Goal: Information Seeking & Learning: Learn about a topic

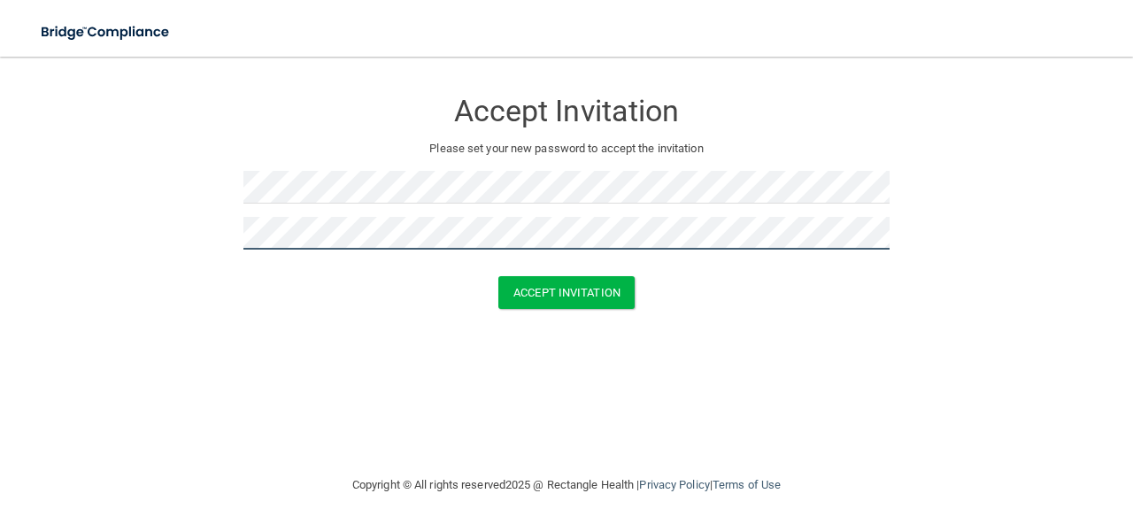
click at [499, 276] on button "Accept Invitation" at bounding box center [567, 292] width 136 height 33
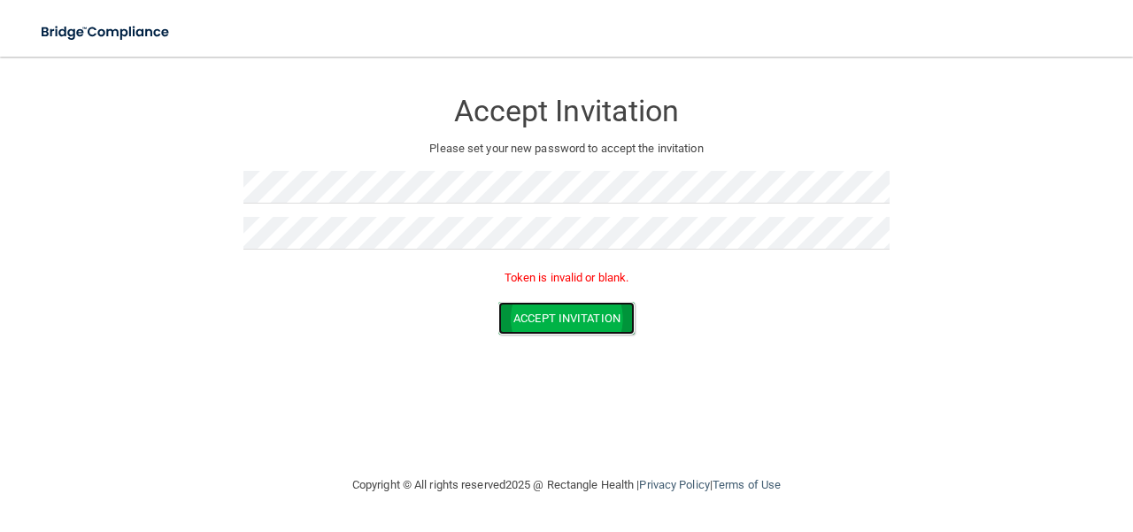
click at [592, 321] on button "Accept Invitation" at bounding box center [567, 318] width 136 height 33
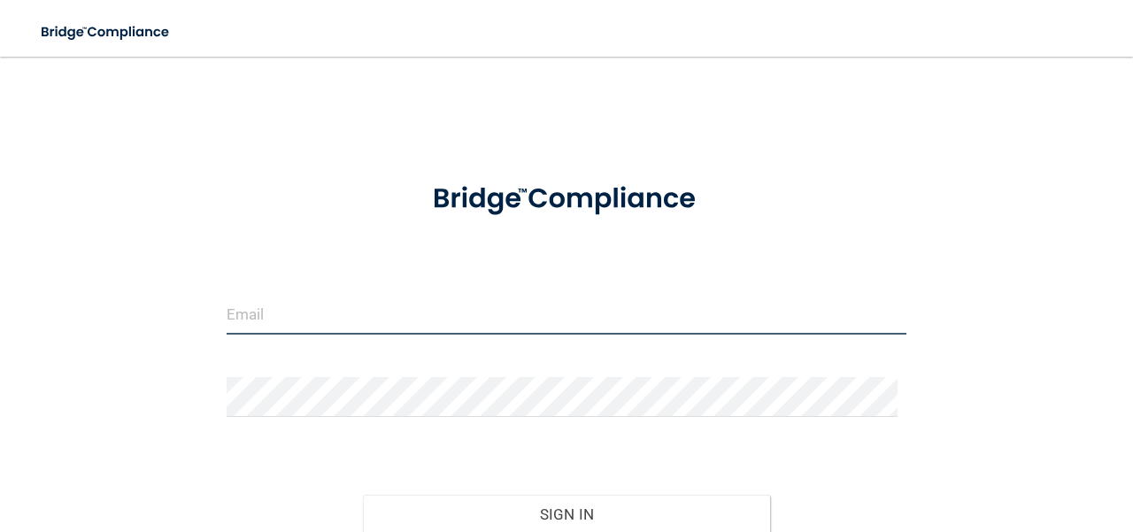
click at [269, 321] on input "email" at bounding box center [567, 315] width 680 height 40
type input "[EMAIL_ADDRESS][DOMAIN_NAME]"
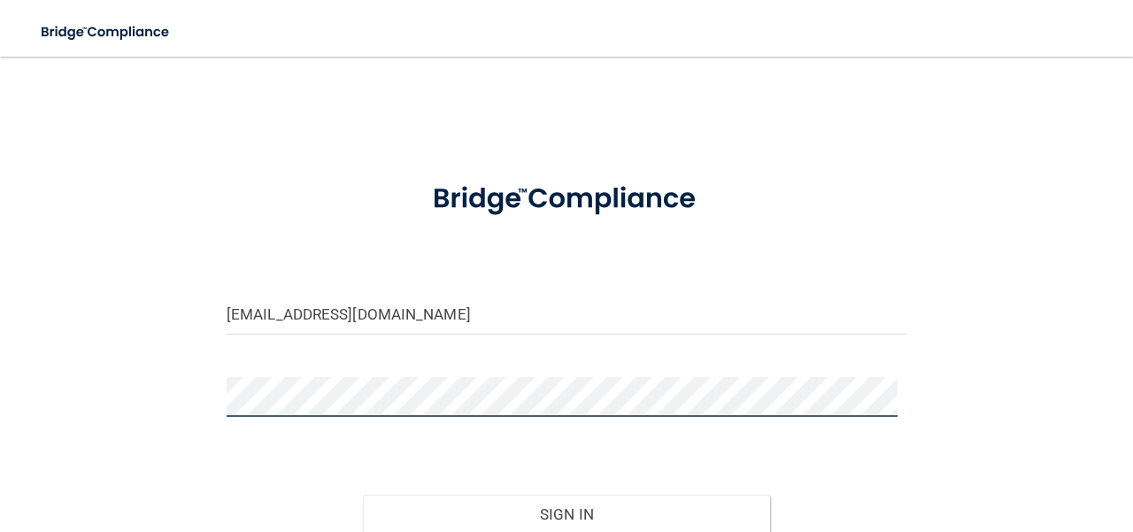
click at [363, 495] on button "Sign In" at bounding box center [567, 514] width 408 height 39
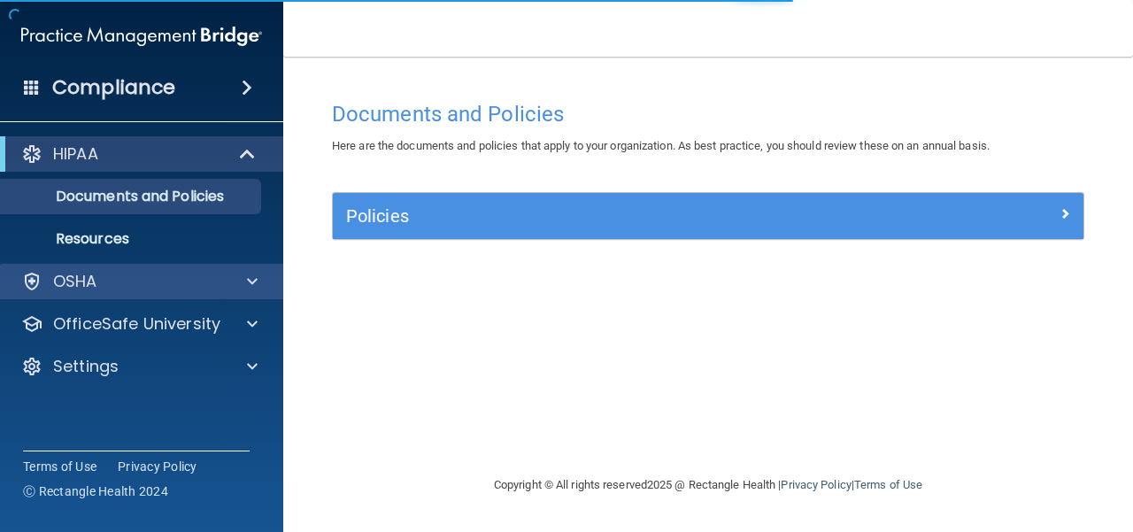
click at [128, 295] on div "OSHA" at bounding box center [142, 281] width 284 height 35
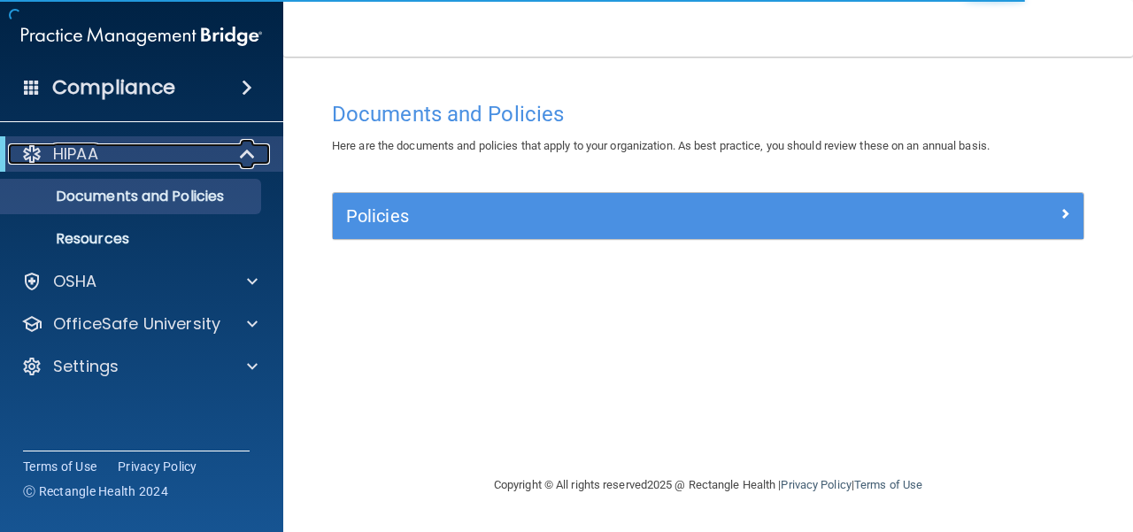
click at [244, 160] on span at bounding box center [249, 153] width 15 height 21
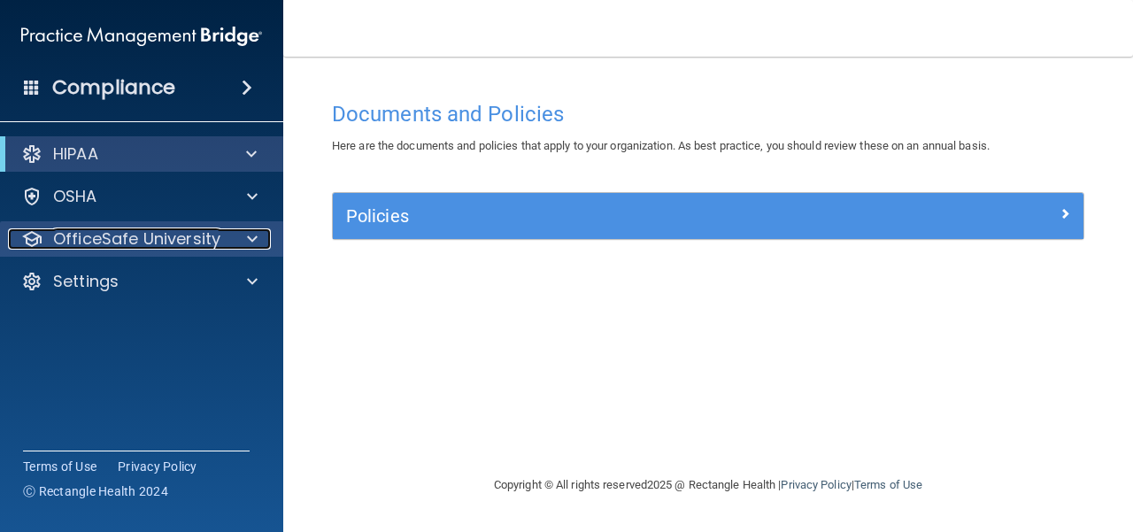
click at [244, 231] on div at bounding box center [250, 238] width 44 height 21
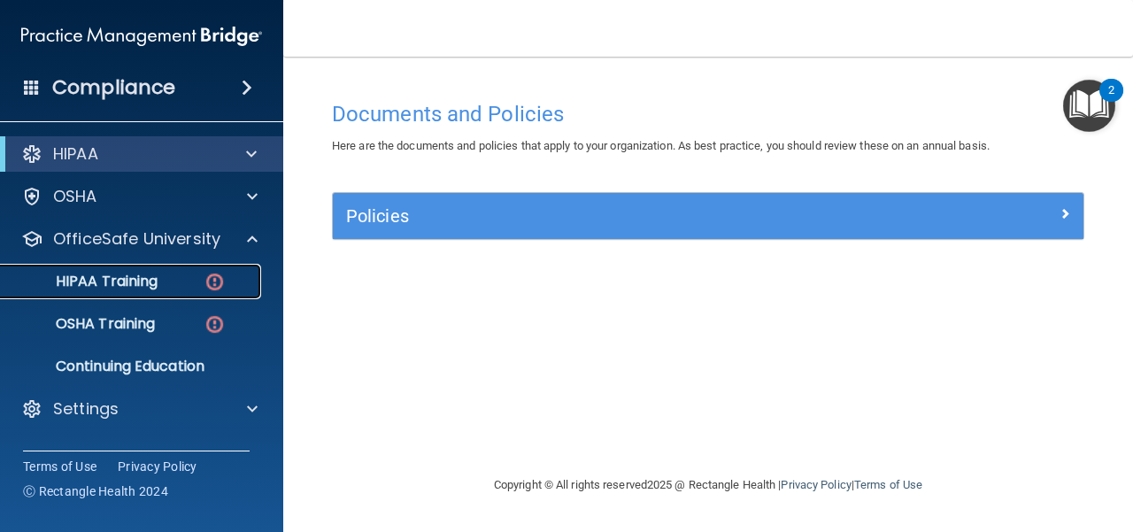
click at [158, 281] on p "HIPAA Training" at bounding box center [85, 282] width 146 height 18
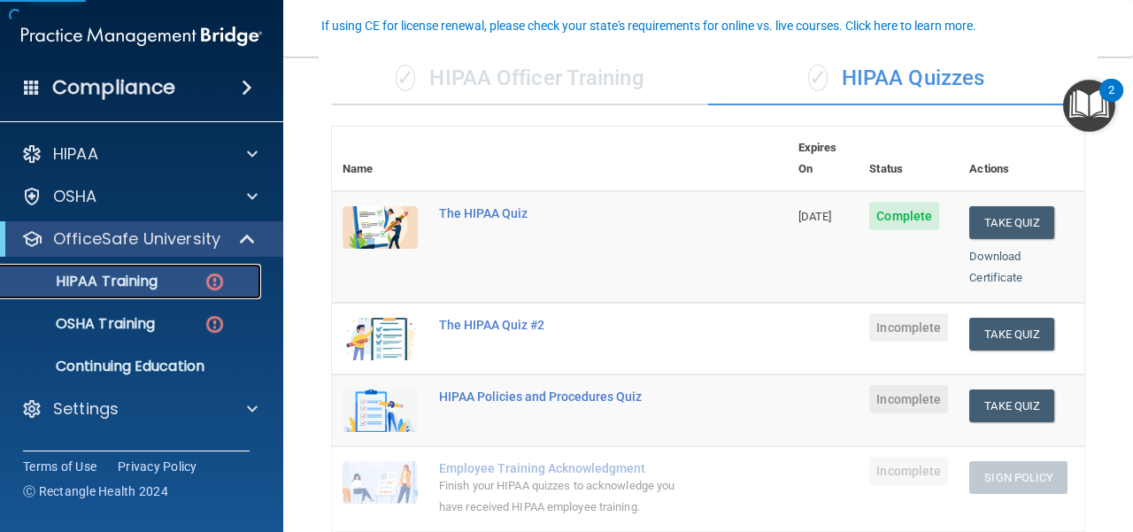
scroll to position [177, 0]
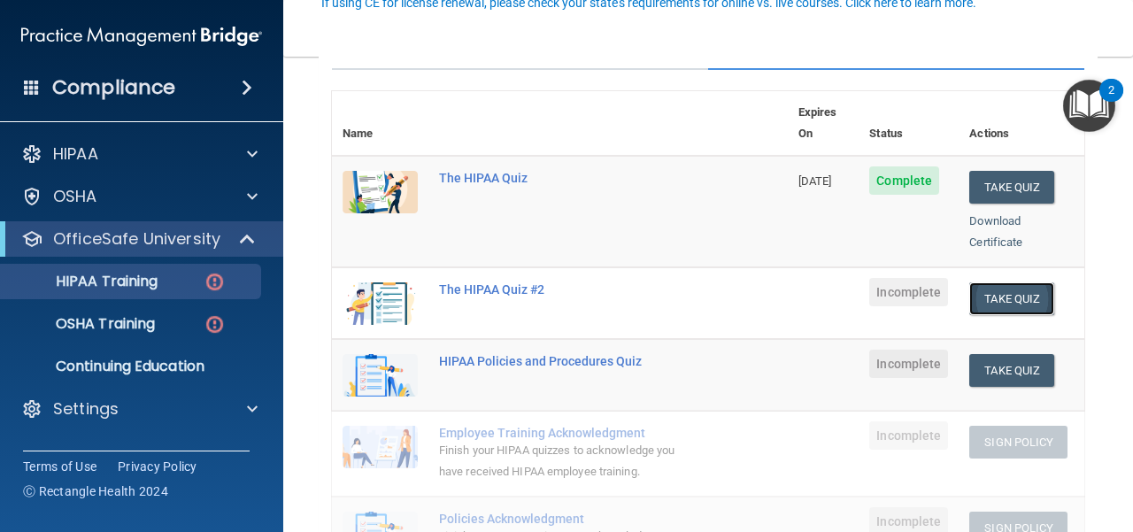
click at [983, 282] on button "Take Quiz" at bounding box center [1012, 298] width 85 height 33
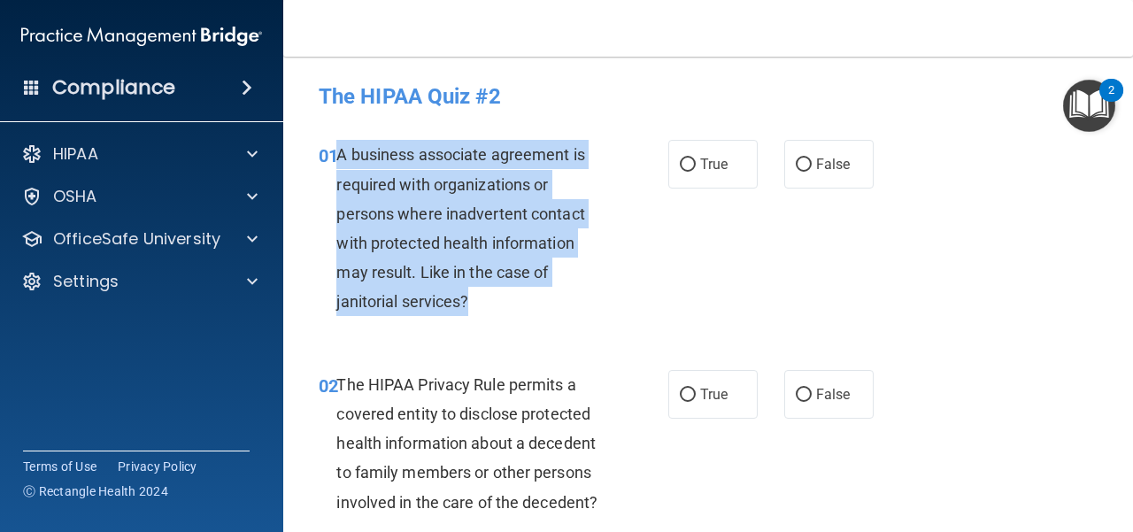
drag, startPoint x: 484, startPoint y: 304, endPoint x: 336, endPoint y: 164, distance: 203.6
click at [337, 164] on div "A business associate agreement is required with organizations or persons where …" at bounding box center [478, 228] width 282 height 176
copy span "A business associate agreement is required with organizations or persons where …"
click at [580, 291] on div "A business associate agreement is required with organizations or persons where …" at bounding box center [478, 228] width 282 height 176
click at [515, 307] on div "A business associate agreement is required with organizations or persons where …" at bounding box center [478, 228] width 282 height 176
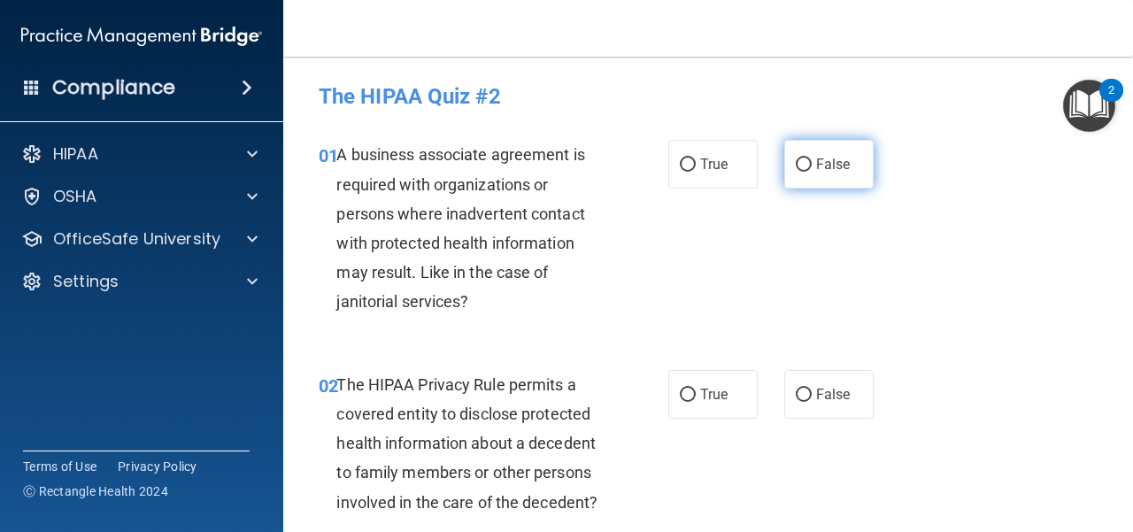
click at [805, 160] on label "False" at bounding box center [829, 164] width 89 height 49
click at [805, 160] on input "False" at bounding box center [804, 165] width 16 height 13
radio input "true"
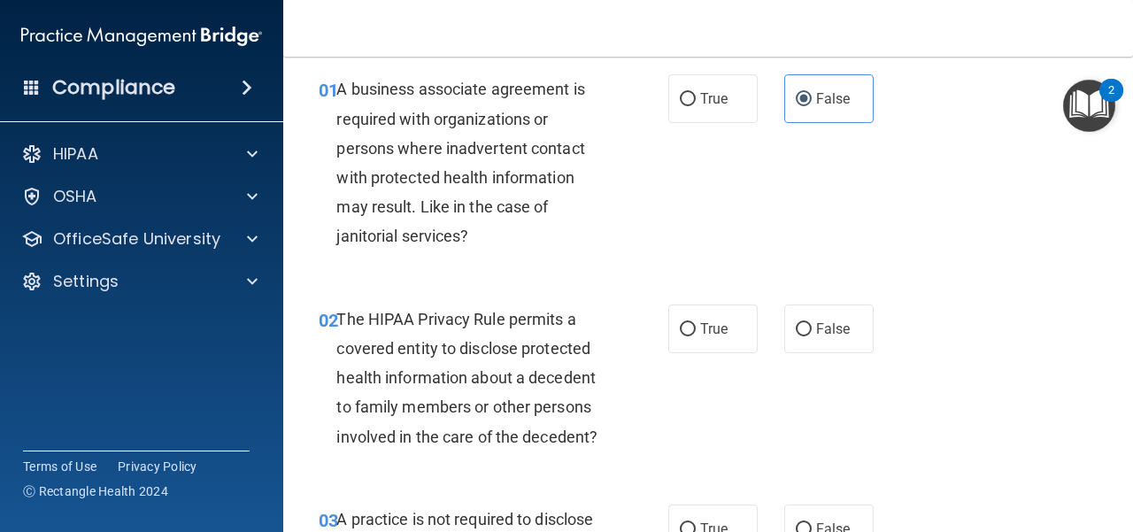
scroll to position [266, 0]
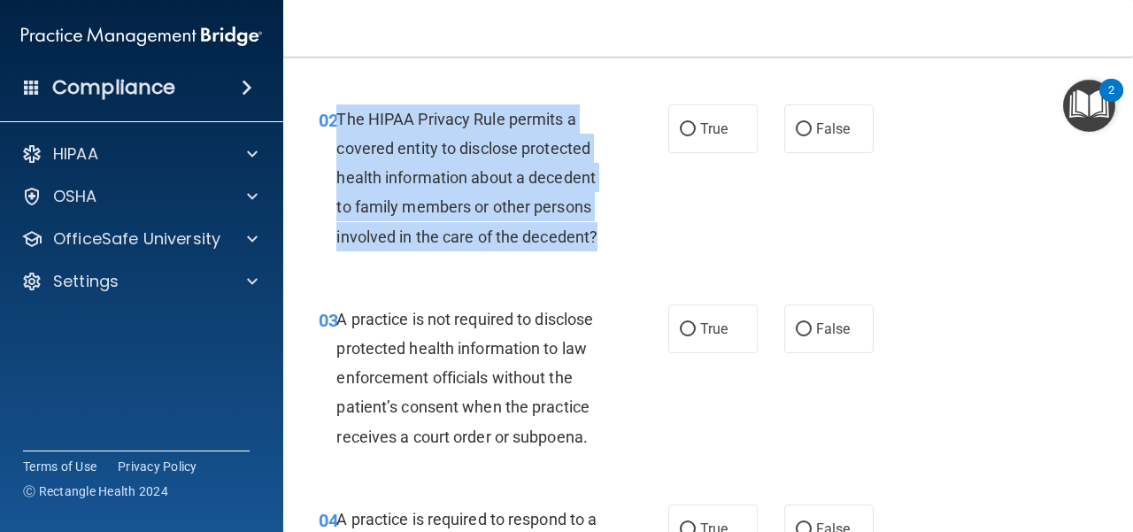
drag, startPoint x: 609, startPoint y: 229, endPoint x: 335, endPoint y: 120, distance: 295.7
click at [335, 120] on div "02 The HIPAA Privacy Rule permits a covered entity to disclose protected health…" at bounding box center [493, 182] width 403 height 156
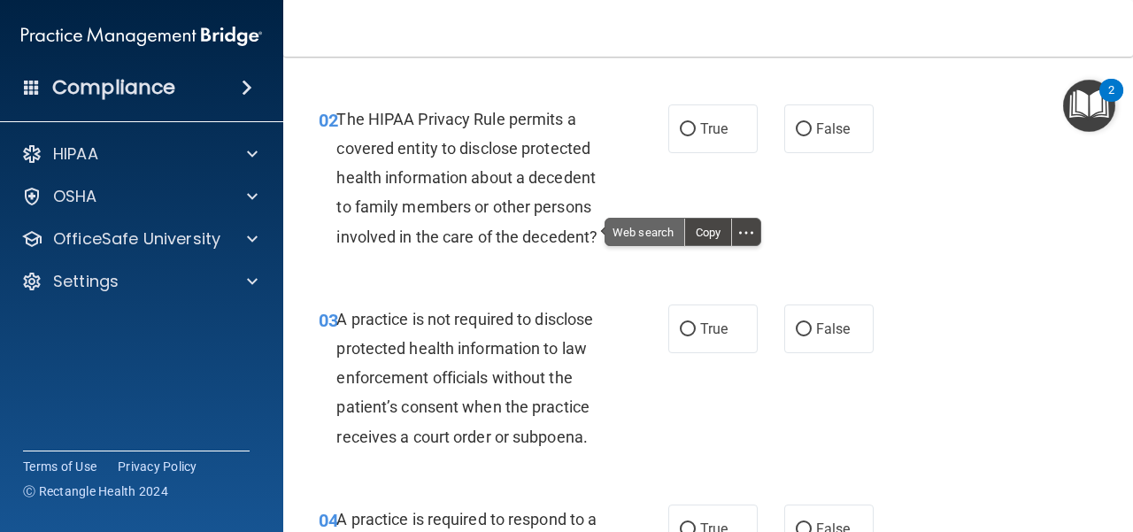
click at [665, 230] on span "Web search" at bounding box center [645, 232] width 79 height 27
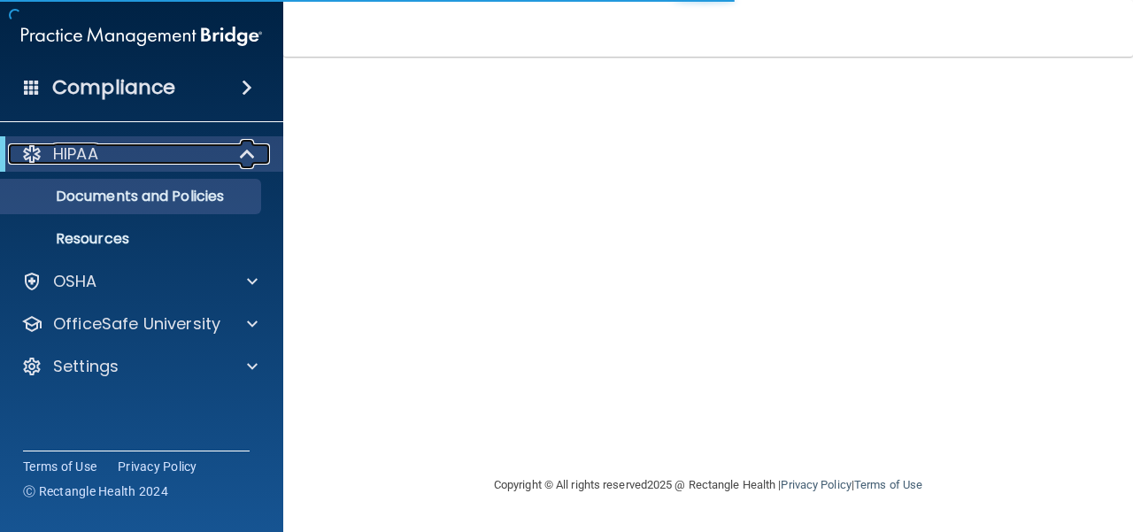
click at [242, 153] on span at bounding box center [249, 153] width 15 height 21
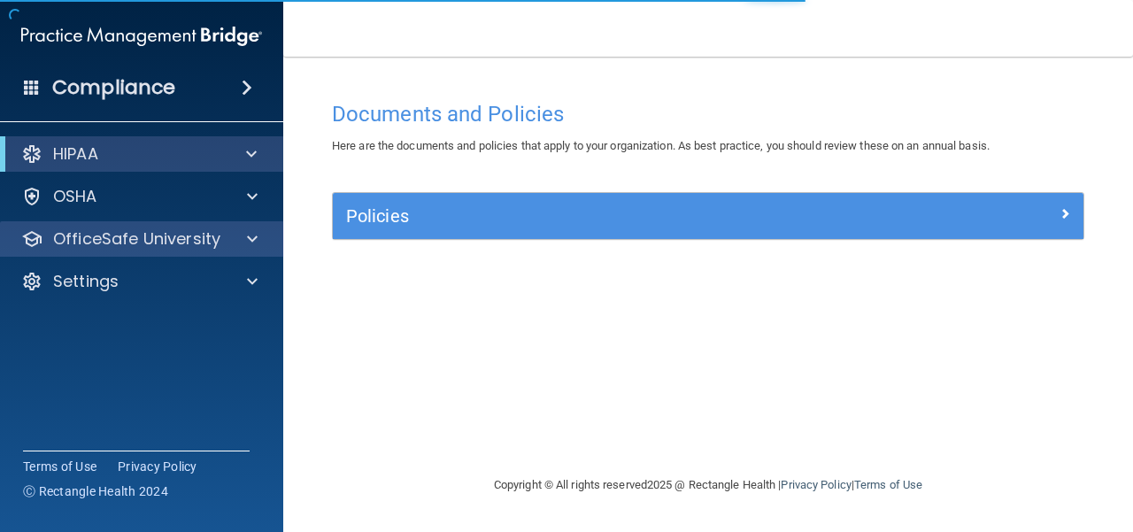
drag, startPoint x: 283, startPoint y: 240, endPoint x: 274, endPoint y: 241, distance: 9.8
click at [282, 241] on div "OfficeSafe University" at bounding box center [142, 238] width 284 height 35
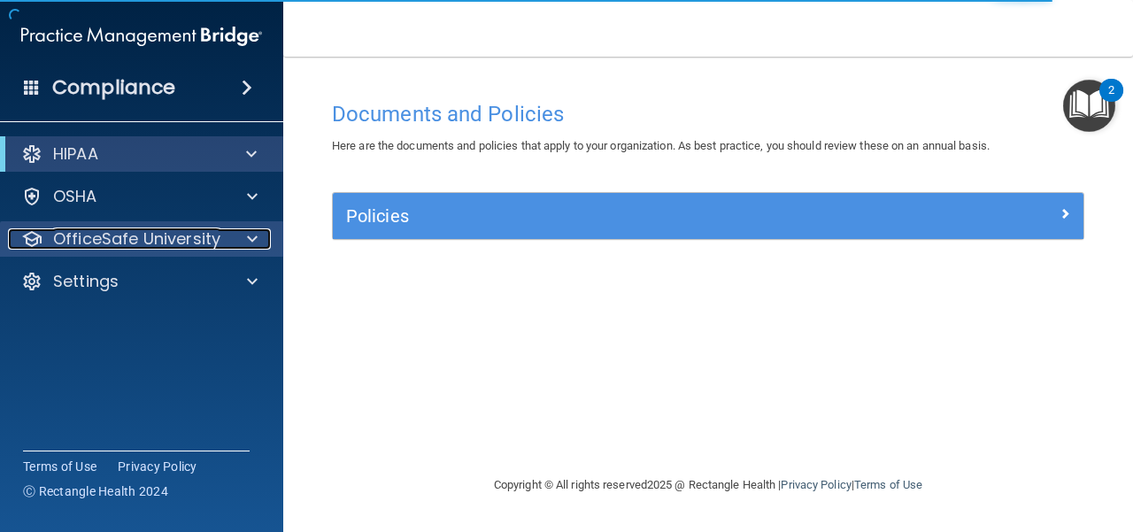
click at [225, 244] on div "OfficeSafe University" at bounding box center [118, 238] width 220 height 21
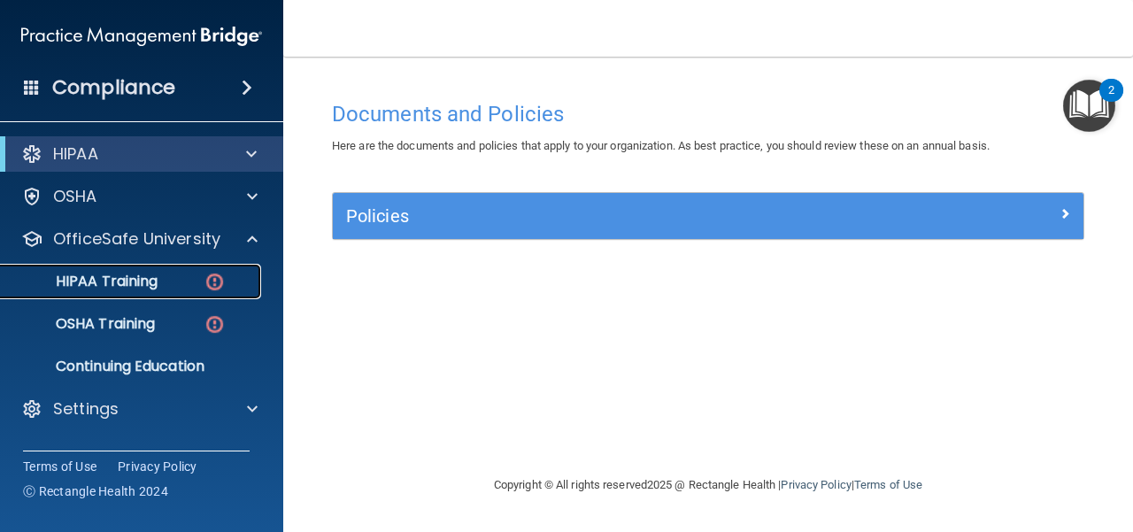
click at [137, 284] on p "HIPAA Training" at bounding box center [85, 282] width 146 height 18
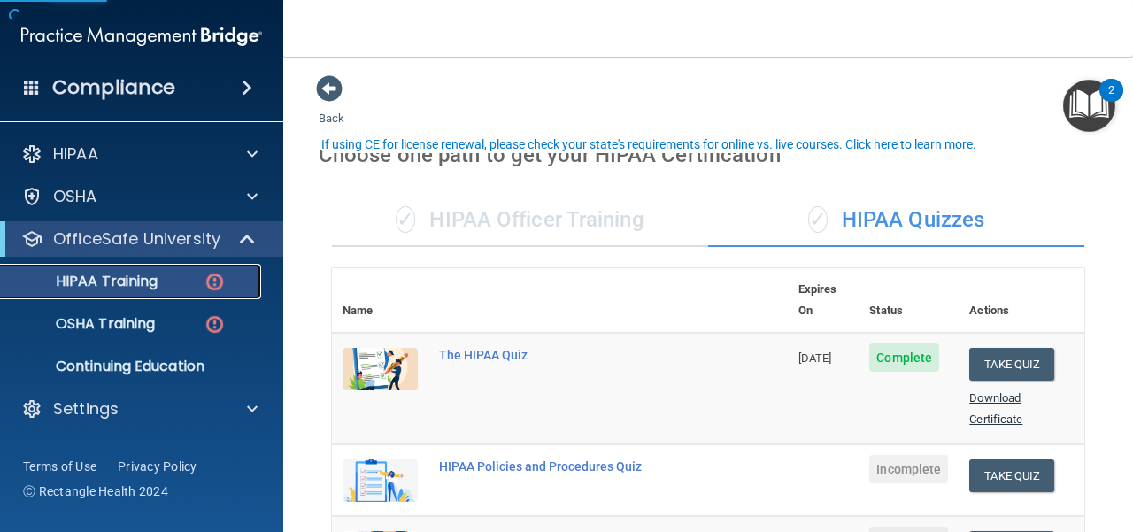
scroll to position [177, 0]
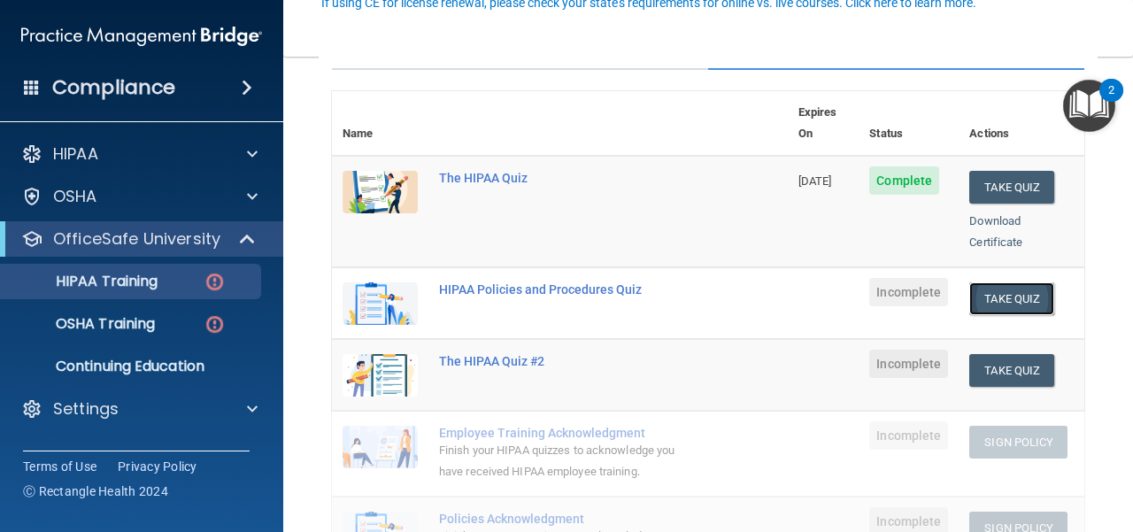
click at [991, 282] on button "Take Quiz" at bounding box center [1012, 298] width 85 height 33
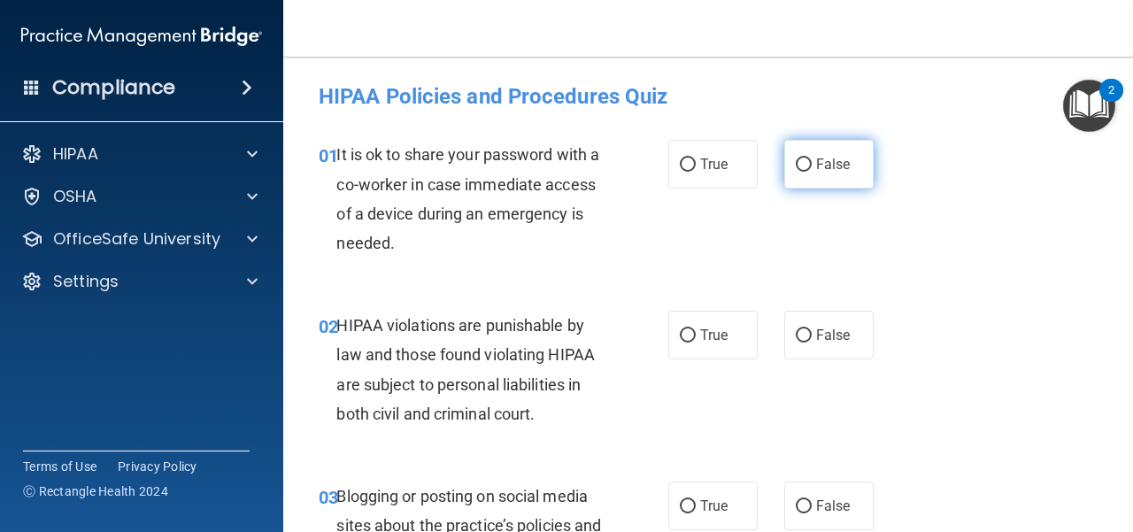
click at [828, 173] on label "False" at bounding box center [829, 164] width 89 height 49
click at [812, 172] on input "False" at bounding box center [804, 165] width 16 height 13
radio input "true"
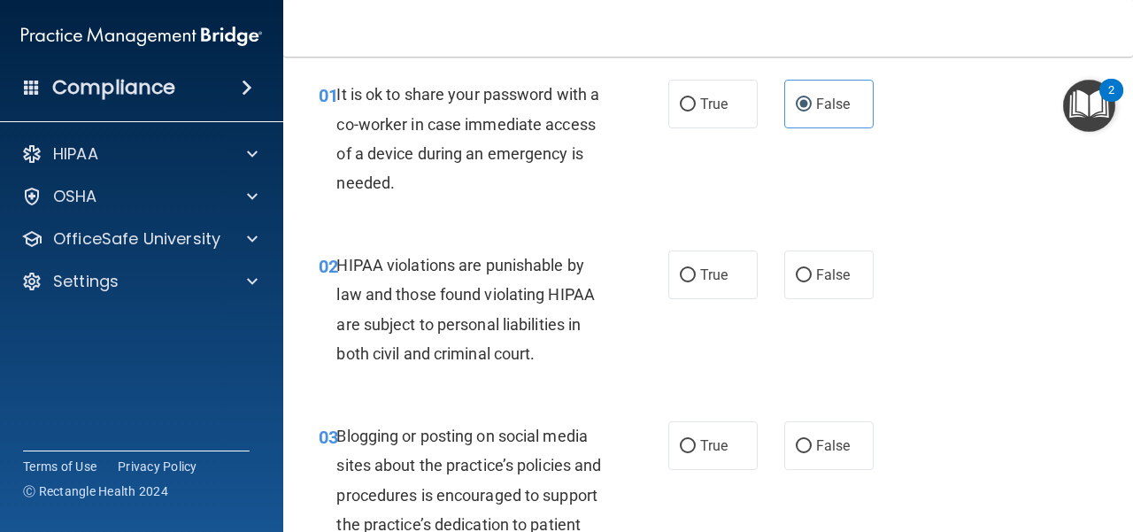
scroll to position [89, 0]
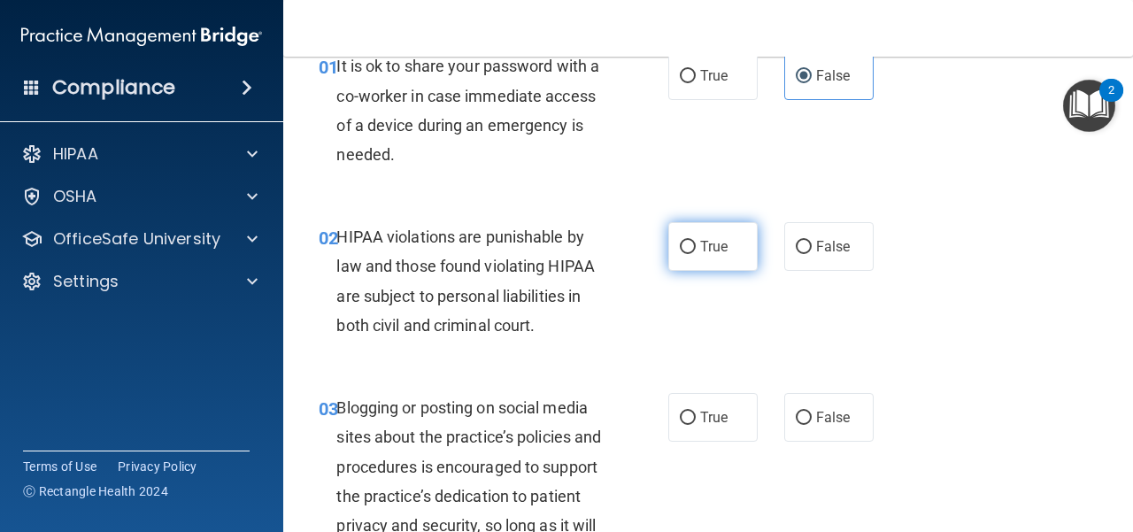
click at [724, 251] on label "True" at bounding box center [713, 246] width 89 height 49
click at [696, 251] on input "True" at bounding box center [688, 247] width 16 height 13
radio input "true"
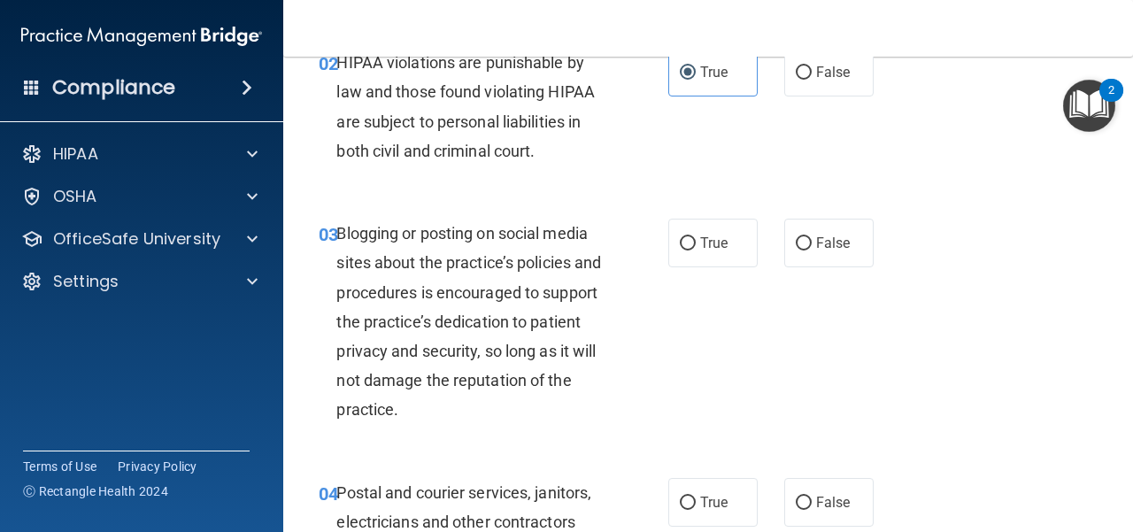
scroll to position [266, 0]
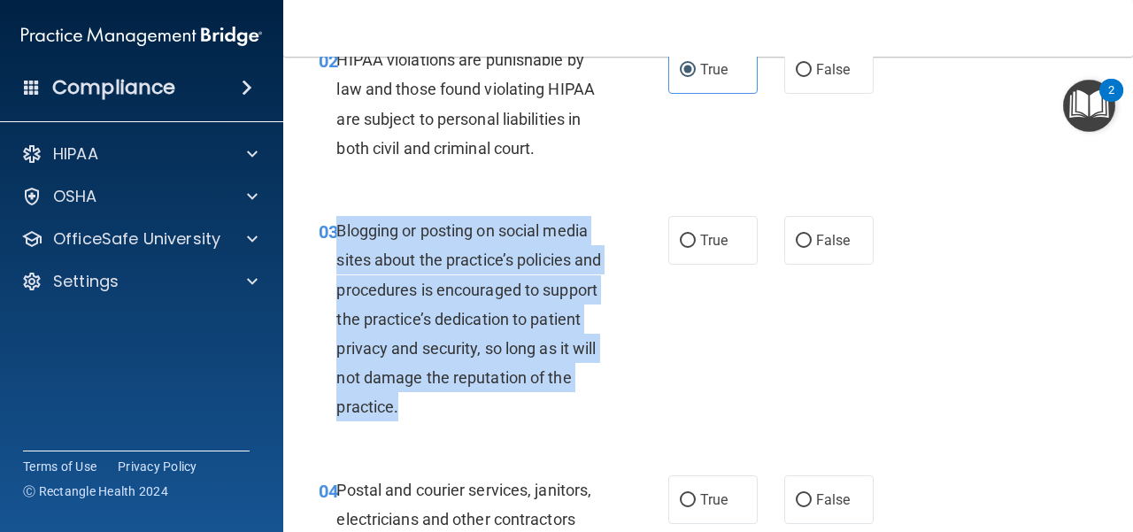
drag, startPoint x: 449, startPoint y: 412, endPoint x: 340, endPoint y: 228, distance: 214.0
click at [340, 228] on div "Blogging or posting on social media sites about the practice’s policies and pro…" at bounding box center [478, 319] width 282 height 206
copy span "Blogging or posting on social media sites about the practice’s policies and pro…"
click at [524, 421] on div "Blogging or posting on social media sites about the practice’s policies and pro…" at bounding box center [478, 319] width 282 height 206
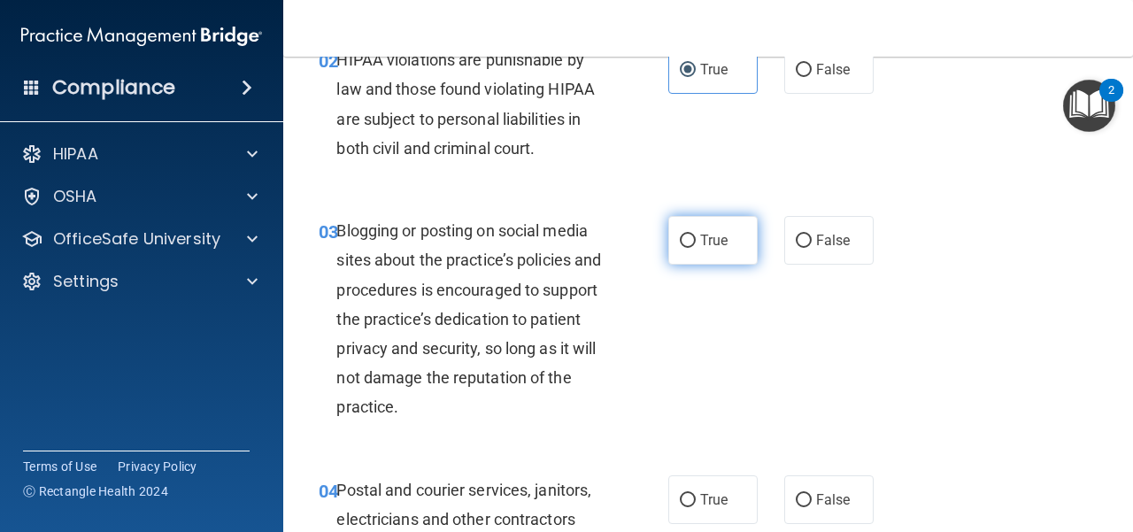
click at [714, 229] on label "True" at bounding box center [713, 240] width 89 height 49
click at [696, 235] on input "True" at bounding box center [688, 241] width 16 height 13
radio input "true"
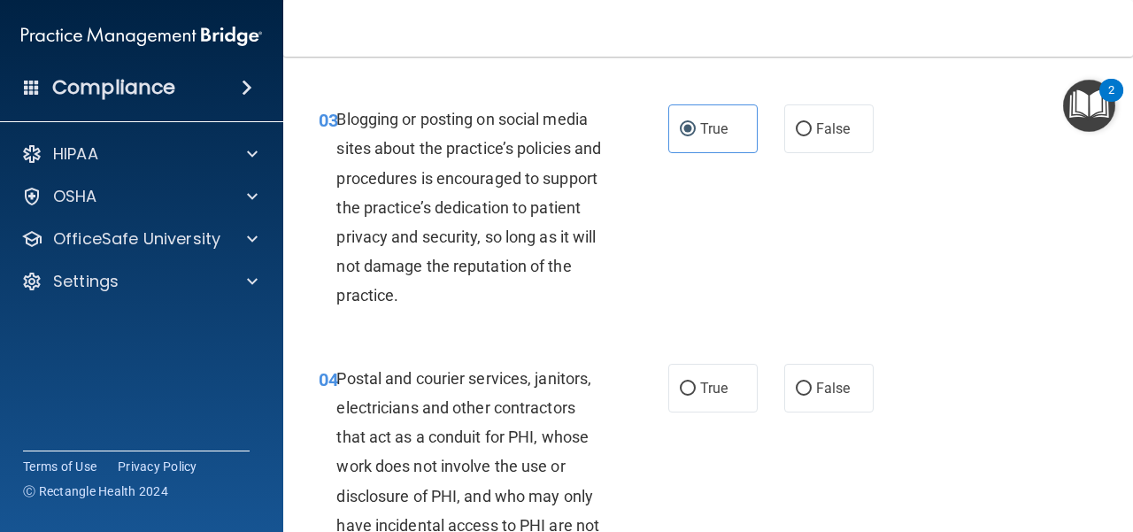
scroll to position [531, 0]
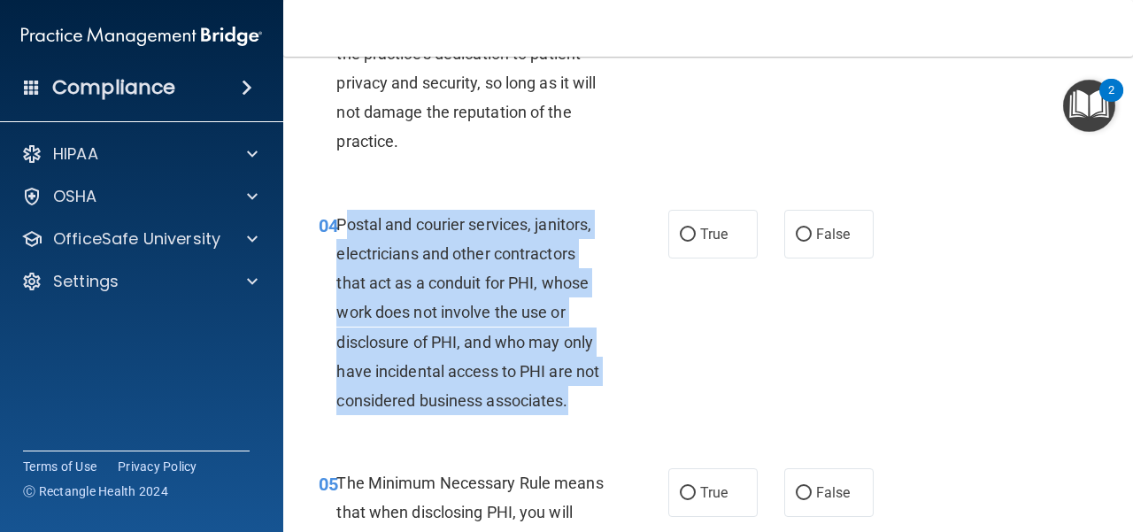
drag, startPoint x: 602, startPoint y: 401, endPoint x: 342, endPoint y: 228, distance: 312.4
click at [342, 228] on div "Postal and courier services, janitors, electricians and other contractors that …" at bounding box center [478, 313] width 282 height 206
click at [306, 375] on div "04 Postal and courier services, janitors, electricians and other contractors th…" at bounding box center [493, 317] width 403 height 215
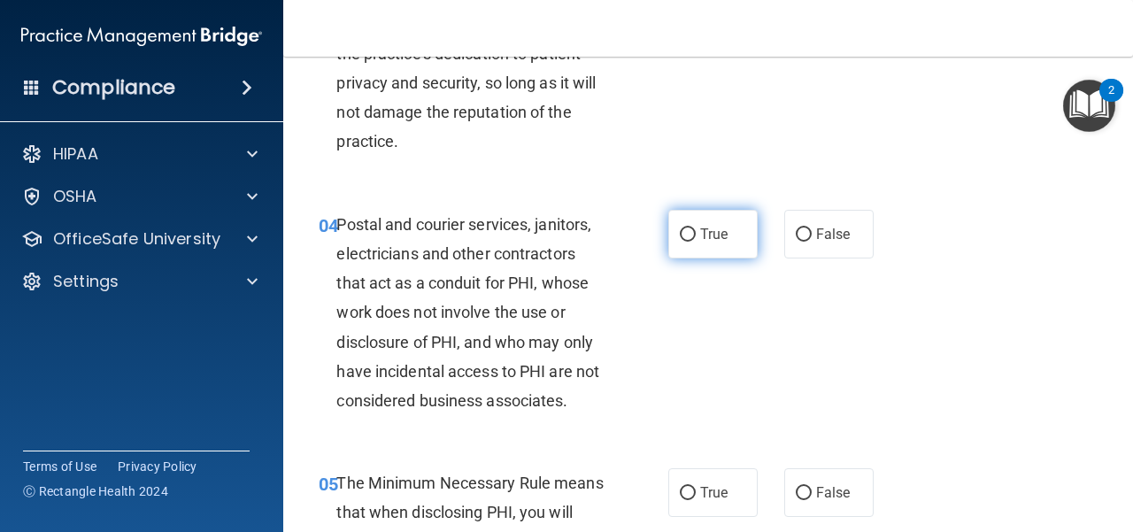
click at [707, 227] on span "True" at bounding box center [713, 234] width 27 height 17
click at [696, 228] on input "True" at bounding box center [688, 234] width 16 height 13
radio input "true"
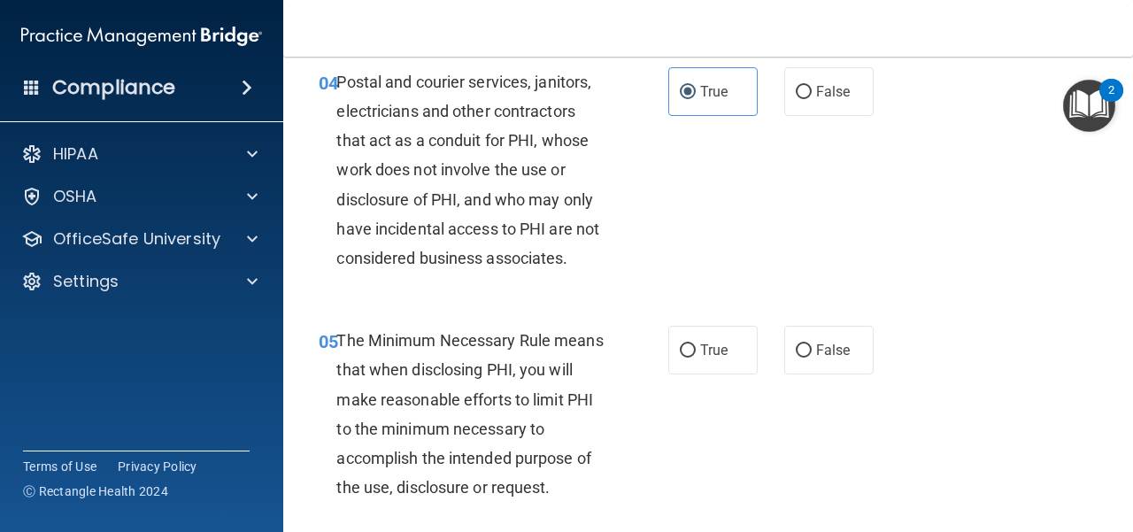
scroll to position [797, 0]
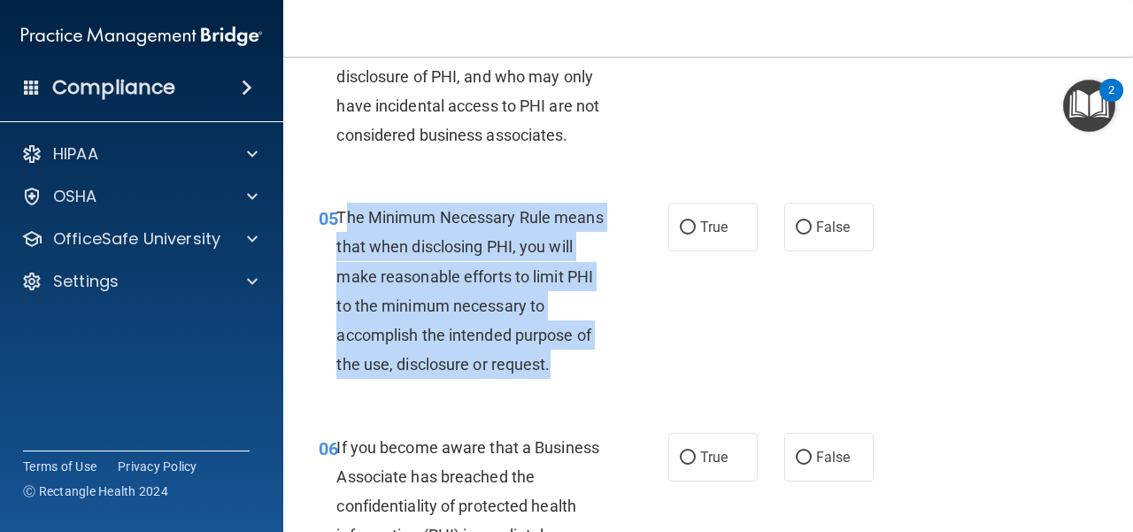
drag, startPoint x: 561, startPoint y: 362, endPoint x: 347, endPoint y: 213, distance: 260.9
click at [347, 213] on div "The Minimum Necessary Rule means that when disclosing PHI, you will make reason…" at bounding box center [478, 291] width 282 height 176
copy span "he Minimum Necessary Rule means that when disclosing PHI, you will make reasona…"
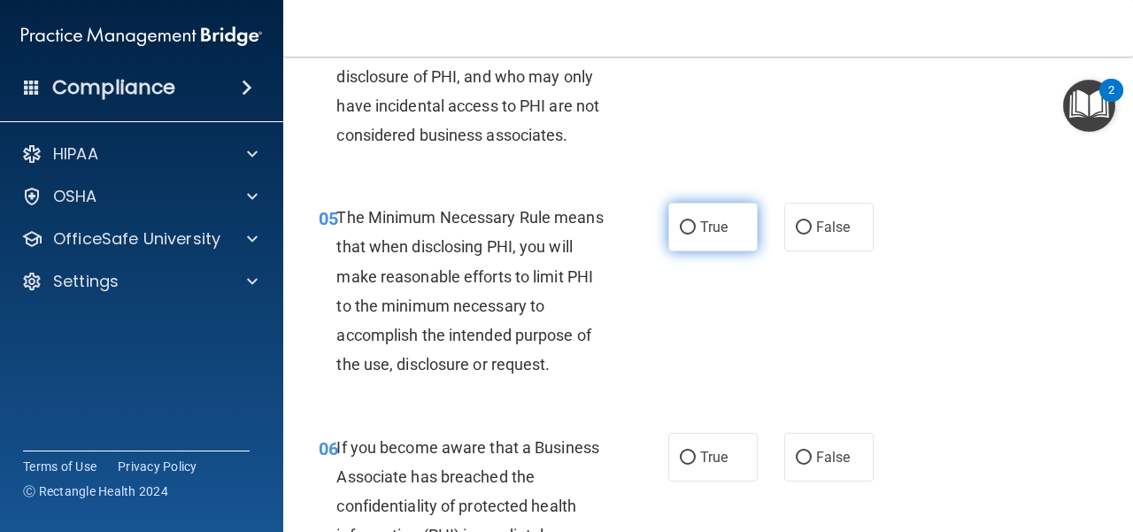
click at [702, 223] on span "True" at bounding box center [713, 227] width 27 height 17
click at [696, 223] on input "True" at bounding box center [688, 227] width 16 height 13
radio input "true"
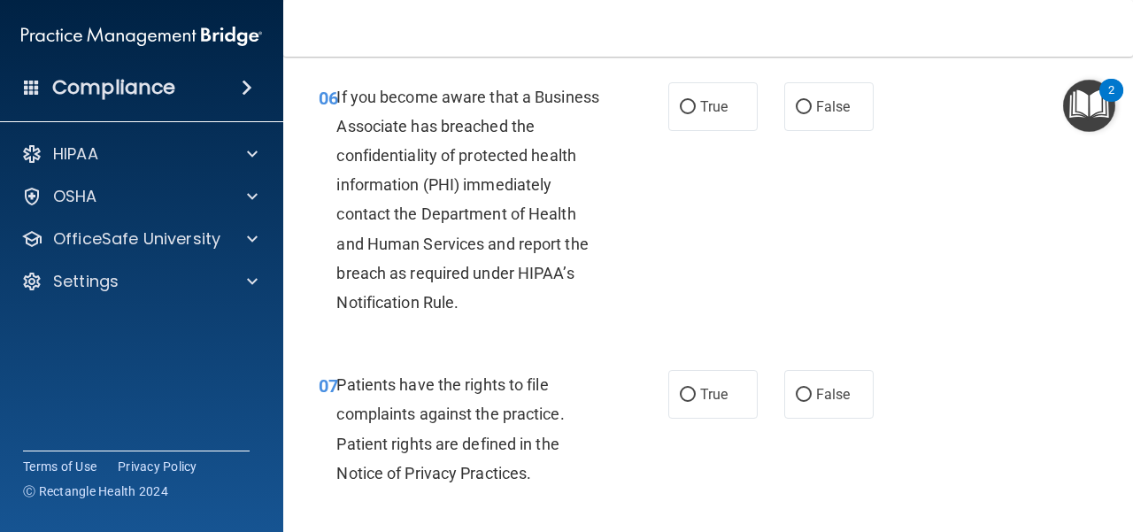
scroll to position [1151, 0]
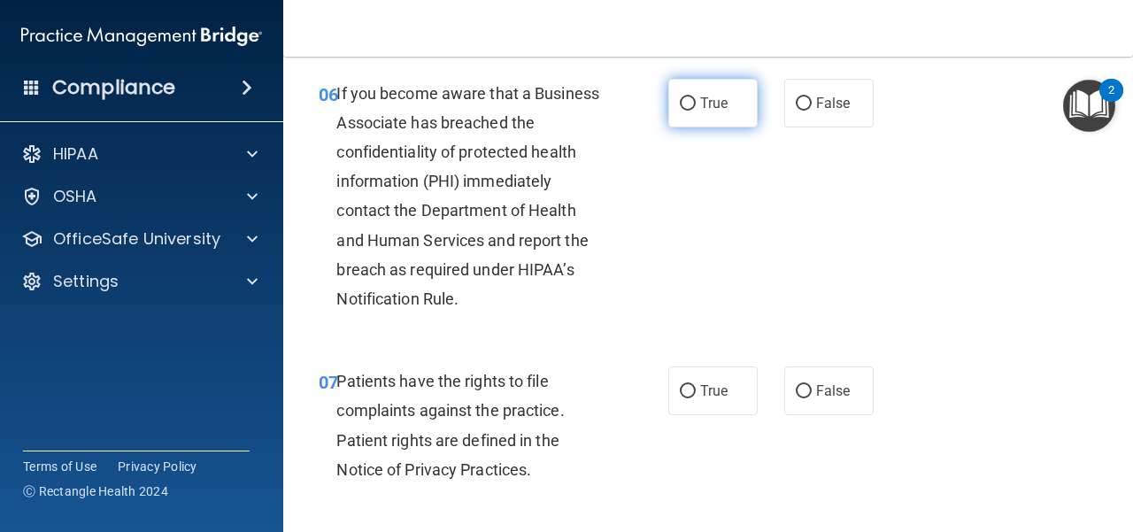
click at [721, 98] on span "True" at bounding box center [713, 103] width 27 height 17
click at [696, 98] on input "True" at bounding box center [688, 103] width 16 height 13
radio input "true"
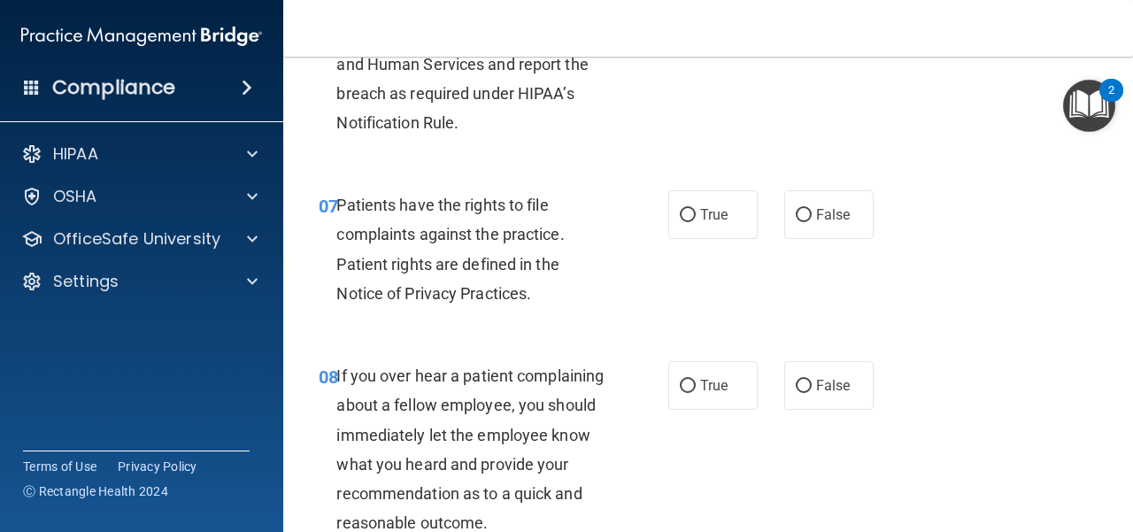
scroll to position [1328, 0]
click at [706, 220] on span "True" at bounding box center [713, 213] width 27 height 17
click at [696, 220] on input "True" at bounding box center [688, 214] width 16 height 13
radio input "true"
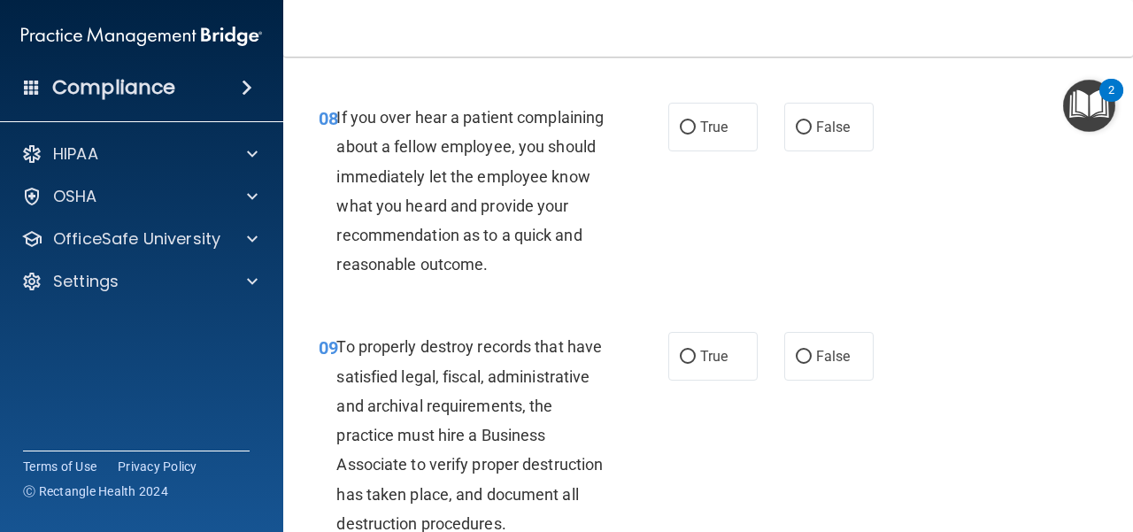
scroll to position [1594, 0]
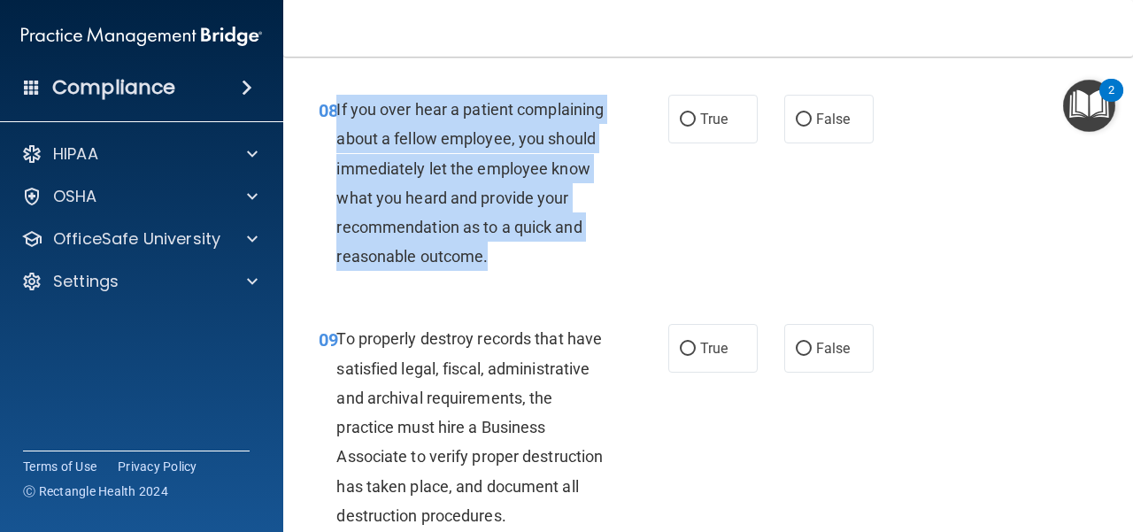
drag, startPoint x: 489, startPoint y: 290, endPoint x: 337, endPoint y: 112, distance: 234.3
click at [337, 112] on div "If you over hear a patient complaining about a fellow employee, you should imme…" at bounding box center [478, 183] width 282 height 176
copy span "If you over hear a patient complaining about a fellow employee, you should imme…"
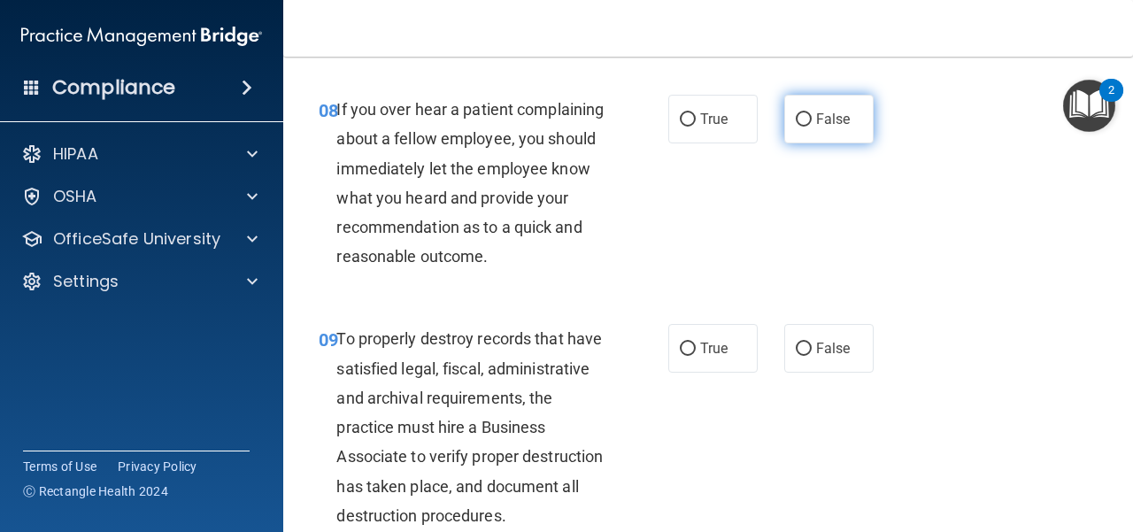
click at [816, 112] on span "False" at bounding box center [833, 119] width 35 height 17
click at [811, 113] on input "False" at bounding box center [804, 119] width 16 height 13
radio input "true"
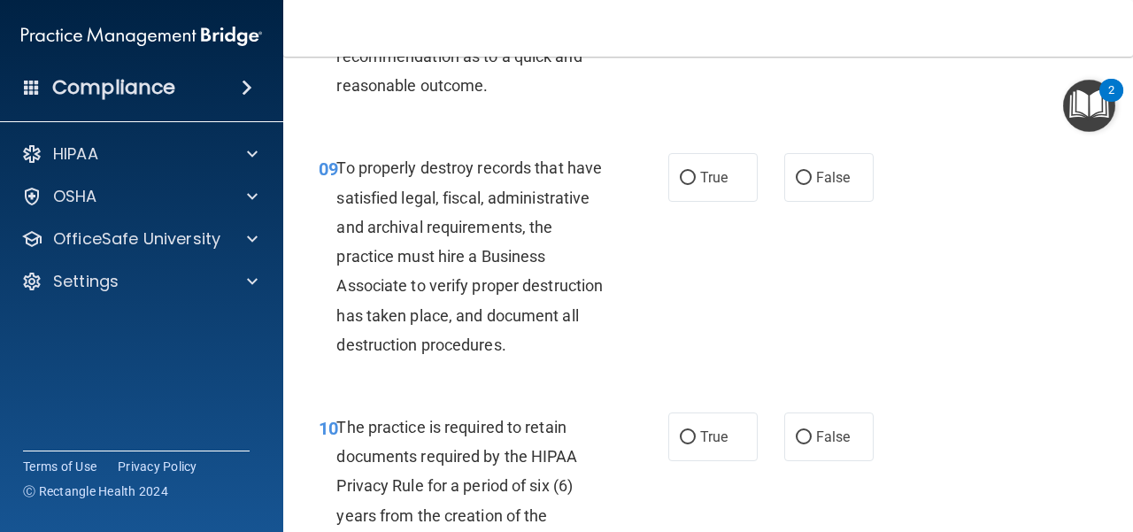
scroll to position [1771, 0]
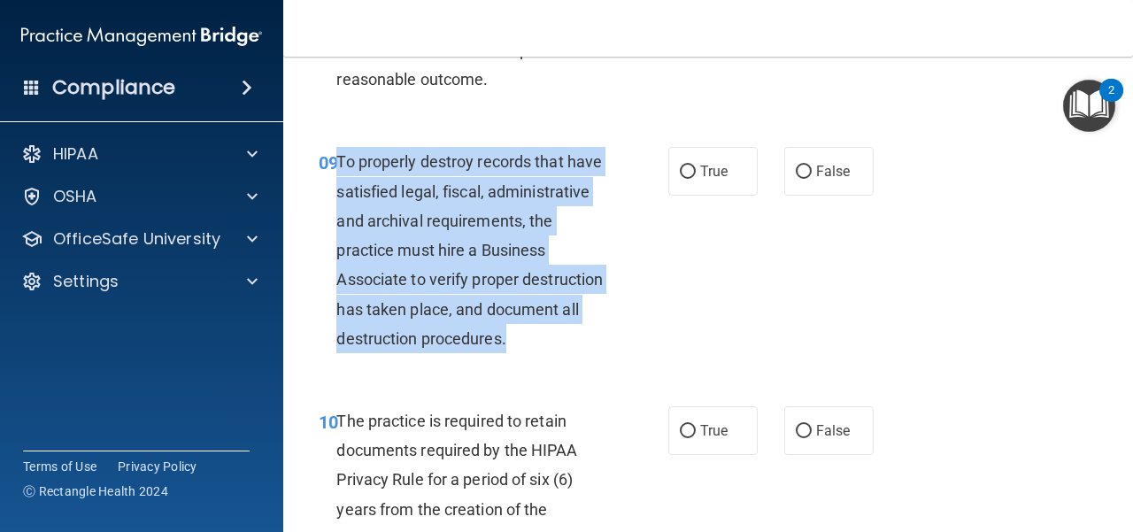
drag, startPoint x: 433, startPoint y: 406, endPoint x: 337, endPoint y: 197, distance: 230.2
click at [337, 197] on div "To properly destroy records that have satisfied legal, fiscal, administrative a…" at bounding box center [478, 250] width 282 height 206
copy span "To properly destroy records that have satisfied legal, fiscal, administrative a…"
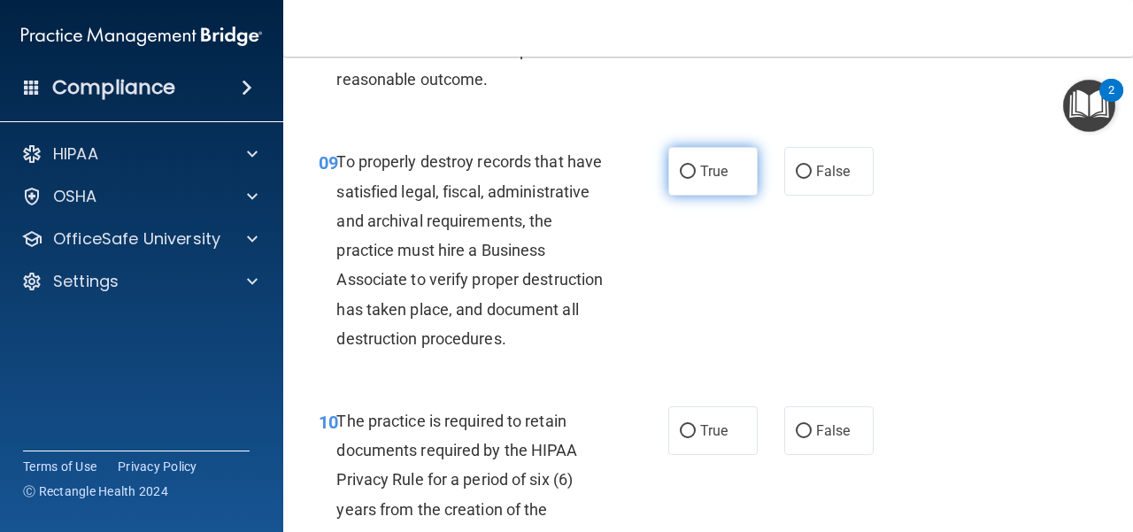
click at [726, 192] on label "True" at bounding box center [713, 171] width 89 height 49
click at [696, 179] on input "True" at bounding box center [688, 172] width 16 height 13
radio input "true"
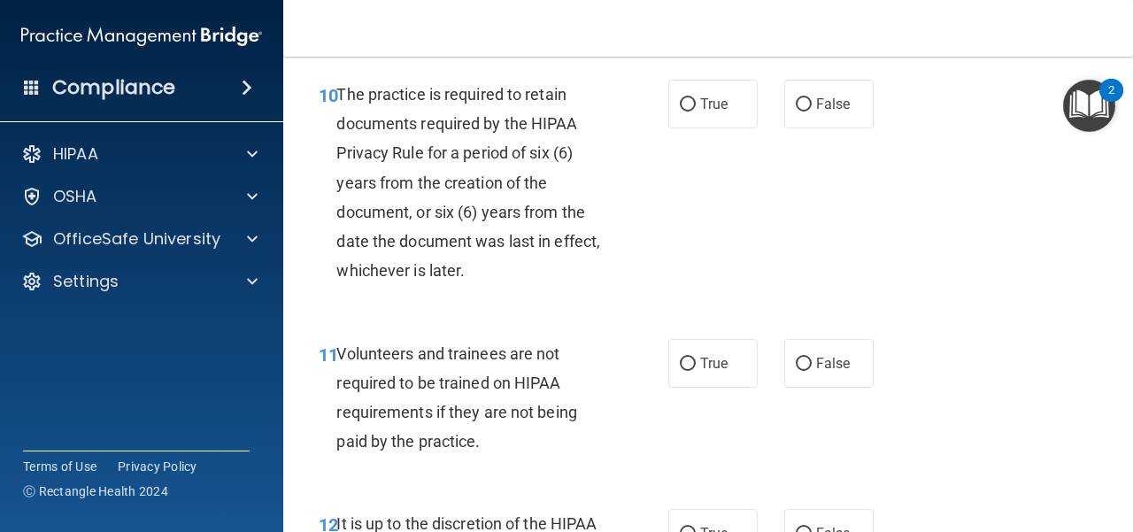
scroll to position [2125, 0]
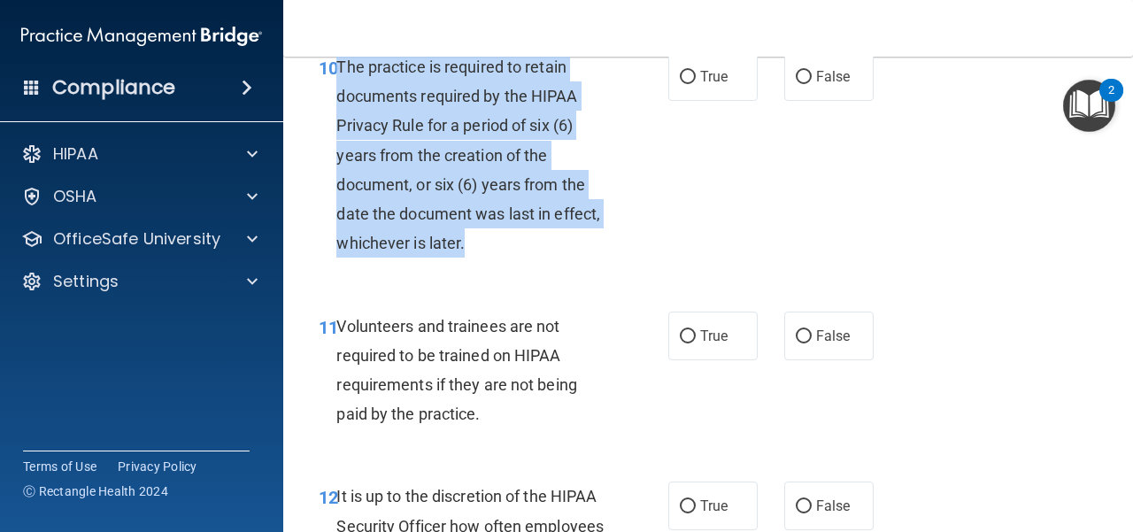
drag, startPoint x: 534, startPoint y: 305, endPoint x: 340, endPoint y: 123, distance: 265.6
click at [340, 123] on div "The practice is required to retain documents required by the HIPAA Privacy Rule…" at bounding box center [478, 155] width 282 height 206
copy span "The practice is required to retain documents required by the HIPAA Privacy Rule…"
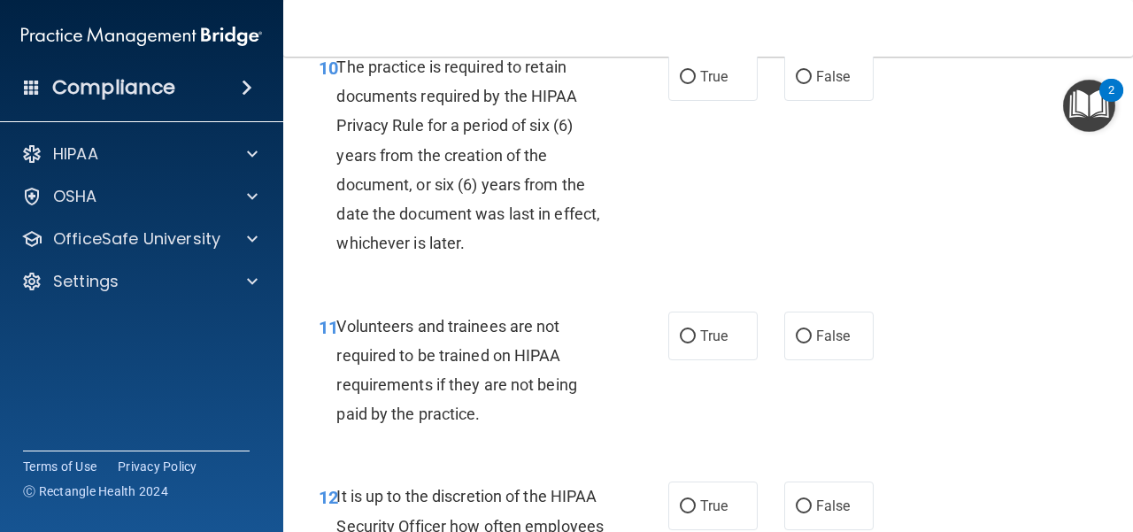
click at [516, 290] on div "10 The practice is required to retain documents required by the HIPAA Privacy R…" at bounding box center [709, 159] width 806 height 259
click at [669, 101] on label "True" at bounding box center [713, 76] width 89 height 49
click at [680, 84] on input "True" at bounding box center [688, 77] width 16 height 13
radio input "true"
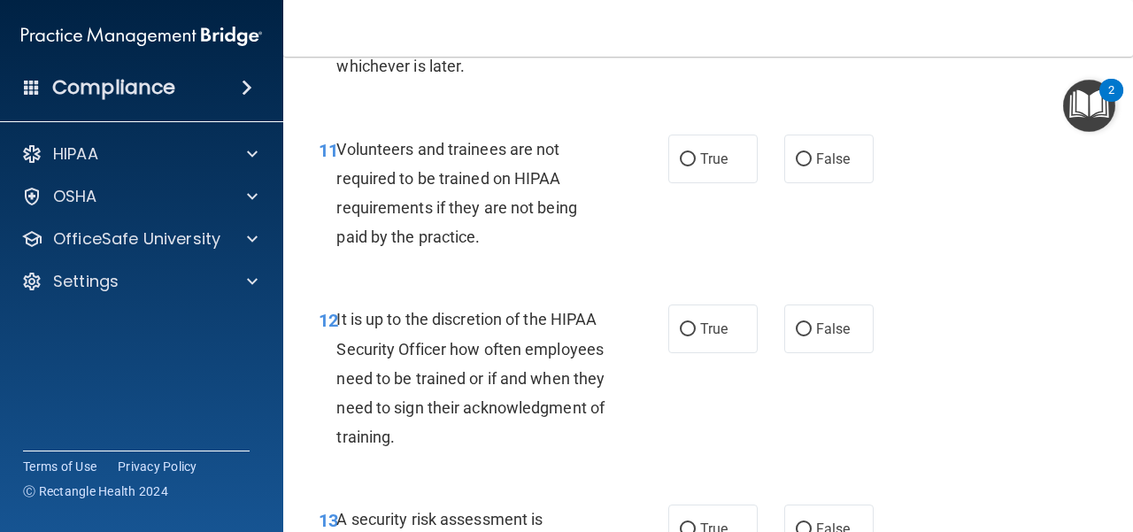
scroll to position [2391, 0]
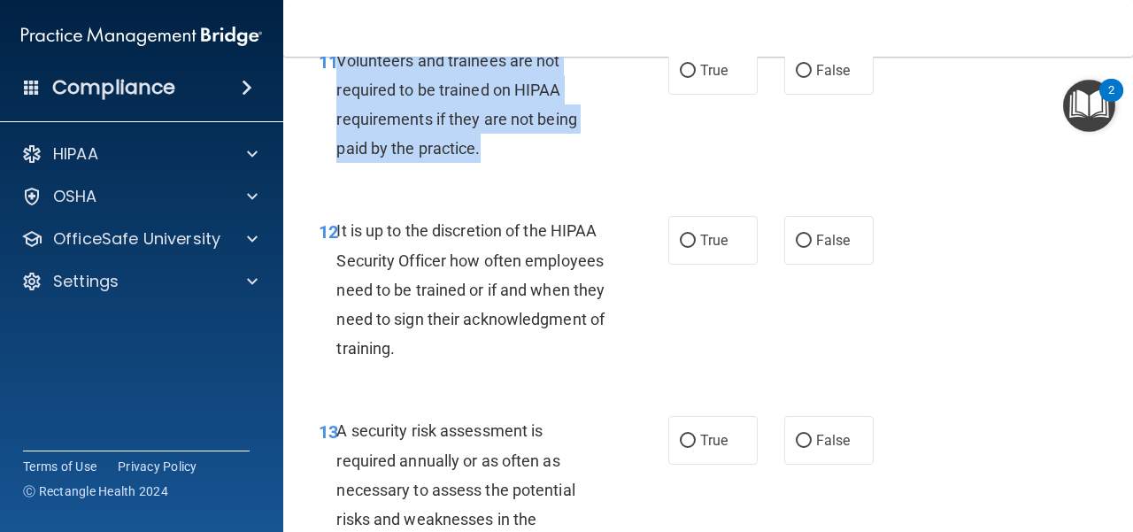
drag, startPoint x: 489, startPoint y: 210, endPoint x: 340, endPoint y: 123, distance: 172.2
click at [340, 123] on div "Volunteers and trainees are not required to be trained on HIPAA requirements if…" at bounding box center [478, 105] width 282 height 118
copy span "Volunteers and trainees are not required to be trained on HIPAA requirements if…"
click at [546, 195] on div "11 Volunteers and trainees are not required to be trained on HIPAA requirements…" at bounding box center [709, 109] width 806 height 171
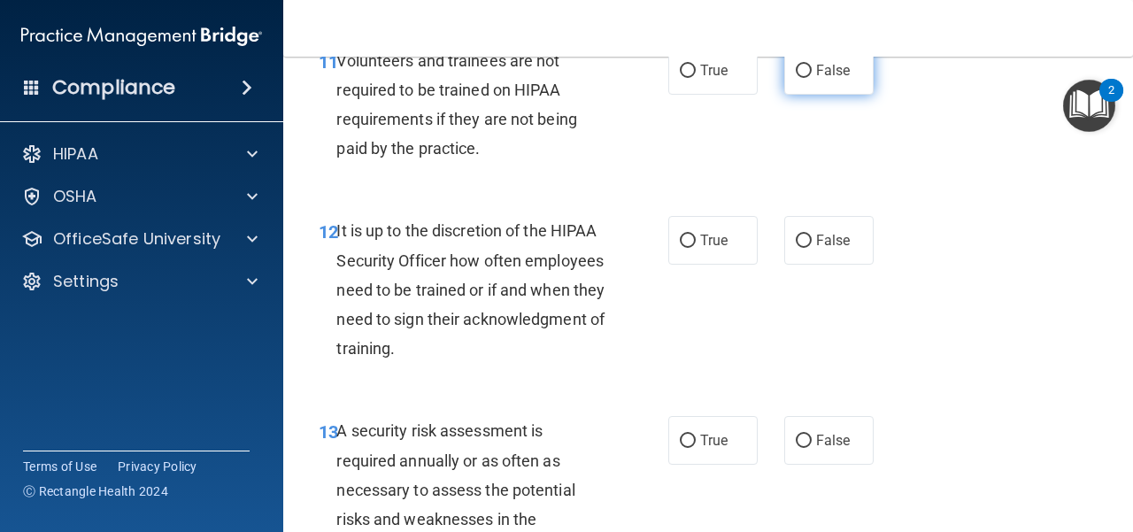
click at [797, 78] on input "False" at bounding box center [804, 71] width 16 height 13
radio input "true"
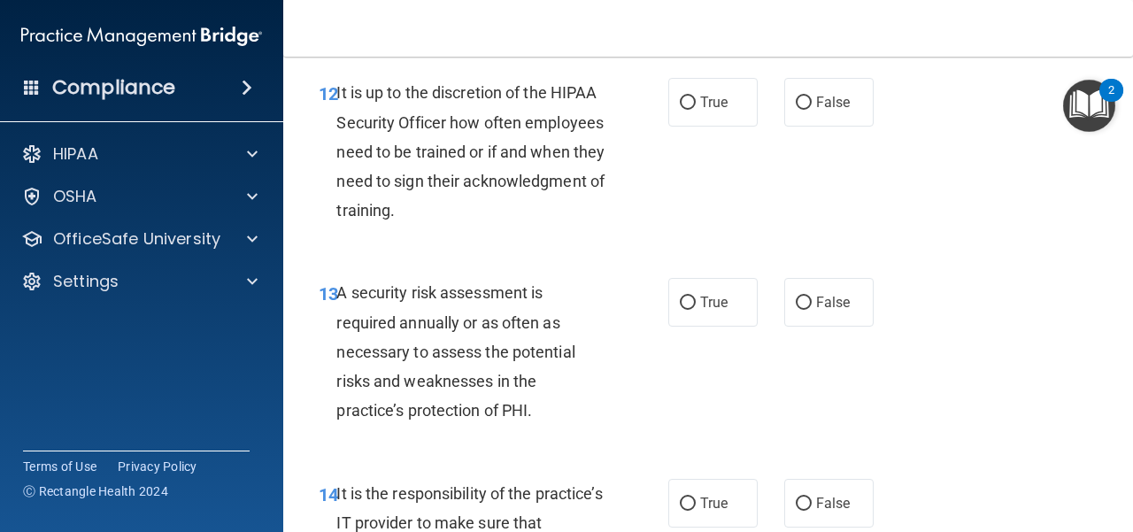
scroll to position [2568, 0]
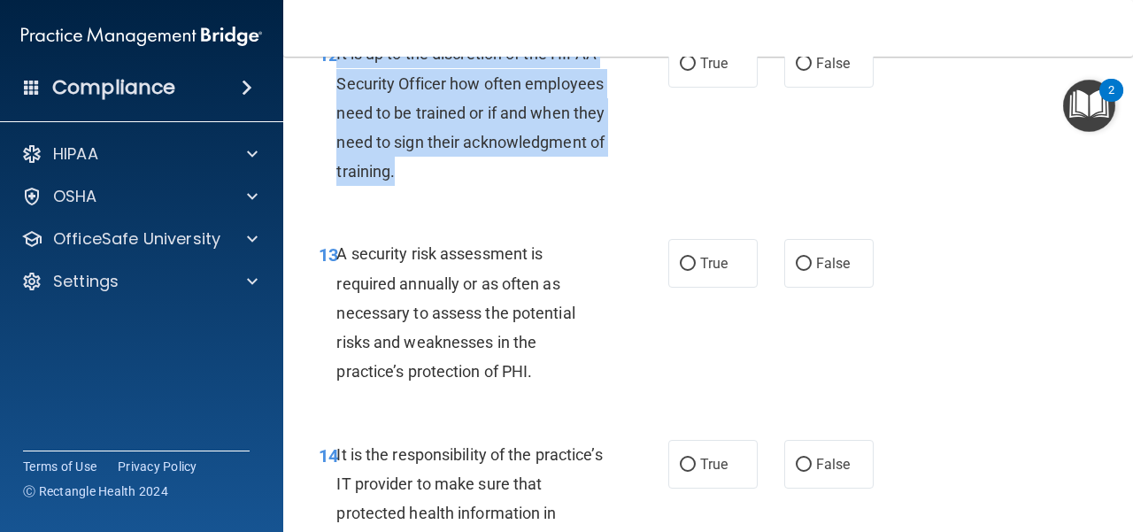
drag, startPoint x: 552, startPoint y: 236, endPoint x: 337, endPoint y: 122, distance: 242.8
click at [337, 122] on div "It is up to the discretion of the HIPAA Security Officer how often employees ne…" at bounding box center [478, 112] width 282 height 147
copy span "It is up to the discretion of the HIPAA Security Officer how often employees ne…"
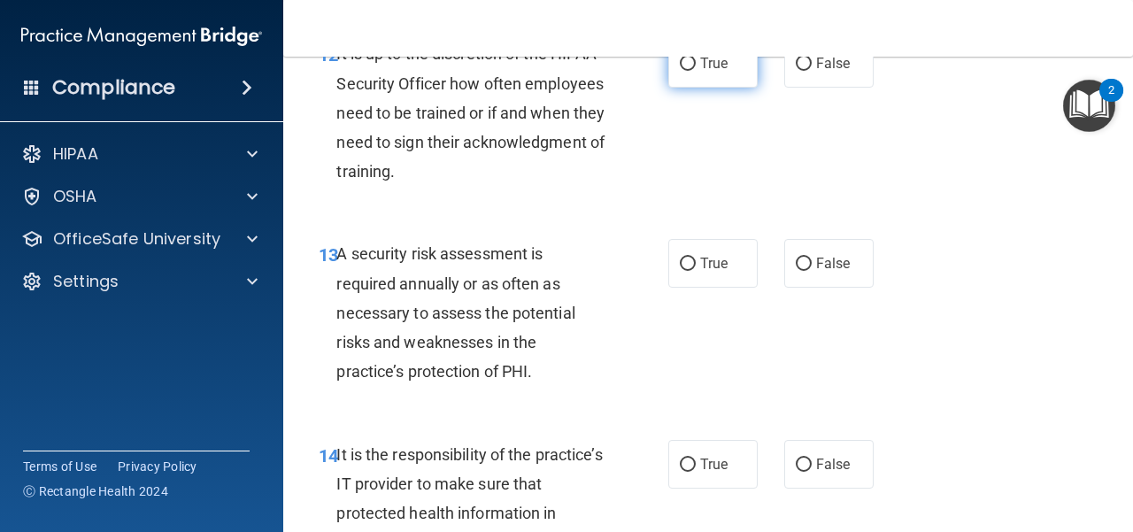
click at [723, 88] on label "True" at bounding box center [713, 63] width 89 height 49
click at [696, 71] on input "True" at bounding box center [688, 64] width 16 height 13
radio input "true"
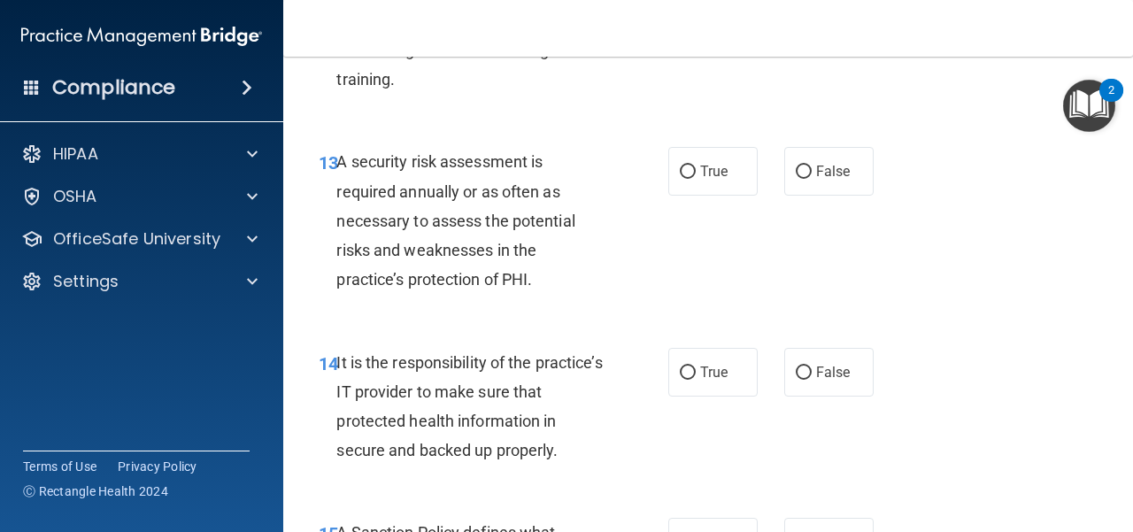
scroll to position [2745, 0]
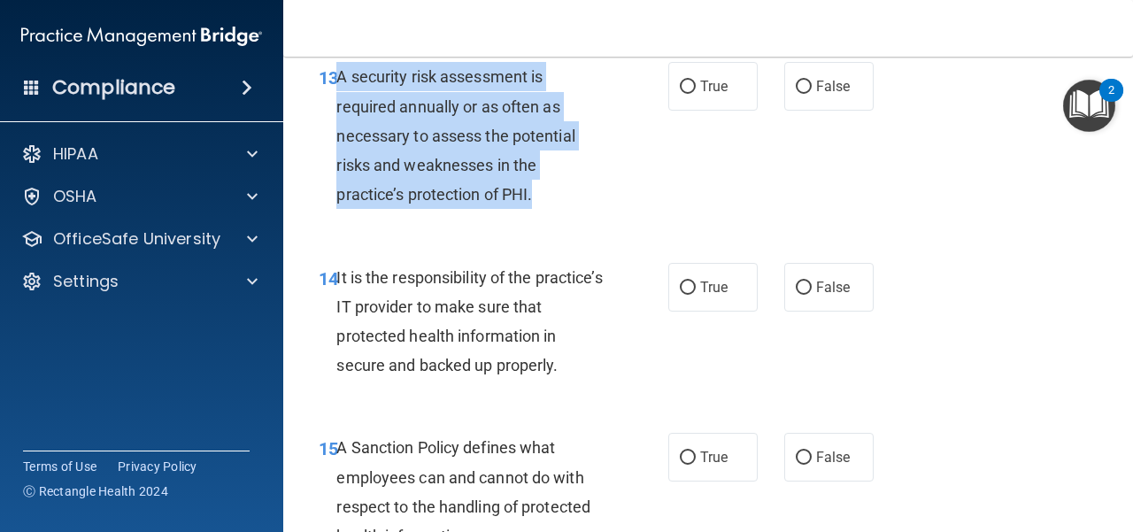
drag, startPoint x: 535, startPoint y: 256, endPoint x: 340, endPoint y: 138, distance: 227.7
click at [340, 138] on div "A security risk assessment is required annually or as often as necessary to ass…" at bounding box center [478, 135] width 282 height 147
copy span "A security risk assessment is required annually or as often as necessary to ass…"
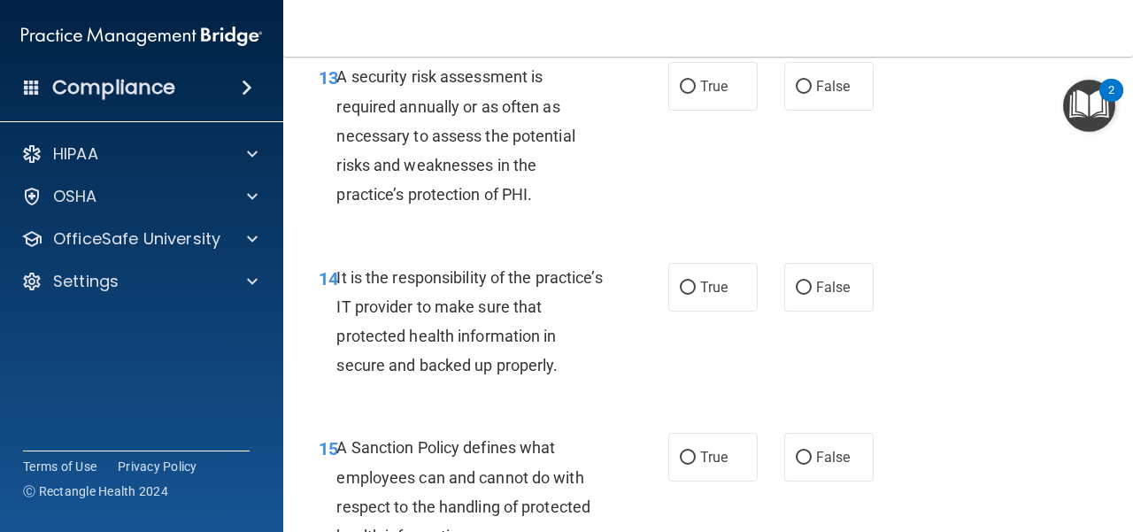
click at [494, 240] on div "13 A security risk assessment is required annually or as often as necessary to …" at bounding box center [709, 140] width 806 height 200
click at [720, 111] on label "True" at bounding box center [713, 86] width 89 height 49
click at [696, 94] on input "True" at bounding box center [688, 87] width 16 height 13
radio input "true"
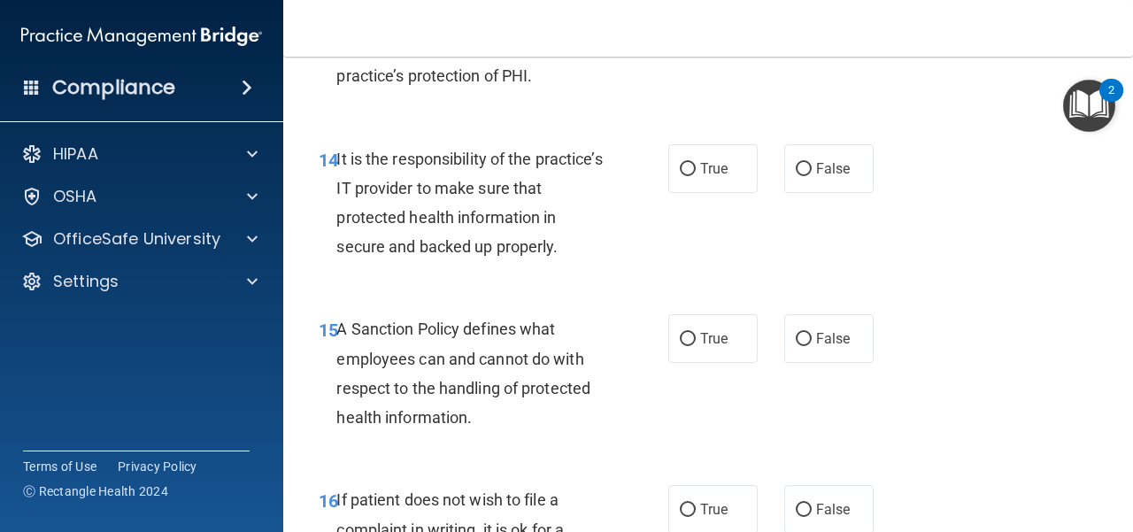
scroll to position [2922, 0]
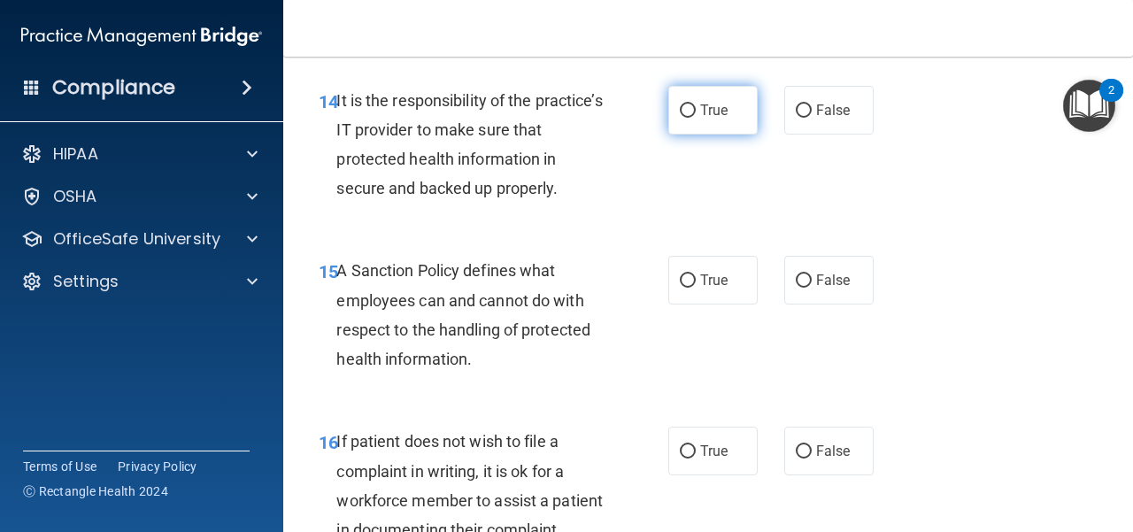
click at [680, 118] on input "True" at bounding box center [688, 110] width 16 height 13
radio input "true"
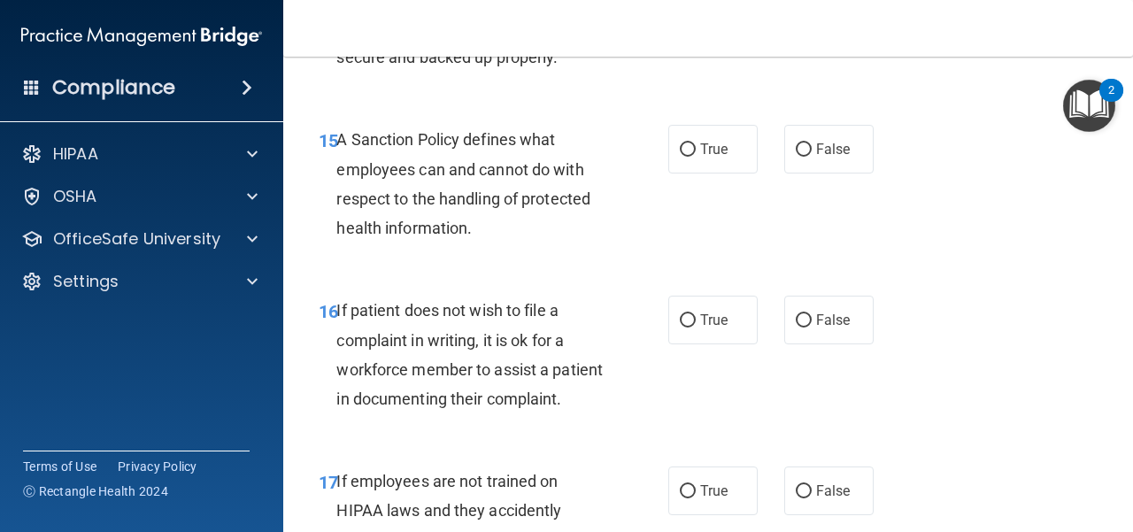
scroll to position [3099, 0]
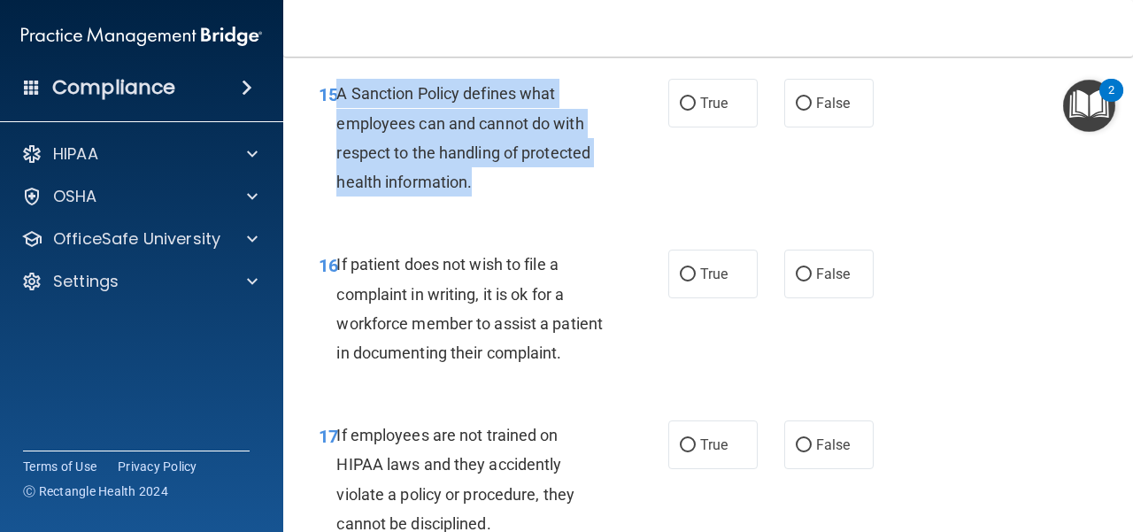
drag, startPoint x: 476, startPoint y: 249, endPoint x: 338, endPoint y: 157, distance: 165.3
click at [338, 157] on div "A Sanction Policy defines what employees can and cannot do with respect to the …" at bounding box center [478, 138] width 282 height 118
copy span "A Sanction Policy defines what employees can and cannot do with respect to the …"
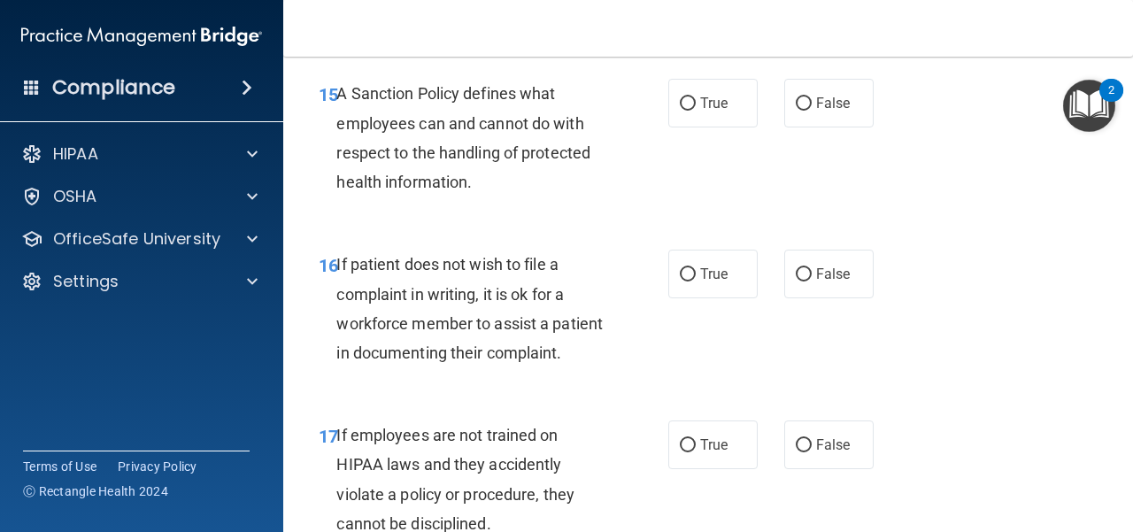
click at [372, 228] on div "15 A Sanction Policy defines what employees can and cannot do with respect to t…" at bounding box center [709, 142] width 806 height 171
click at [796, 111] on input "False" at bounding box center [804, 103] width 16 height 13
radio input "true"
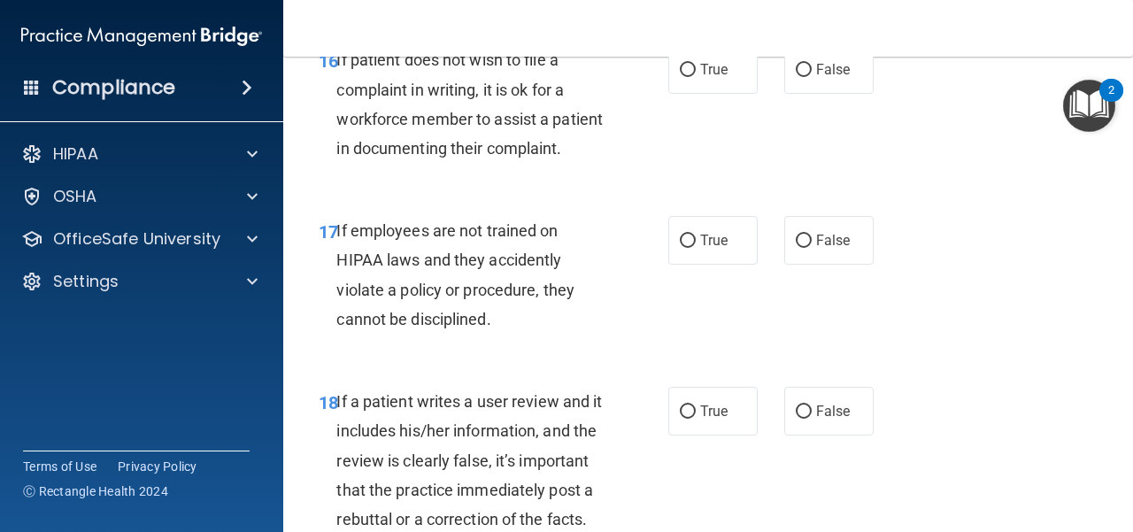
scroll to position [3276, 0]
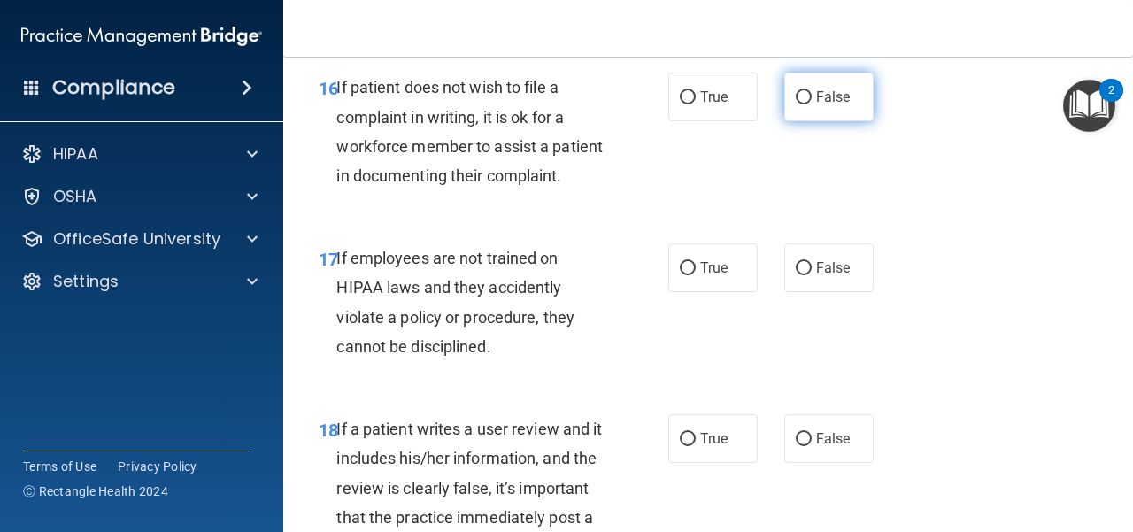
click at [848, 121] on label "False" at bounding box center [829, 97] width 89 height 49
click at [812, 104] on input "False" at bounding box center [804, 97] width 16 height 13
radio input "true"
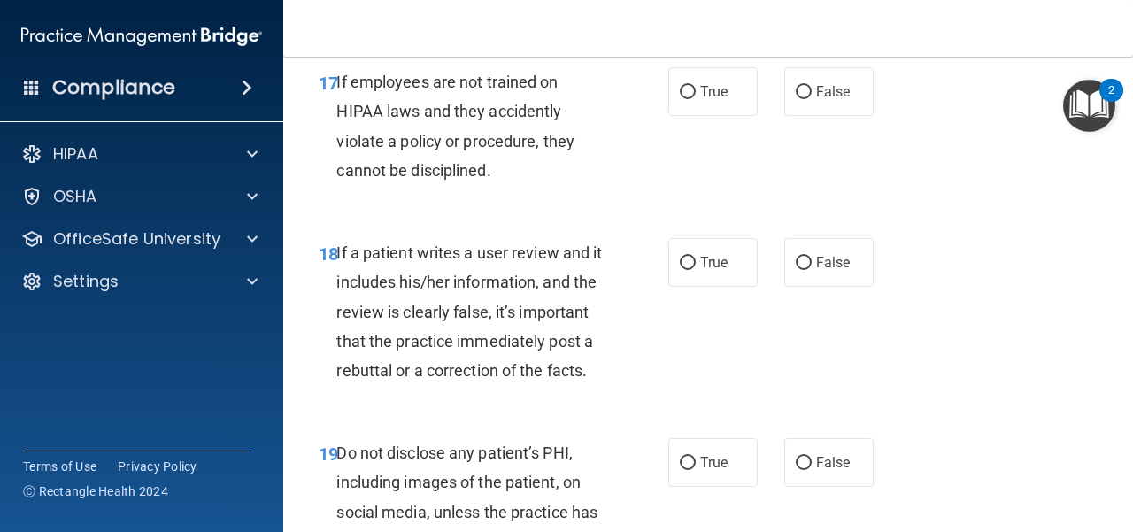
scroll to position [3454, 0]
click at [799, 115] on label "False" at bounding box center [829, 90] width 89 height 49
click at [799, 98] on input "False" at bounding box center [804, 91] width 16 height 13
radio input "true"
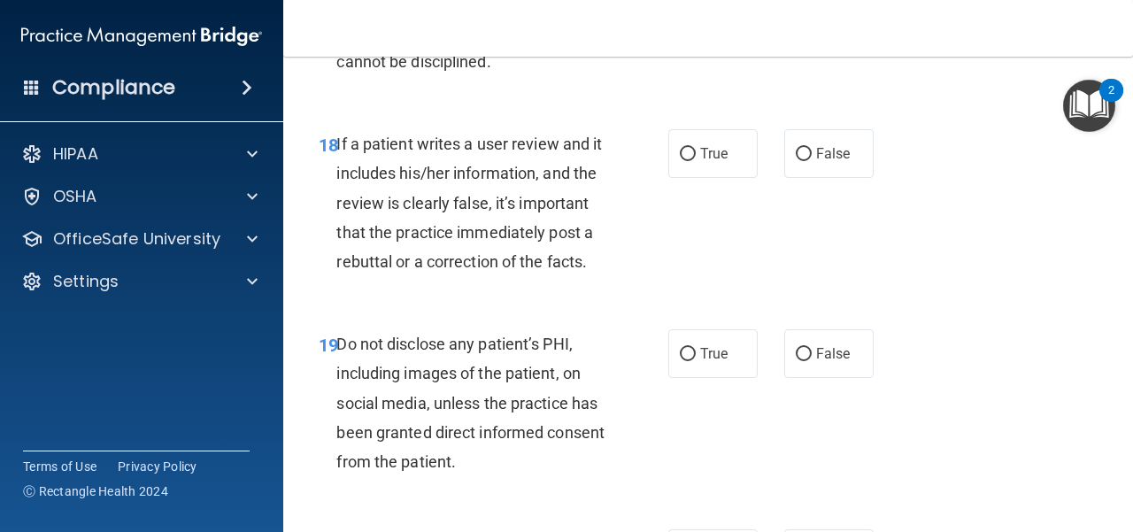
scroll to position [3719, 0]
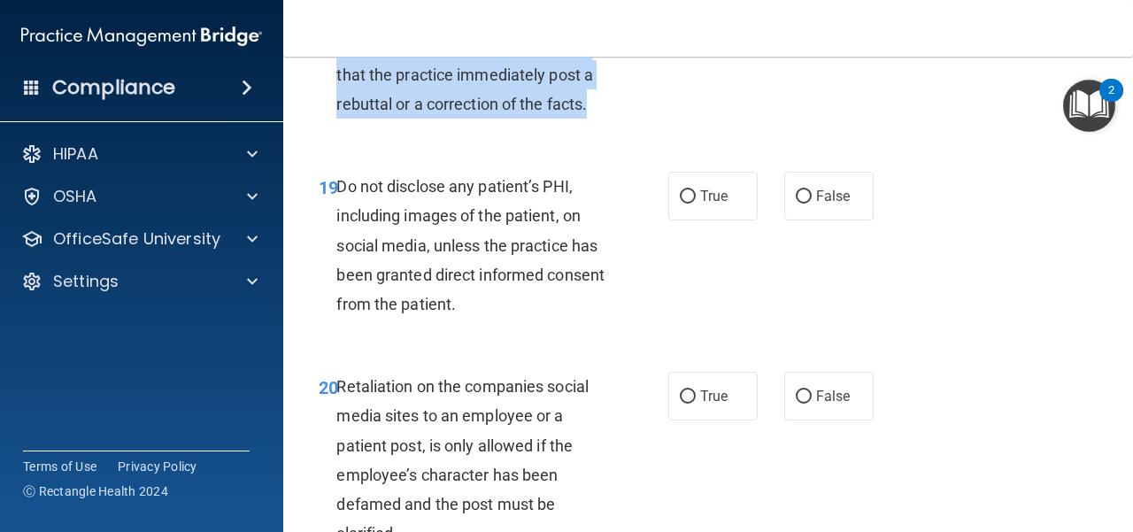
drag, startPoint x: 505, startPoint y: 222, endPoint x: 337, endPoint y: 71, distance: 226.4
click at [337, 71] on div "If a patient writes a user review and it includes his/her information, and the …" at bounding box center [478, 45] width 282 height 147
copy span "If a patient writes a user review and it includes his/her information, and the …"
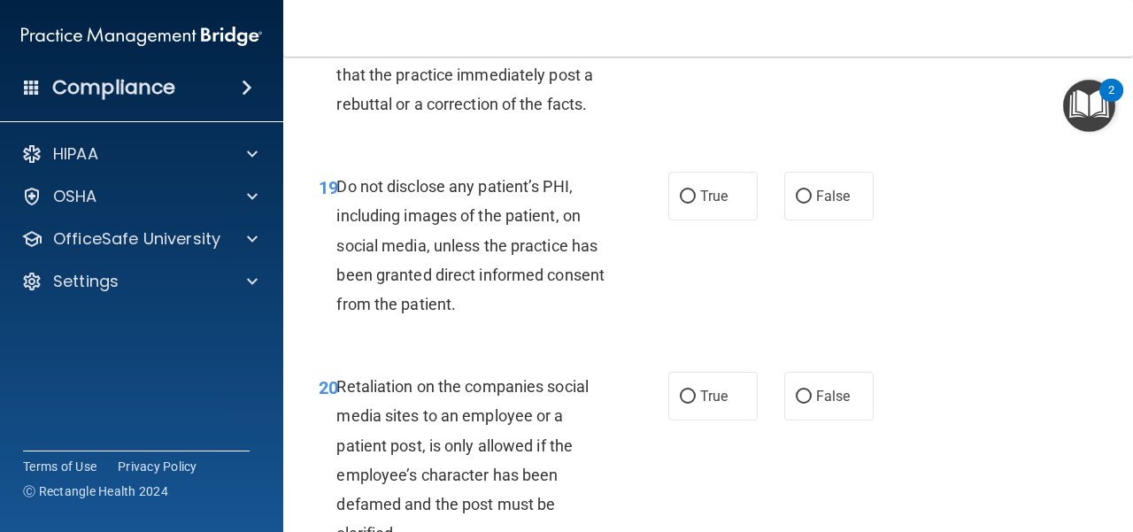
click at [529, 150] on div "18 If a patient writes a user review and it includes his/her information, and t…" at bounding box center [709, 50] width 806 height 200
radio input "true"
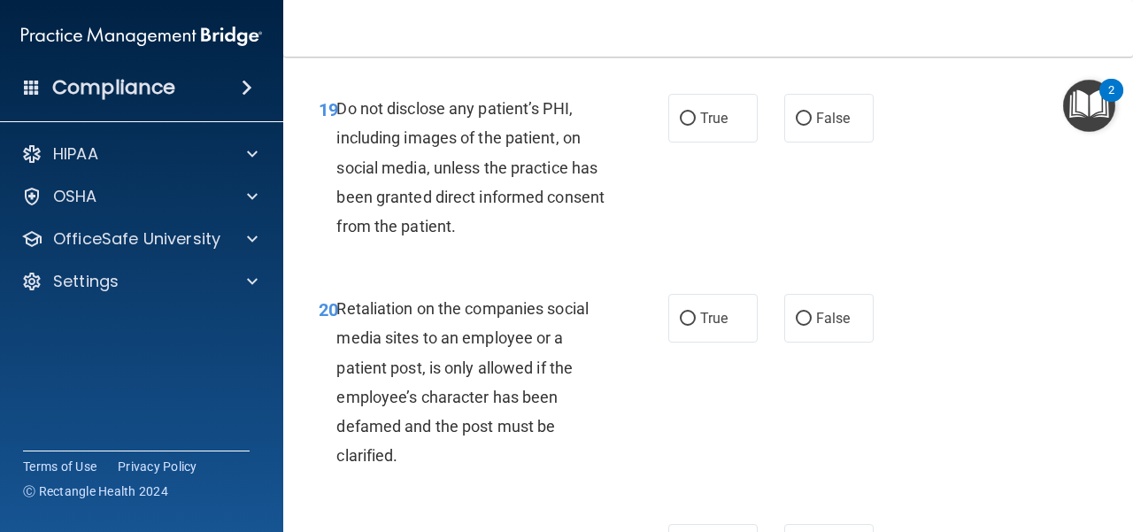
scroll to position [3896, 0]
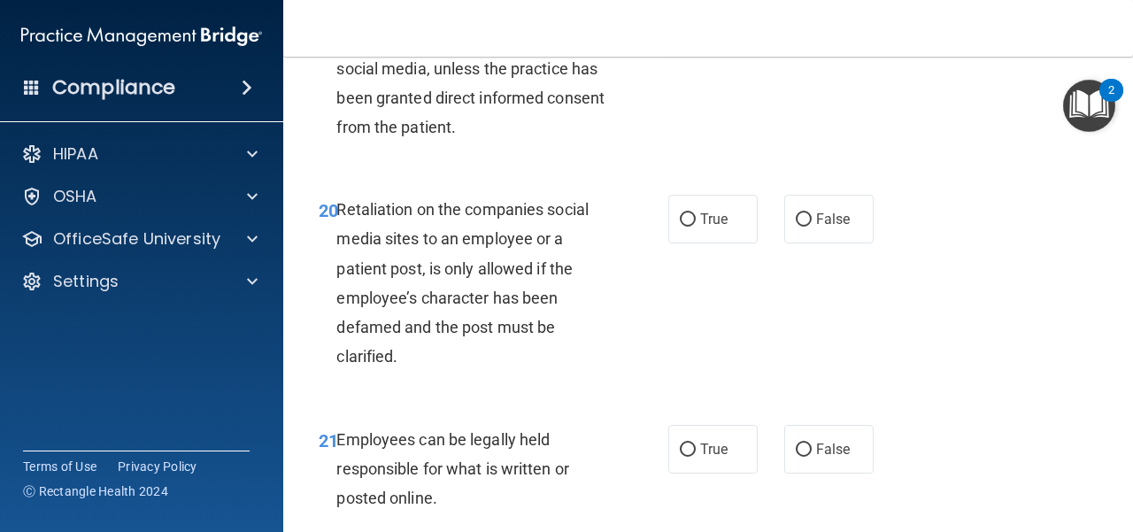
click at [712, 43] on label "True" at bounding box center [713, 19] width 89 height 49
click at [696, 27] on input "True" at bounding box center [688, 19] width 16 height 13
radio input "true"
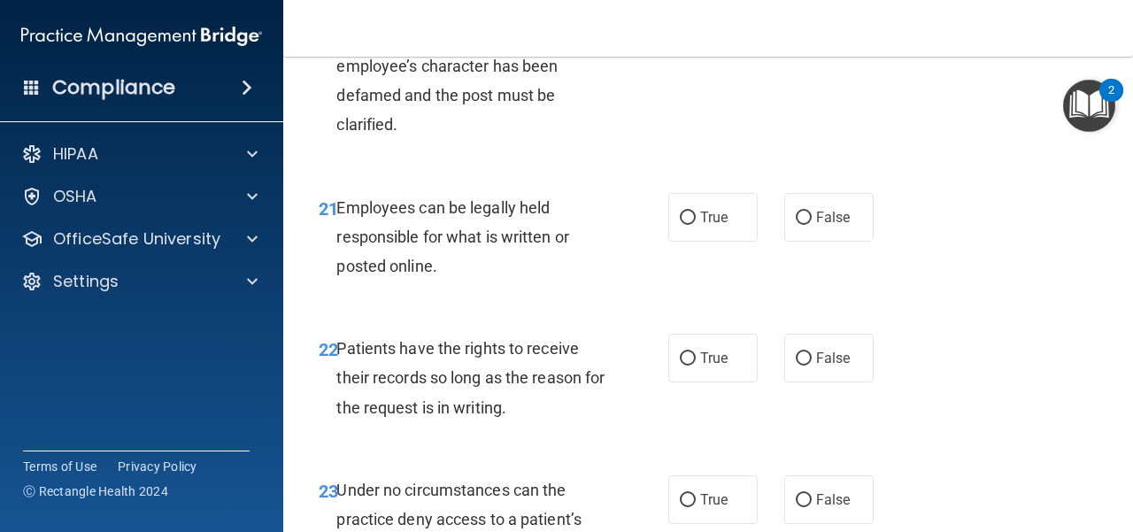
scroll to position [4162, 0]
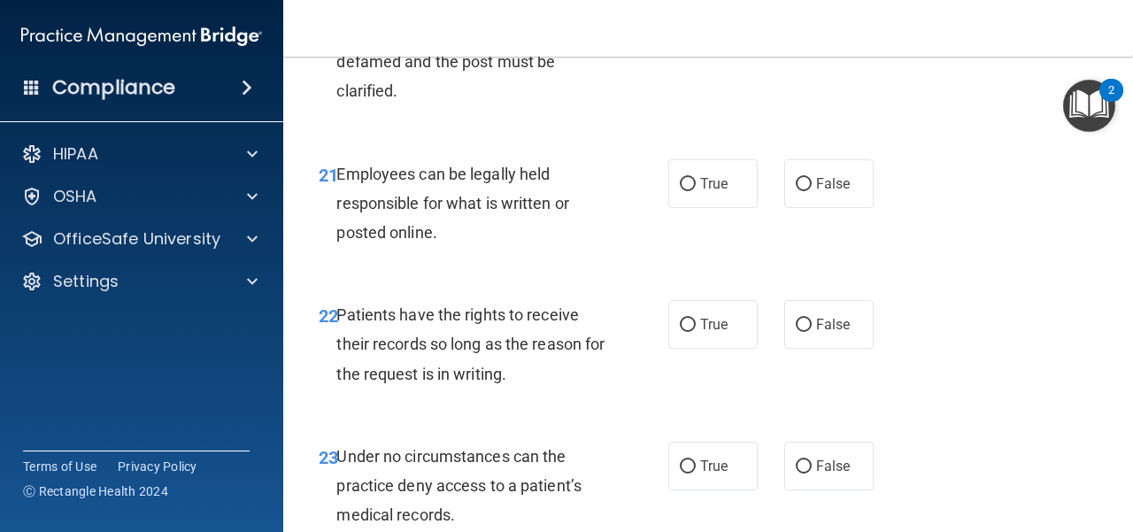
radio input "true"
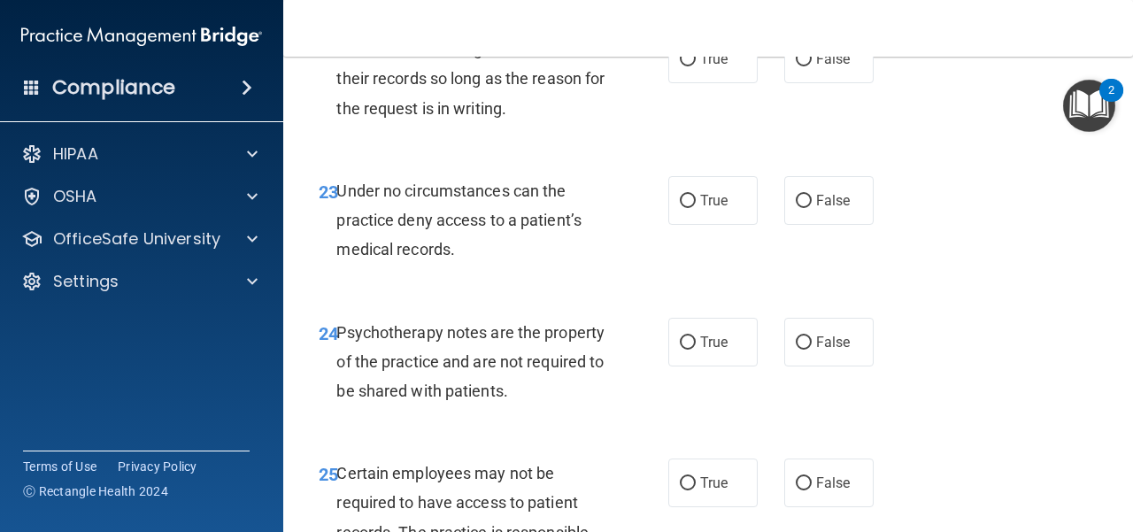
scroll to position [4339, 0]
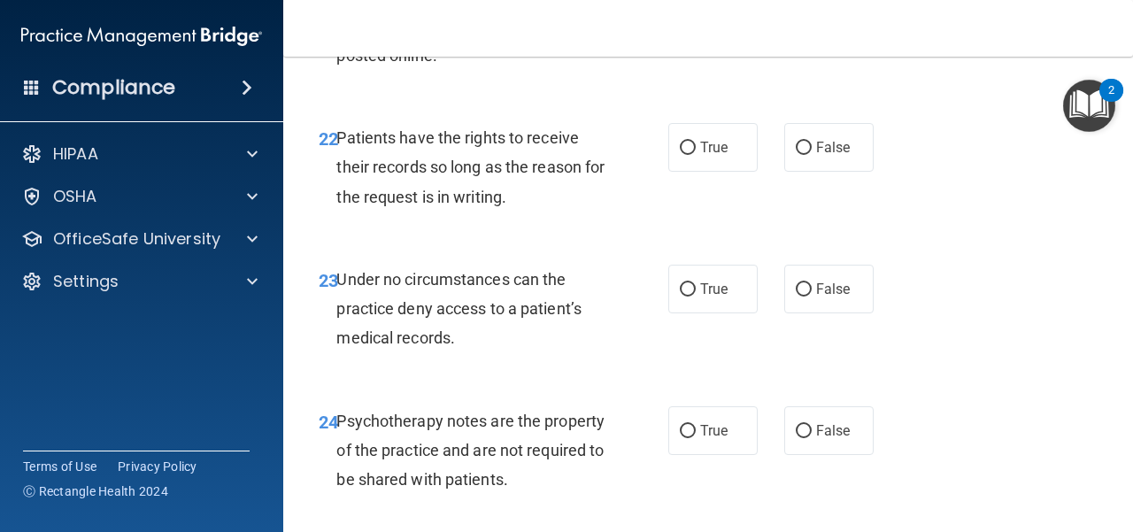
click at [716, 15] on span "True" at bounding box center [713, 6] width 27 height 17
click at [696, 14] on input "True" at bounding box center [688, 7] width 16 height 13
radio input "true"
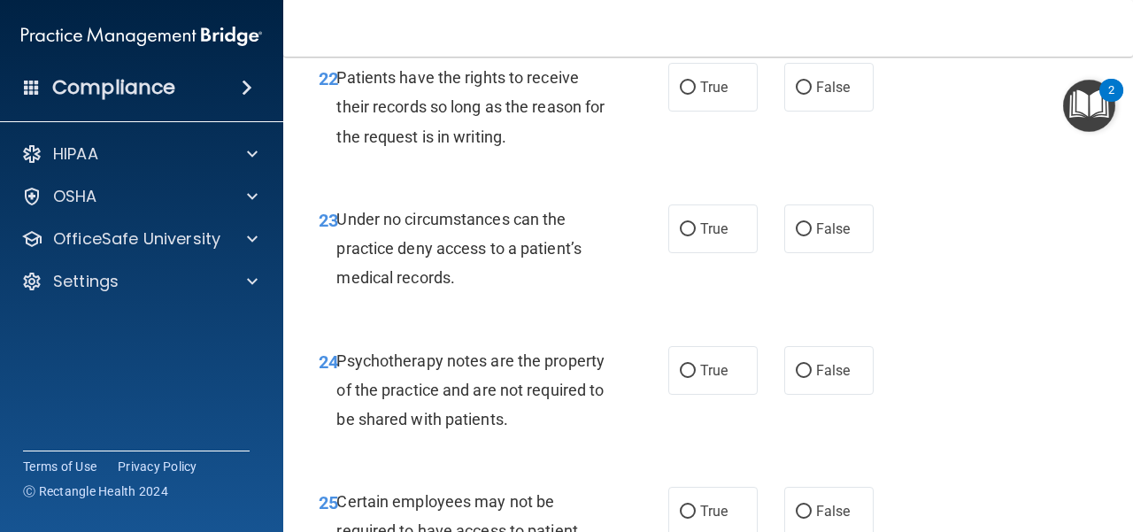
scroll to position [4428, 0]
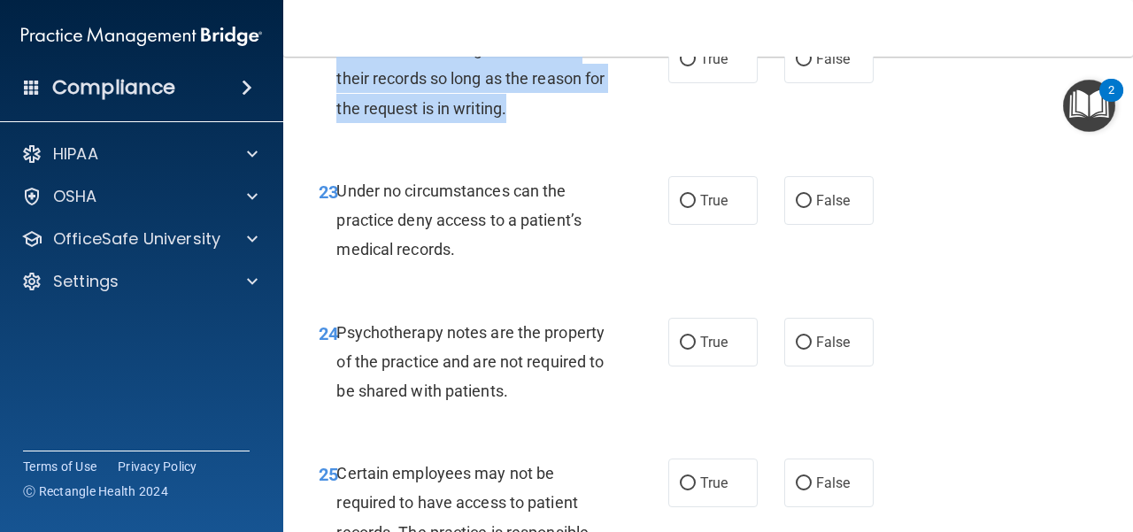
drag, startPoint x: 534, startPoint y: 229, endPoint x: 339, endPoint y: 169, distance: 203.9
click at [339, 123] on div "Patients have the rights to receive their records so long as the reason for the…" at bounding box center [478, 79] width 282 height 89
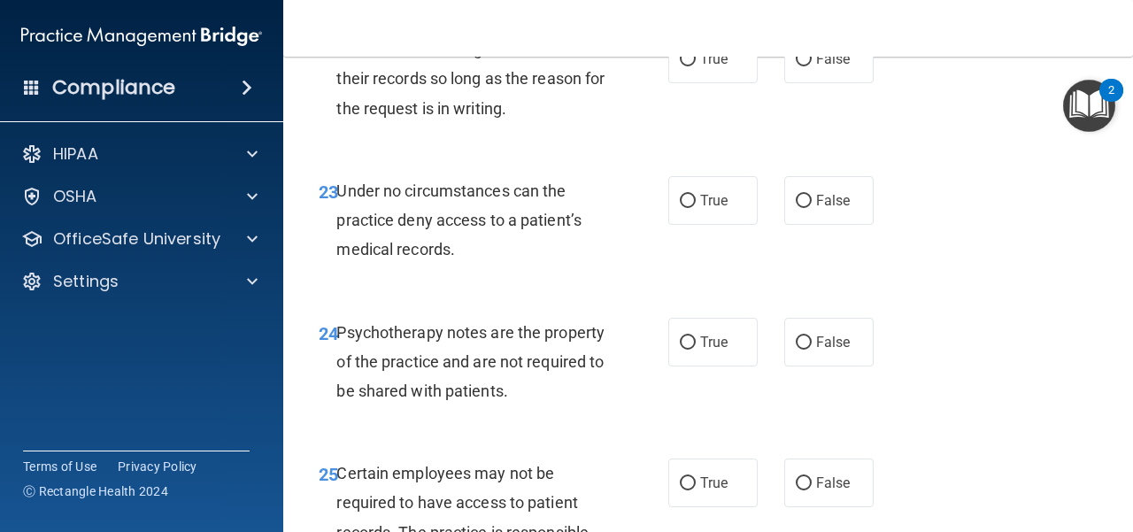
click at [533, 154] on div "22 Patients have the rights to receive their records so long as the reason for …" at bounding box center [709, 83] width 806 height 142
click at [799, 83] on label "False" at bounding box center [829, 59] width 89 height 49
click at [799, 66] on input "False" at bounding box center [804, 59] width 16 height 13
radio input "true"
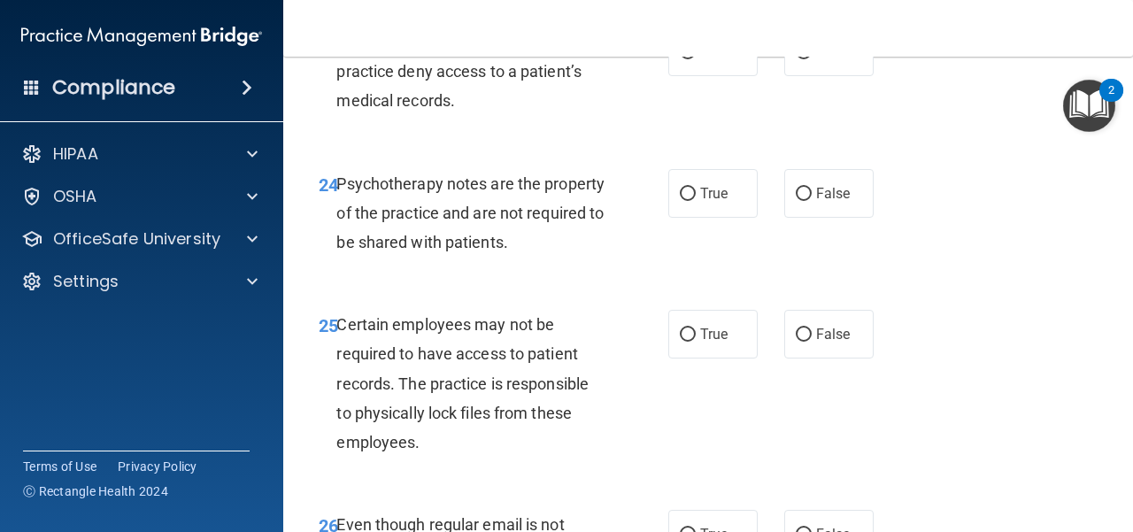
scroll to position [4605, 0]
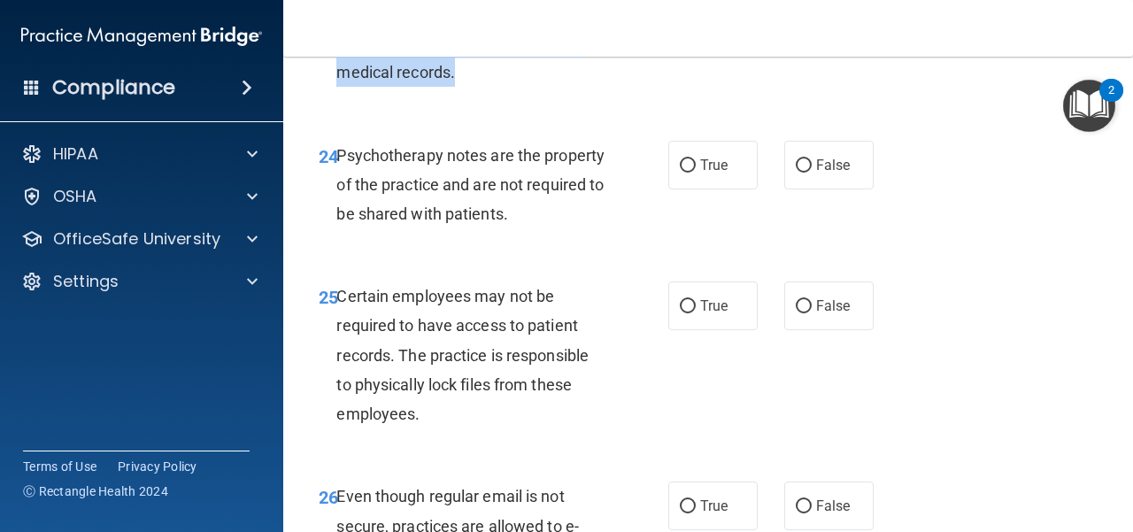
drag, startPoint x: 462, startPoint y: 196, endPoint x: 339, endPoint y: 132, distance: 138.6
click at [339, 88] on div "Under no circumstances can the practice deny access to a patient’s medical reco…" at bounding box center [478, 43] width 282 height 89
click at [460, 240] on div "24 Psychotherapy notes are the property of the practice and are not required to…" at bounding box center [709, 190] width 806 height 142
click at [801, 31] on input "False" at bounding box center [804, 24] width 16 height 13
radio input "true"
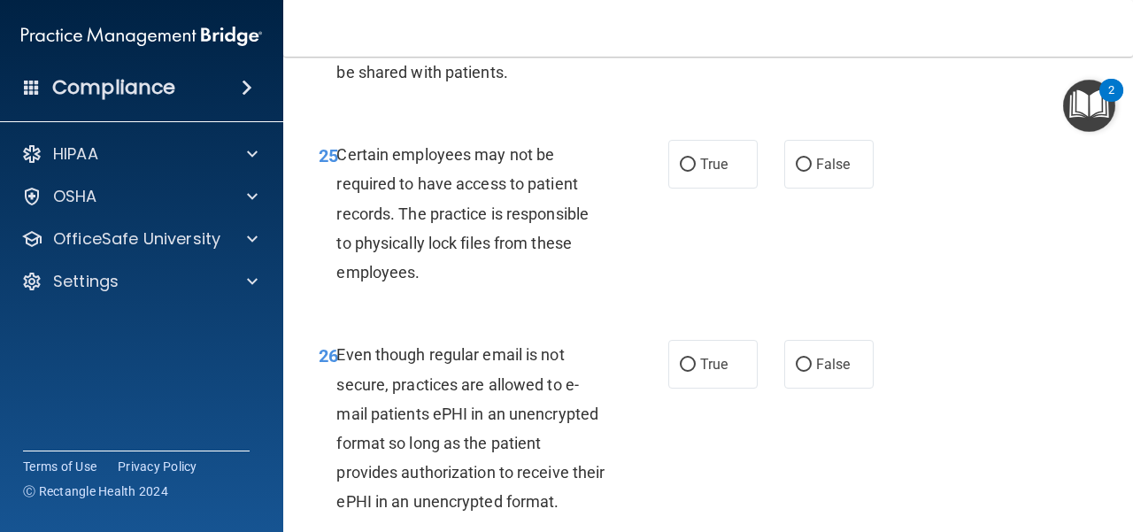
scroll to position [4782, 0]
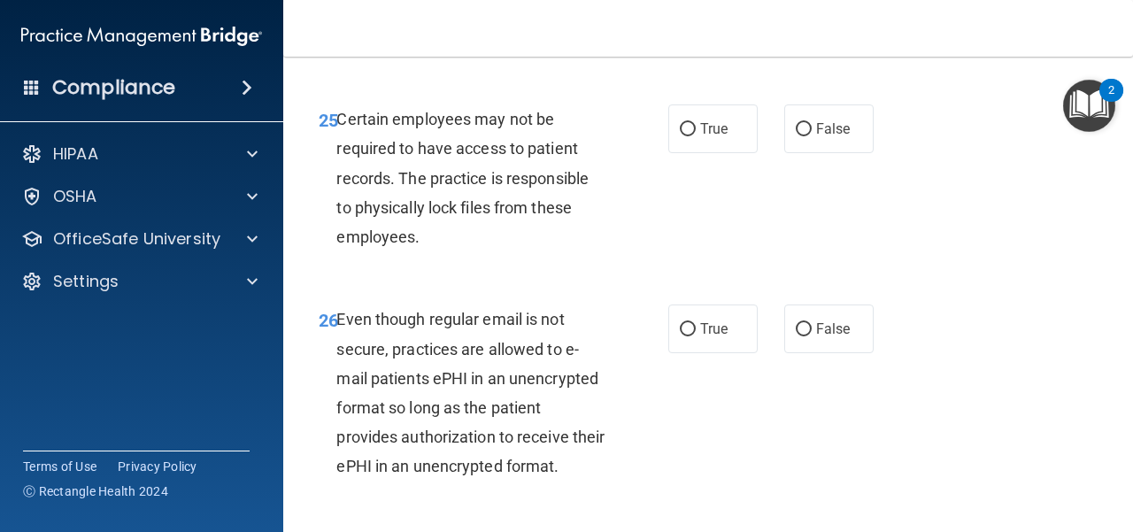
drag, startPoint x: 595, startPoint y: 155, endPoint x: 338, endPoint y: 97, distance: 263.2
click at [338, 52] on div "Psychotherapy notes are the property of the practice and are not required to be…" at bounding box center [478, 8] width 282 height 89
radio input "true"
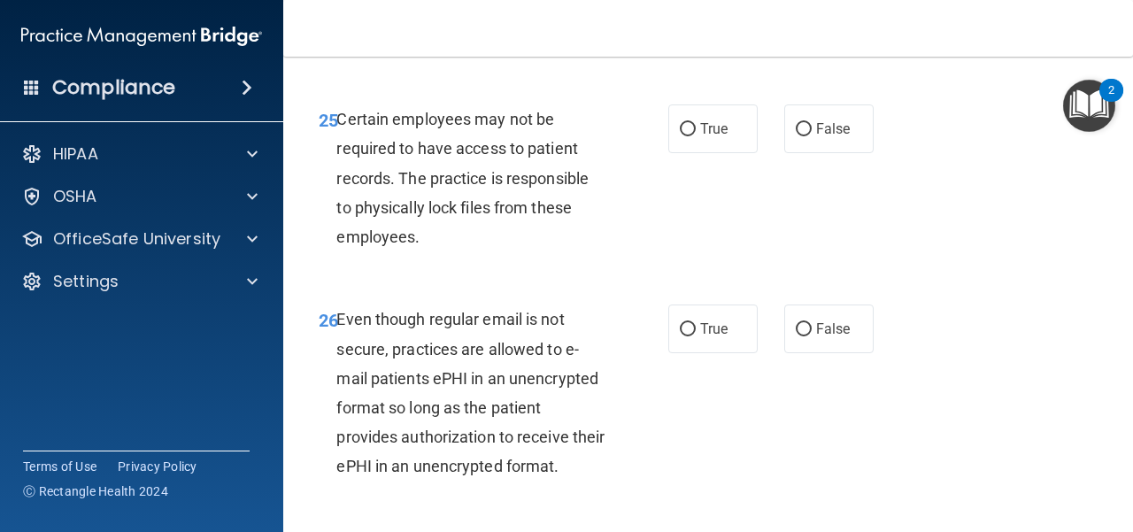
scroll to position [4870, 0]
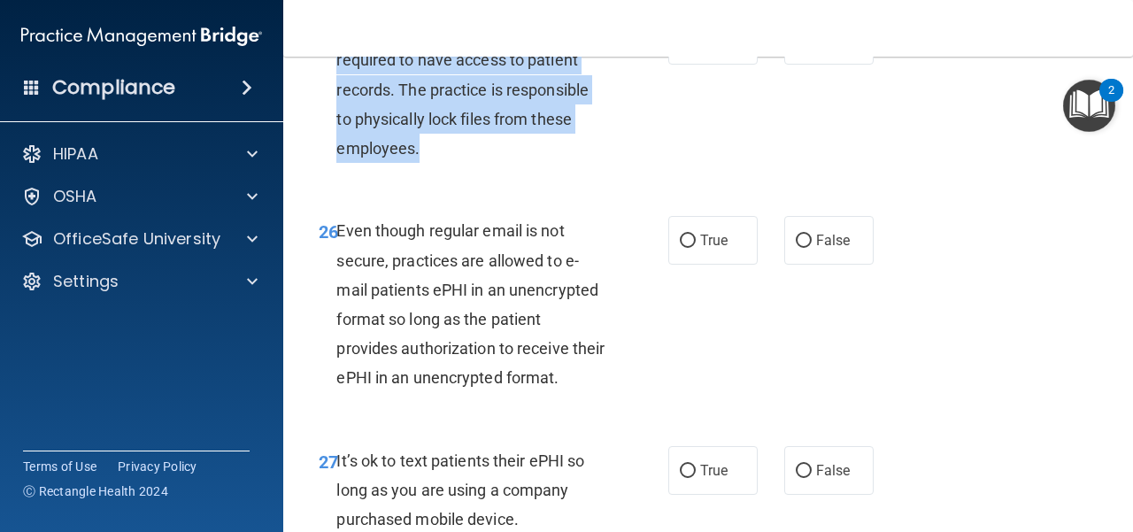
drag, startPoint x: 431, startPoint y: 263, endPoint x: 338, endPoint y: 143, distance: 152.1
click at [338, 143] on div "Certain employees may not be required to have access to patient records. The pr…" at bounding box center [478, 89] width 282 height 147
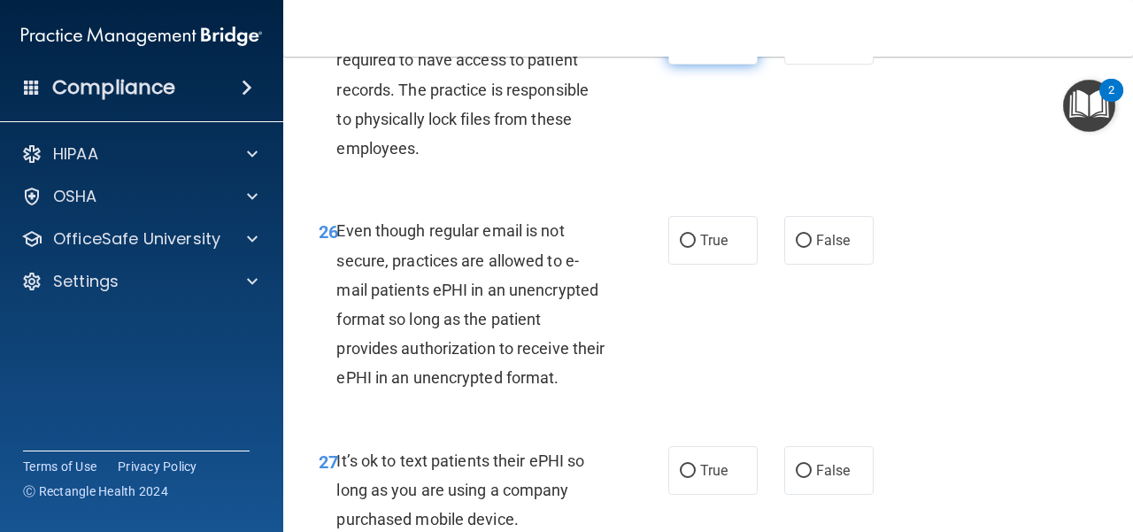
click at [708, 65] on label "True" at bounding box center [713, 40] width 89 height 49
click at [696, 48] on input "True" at bounding box center [688, 41] width 16 height 13
radio input "true"
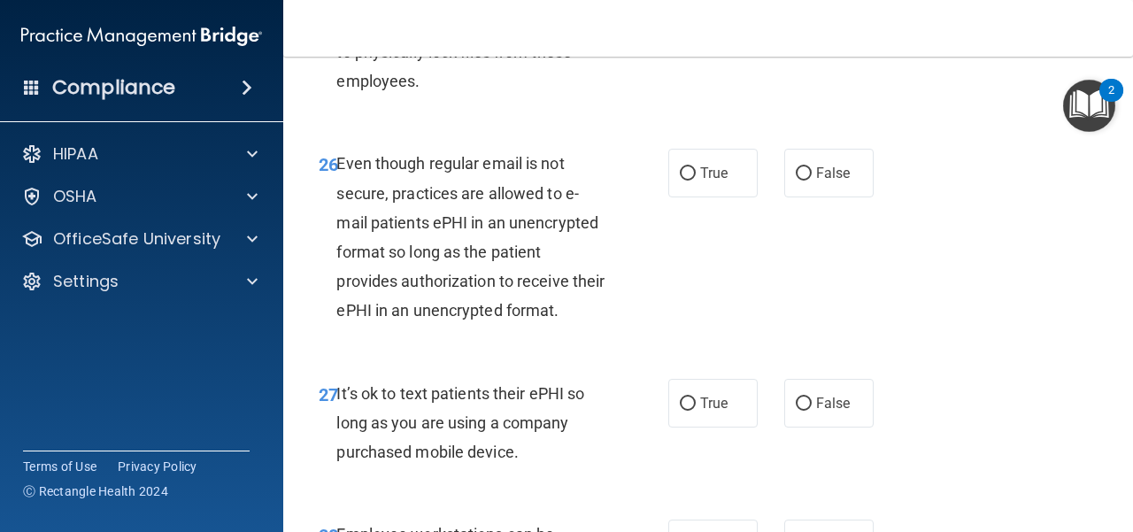
scroll to position [5048, 0]
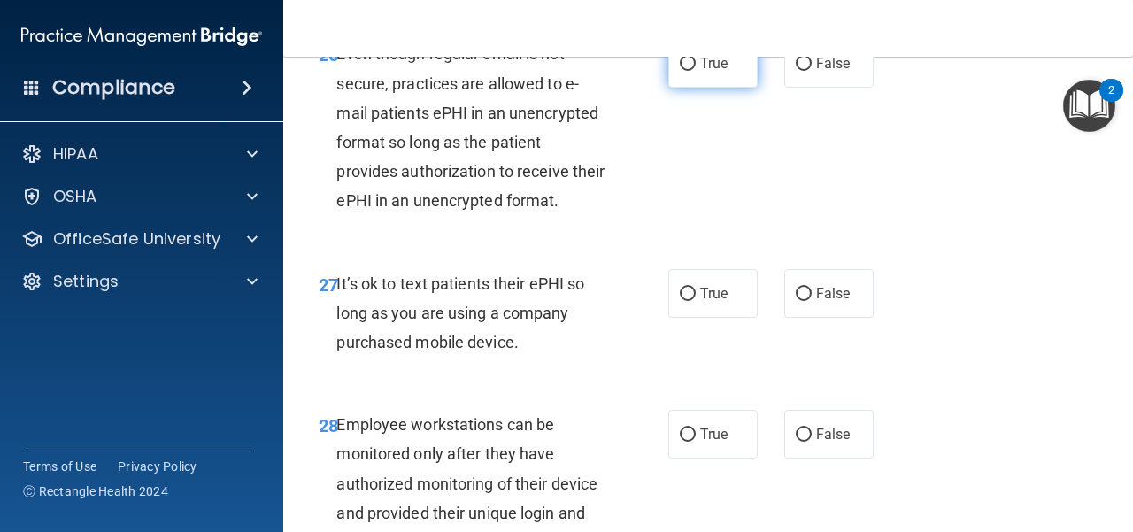
click at [707, 88] on label "True" at bounding box center [713, 63] width 89 height 49
click at [696, 71] on input "True" at bounding box center [688, 64] width 16 height 13
radio input "true"
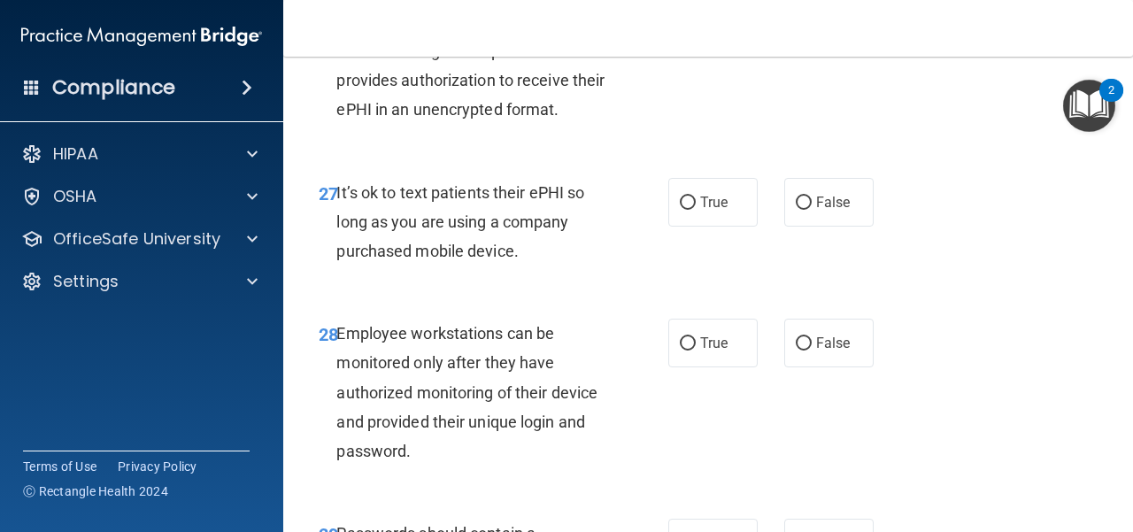
scroll to position [5136, 0]
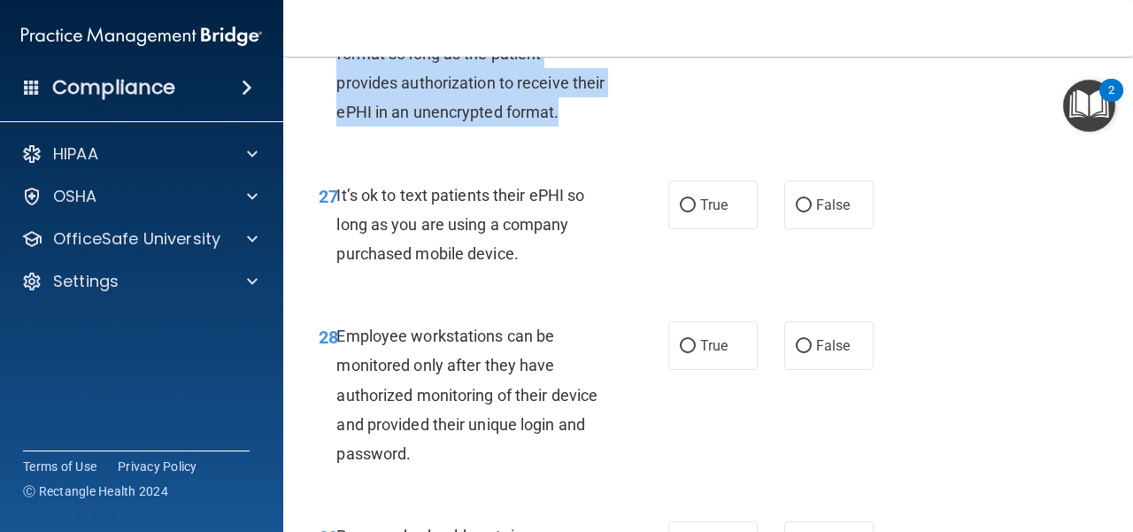
drag, startPoint x: 592, startPoint y: 233, endPoint x: 340, endPoint y: 91, distance: 288.7
click at [340, 91] on div "Even though regular email is not secure, practices are allowed to e-mail patien…" at bounding box center [478, 38] width 282 height 176
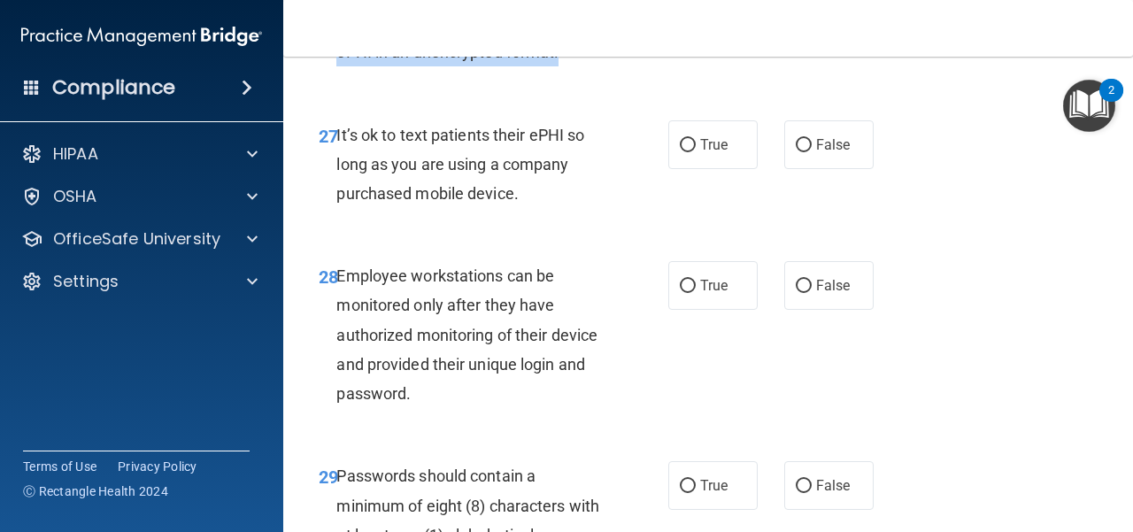
scroll to position [5225, 0]
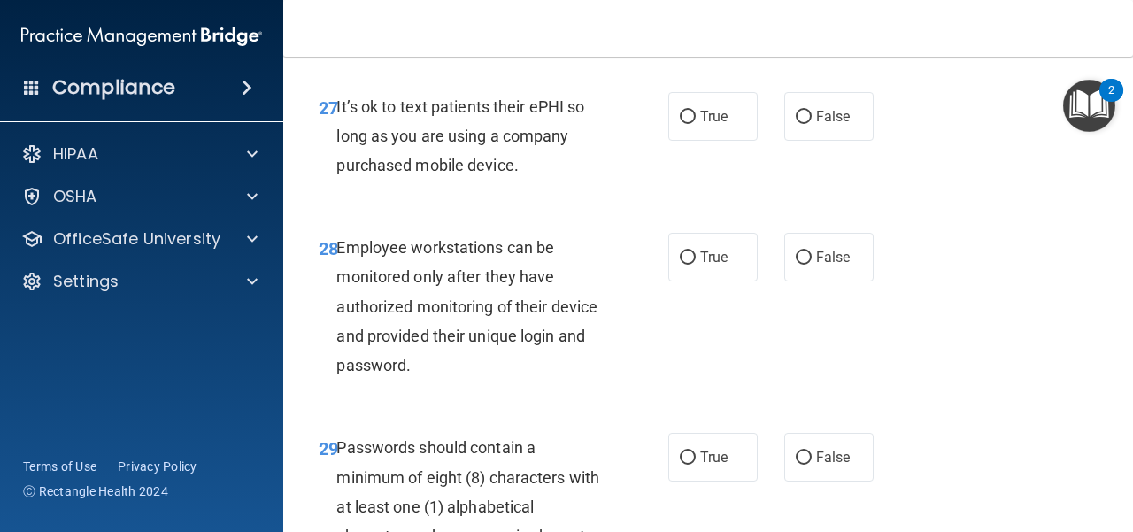
click at [527, 181] on div "It’s ok to text patients their ePHI so long as you are using a company purchase…" at bounding box center [478, 136] width 282 height 89
drag, startPoint x: 523, startPoint y: 286, endPoint x: 337, endPoint y: 228, distance: 194.9
click at [337, 181] on div "It’s ok to text patients their ePHI so long as you are using a company purchase…" at bounding box center [478, 136] width 282 height 89
click at [700, 125] on span "True" at bounding box center [713, 116] width 27 height 17
click at [693, 124] on input "True" at bounding box center [688, 117] width 16 height 13
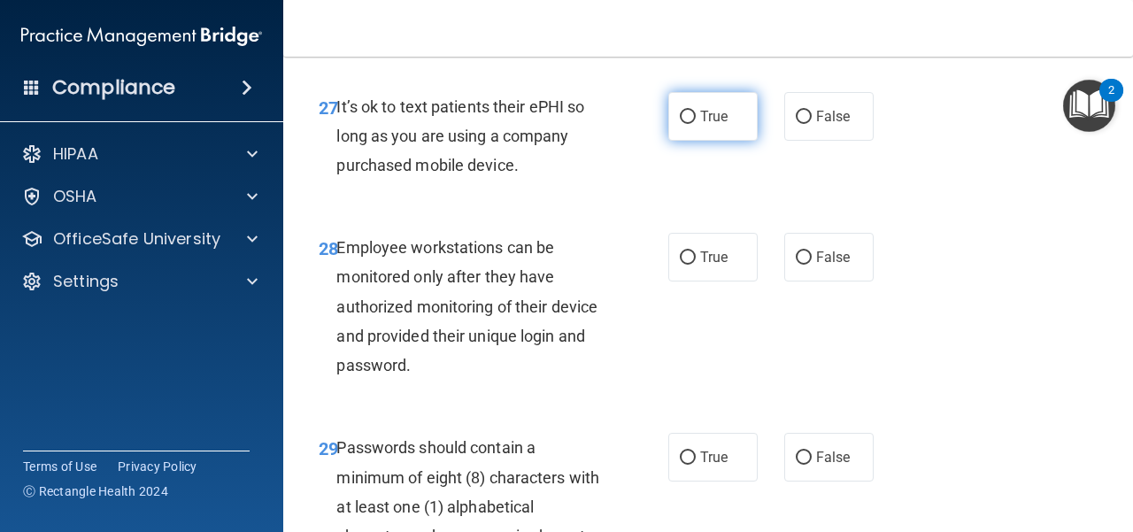
radio input "true"
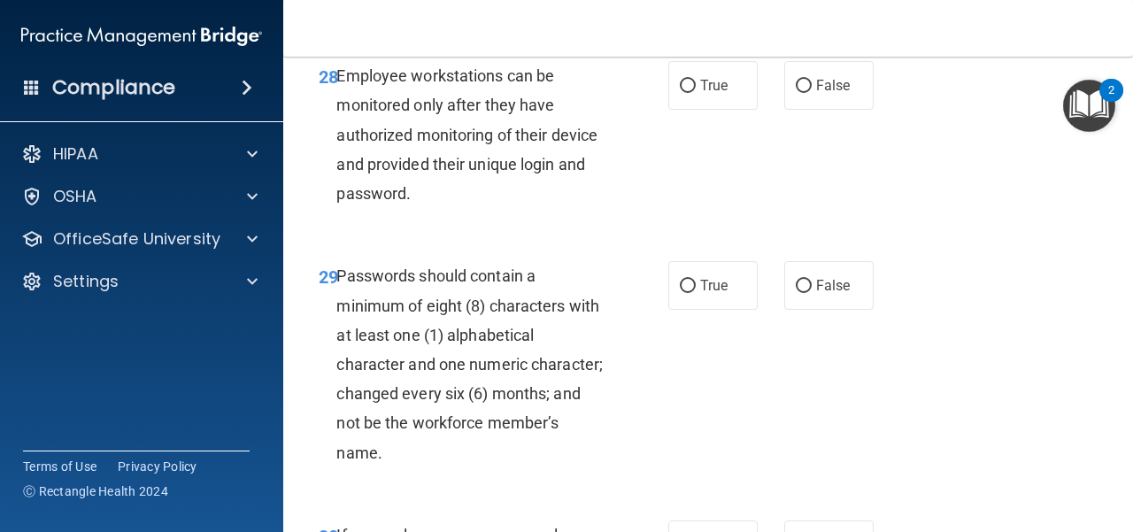
scroll to position [5402, 0]
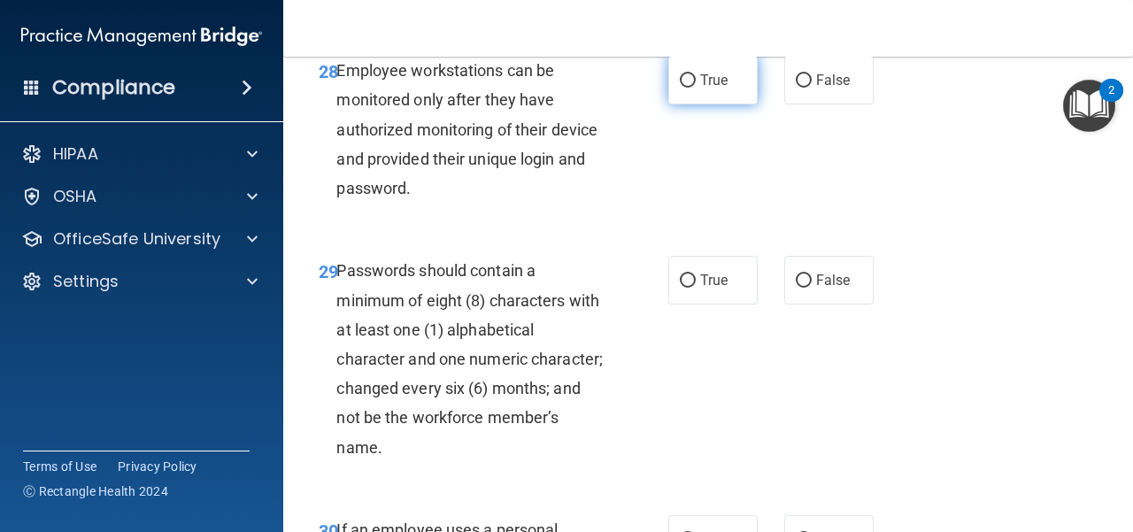
click at [708, 89] on span "True" at bounding box center [713, 80] width 27 height 17
click at [696, 88] on input "True" at bounding box center [688, 80] width 16 height 13
radio input "true"
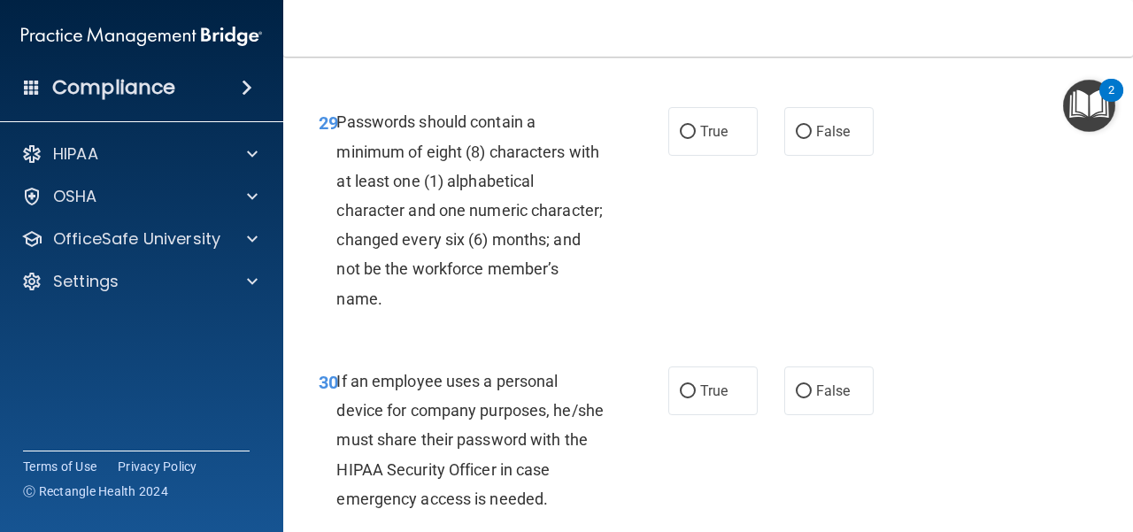
scroll to position [5579, 0]
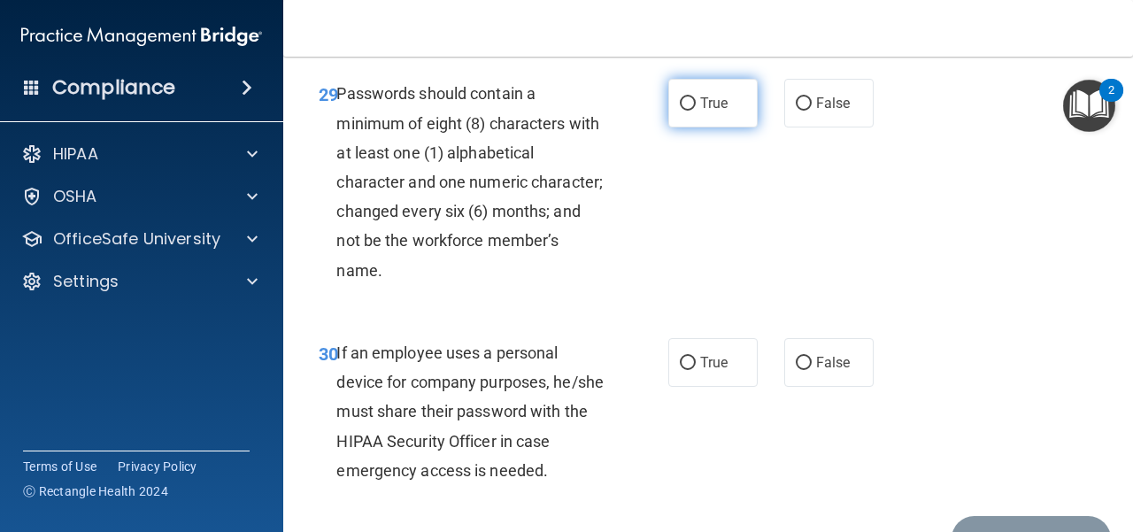
click at [705, 128] on label "True" at bounding box center [713, 103] width 89 height 49
click at [696, 111] on input "True" at bounding box center [688, 103] width 16 height 13
radio input "true"
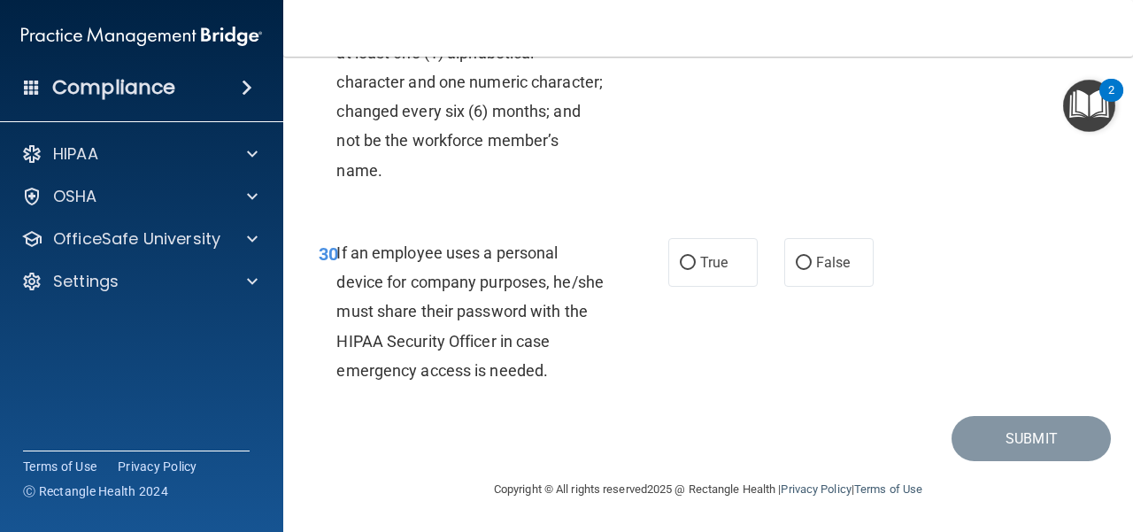
scroll to position [5795, 0]
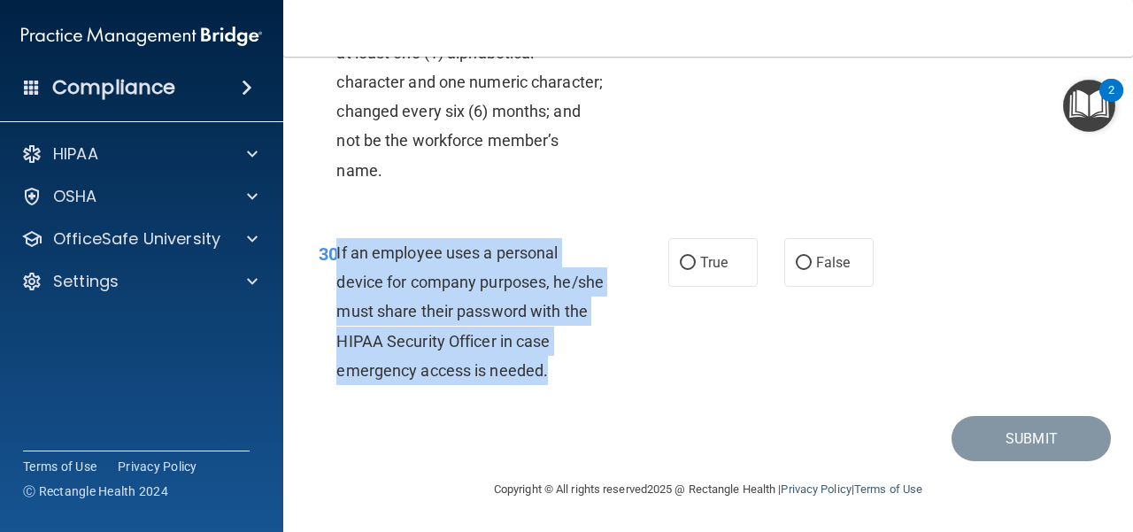
drag, startPoint x: 495, startPoint y: 364, endPoint x: 336, endPoint y: 258, distance: 191.6
click at [337, 258] on div "If an employee uses a personal device for company purposes, he/she must share t…" at bounding box center [478, 311] width 282 height 147
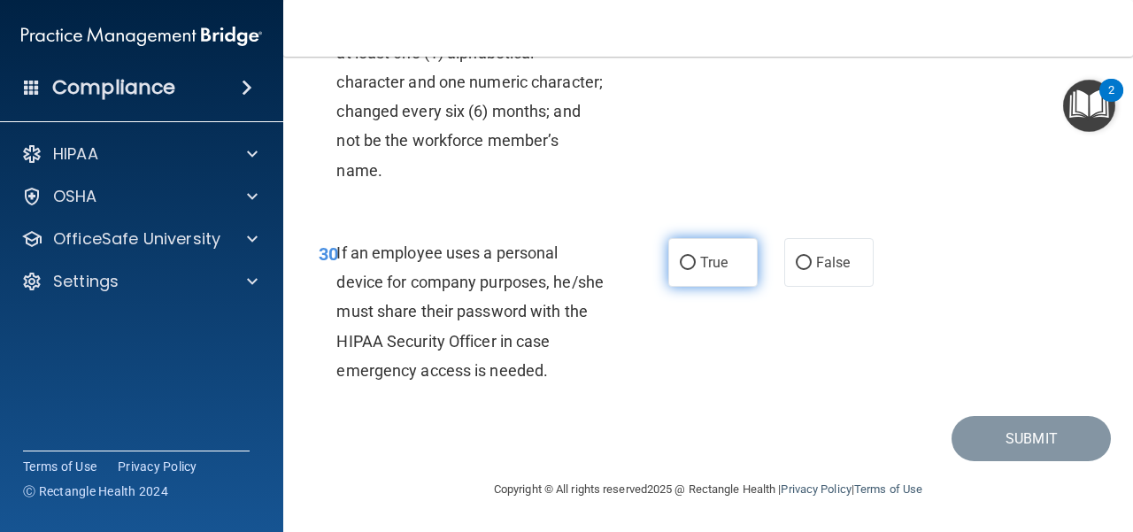
click at [731, 267] on label "True" at bounding box center [713, 262] width 89 height 49
click at [696, 267] on input "True" at bounding box center [688, 263] width 16 height 13
radio input "true"
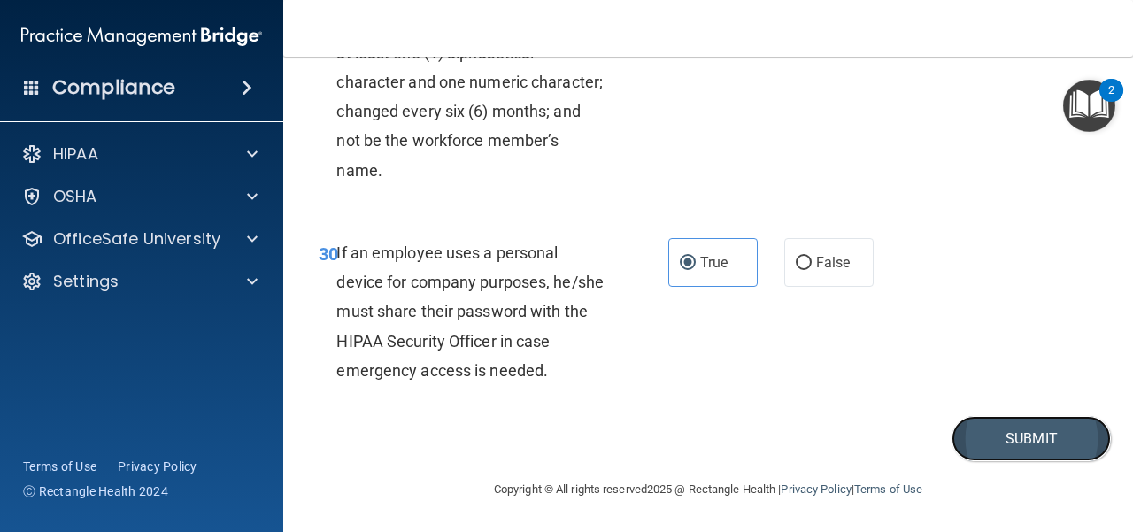
click at [992, 431] on button "Submit" at bounding box center [1031, 438] width 159 height 45
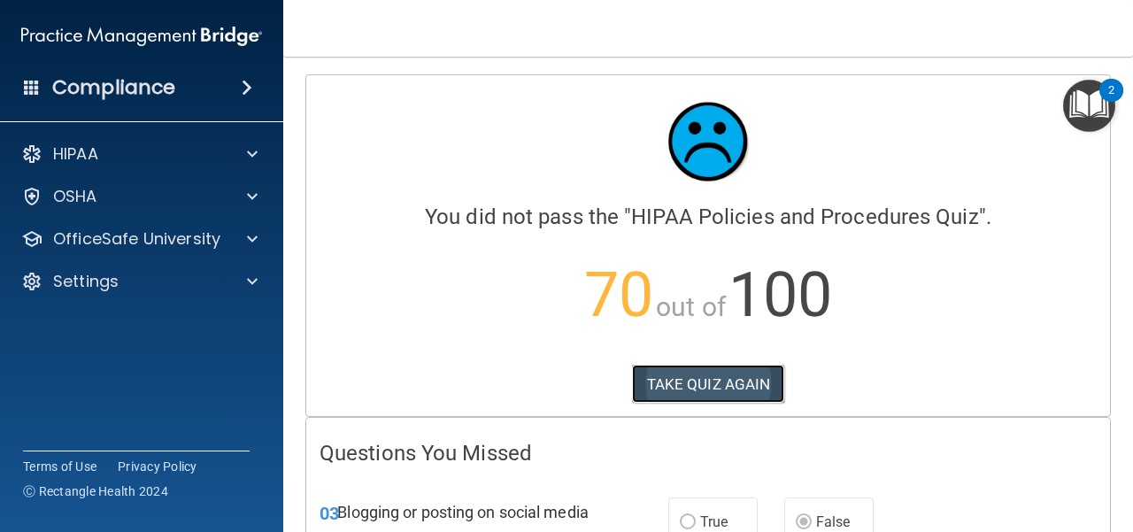
click at [682, 389] on button "TAKE QUIZ AGAIN" at bounding box center [708, 384] width 153 height 39
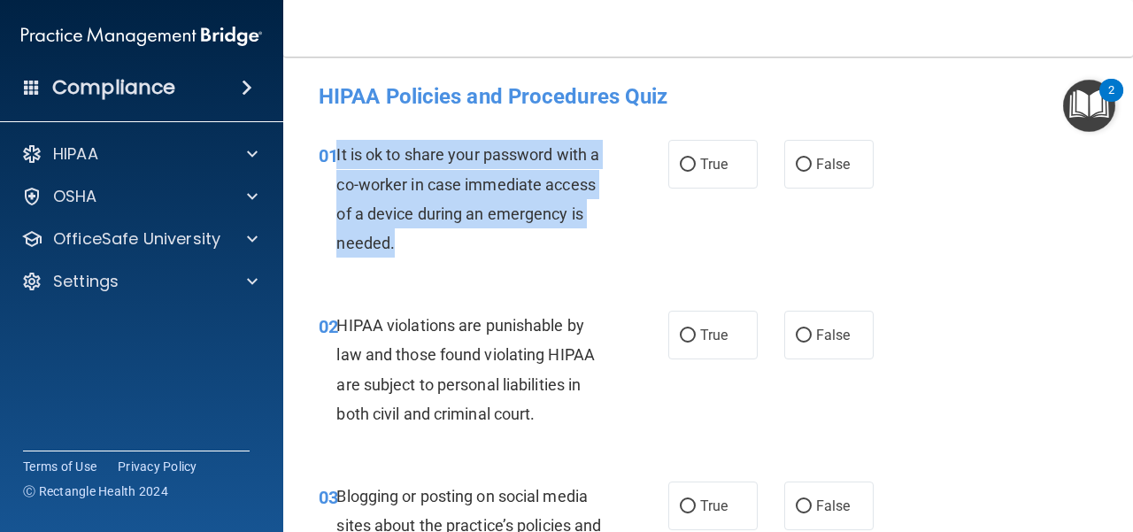
drag, startPoint x: 510, startPoint y: 248, endPoint x: 336, endPoint y: 154, distance: 198.1
click at [337, 154] on div "It is ok to share your password with a co-worker in case immediate access of a …" at bounding box center [478, 199] width 282 height 118
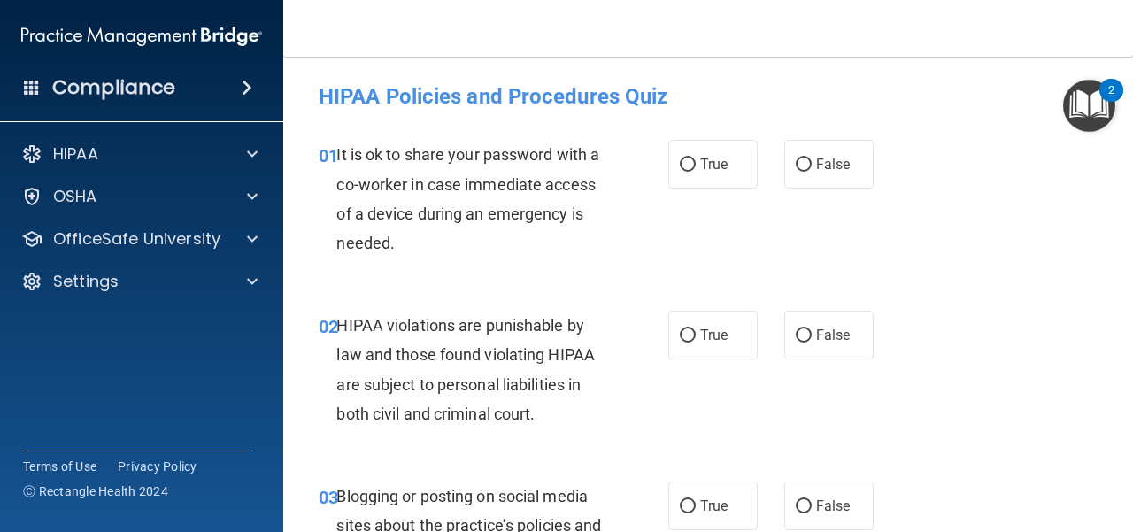
drag, startPoint x: 809, startPoint y: 177, endPoint x: 793, endPoint y: 195, distance: 24.4
click at [810, 177] on label "False" at bounding box center [829, 164] width 89 height 49
click at [810, 172] on input "False" at bounding box center [804, 165] width 16 height 13
radio input "true"
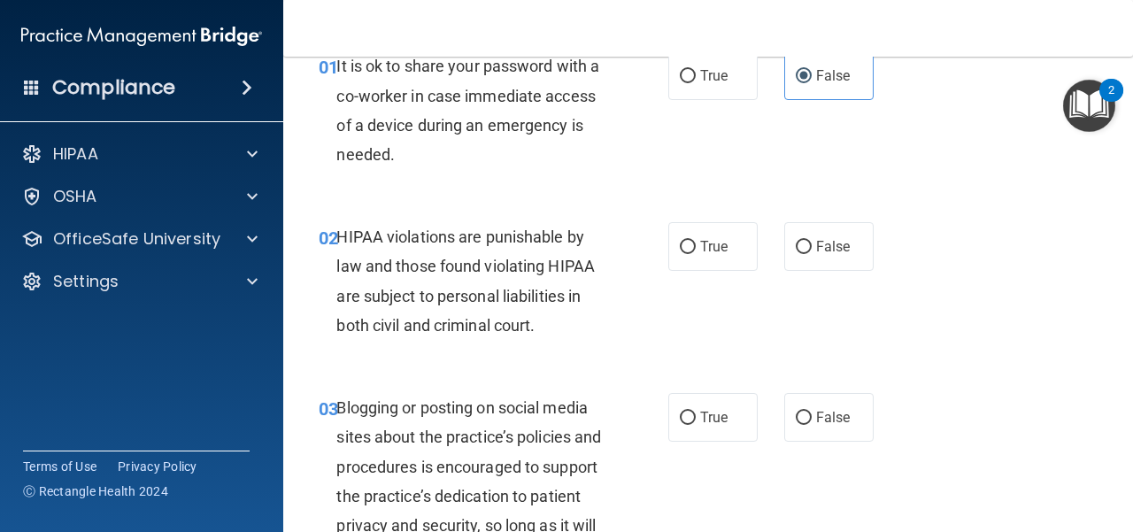
scroll to position [177, 0]
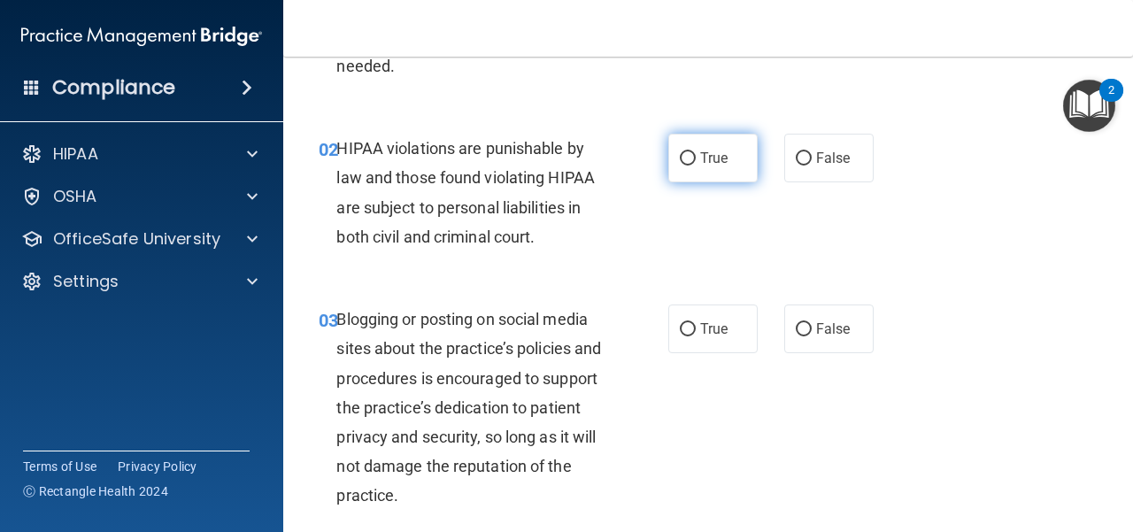
click at [701, 154] on span "True" at bounding box center [713, 158] width 27 height 17
click at [696, 154] on input "True" at bounding box center [688, 158] width 16 height 13
radio input "true"
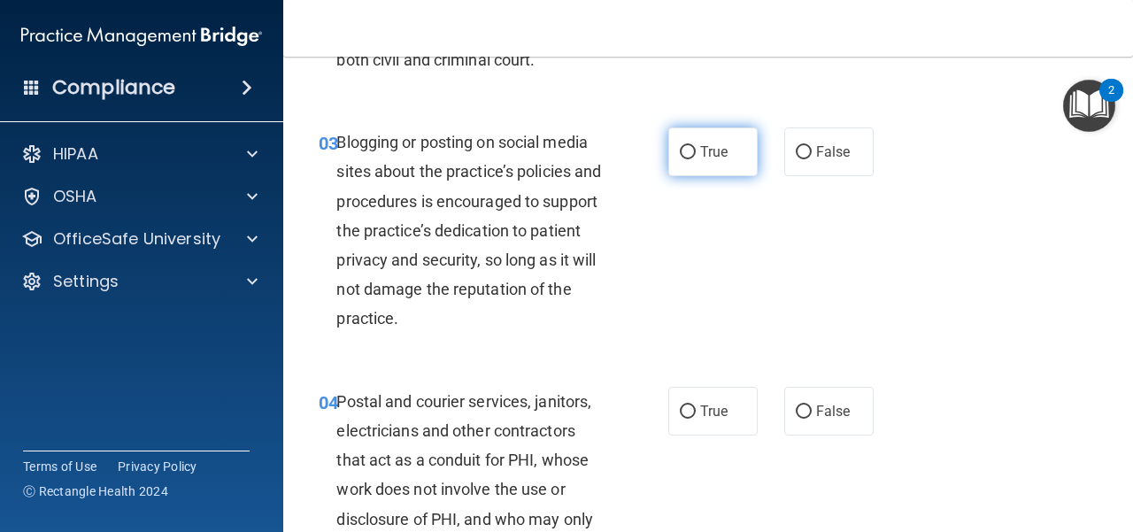
click at [728, 153] on label "True" at bounding box center [713, 152] width 89 height 49
click at [696, 153] on input "True" at bounding box center [688, 152] width 16 height 13
radio input "true"
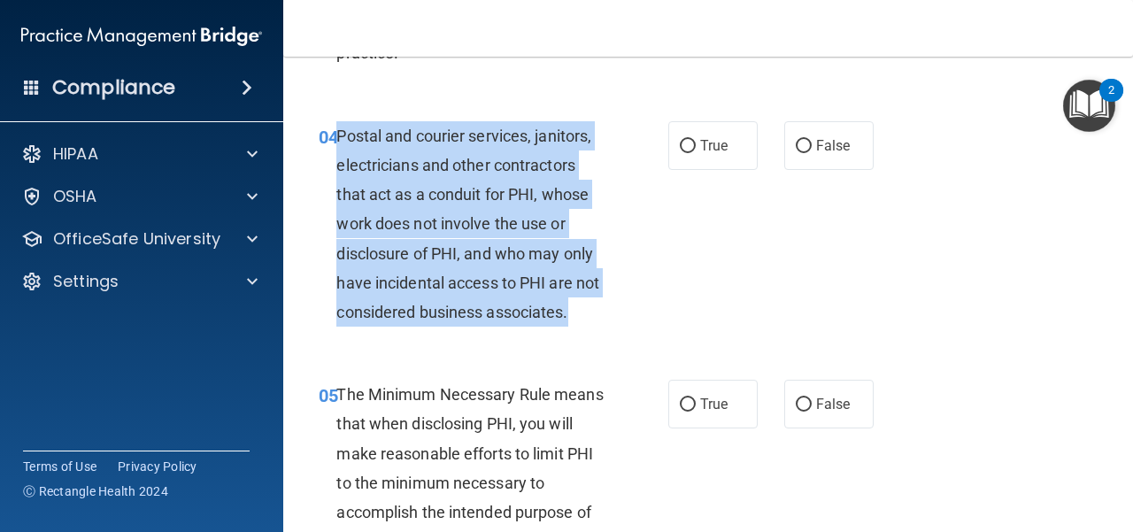
drag, startPoint x: 545, startPoint y: 306, endPoint x: 340, endPoint y: 141, distance: 262.6
click at [340, 141] on div "Postal and courier services, janitors, electricians and other contractors that …" at bounding box center [478, 224] width 282 height 206
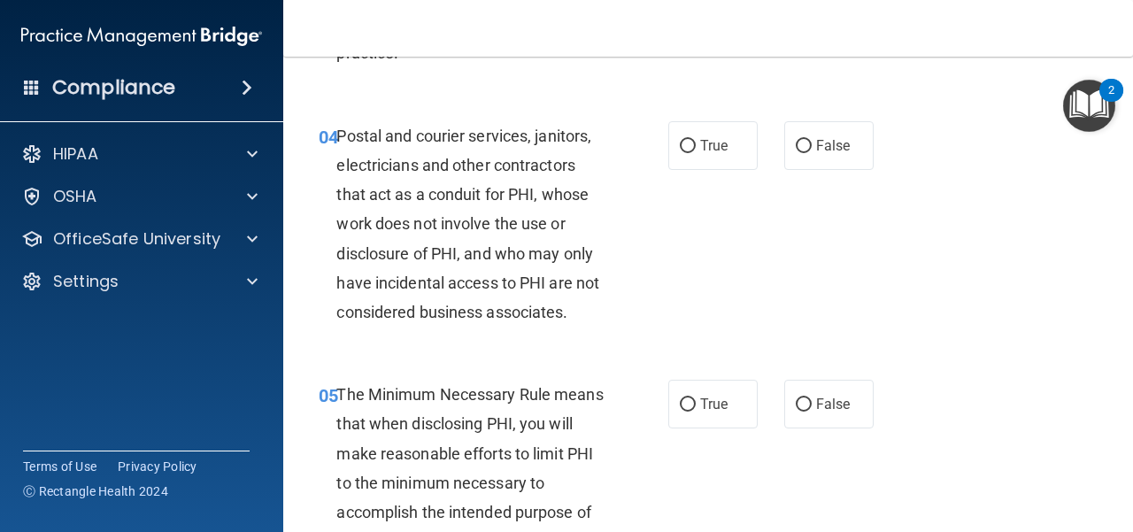
click at [466, 352] on div "04 Postal and courier services, janitors, electricians and other contractors th…" at bounding box center [709, 228] width 806 height 259
click at [686, 151] on input "True" at bounding box center [688, 146] width 16 height 13
radio input "true"
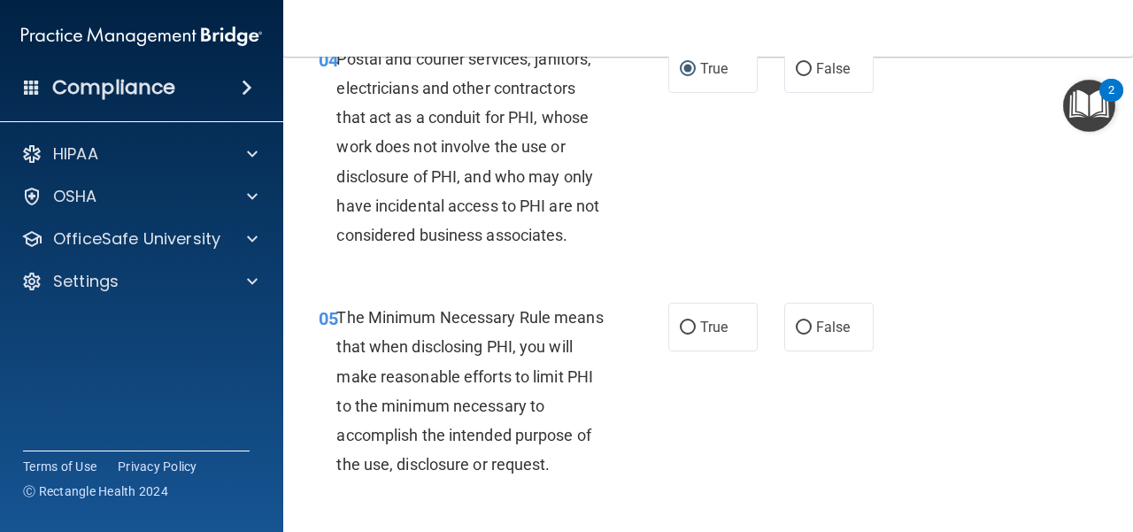
scroll to position [886, 0]
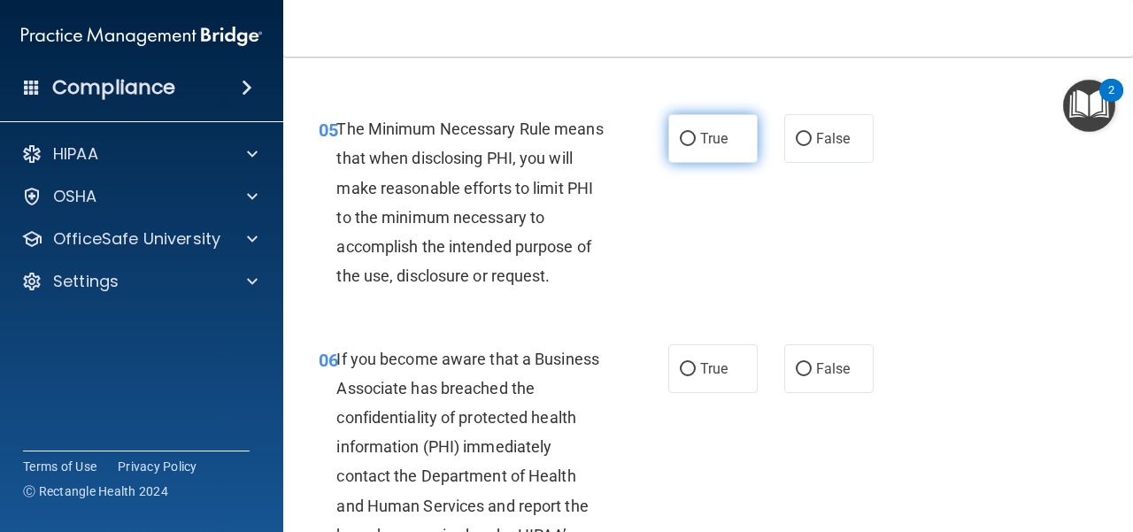
click at [688, 141] on input "True" at bounding box center [688, 139] width 16 height 13
radio input "true"
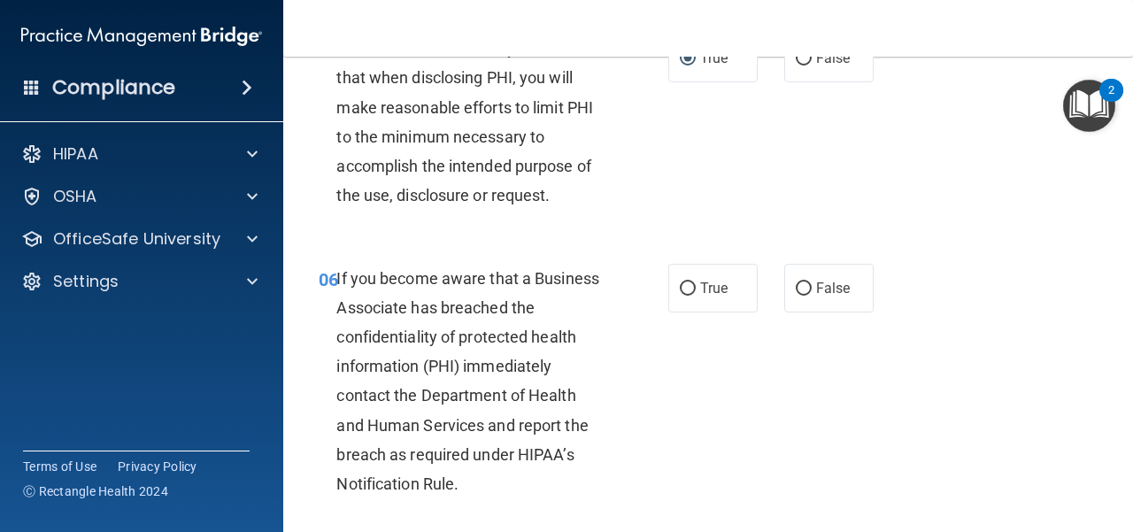
scroll to position [1151, 0]
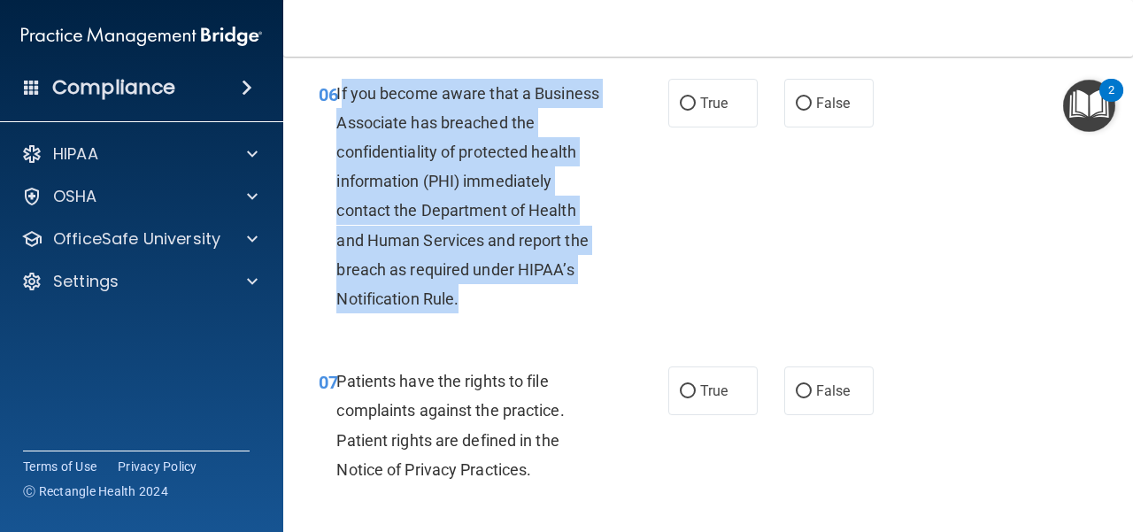
drag, startPoint x: 469, startPoint y: 309, endPoint x: 338, endPoint y: 97, distance: 249.7
click at [338, 97] on div "If you become aware that a Business Associate has breached the confidentiality …" at bounding box center [478, 197] width 282 height 236
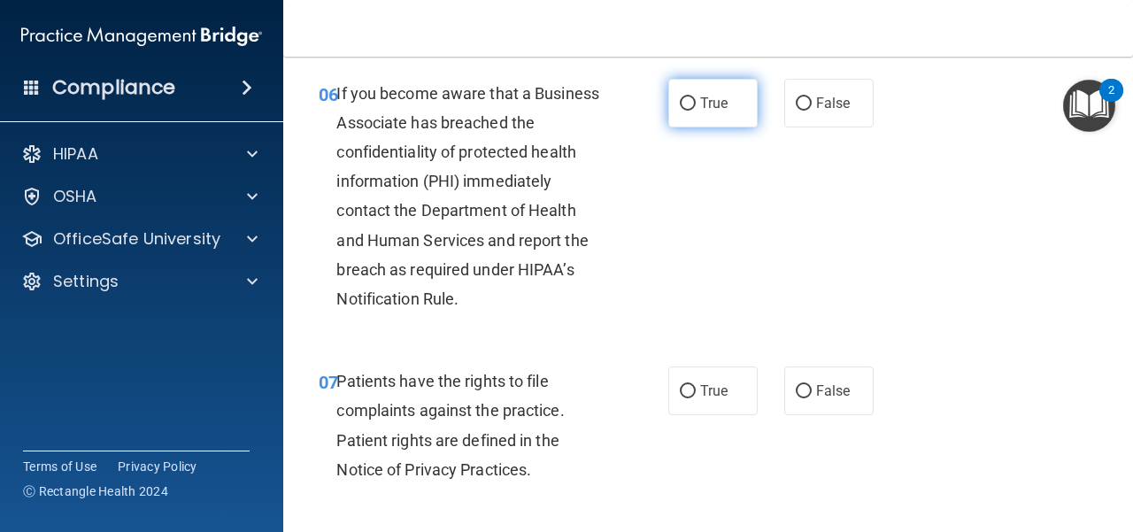
click at [705, 98] on span "True" at bounding box center [713, 103] width 27 height 17
click at [696, 98] on input "True" at bounding box center [688, 103] width 16 height 13
radio input "true"
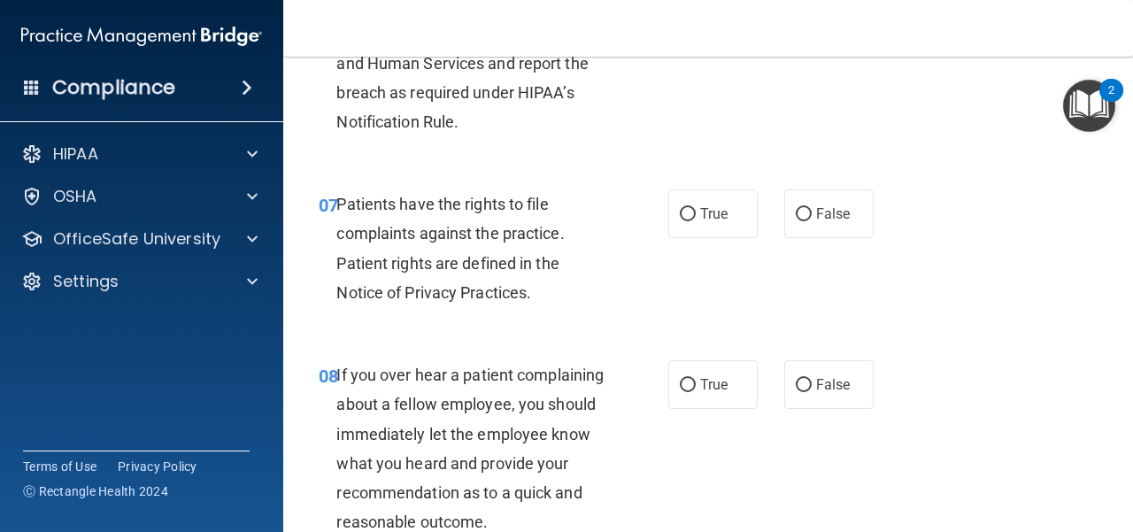
scroll to position [1417, 0]
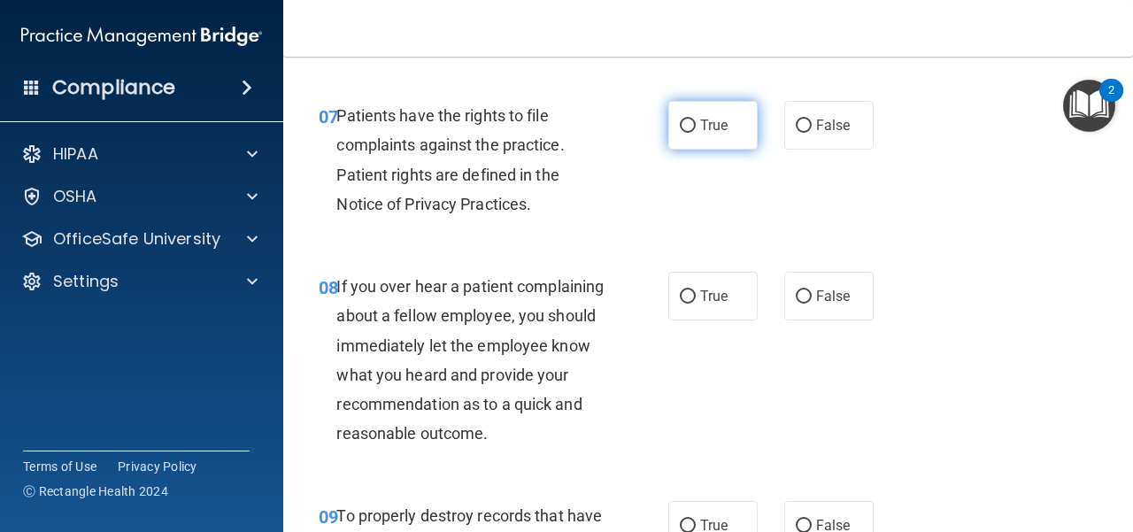
click at [673, 136] on label "True" at bounding box center [713, 125] width 89 height 49
click at [680, 133] on input "True" at bounding box center [688, 126] width 16 height 13
radio input "true"
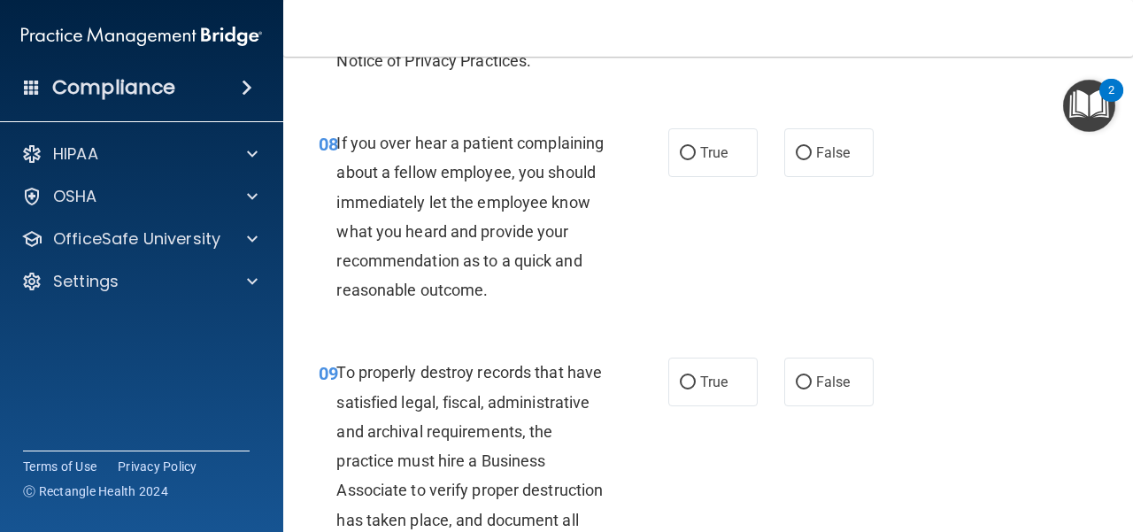
scroll to position [1594, 0]
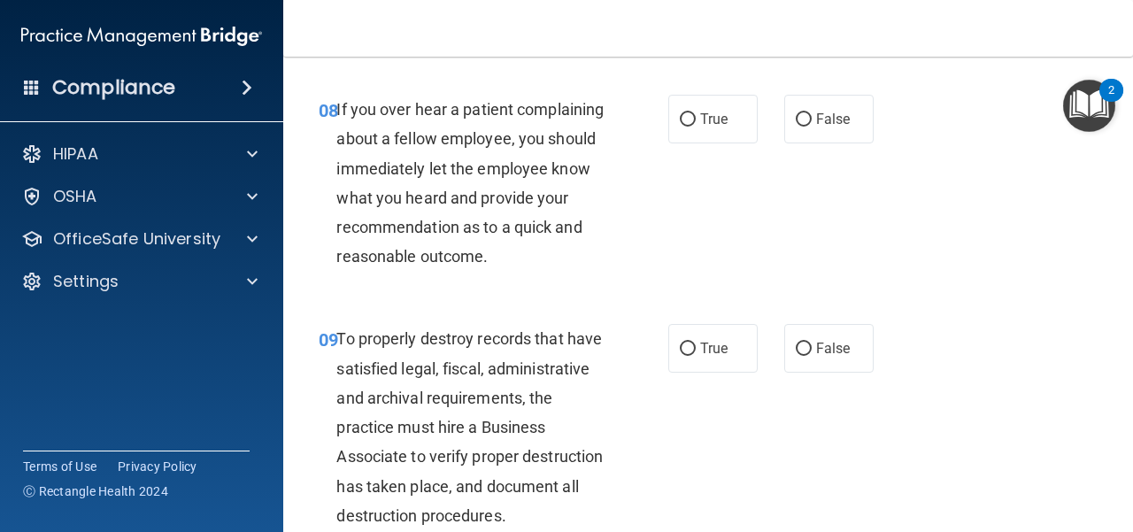
drag, startPoint x: 807, startPoint y: 120, endPoint x: 740, endPoint y: 161, distance: 78.4
click at [808, 120] on label "False" at bounding box center [829, 119] width 89 height 49
click at [808, 120] on input "False" at bounding box center [804, 119] width 16 height 13
radio input "true"
click at [671, 128] on label "True" at bounding box center [713, 119] width 89 height 49
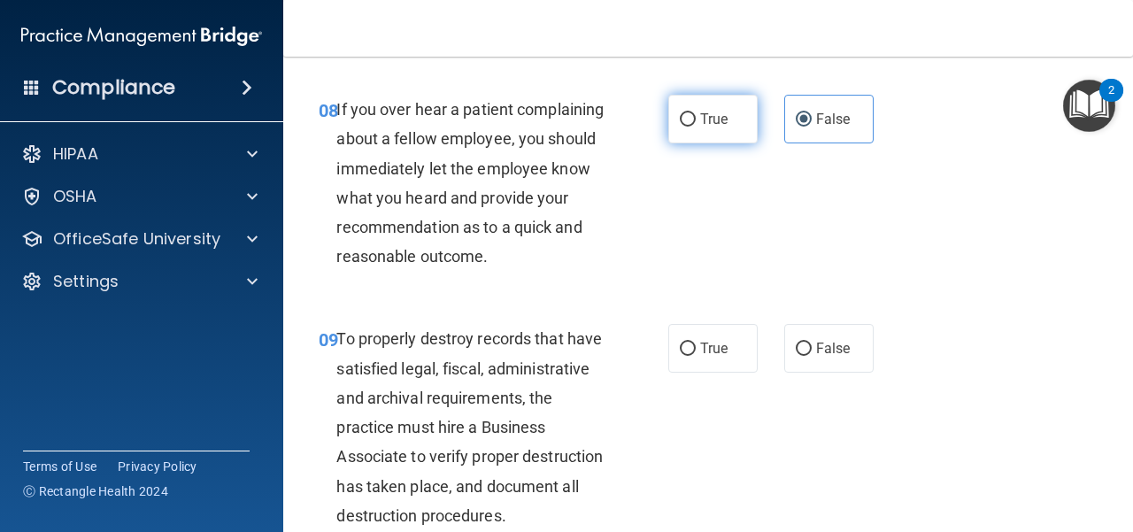
click at [680, 127] on input "True" at bounding box center [688, 119] width 16 height 13
radio input "true"
radio input "false"
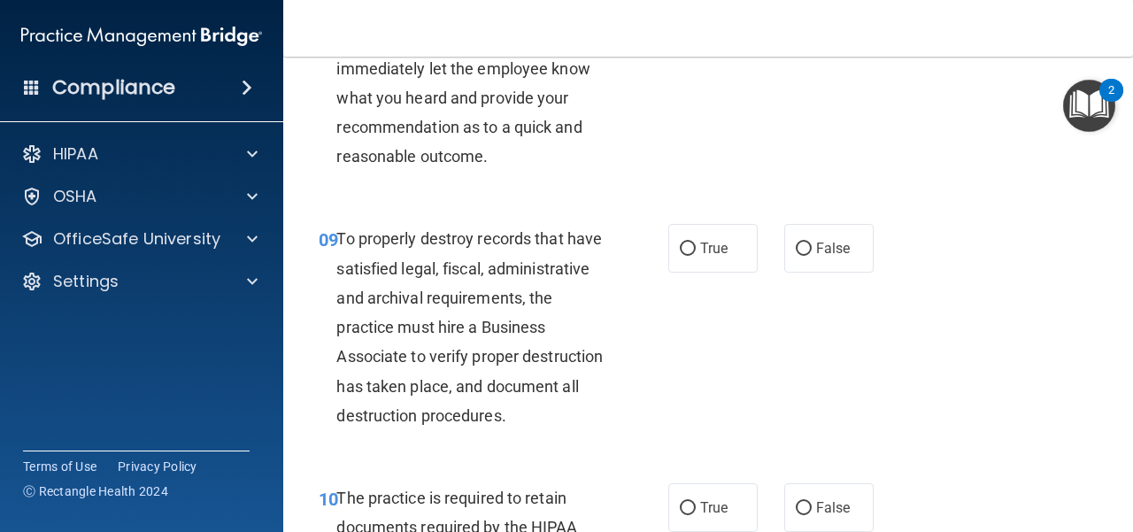
scroll to position [1771, 0]
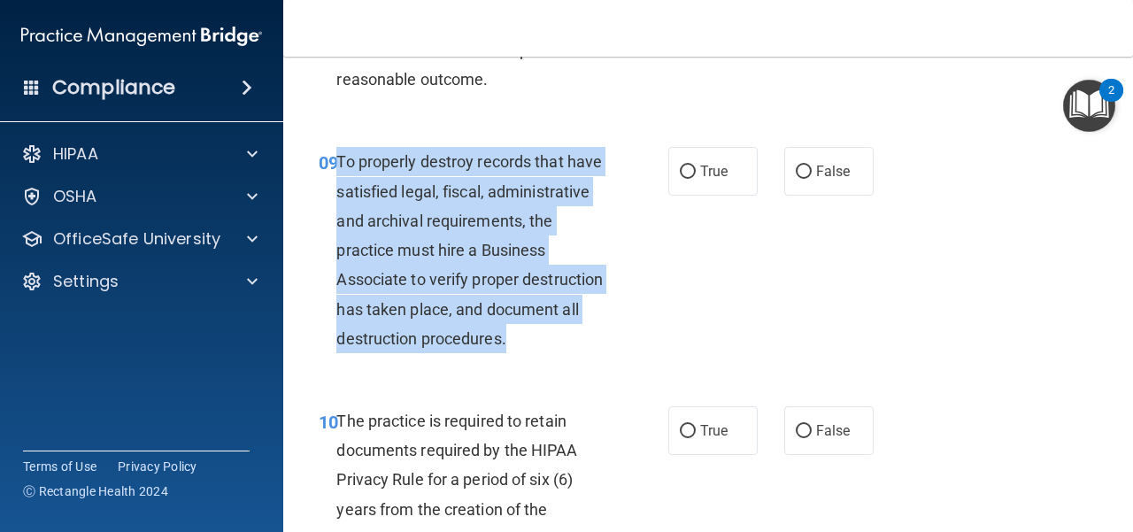
drag, startPoint x: 377, startPoint y: 362, endPoint x: 338, endPoint y: 197, distance: 169.3
click at [338, 197] on div "09 To properly destroy records that have satisfied legal, fiscal, administrativ…" at bounding box center [493, 254] width 403 height 215
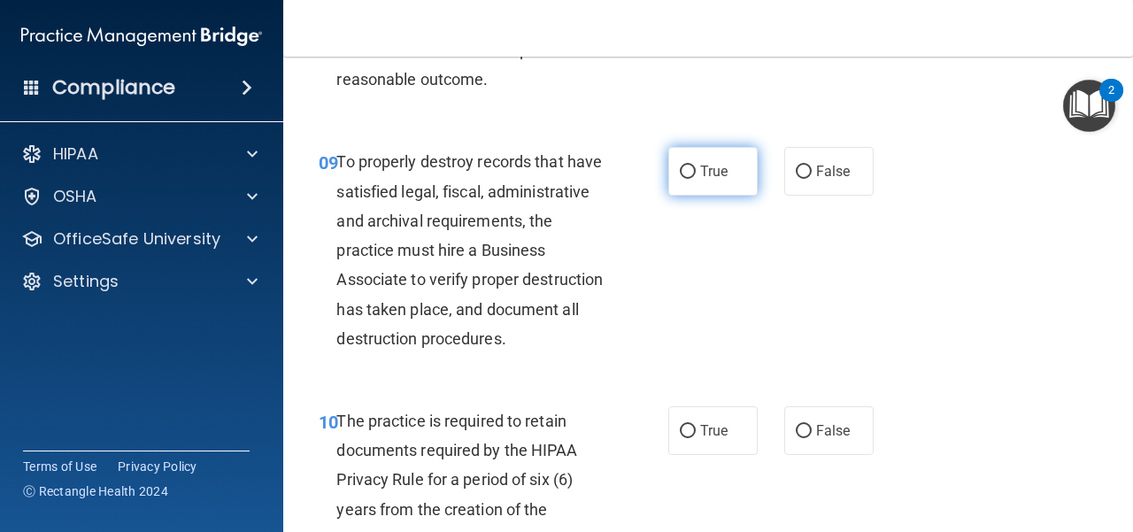
click at [700, 180] on span "True" at bounding box center [713, 171] width 27 height 17
click at [696, 179] on input "True" at bounding box center [688, 172] width 16 height 13
radio input "true"
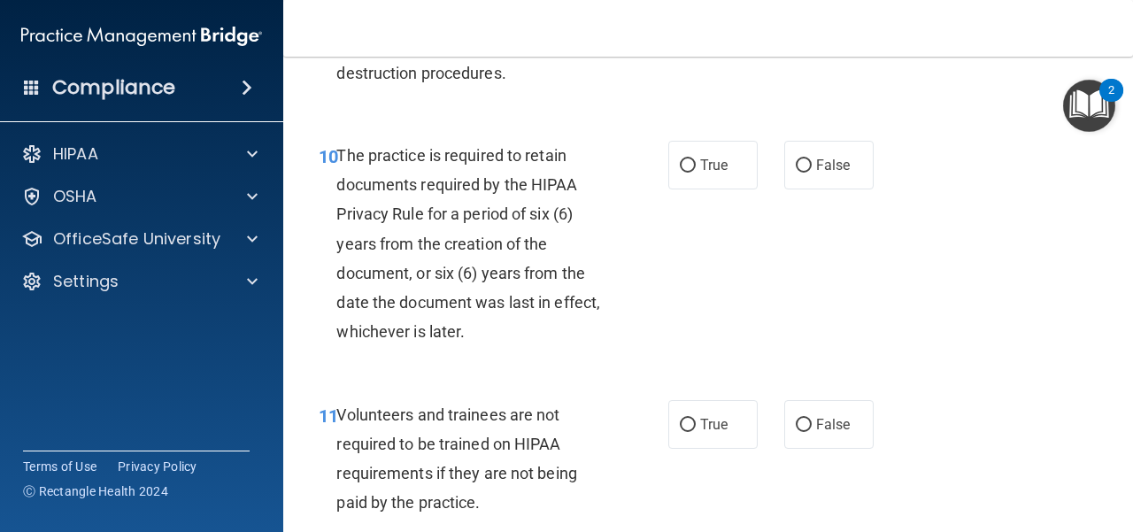
scroll to position [2125, 0]
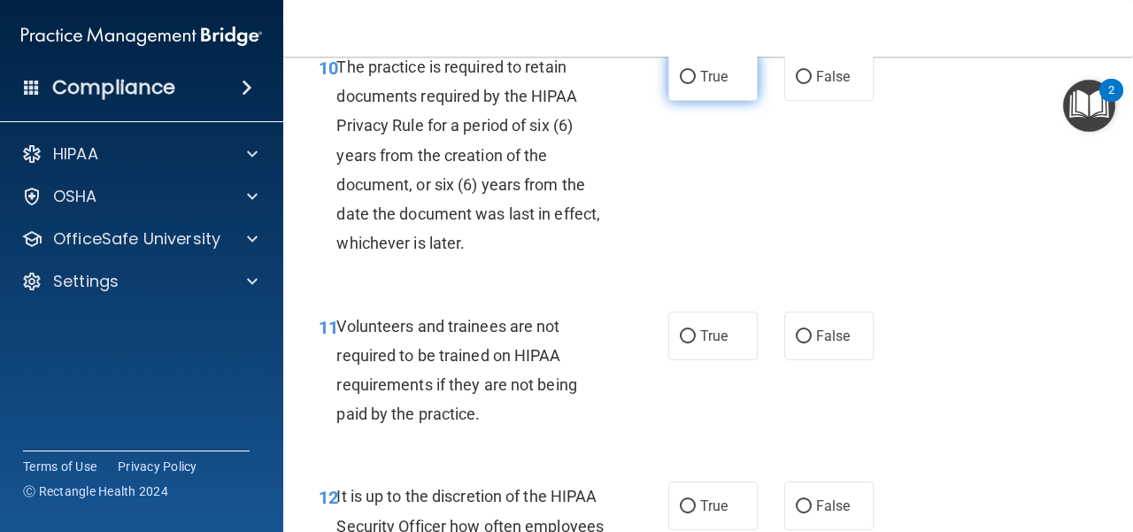
click at [709, 85] on span "True" at bounding box center [713, 76] width 27 height 17
click at [696, 84] on input "True" at bounding box center [688, 77] width 16 height 13
radio input "true"
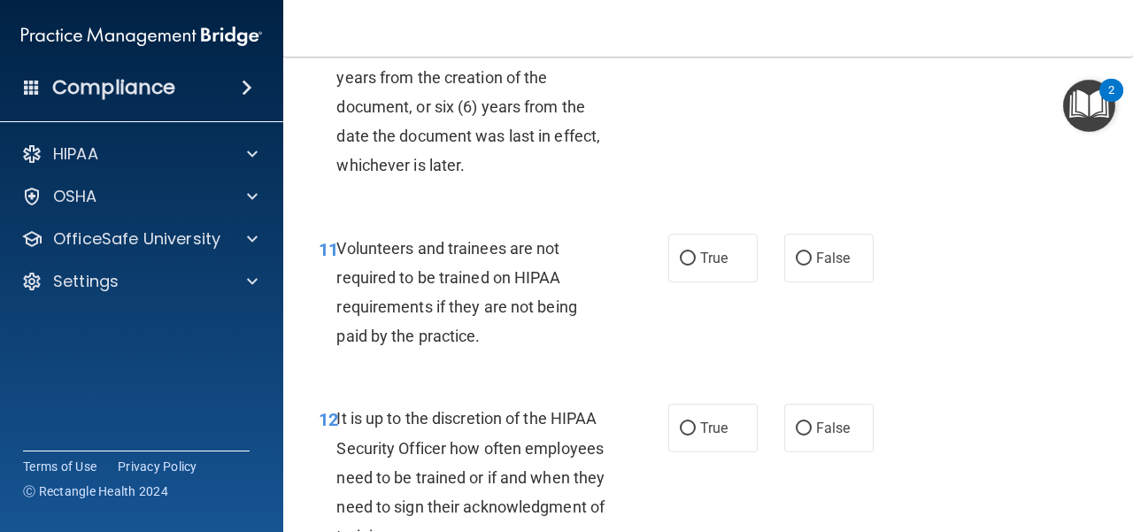
scroll to position [2302, 0]
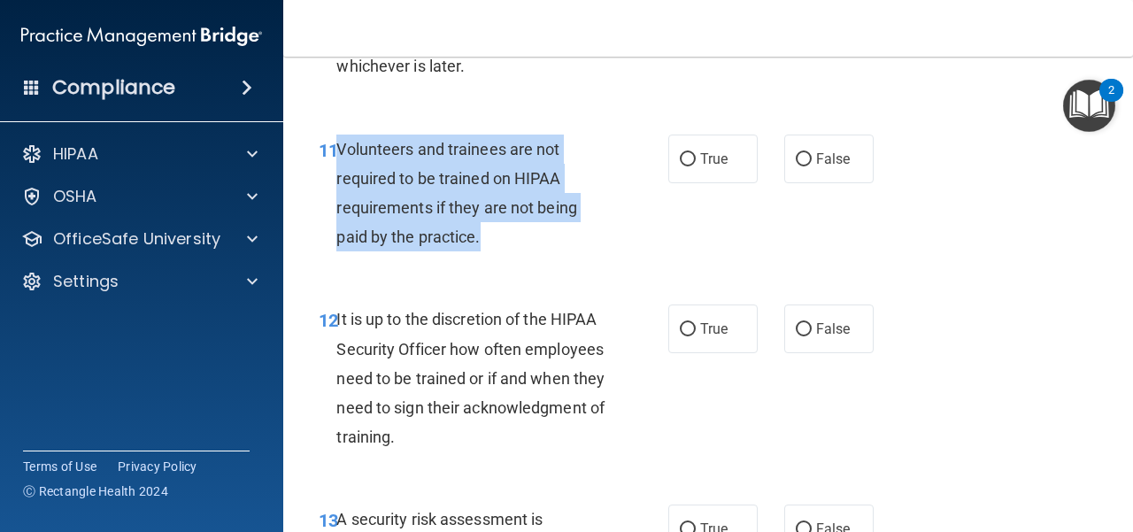
drag, startPoint x: 486, startPoint y: 293, endPoint x: 340, endPoint y: 212, distance: 167.3
click at [340, 212] on div "Volunteers and trainees are not required to be trained on HIPAA requirements if…" at bounding box center [478, 194] width 282 height 118
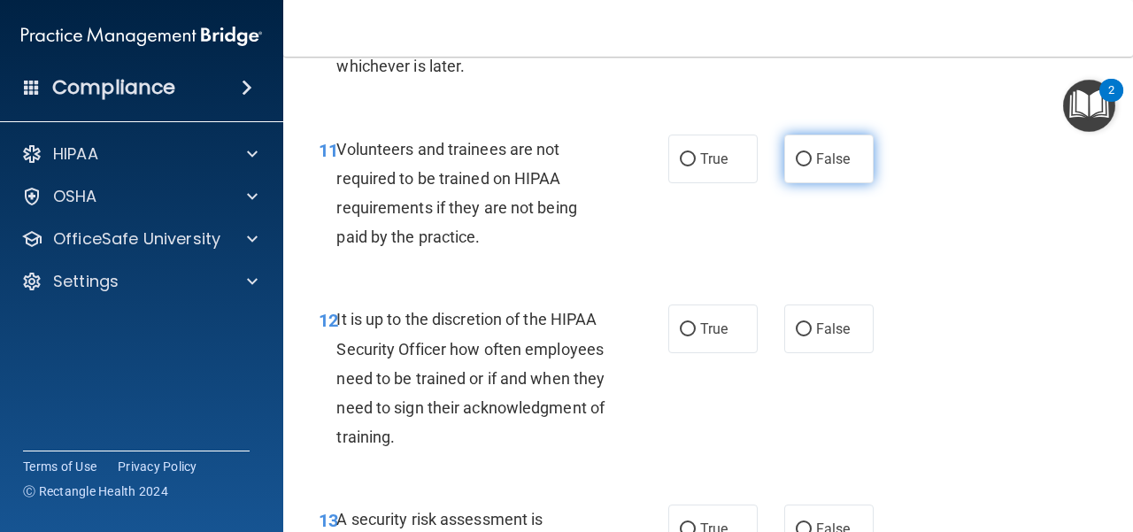
click at [824, 167] on span "False" at bounding box center [833, 159] width 35 height 17
click at [812, 166] on input "False" at bounding box center [804, 159] width 16 height 13
radio input "true"
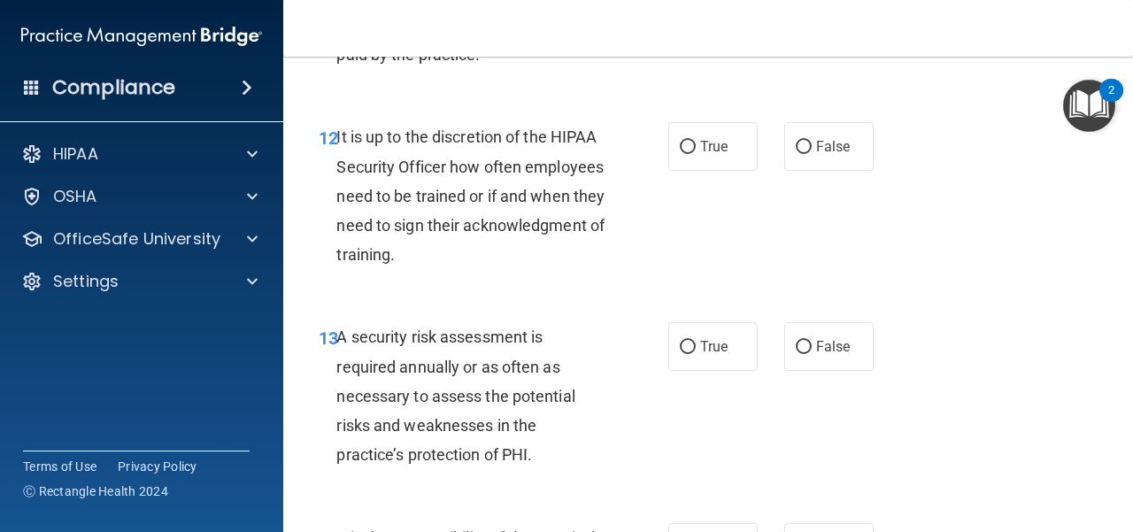
scroll to position [2568, 0]
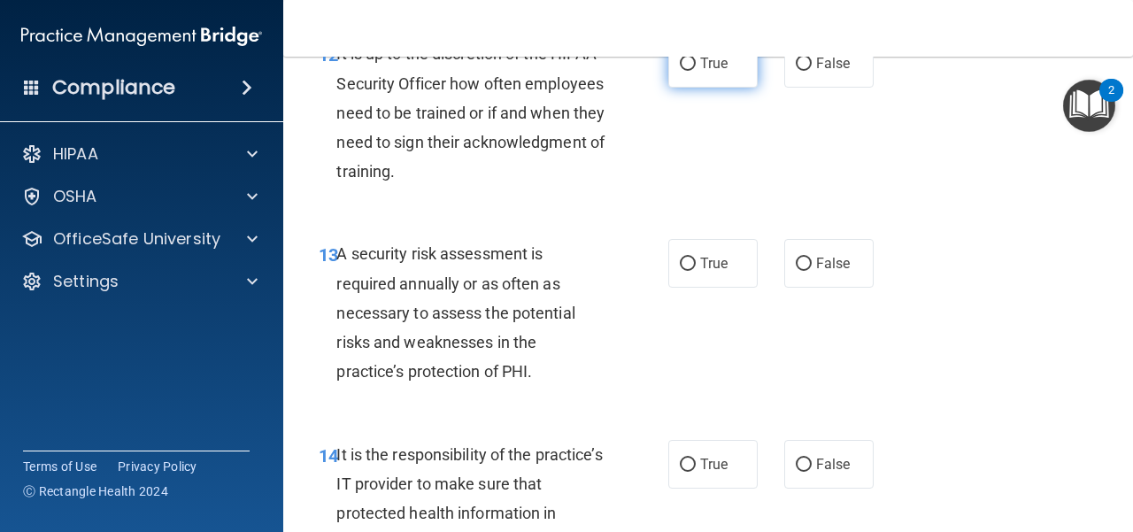
click at [700, 72] on span "True" at bounding box center [713, 63] width 27 height 17
click at [693, 71] on input "True" at bounding box center [688, 64] width 16 height 13
radio input "true"
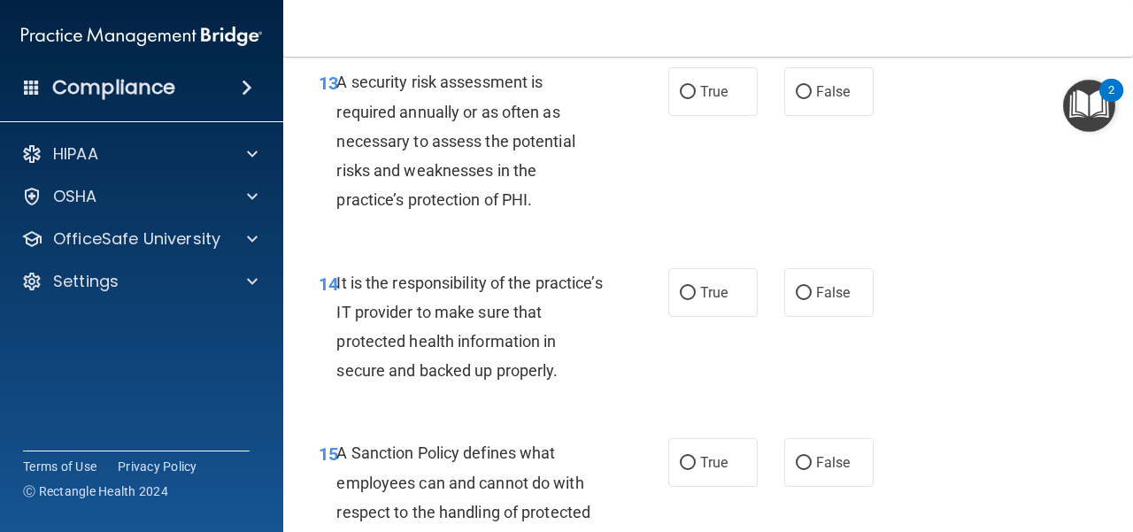
scroll to position [2745, 0]
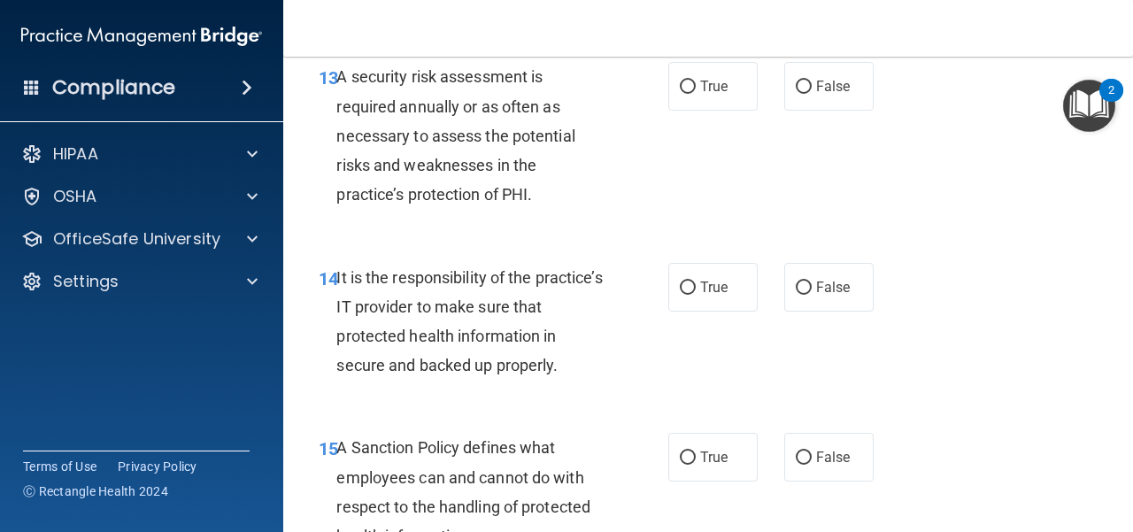
drag, startPoint x: 682, startPoint y: 155, endPoint x: 669, endPoint y: 181, distance: 28.5
click at [682, 111] on label "True" at bounding box center [713, 86] width 89 height 49
click at [682, 94] on input "True" at bounding box center [688, 87] width 16 height 13
radio input "true"
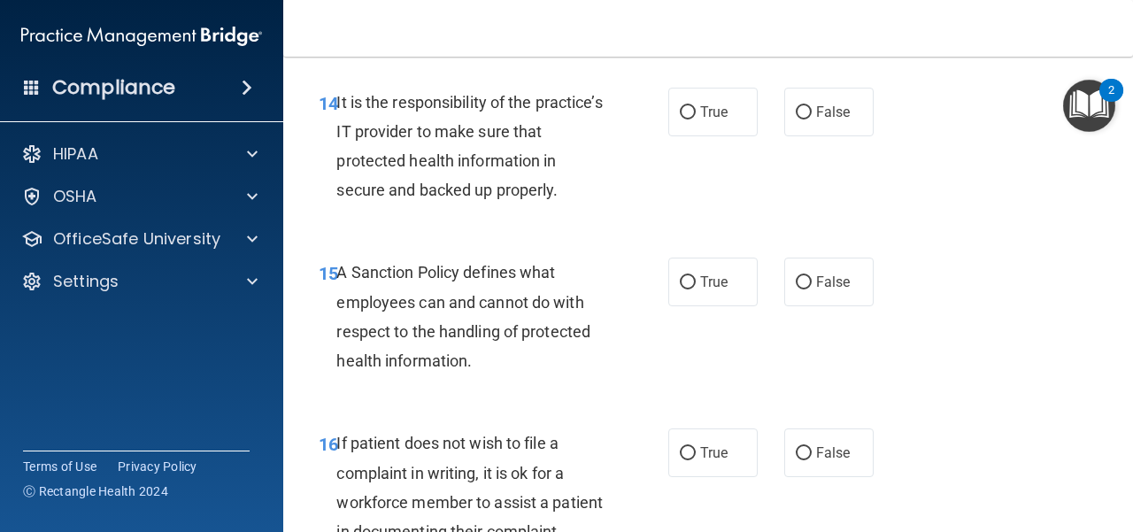
scroll to position [2922, 0]
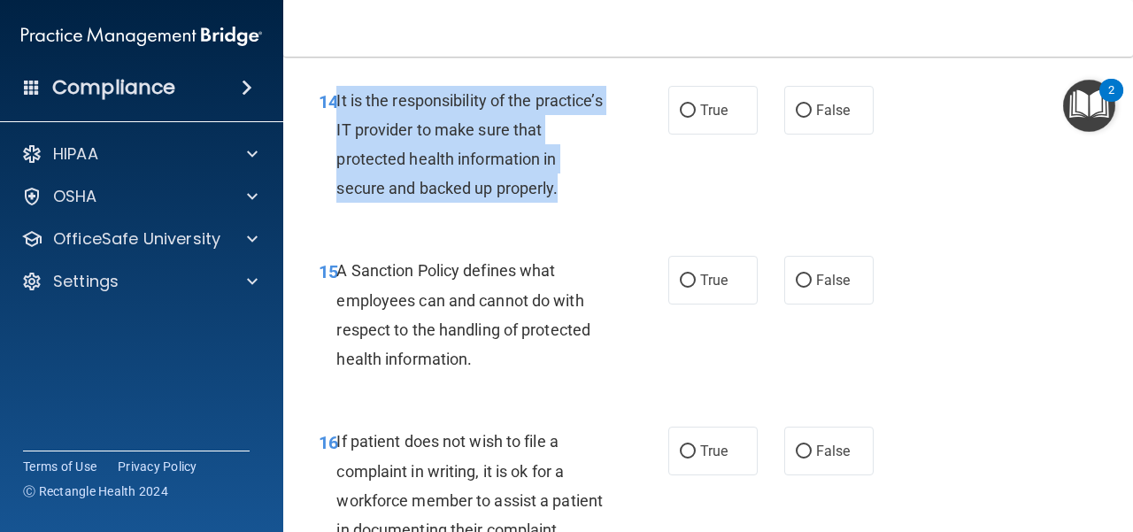
drag, startPoint x: 580, startPoint y: 249, endPoint x: 337, endPoint y: 163, distance: 257.4
click at [337, 163] on div "It is the responsibility of the practice’s IT provider to make sure that protec…" at bounding box center [478, 145] width 282 height 118
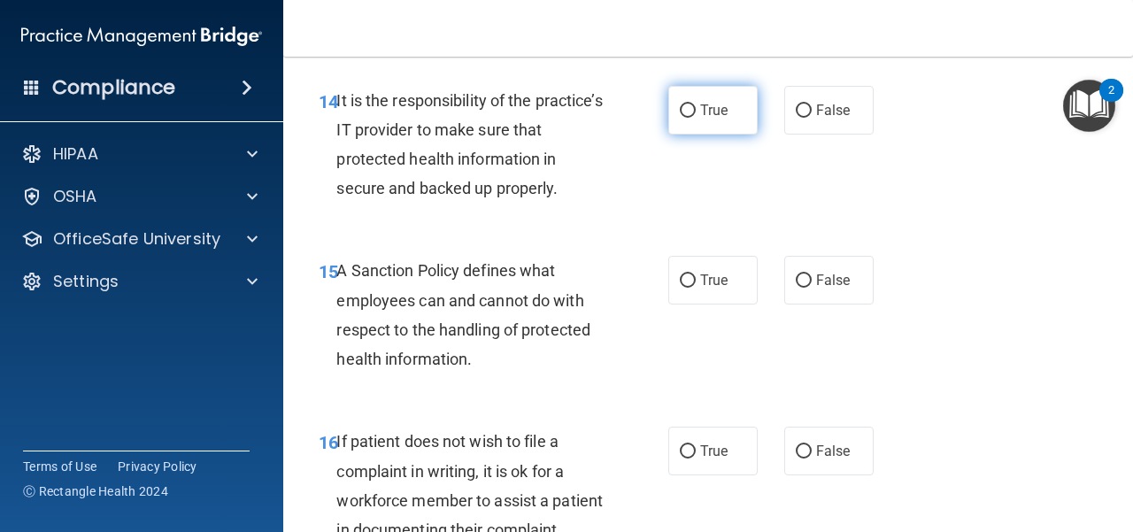
click at [722, 135] on label "True" at bounding box center [713, 110] width 89 height 49
click at [696, 118] on input "True" at bounding box center [688, 110] width 16 height 13
radio input "true"
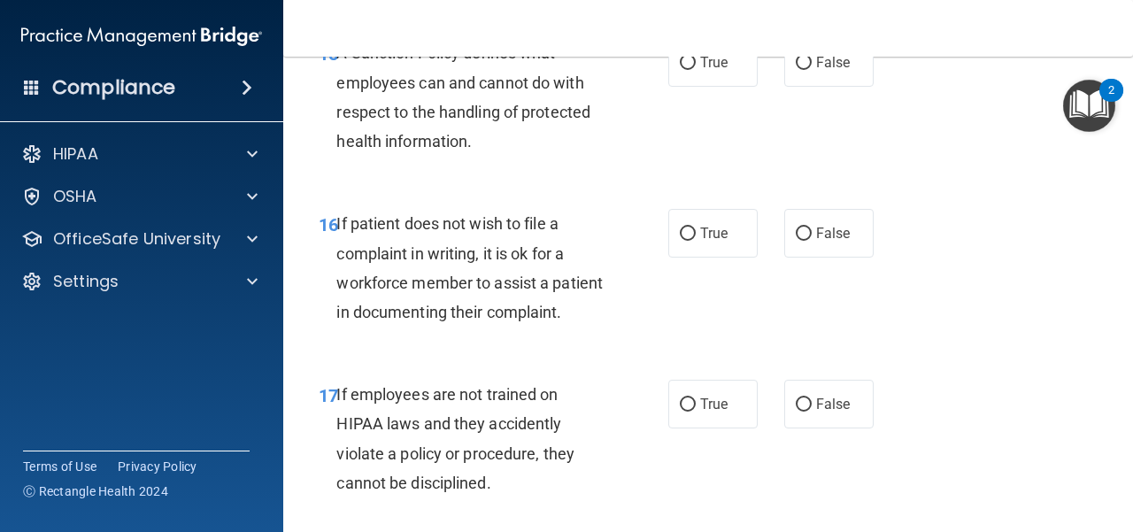
scroll to position [3099, 0]
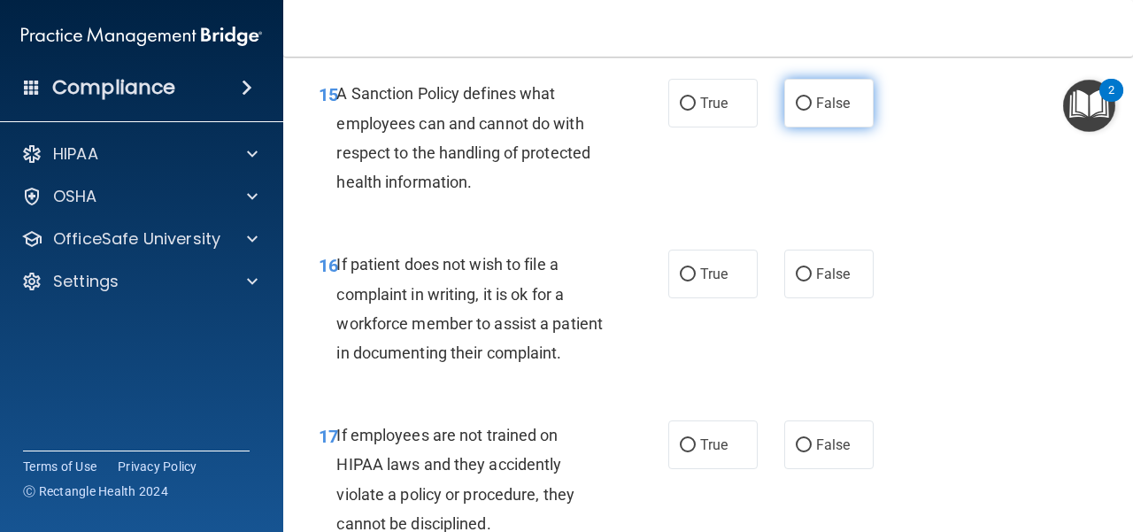
click at [841, 128] on label "False" at bounding box center [829, 103] width 89 height 49
click at [812, 111] on input "False" at bounding box center [804, 103] width 16 height 13
radio input "true"
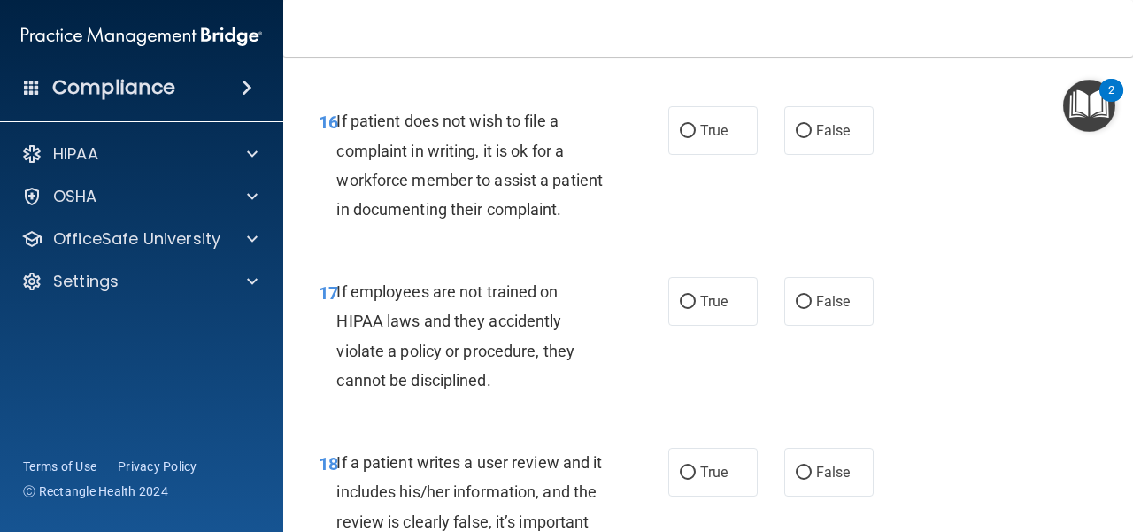
scroll to position [3276, 0]
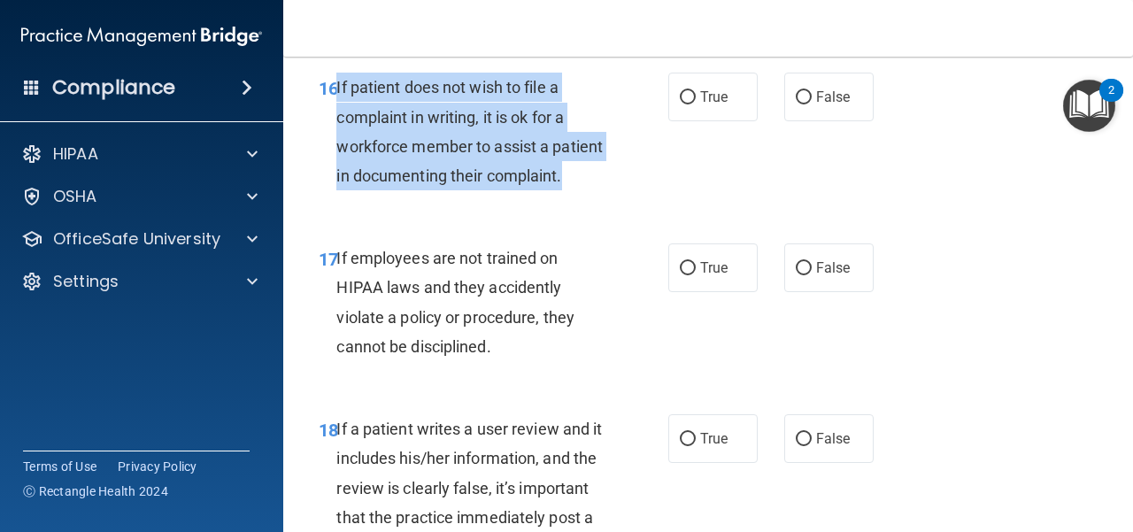
drag, startPoint x: 401, startPoint y: 250, endPoint x: 337, endPoint y: 144, distance: 123.6
click at [337, 144] on div "If patient does not wish to file a complaint in writing, it is ok for a workfor…" at bounding box center [478, 132] width 282 height 118
drag, startPoint x: 687, startPoint y: 162, endPoint x: 677, endPoint y: 196, distance: 35.3
click at [687, 104] on input "True" at bounding box center [688, 97] width 16 height 13
radio input "true"
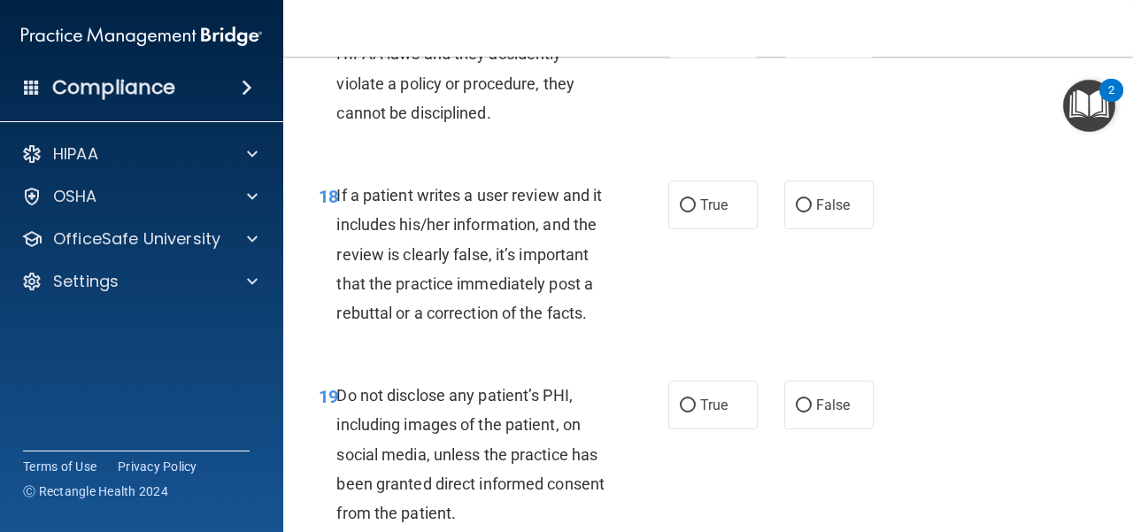
scroll to position [3542, 0]
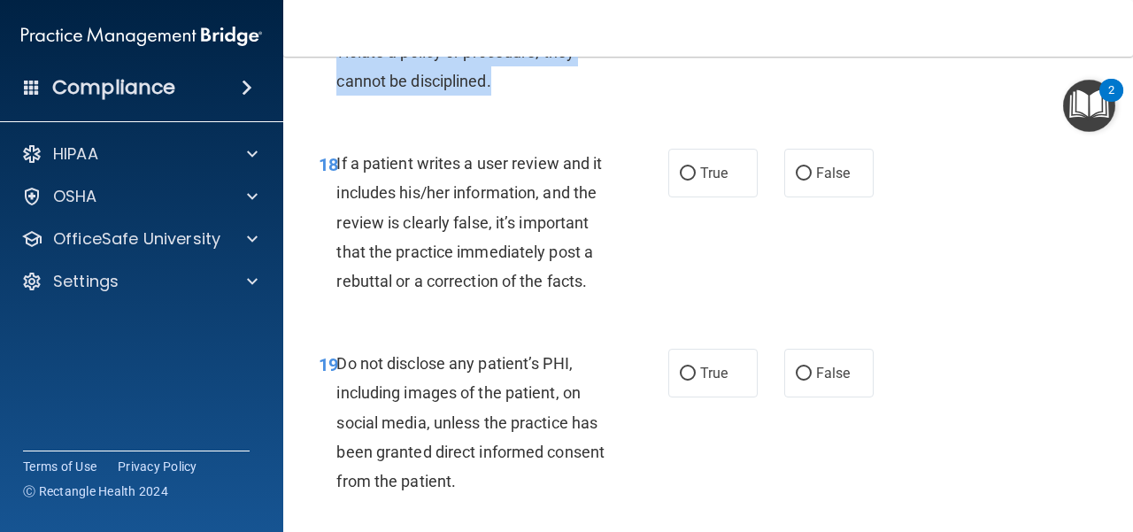
drag, startPoint x: 515, startPoint y: 173, endPoint x: 336, endPoint y: 75, distance: 204.5
click at [337, 75] on div "If employees are not trained on HIPAA laws and they accidently violate a policy…" at bounding box center [478, 37] width 282 height 118
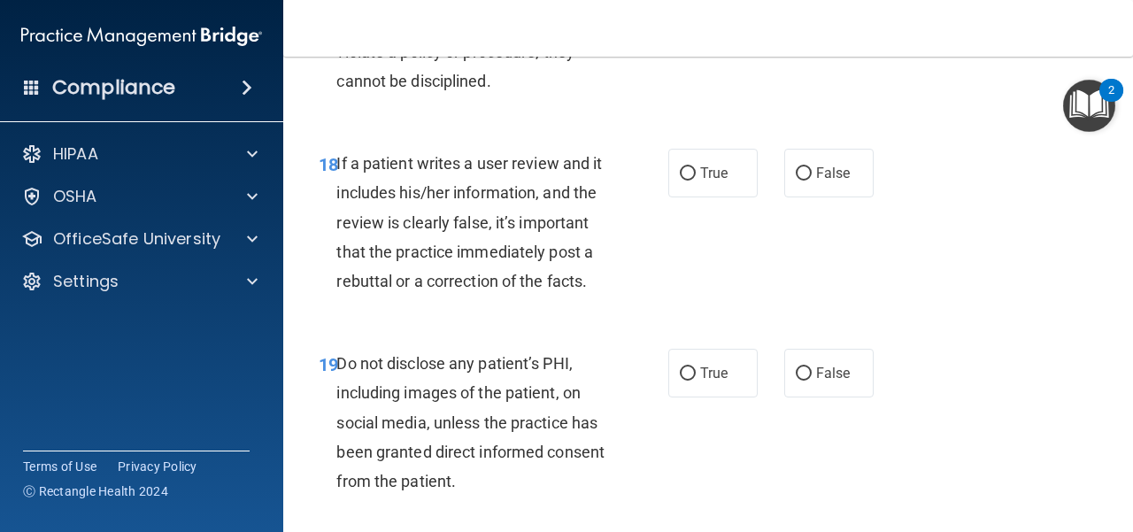
click at [547, 127] on div "17 If employees are not trained on HIPAA laws and they accidently violate a pol…" at bounding box center [709, 41] width 806 height 171
click at [834, 27] on label "False" at bounding box center [829, 2] width 89 height 49
click at [812, 10] on input "False" at bounding box center [804, 2] width 16 height 13
radio input "true"
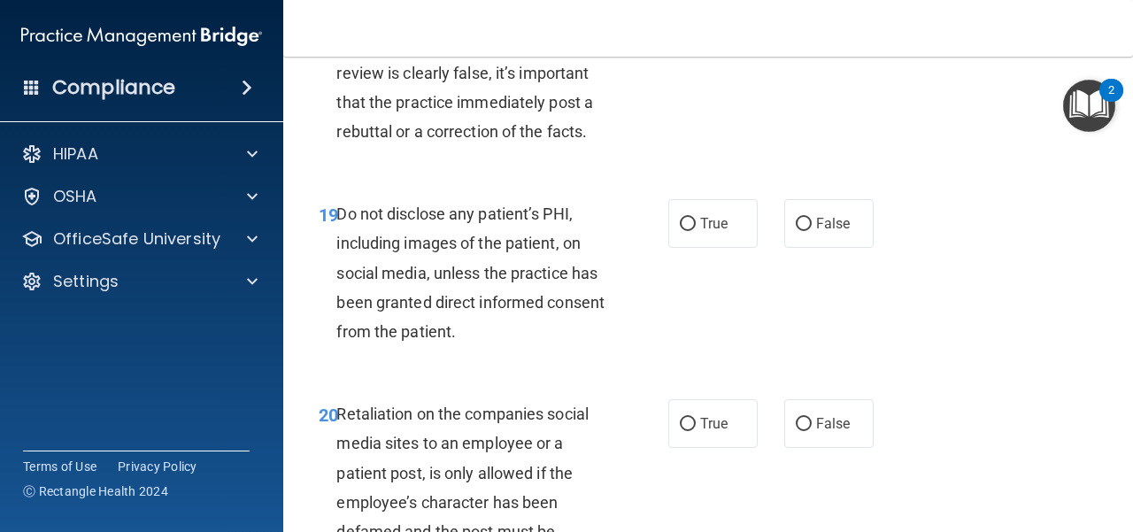
scroll to position [3719, 0]
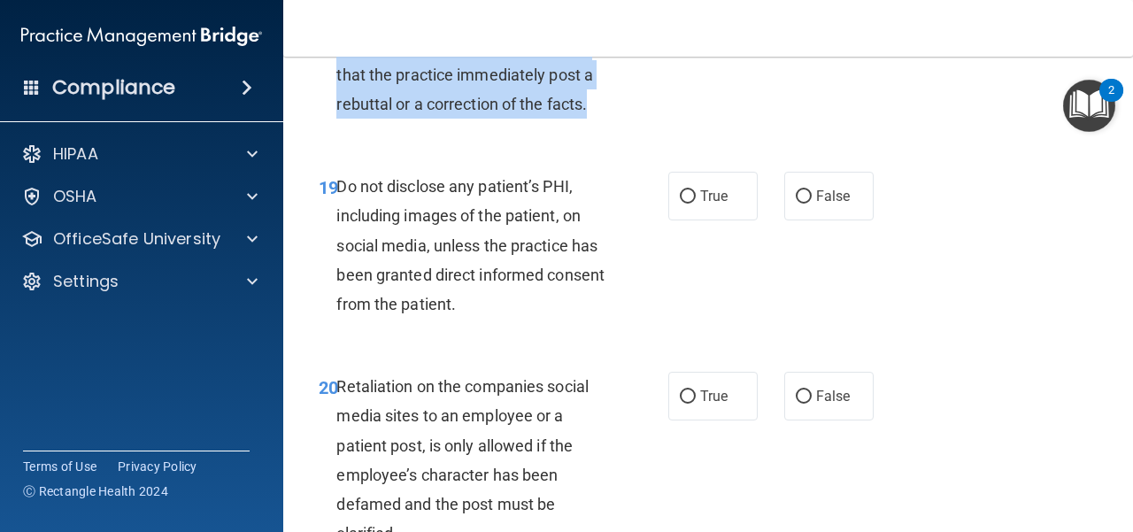
drag, startPoint x: 511, startPoint y: 236, endPoint x: 337, endPoint y: 74, distance: 238.1
click at [337, 74] on div "18 If a patient writes a user review and it includes his/her information, and t…" at bounding box center [493, 50] width 403 height 156
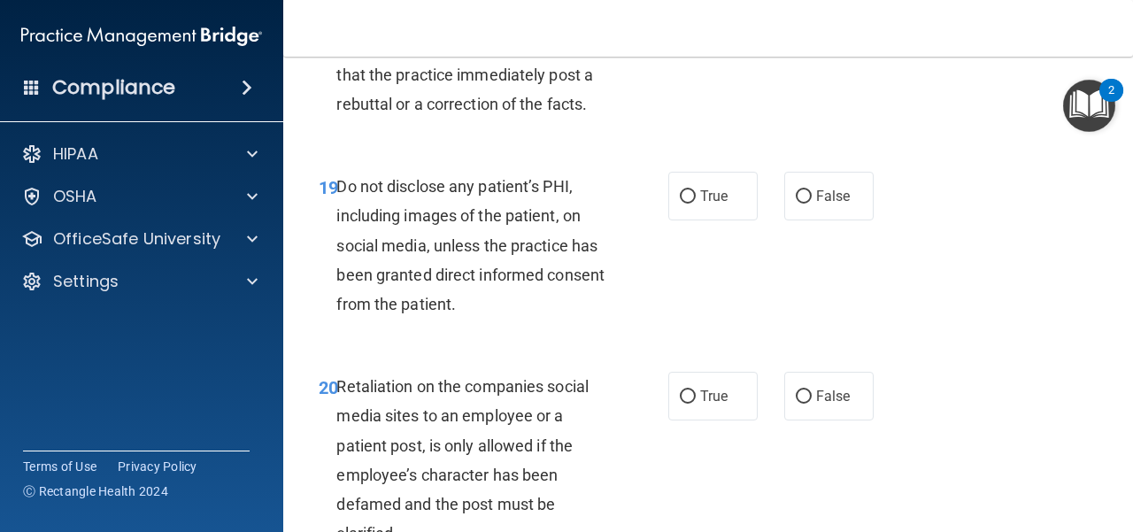
click at [447, 150] on div "18 If a patient writes a user review and it includes his/her information, and t…" at bounding box center [709, 50] width 806 height 200
radio input "true"
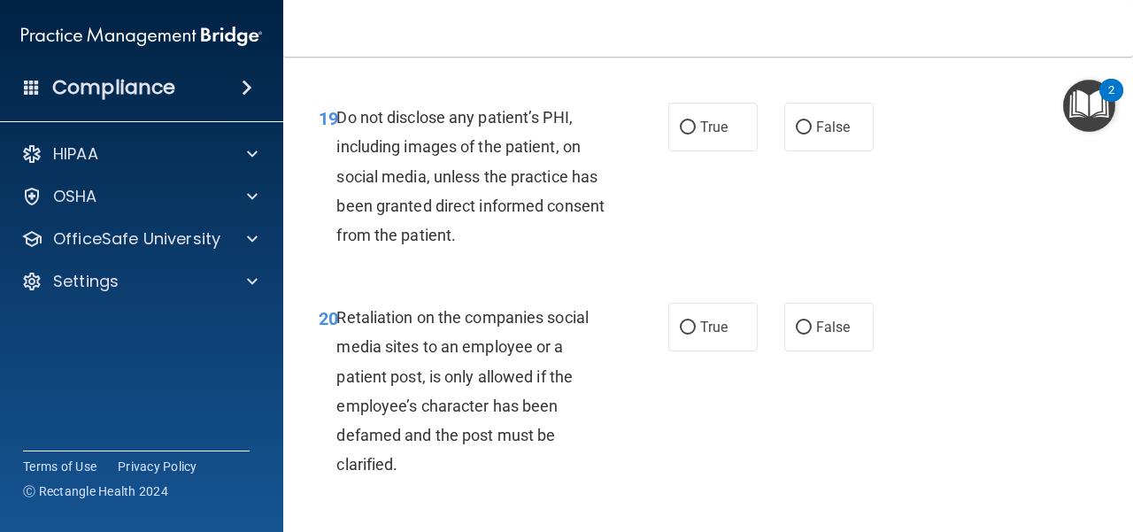
scroll to position [3896, 0]
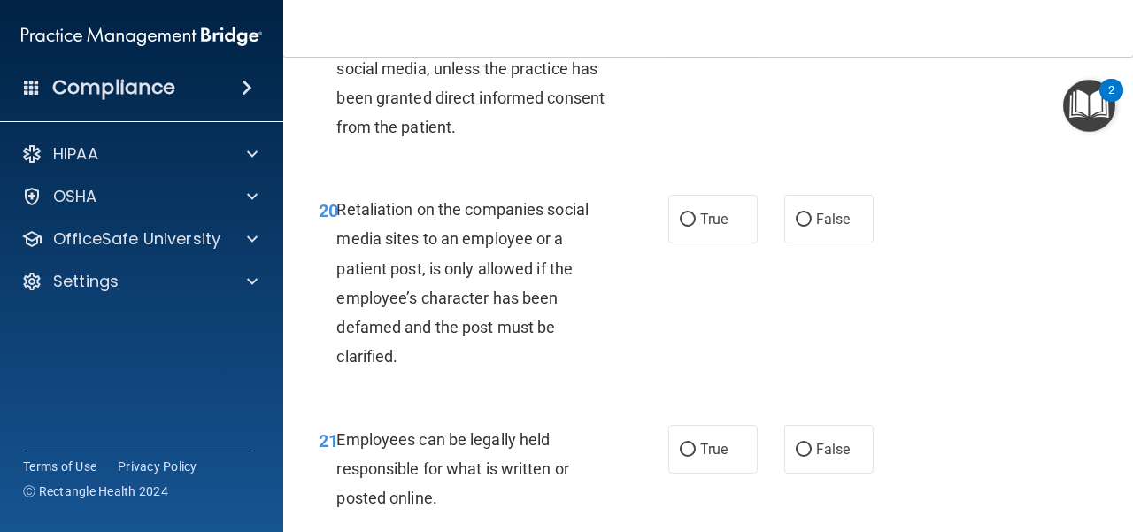
drag, startPoint x: 692, startPoint y: 135, endPoint x: 694, endPoint y: 159, distance: 23.1
click at [692, 43] on label "True" at bounding box center [713, 19] width 89 height 49
click at [692, 27] on input "True" at bounding box center [688, 19] width 16 height 13
radio input "true"
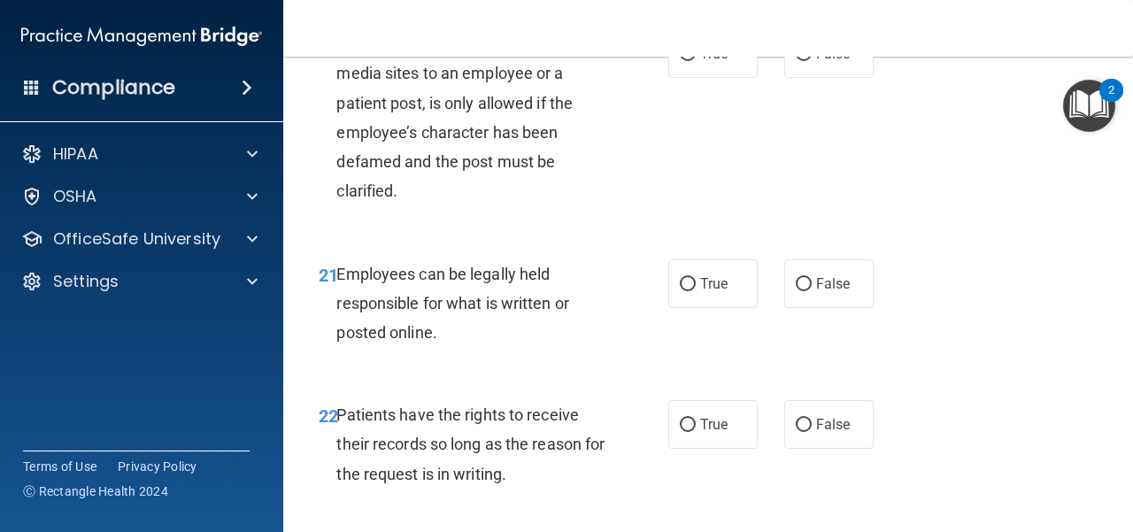
scroll to position [4073, 0]
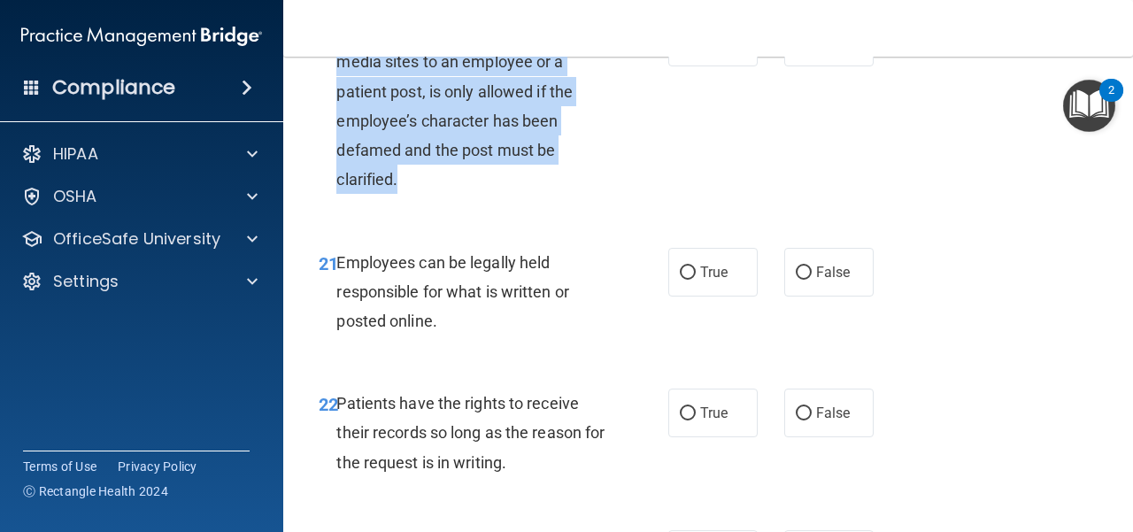
drag, startPoint x: 422, startPoint y: 313, endPoint x: 340, endPoint y: 157, distance: 176.3
click at [340, 157] on div "20 Retaliation on the companies social media sites to an employee or a patient …" at bounding box center [493, 110] width 403 height 185
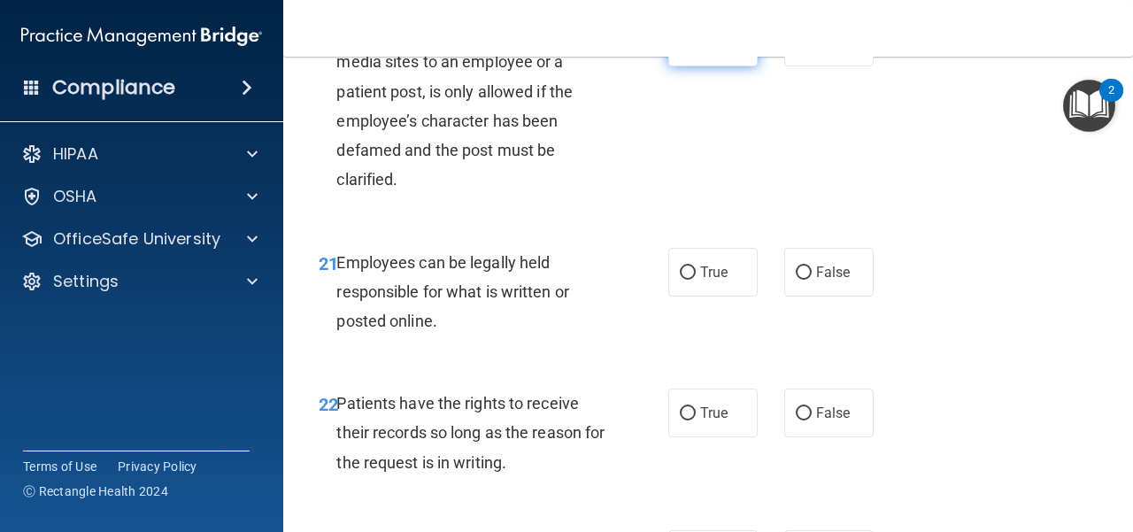
click at [676, 66] on label "True" at bounding box center [713, 42] width 89 height 49
click at [680, 50] on input "True" at bounding box center [688, 42] width 16 height 13
radio input "true"
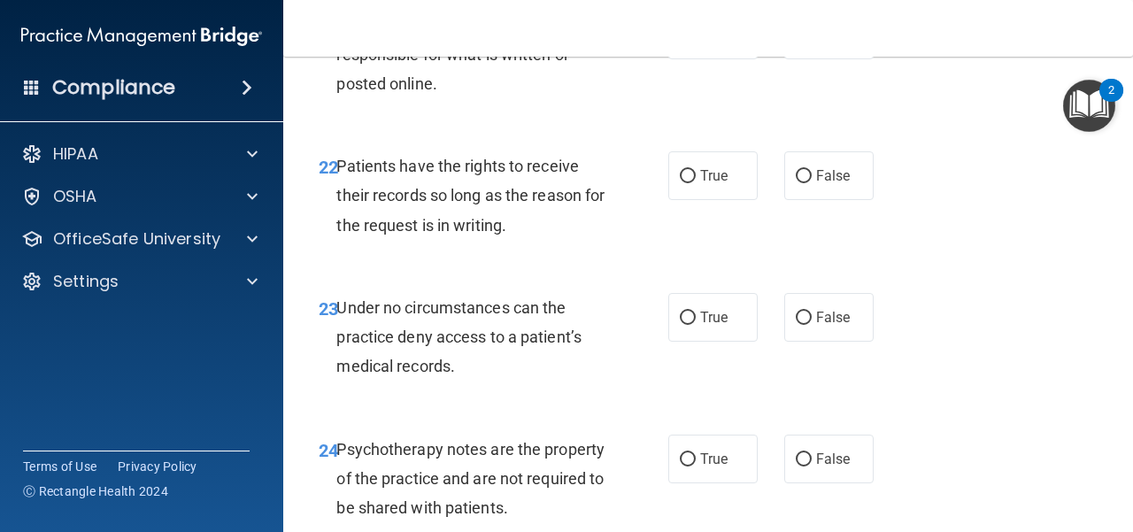
scroll to position [4339, 0]
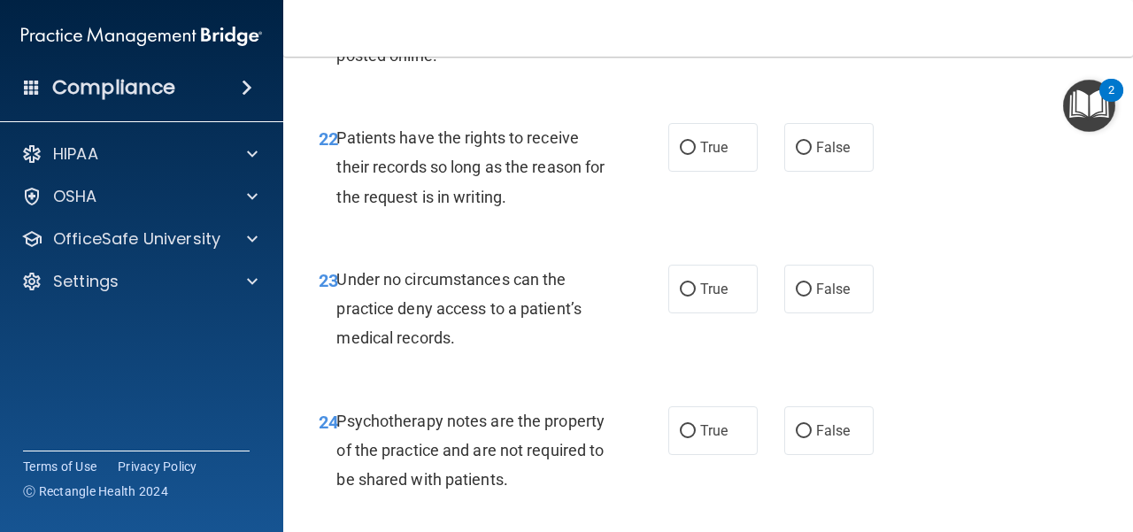
click at [728, 31] on label "True" at bounding box center [713, 6] width 89 height 49
click at [696, 14] on input "True" at bounding box center [688, 7] width 16 height 13
radio input "true"
drag, startPoint x: 448, startPoint y: 174, endPoint x: 338, endPoint y: 121, distance: 121.6
click at [338, 71] on div "Employees can be legally held responsible for what is written or posted online." at bounding box center [478, 26] width 282 height 89
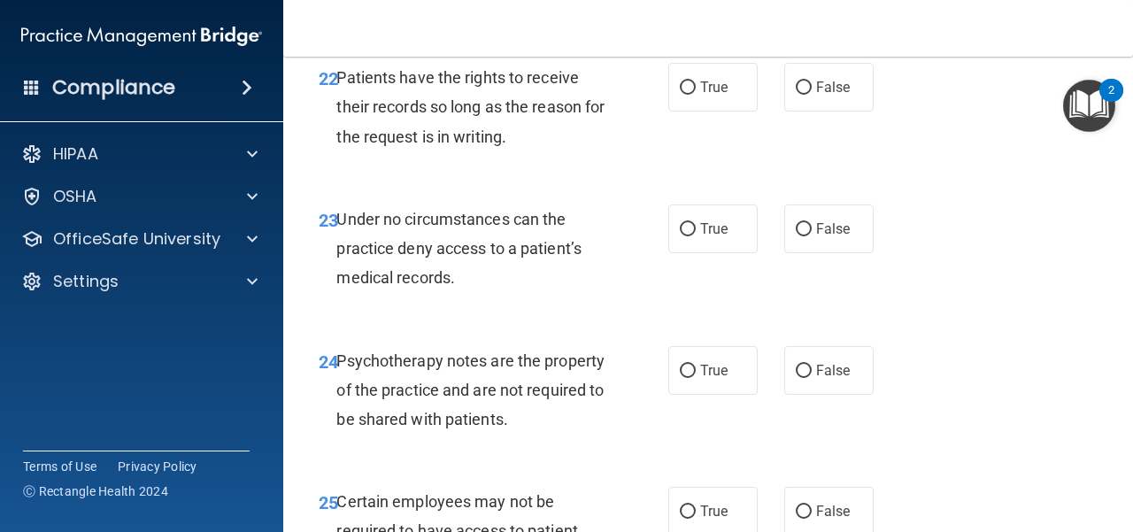
scroll to position [4428, 0]
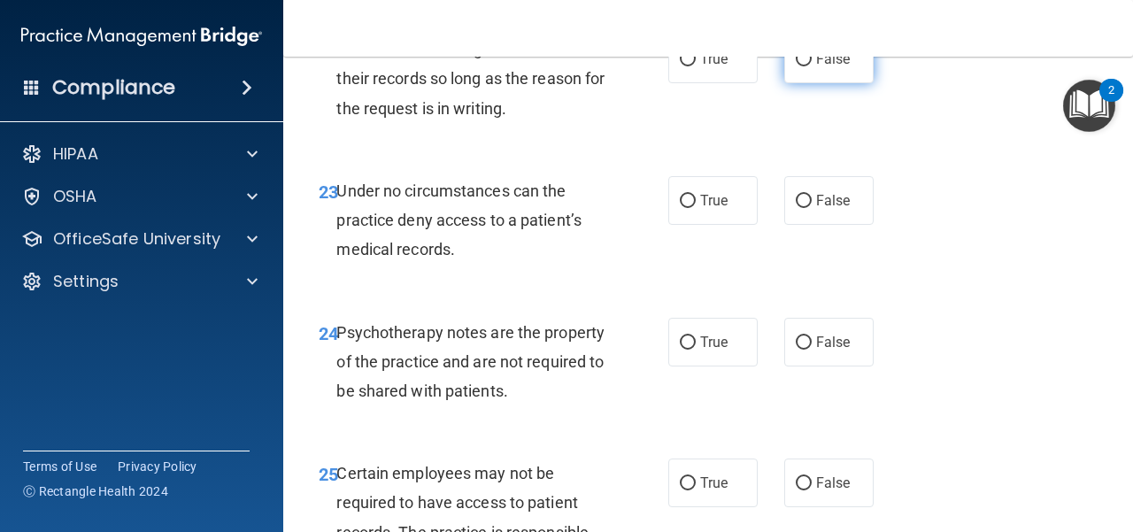
click at [826, 67] on span "False" at bounding box center [833, 58] width 35 height 17
click at [812, 66] on input "False" at bounding box center [804, 59] width 16 height 13
radio input "true"
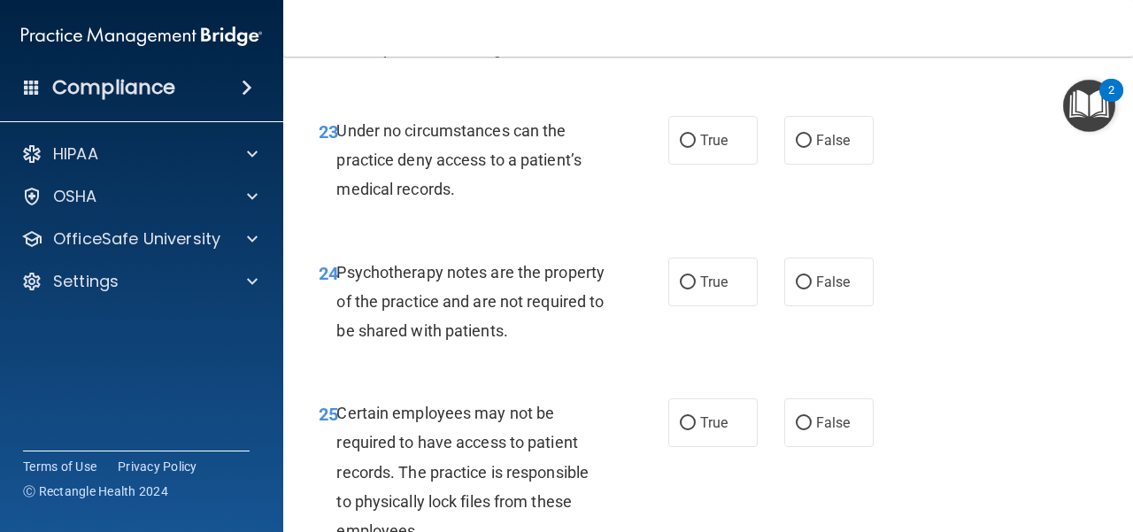
scroll to position [4605, 0]
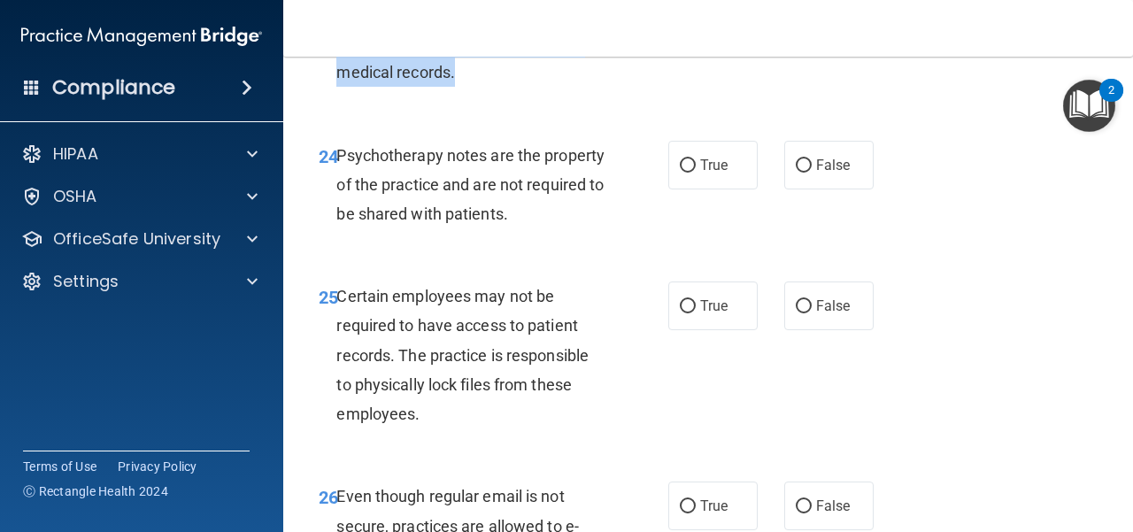
drag, startPoint x: 462, startPoint y: 194, endPoint x: 338, endPoint y: 138, distance: 135.9
click at [338, 88] on div "Under no circumstances can the practice deny access to a patient’s medical reco…" at bounding box center [478, 43] width 282 height 89
click at [489, 97] on div "23 Under no circumstances can the practice deny access to a patient’s medical r…" at bounding box center [493, 47] width 403 height 97
click at [817, 32] on span "False" at bounding box center [833, 23] width 35 height 17
click at [812, 31] on input "False" at bounding box center [804, 24] width 16 height 13
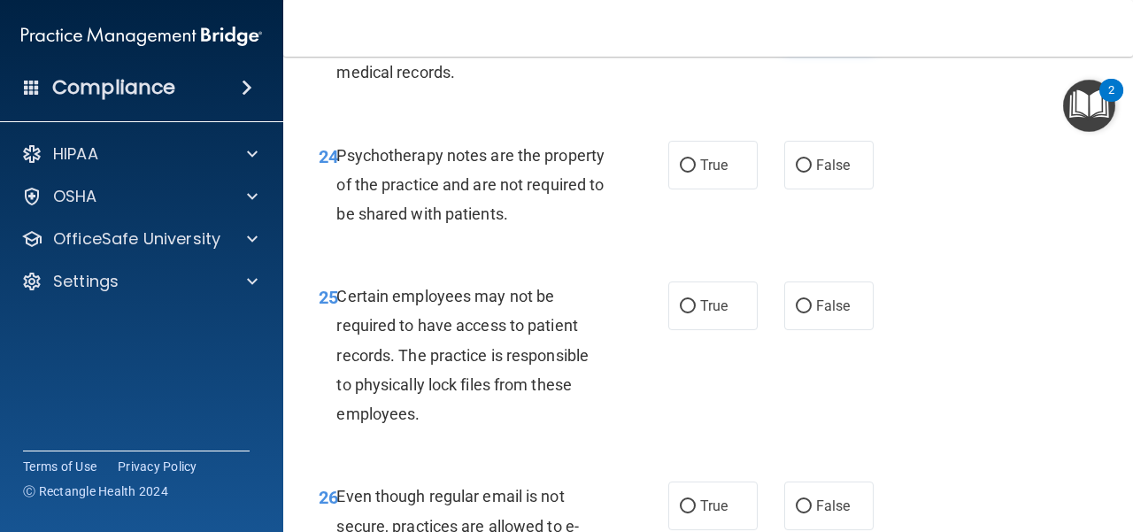
radio input "true"
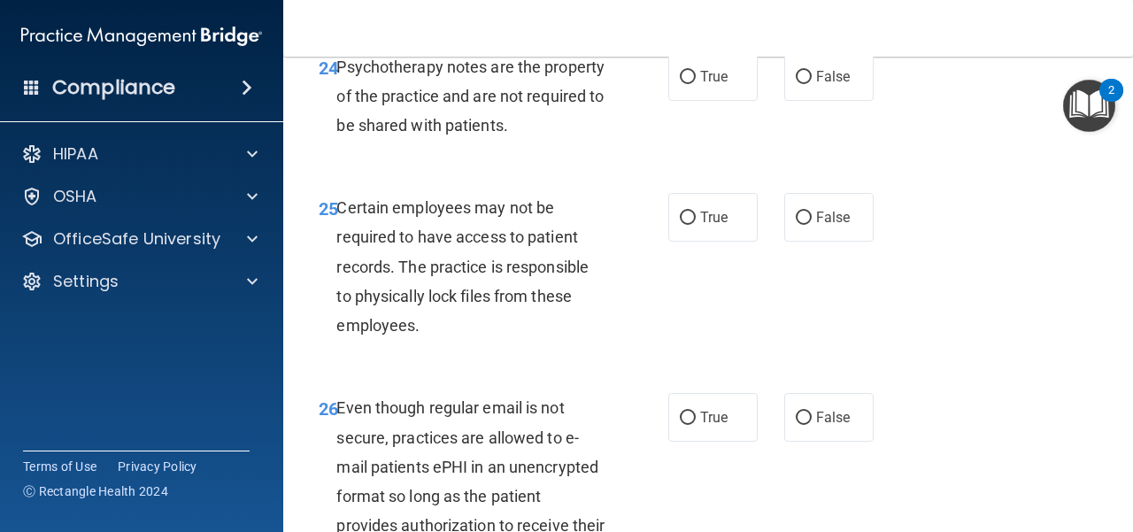
scroll to position [4782, 0]
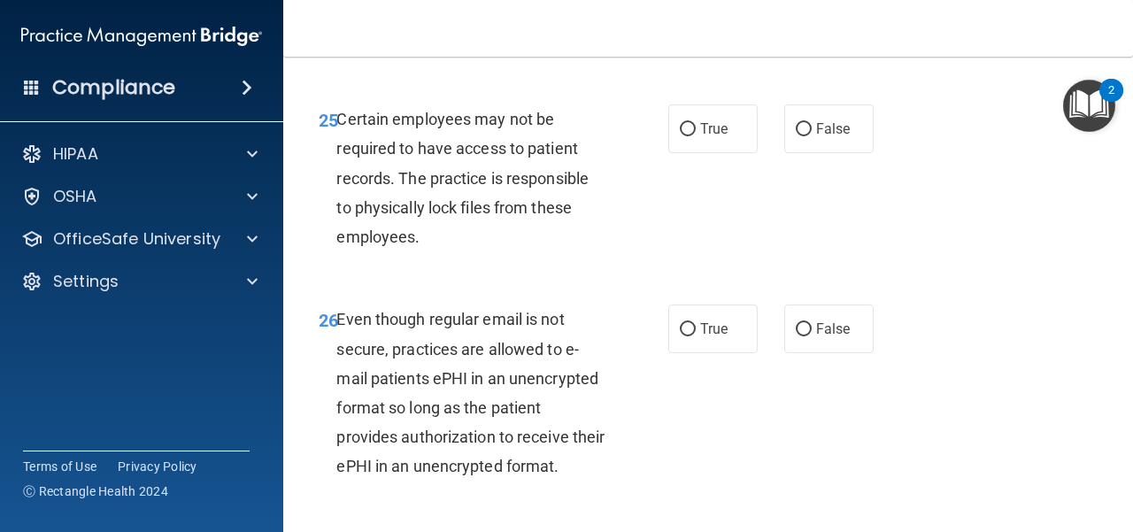
drag, startPoint x: 678, startPoint y: 116, endPoint x: 654, endPoint y: 143, distance: 36.3
radio input "true"
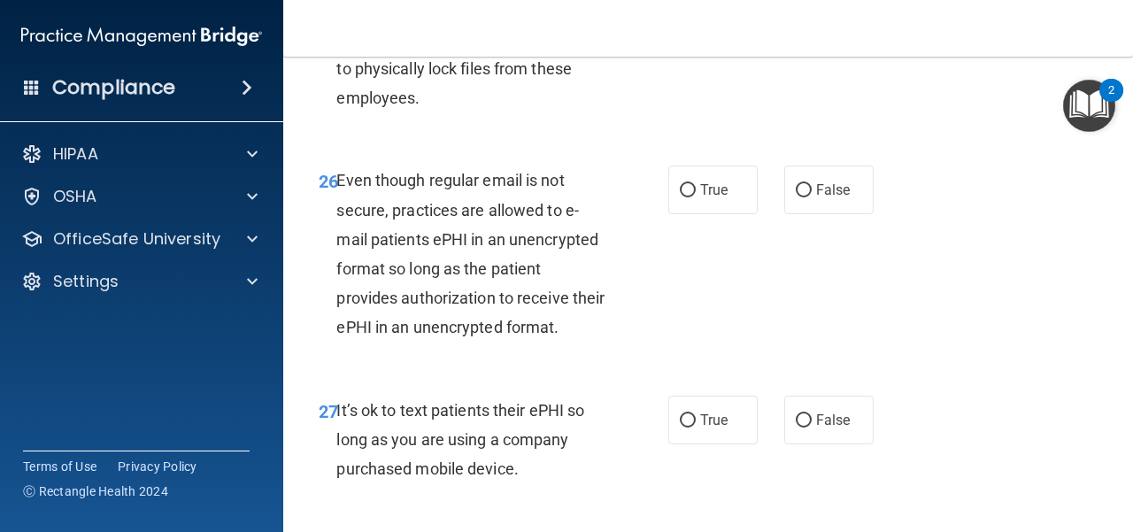
scroll to position [4959, 0]
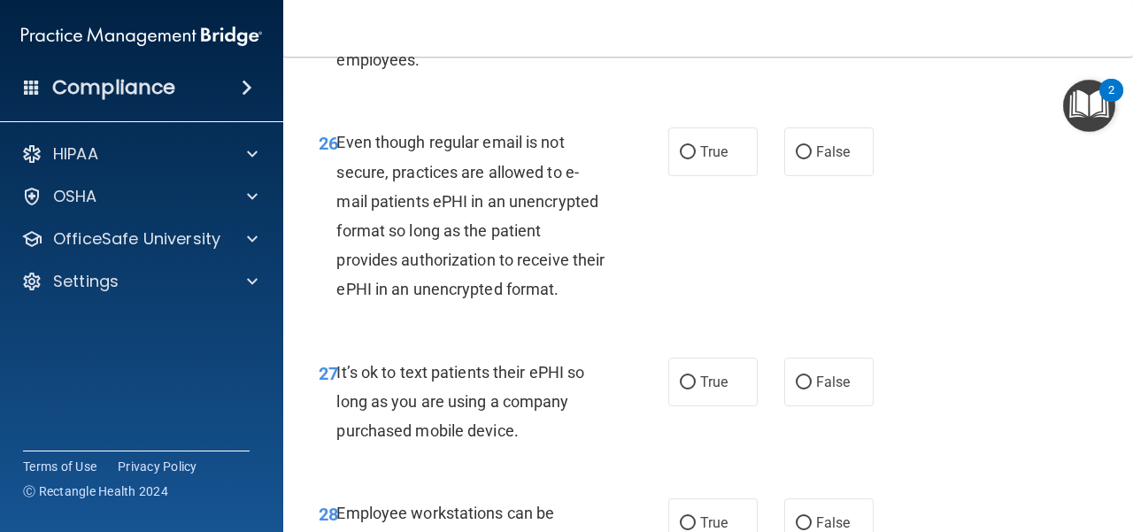
radio input "true"
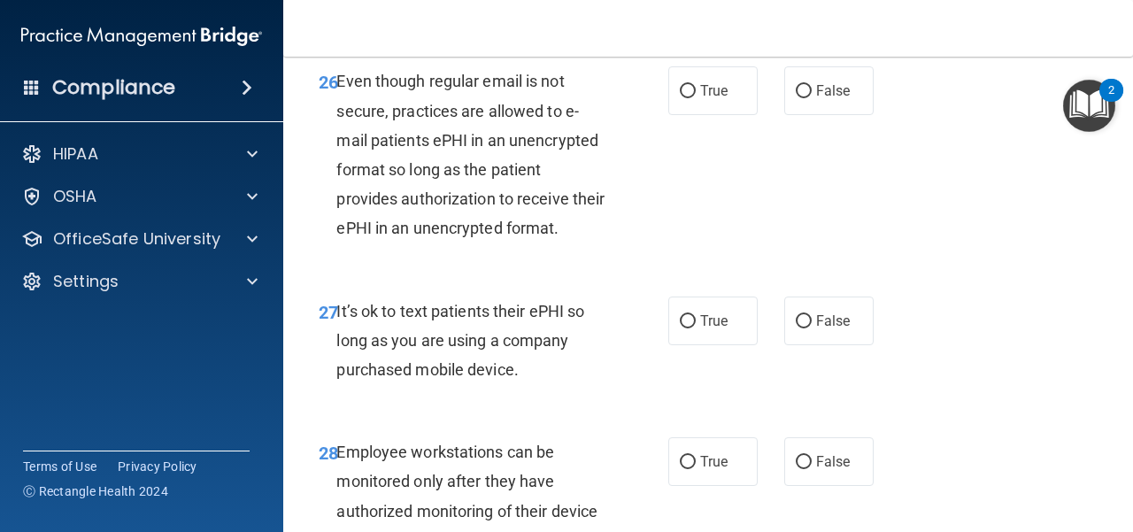
scroll to position [5048, 0]
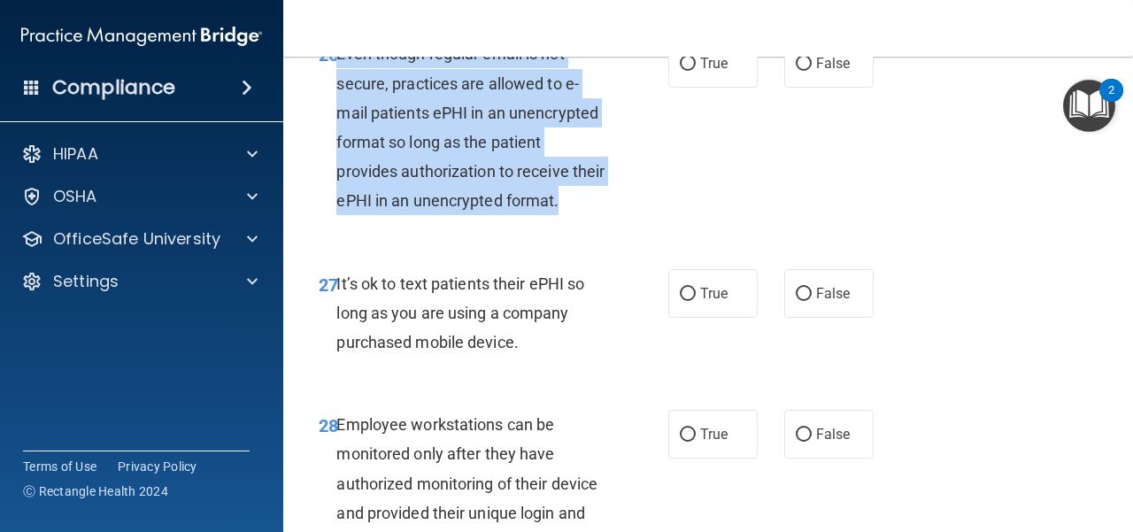
drag, startPoint x: 602, startPoint y: 321, endPoint x: 337, endPoint y: 180, distance: 299.9
click at [337, 180] on div "Even though regular email is not secure, practices are allowed to e-mail patien…" at bounding box center [478, 127] width 282 height 176
click at [680, 71] on input "True" at bounding box center [688, 64] width 16 height 13
radio input "true"
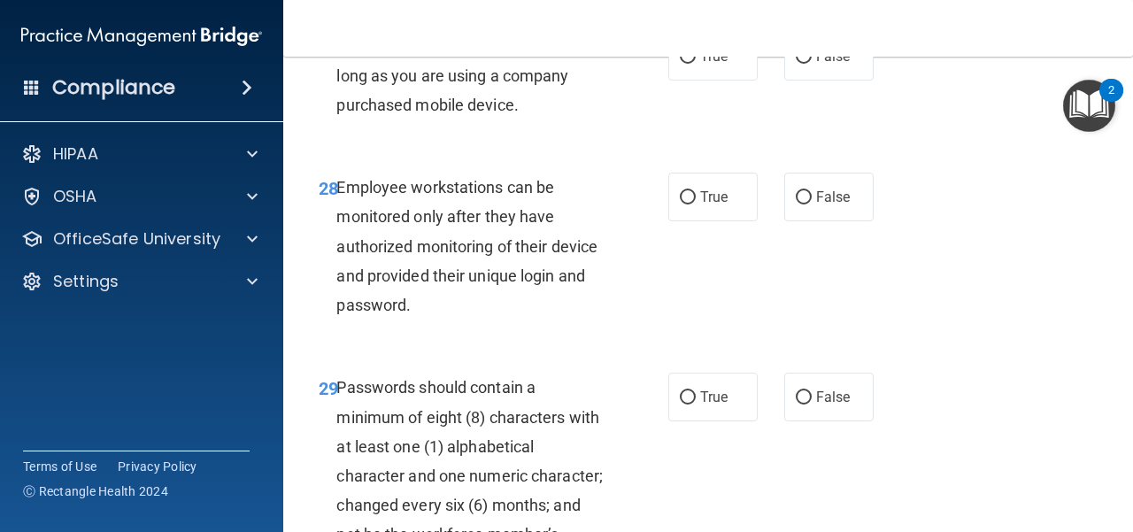
scroll to position [5313, 0]
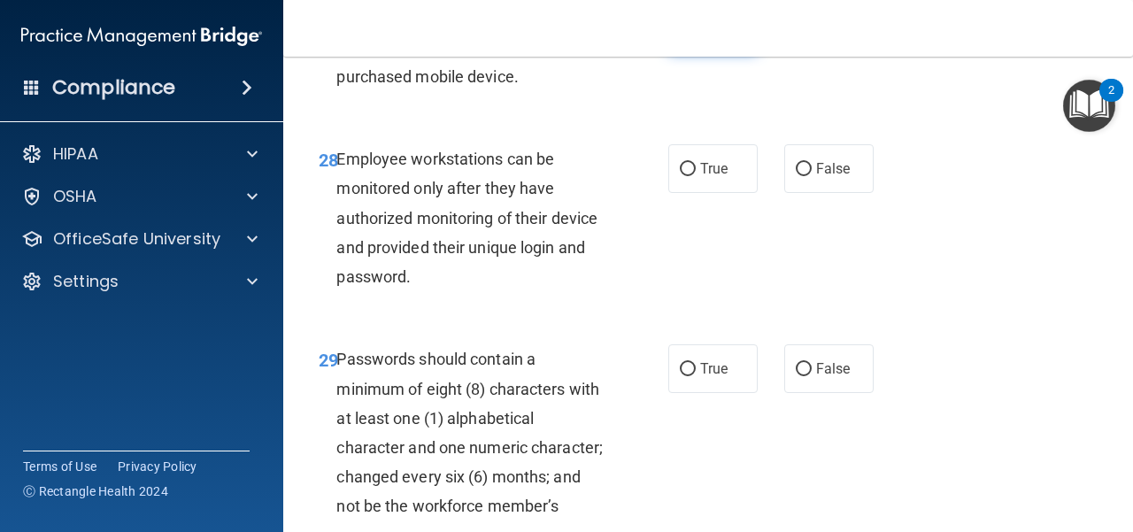
click at [672, 52] on label "True" at bounding box center [713, 28] width 89 height 49
click at [680, 35] on input "True" at bounding box center [688, 28] width 16 height 13
radio input "true"
drag, startPoint x: 529, startPoint y: 191, endPoint x: 337, endPoint y: 139, distance: 199.1
click at [337, 92] on div "It’s ok to text patients their ePHI so long as you are using a company purchase…" at bounding box center [478, 48] width 282 height 89
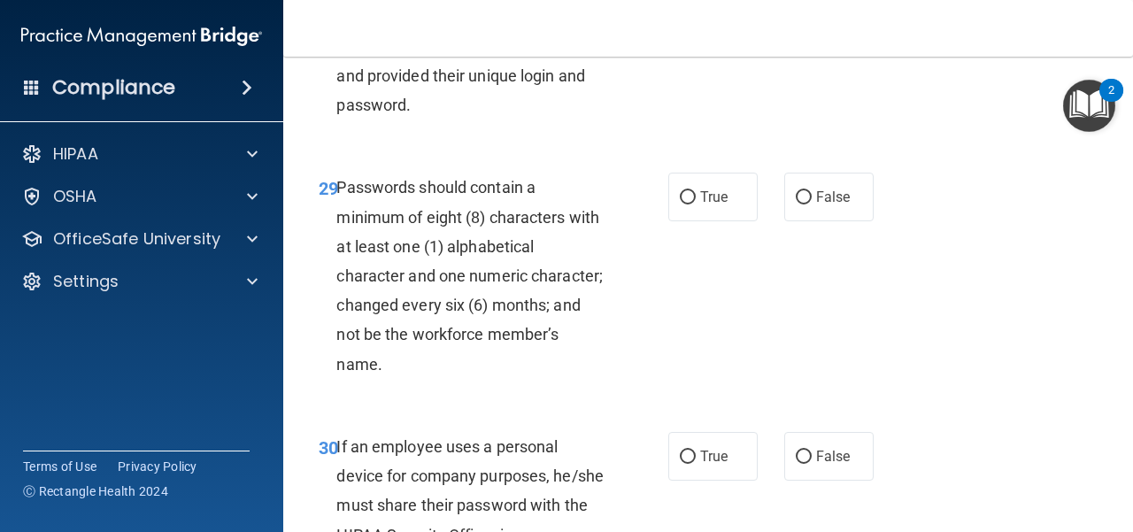
scroll to position [5490, 0]
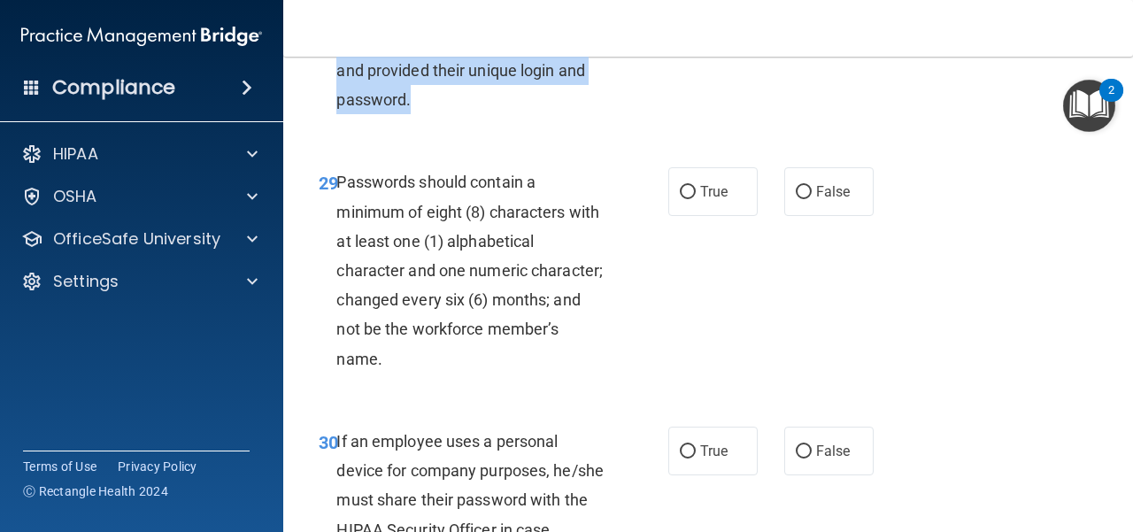
drag, startPoint x: 443, startPoint y: 224, endPoint x: 340, endPoint y: 99, distance: 161.7
click at [340, 99] on div "Employee workstations can be monitored only after they have authorized monitori…" at bounding box center [478, 40] width 282 height 147
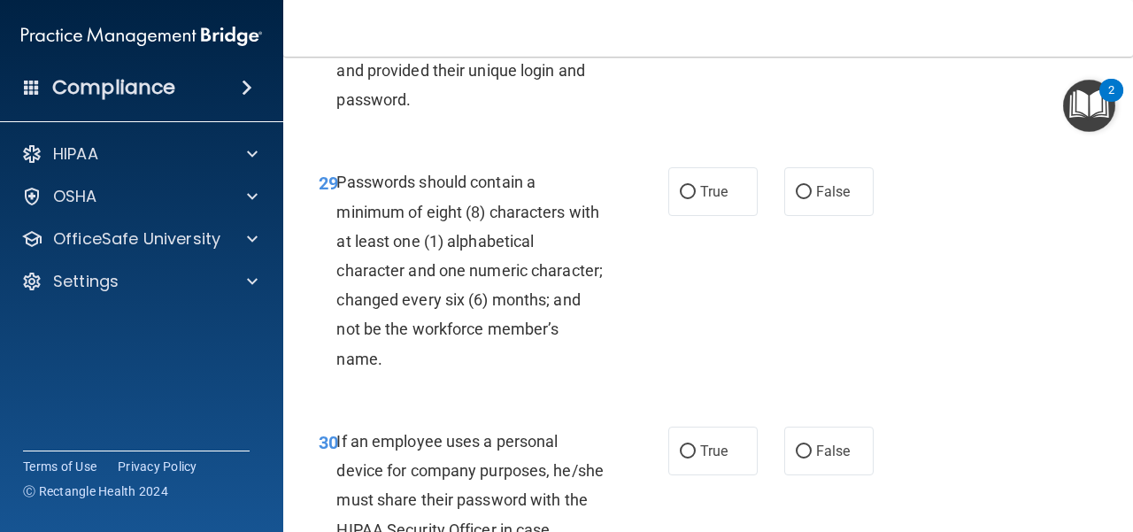
radio input "true"
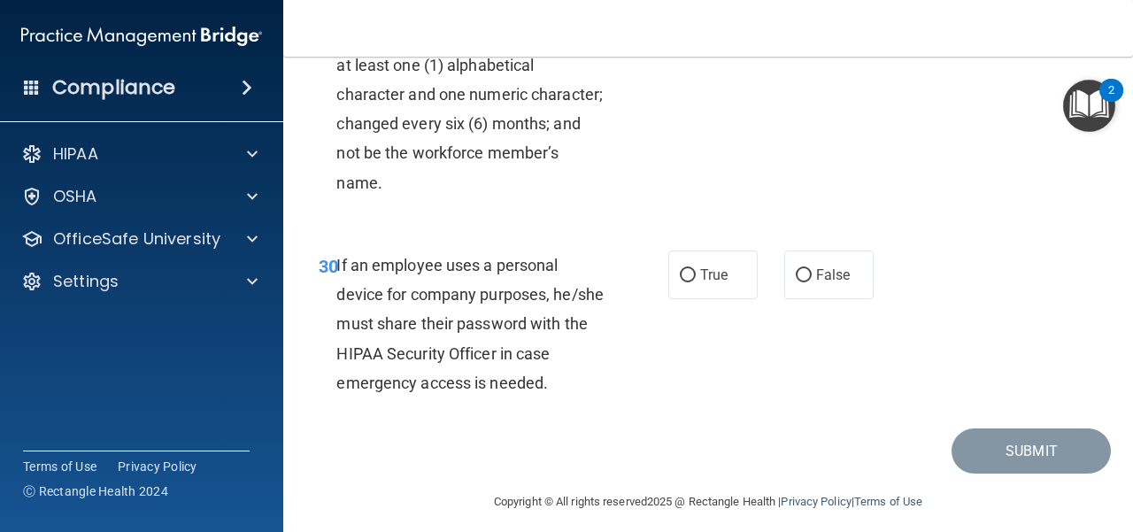
scroll to position [5667, 0]
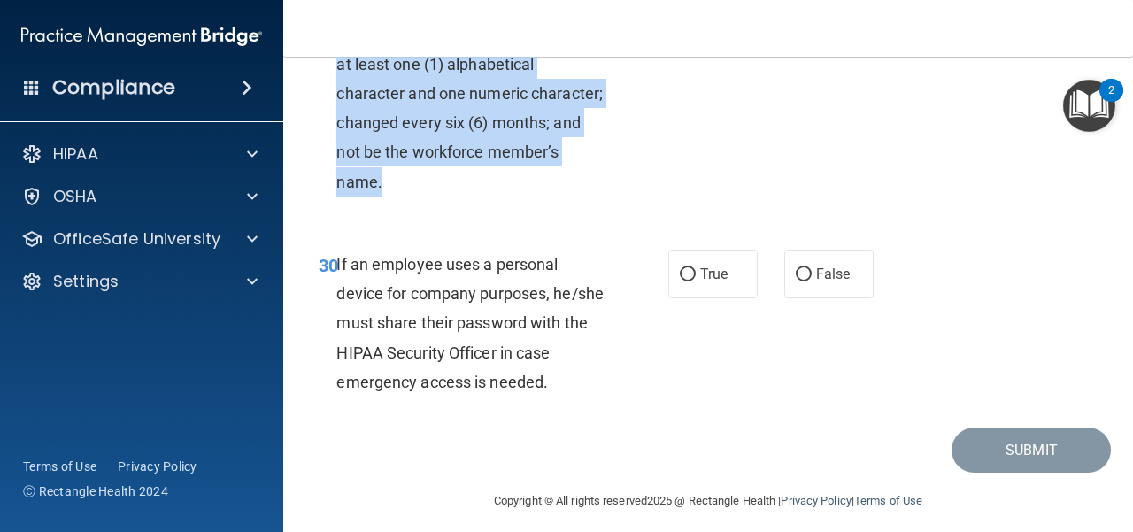
drag, startPoint x: 478, startPoint y: 300, endPoint x: 338, endPoint y: 125, distance: 224.3
click at [338, 125] on div "Passwords should contain a minimum of eight (8) characters with at least one (1…" at bounding box center [478, 93] width 282 height 206
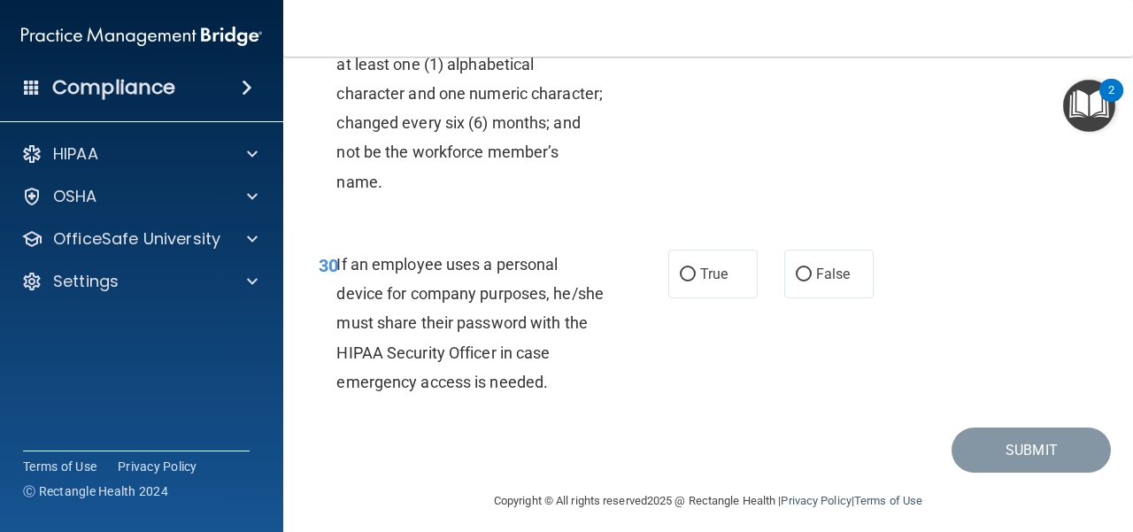
click at [493, 228] on div "29 Passwords should contain a minimum of eight (8) characters with at least one…" at bounding box center [709, 97] width 806 height 259
click at [716, 39] on label "True" at bounding box center [713, 14] width 89 height 49
click at [696, 22] on input "True" at bounding box center [688, 15] width 16 height 13
radio input "true"
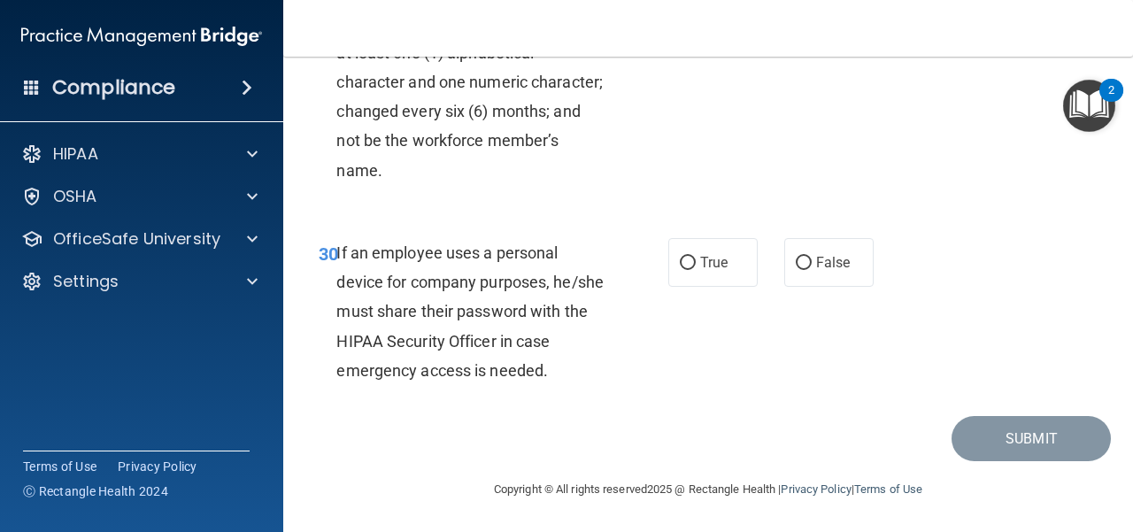
scroll to position [5795, 0]
click at [687, 273] on label "True" at bounding box center [713, 262] width 89 height 49
click at [687, 270] on input "True" at bounding box center [688, 263] width 16 height 13
radio input "true"
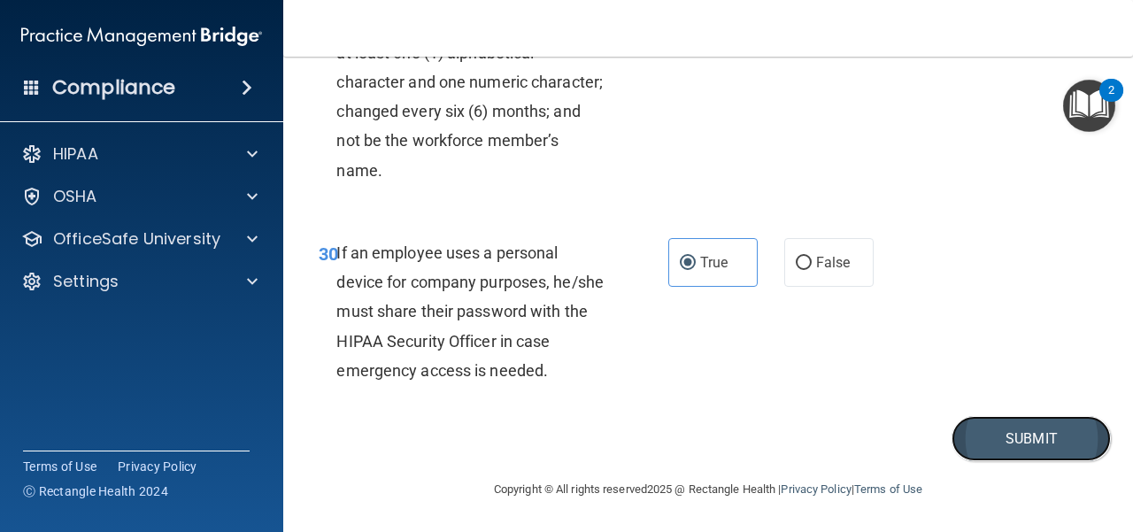
click at [1045, 450] on button "Submit" at bounding box center [1031, 438] width 159 height 45
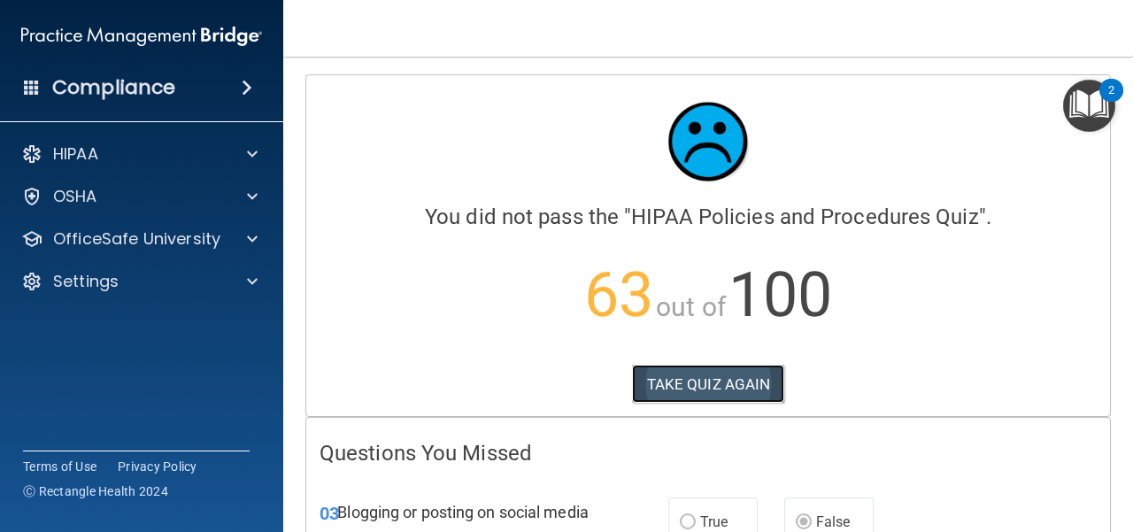
click at [706, 376] on button "TAKE QUIZ AGAIN" at bounding box center [708, 384] width 153 height 39
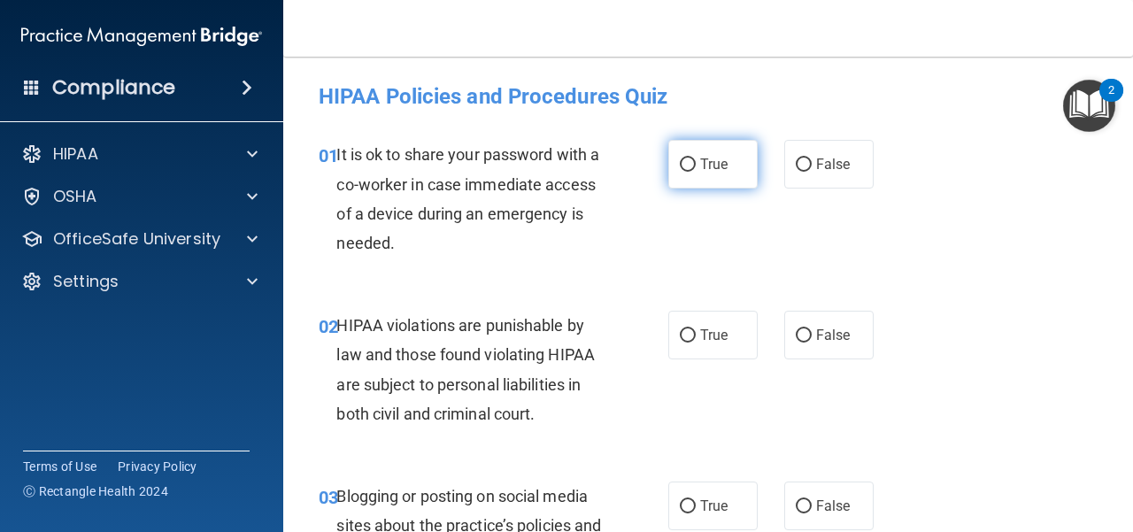
drag, startPoint x: 700, startPoint y: 153, endPoint x: 693, endPoint y: 164, distance: 12.3
click at [699, 154] on label "True" at bounding box center [713, 164] width 89 height 49
click at [696, 159] on input "True" at bounding box center [688, 165] width 16 height 13
radio input "true"
click at [774, 166] on div "True False" at bounding box center [776, 164] width 215 height 49
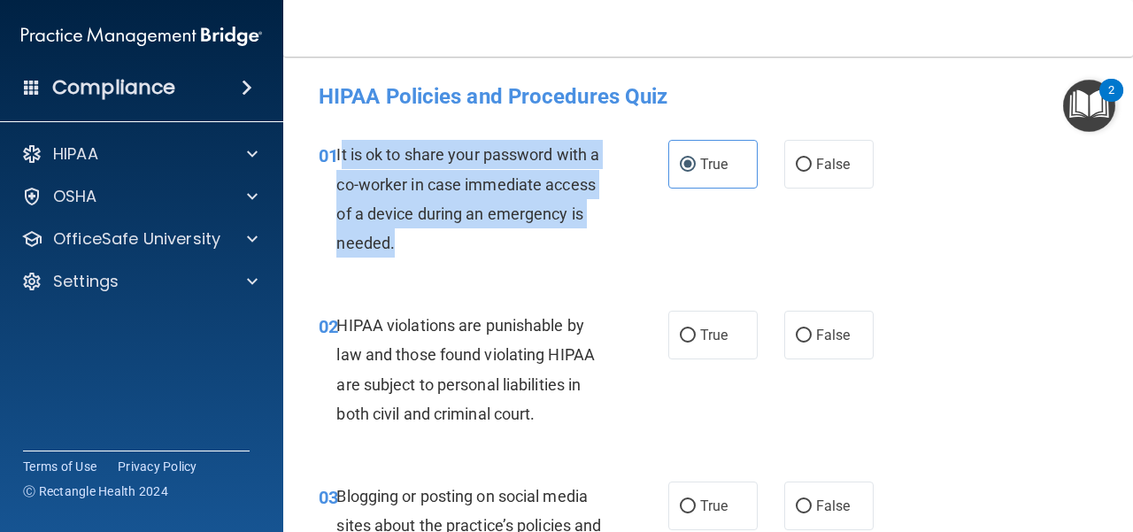
drag, startPoint x: 501, startPoint y: 249, endPoint x: 341, endPoint y: 159, distance: 183.5
click at [341, 159] on div "It is ok to share your password with a co-worker in case immediate access of a …" at bounding box center [478, 199] width 282 height 118
click at [529, 259] on div "01 It is ok to share your password with a co-worker in case immediate access of…" at bounding box center [493, 203] width 403 height 127
drag, startPoint x: 495, startPoint y: 245, endPoint x: 345, endPoint y: 152, distance: 176.2
click at [335, 147] on div "01 It is ok to share your password with a co-worker in case immediate access of…" at bounding box center [493, 203] width 403 height 127
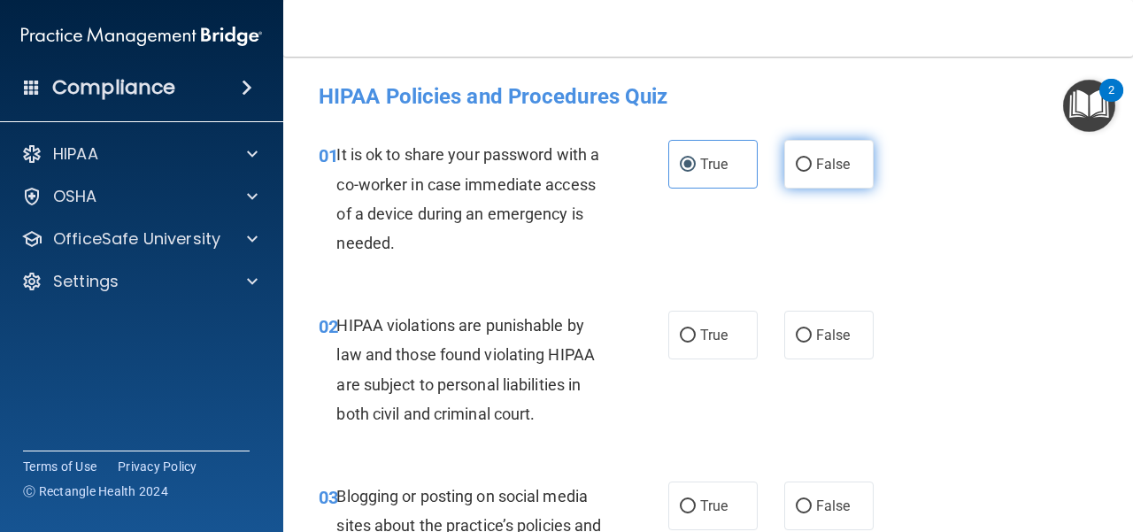
click at [855, 171] on label "False" at bounding box center [829, 164] width 89 height 49
click at [812, 171] on input "False" at bounding box center [804, 165] width 16 height 13
radio input "true"
radio input "false"
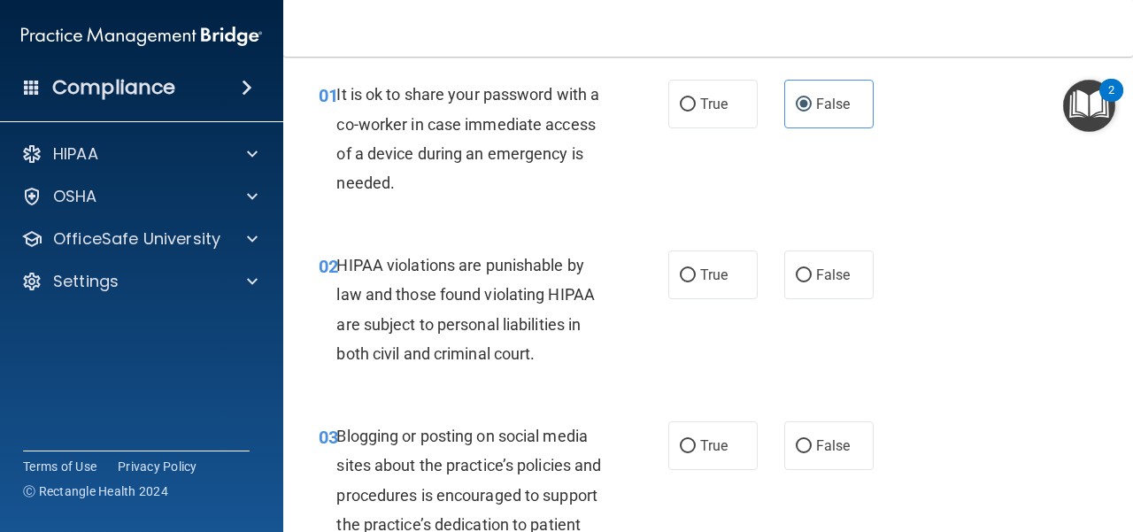
scroll to position [89, 0]
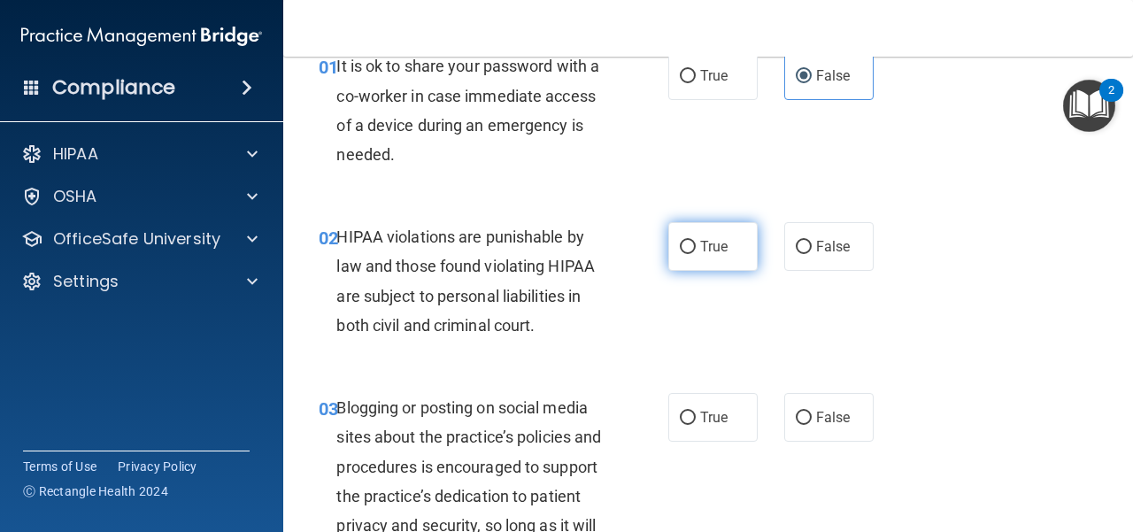
click at [708, 247] on span "True" at bounding box center [713, 246] width 27 height 17
click at [696, 247] on input "True" at bounding box center [688, 247] width 16 height 13
radio input "true"
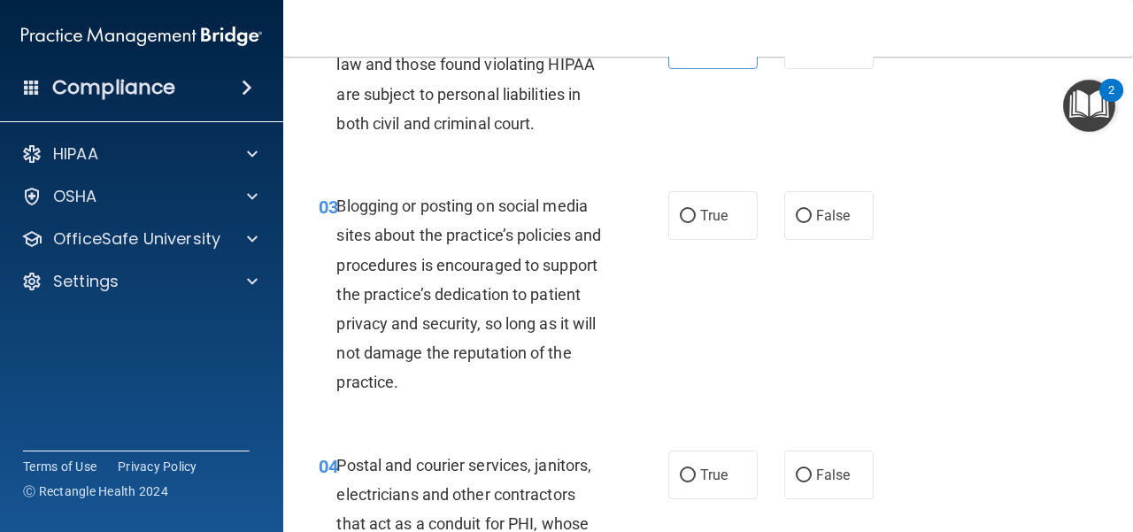
scroll to position [354, 0]
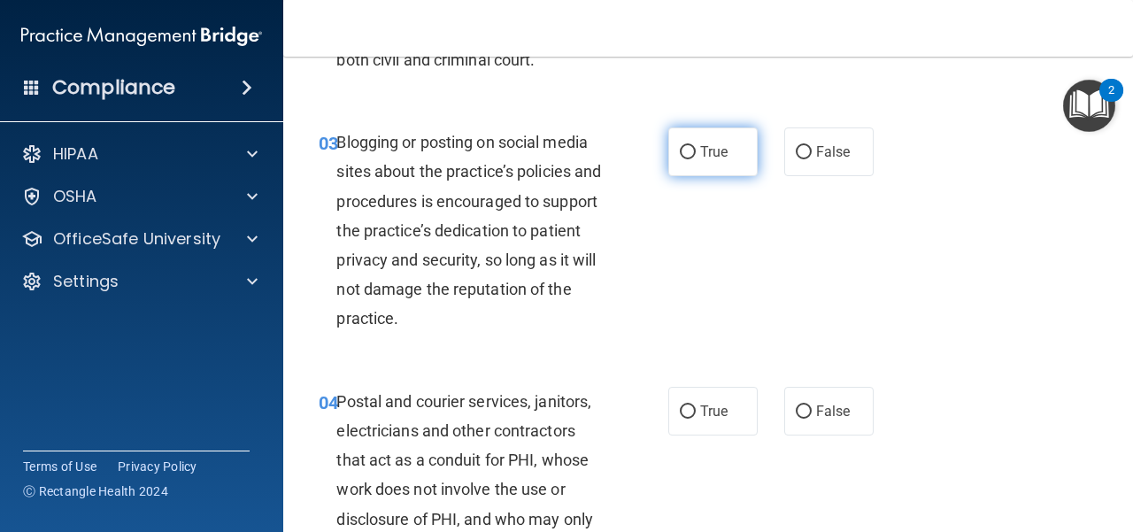
click at [731, 159] on label "True" at bounding box center [713, 152] width 89 height 49
click at [696, 159] on input "True" at bounding box center [688, 152] width 16 height 13
radio input "true"
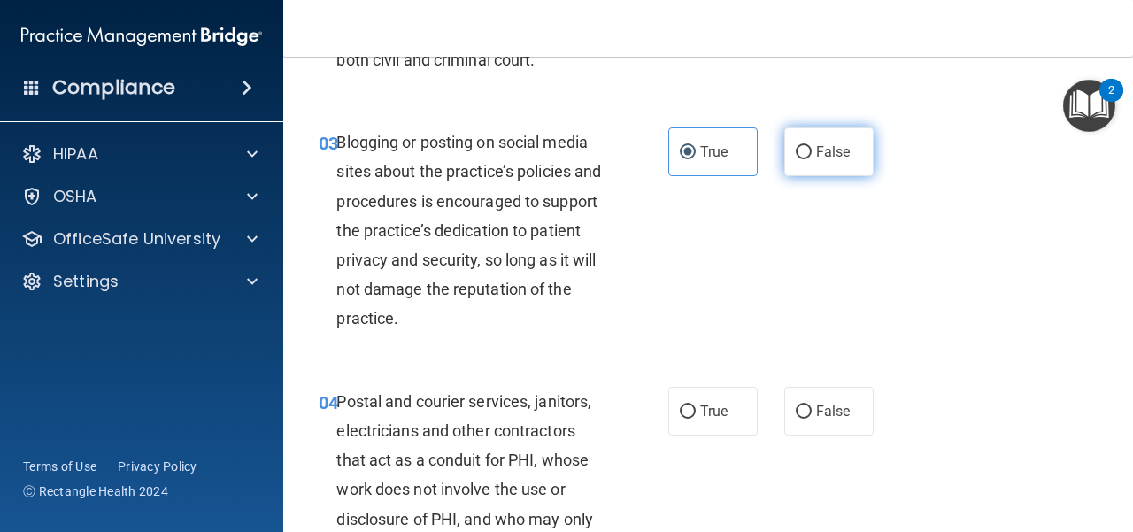
click at [842, 139] on label "False" at bounding box center [829, 152] width 89 height 49
click at [812, 146] on input "False" at bounding box center [804, 152] width 16 height 13
radio input "true"
radio input "false"
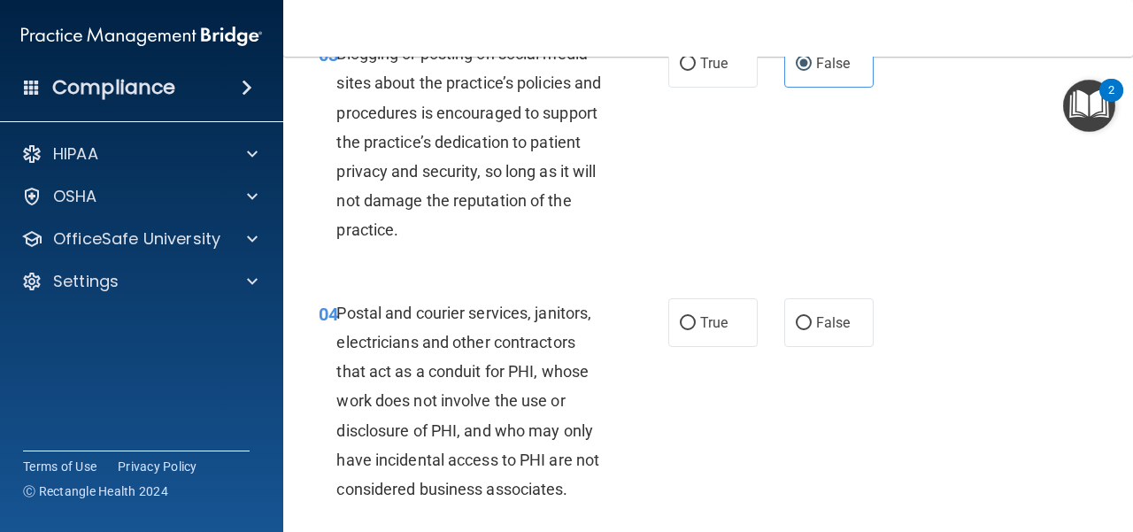
scroll to position [531, 0]
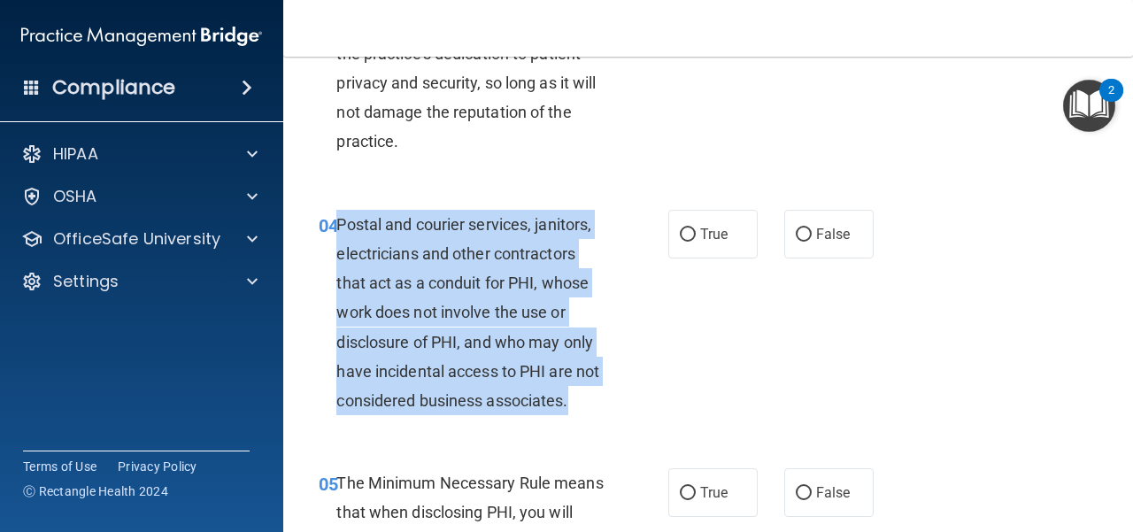
drag, startPoint x: 614, startPoint y: 405, endPoint x: 335, endPoint y: 219, distance: 335.2
click at [335, 219] on div "04 Postal and courier services, janitors, electricians and other contractors th…" at bounding box center [493, 317] width 403 height 215
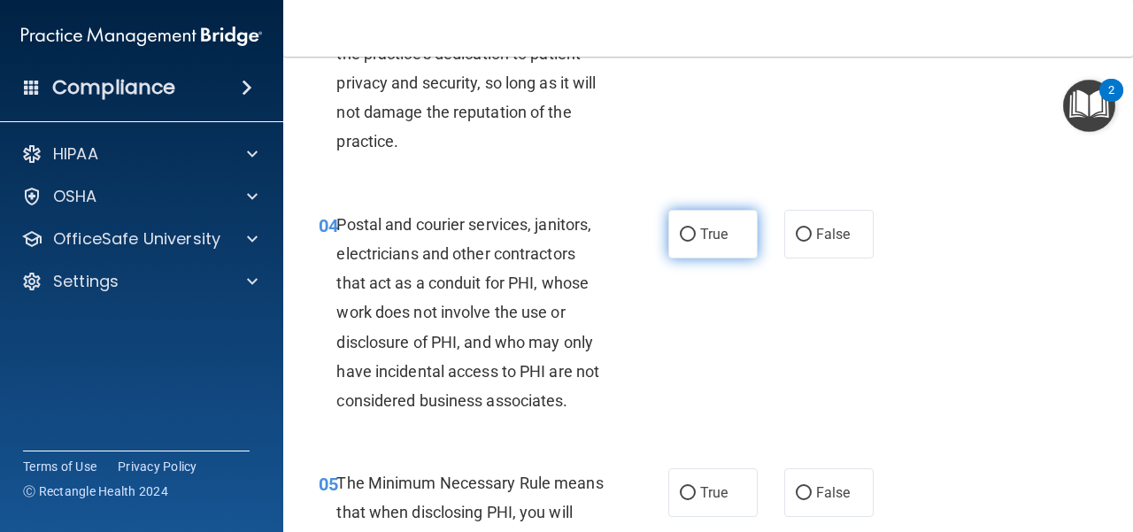
click at [705, 241] on span "True" at bounding box center [713, 234] width 27 height 17
click at [696, 241] on input "True" at bounding box center [688, 234] width 16 height 13
radio input "true"
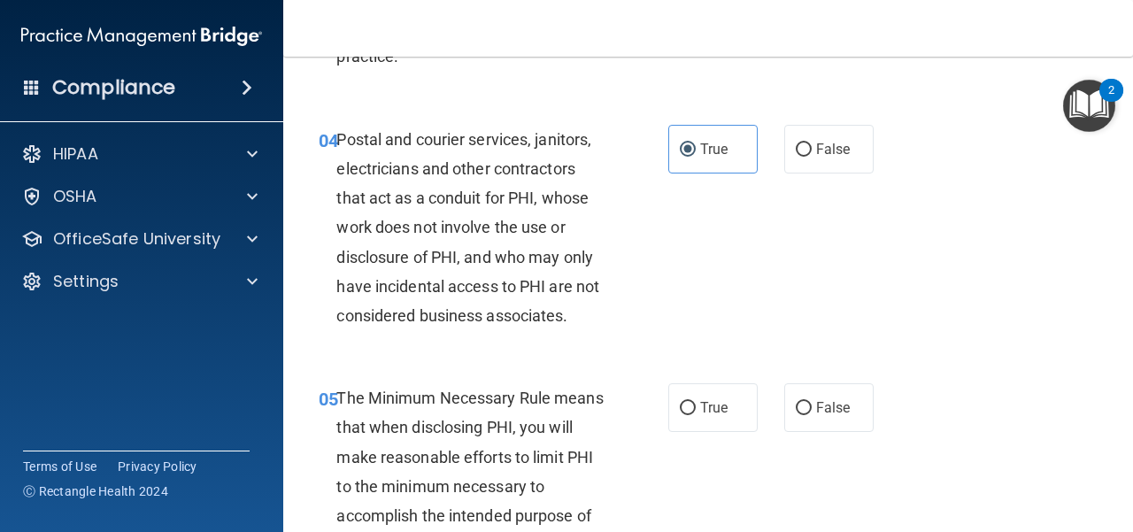
scroll to position [797, 0]
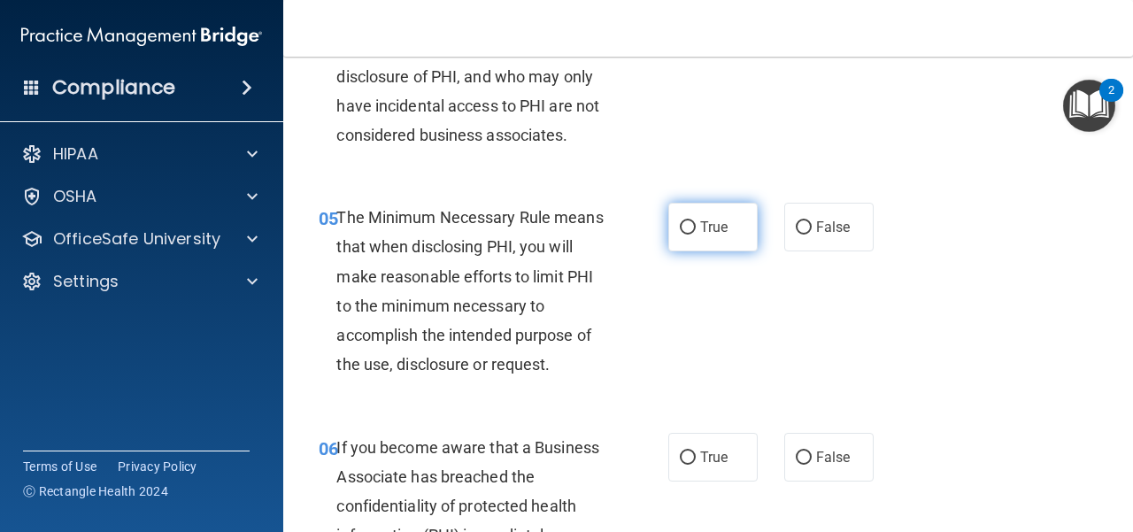
click at [735, 240] on label "True" at bounding box center [713, 227] width 89 height 49
click at [696, 235] on input "True" at bounding box center [688, 227] width 16 height 13
radio input "true"
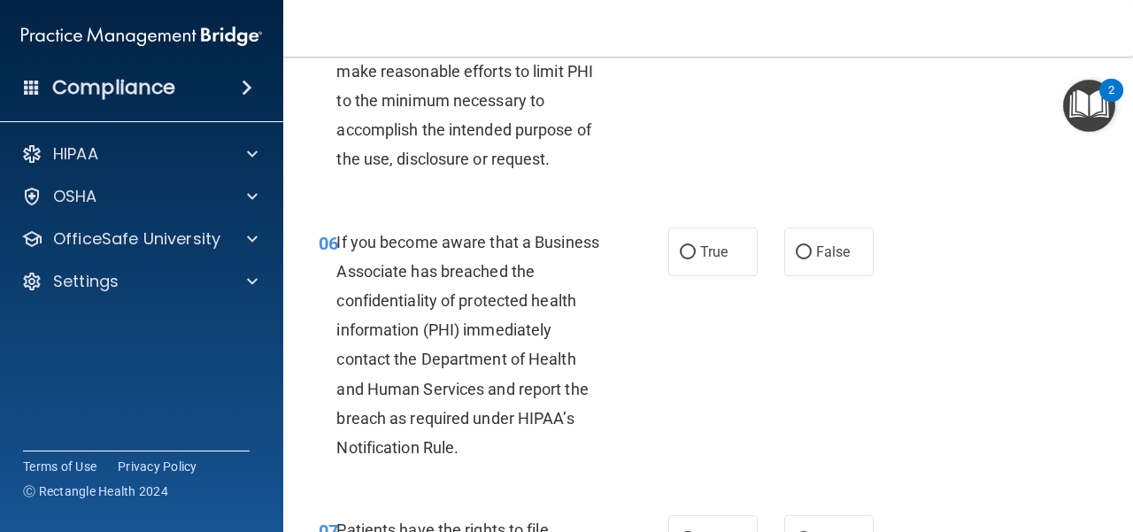
scroll to position [1063, 0]
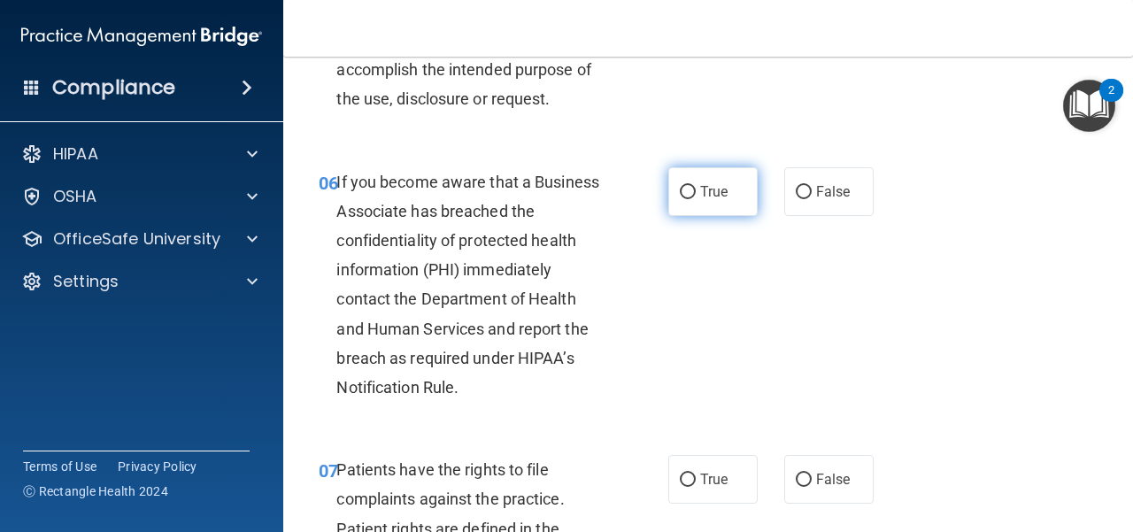
click at [687, 196] on input "True" at bounding box center [688, 192] width 16 height 13
radio input "true"
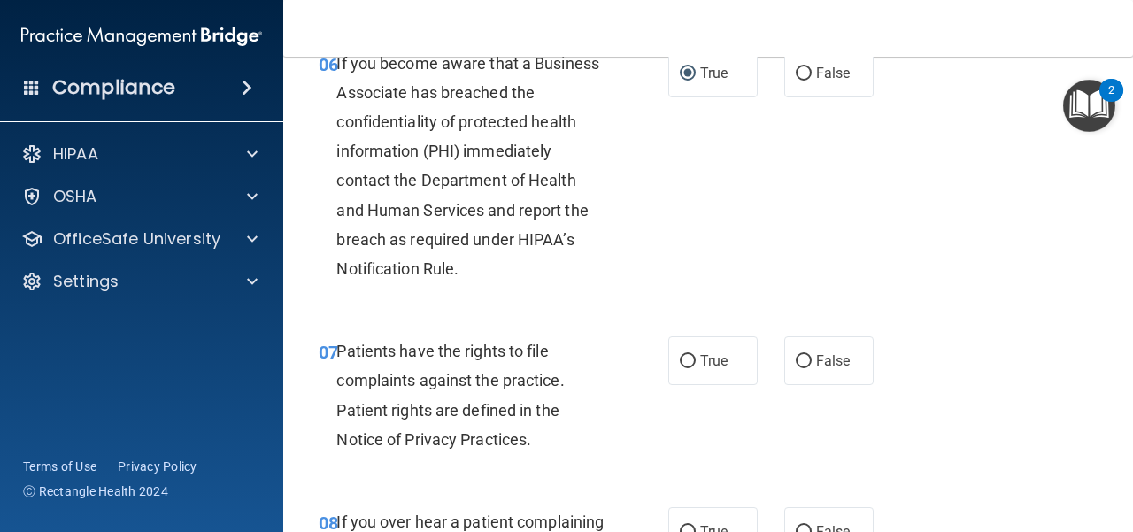
scroll to position [1328, 0]
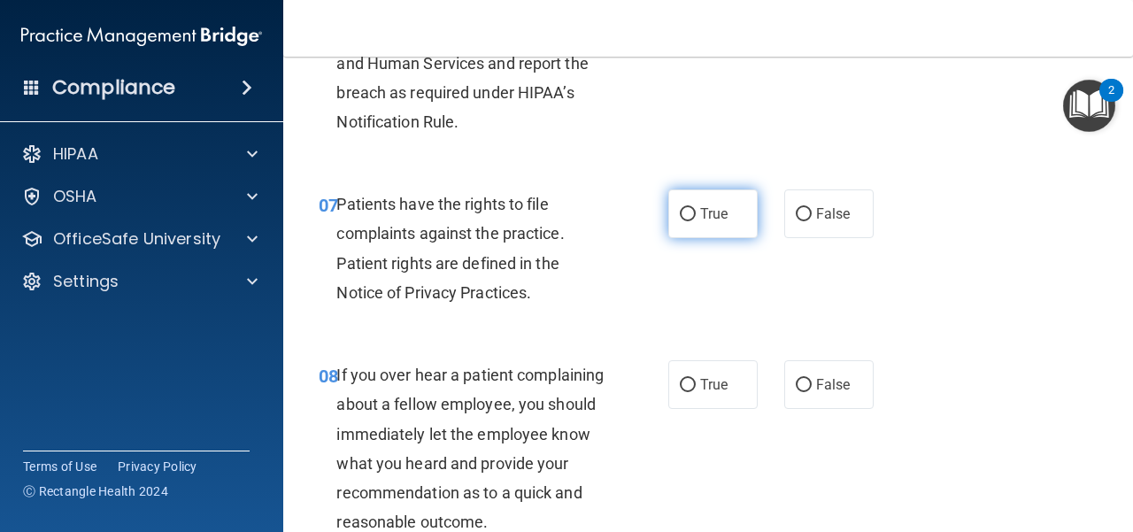
click at [680, 228] on label "True" at bounding box center [713, 214] width 89 height 49
click at [680, 221] on input "True" at bounding box center [688, 214] width 16 height 13
radio input "true"
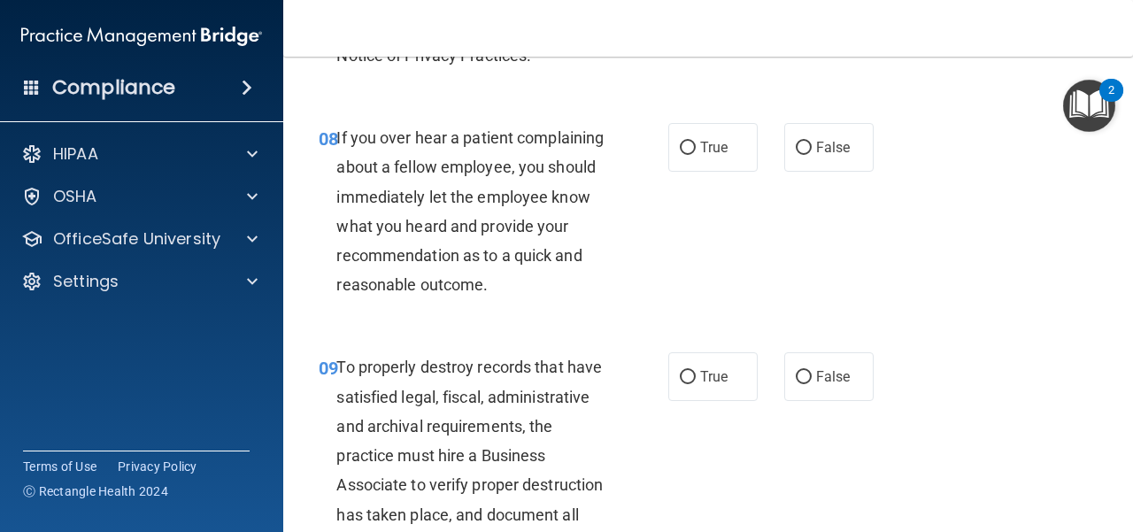
scroll to position [1594, 0]
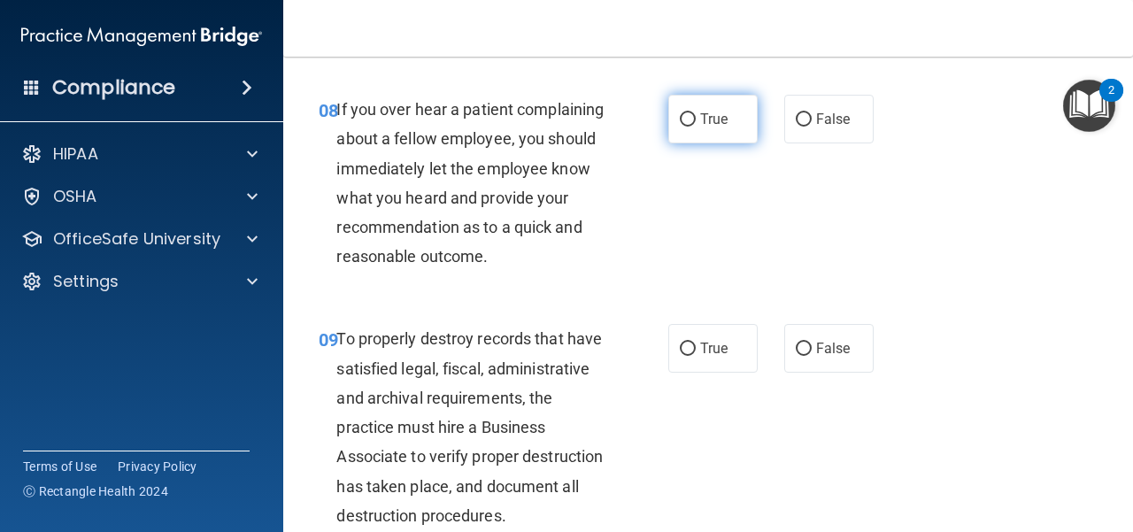
click at [726, 121] on label "True" at bounding box center [713, 119] width 89 height 49
click at [696, 121] on input "True" at bounding box center [688, 119] width 16 height 13
radio input "true"
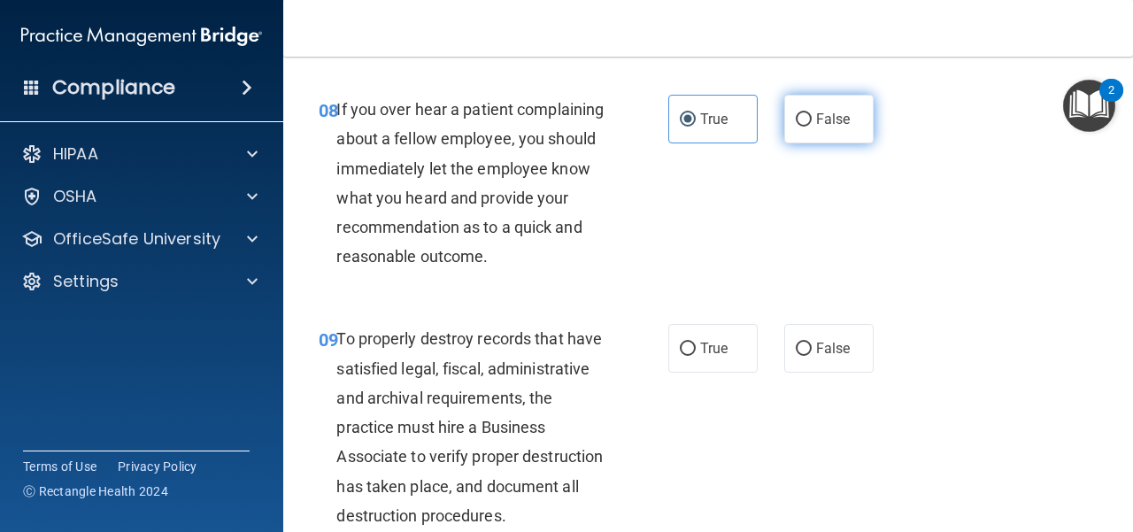
click at [811, 136] on label "False" at bounding box center [829, 119] width 89 height 49
click at [811, 127] on input "False" at bounding box center [804, 119] width 16 height 13
radio input "true"
radio input "false"
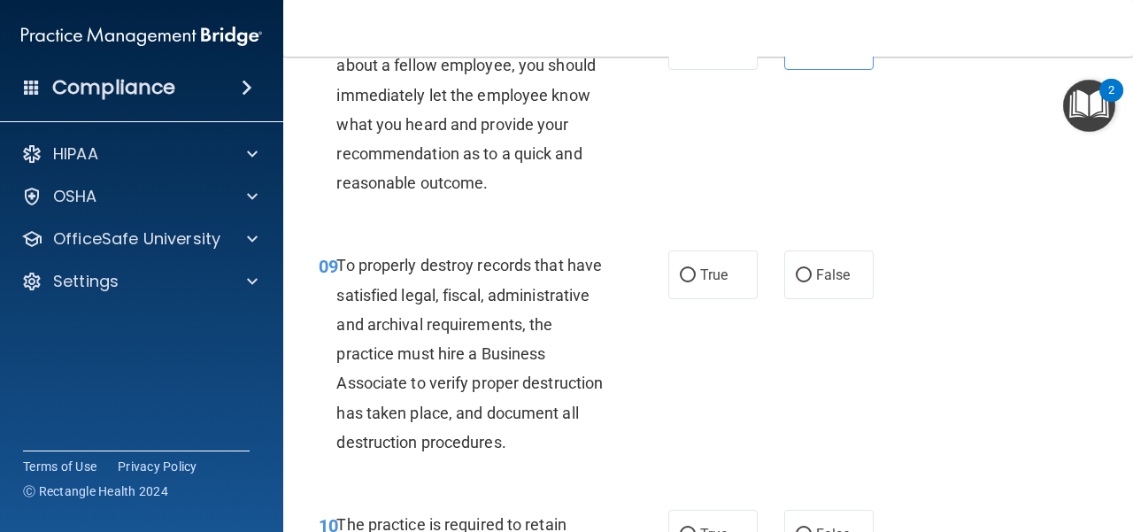
scroll to position [1771, 0]
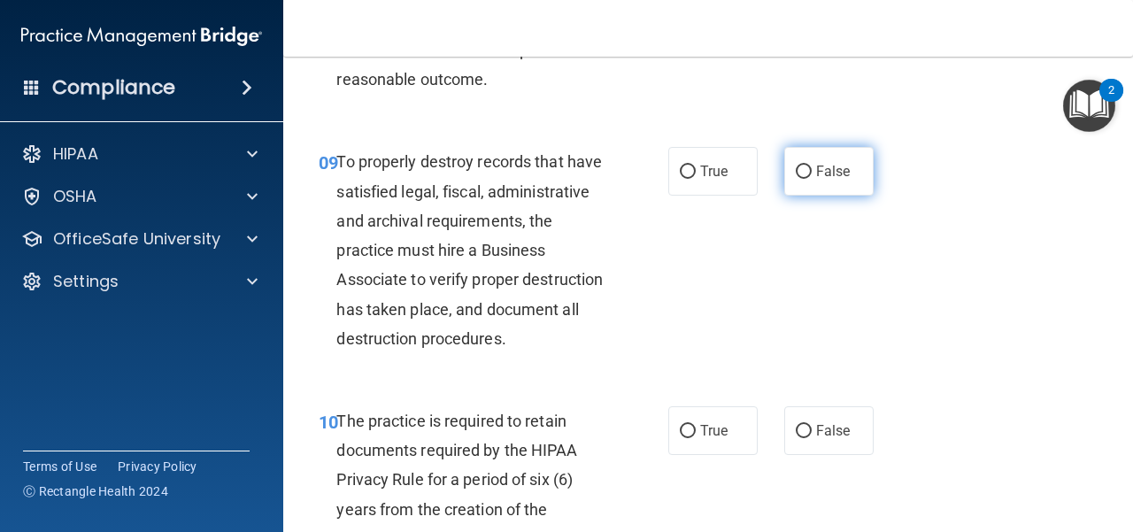
click at [803, 179] on input "False" at bounding box center [804, 172] width 16 height 13
radio input "true"
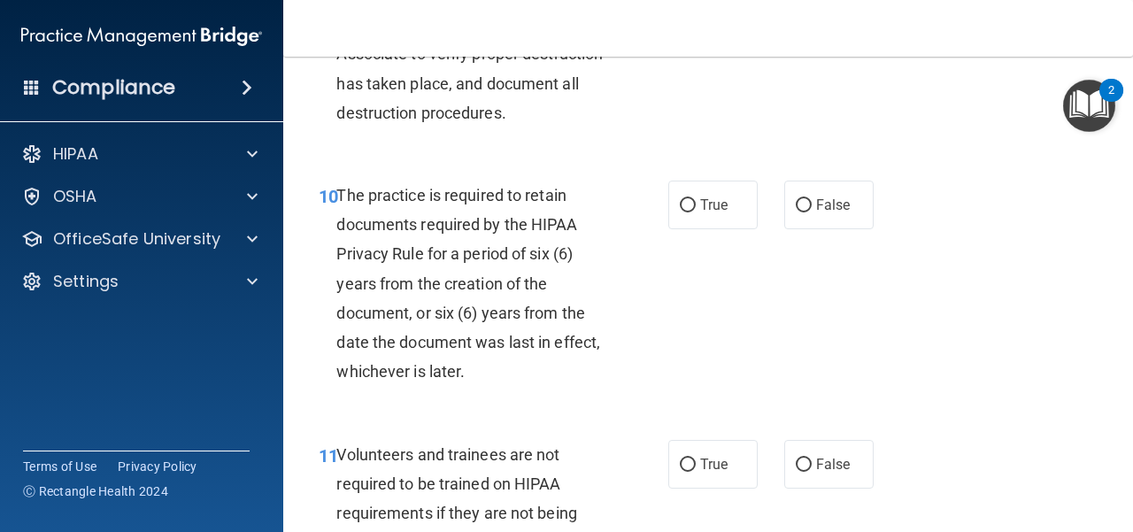
scroll to position [2037, 0]
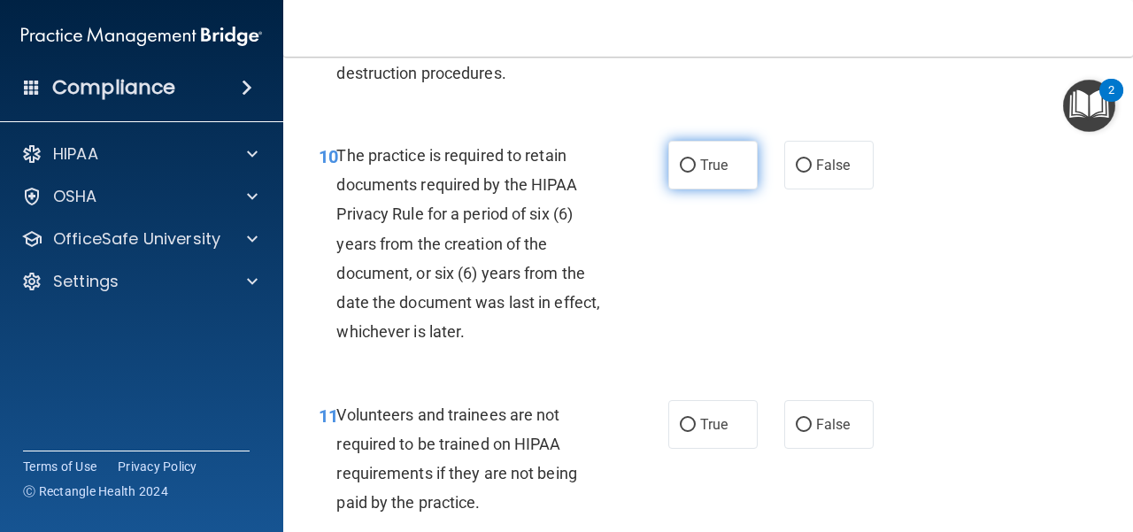
click at [707, 190] on label "True" at bounding box center [713, 165] width 89 height 49
click at [696, 173] on input "True" at bounding box center [688, 165] width 16 height 13
radio input "true"
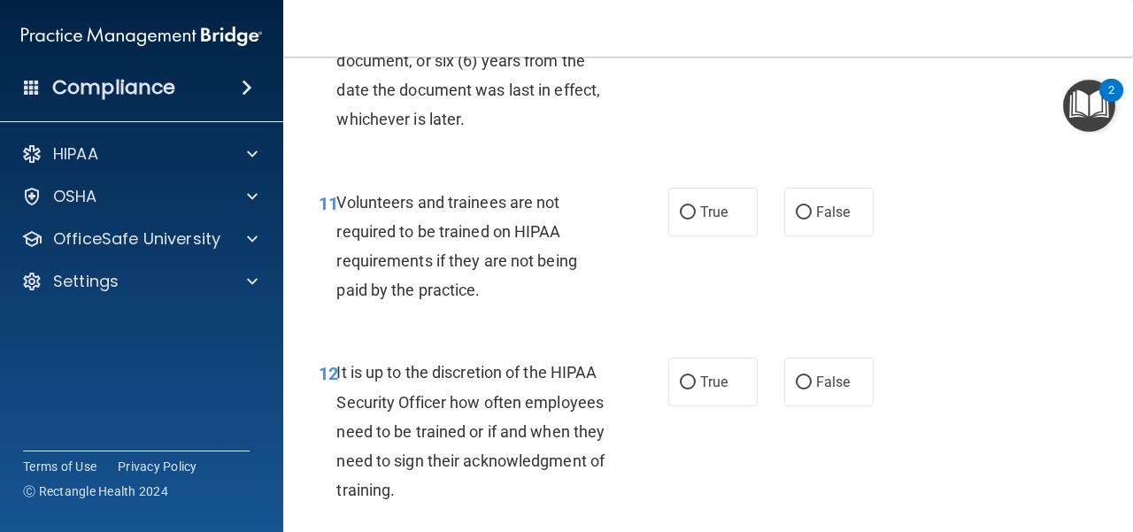
scroll to position [2302, 0]
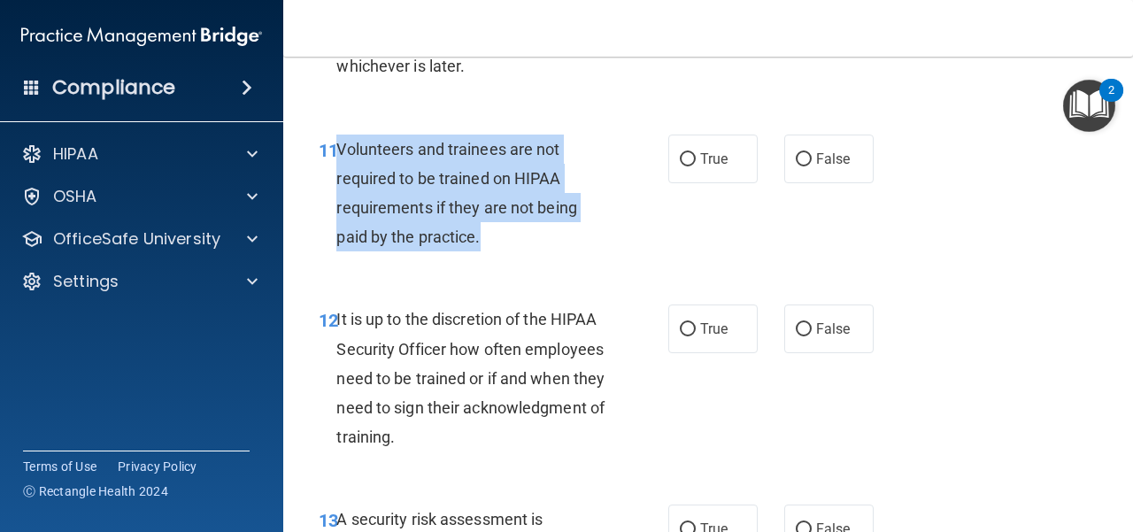
drag, startPoint x: 491, startPoint y: 300, endPoint x: 341, endPoint y: 213, distance: 173.4
click at [341, 213] on div "Volunteers and trainees are not required to be trained on HIPAA requirements if…" at bounding box center [478, 194] width 282 height 118
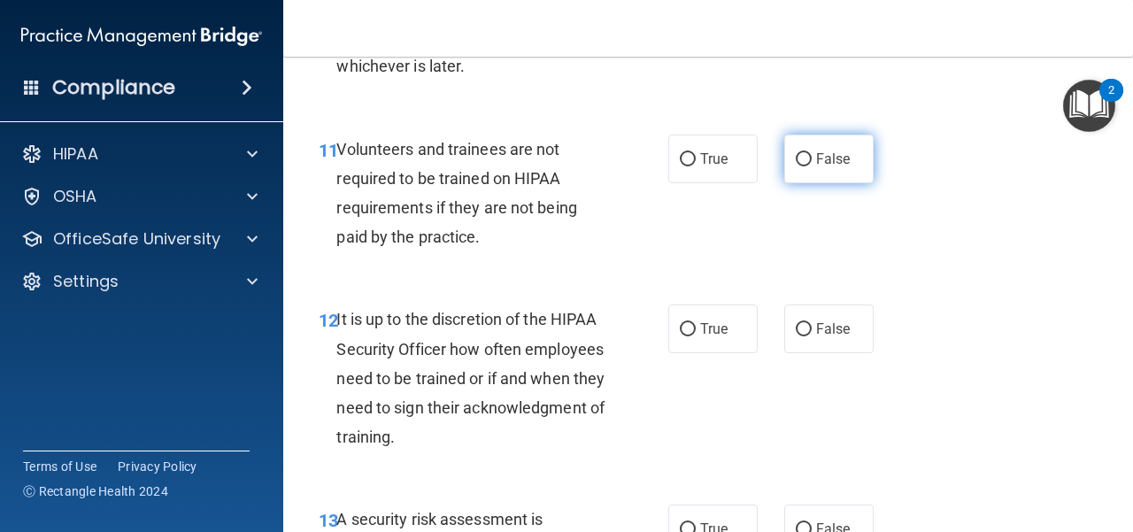
click at [808, 183] on label "False" at bounding box center [829, 159] width 89 height 49
click at [808, 166] on input "False" at bounding box center [804, 159] width 16 height 13
radio input "true"
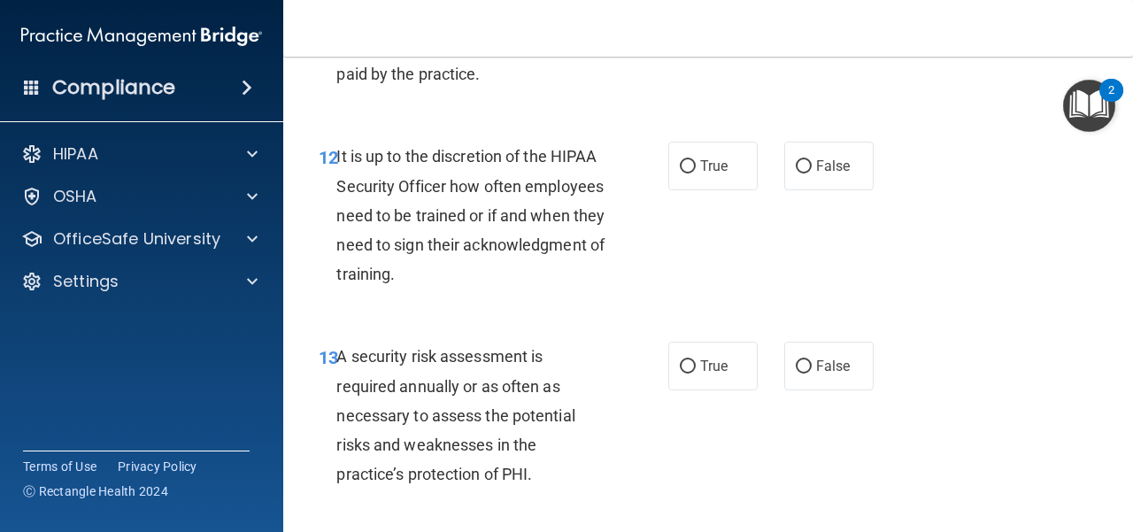
scroll to position [2479, 0]
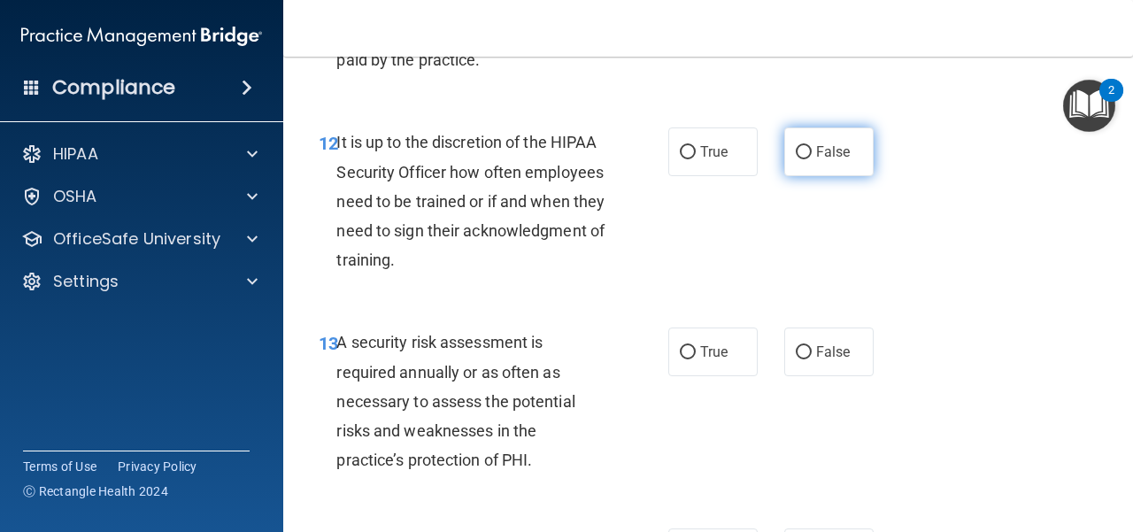
click at [820, 160] on span "False" at bounding box center [833, 151] width 35 height 17
click at [812, 159] on input "False" at bounding box center [804, 152] width 16 height 13
radio input "true"
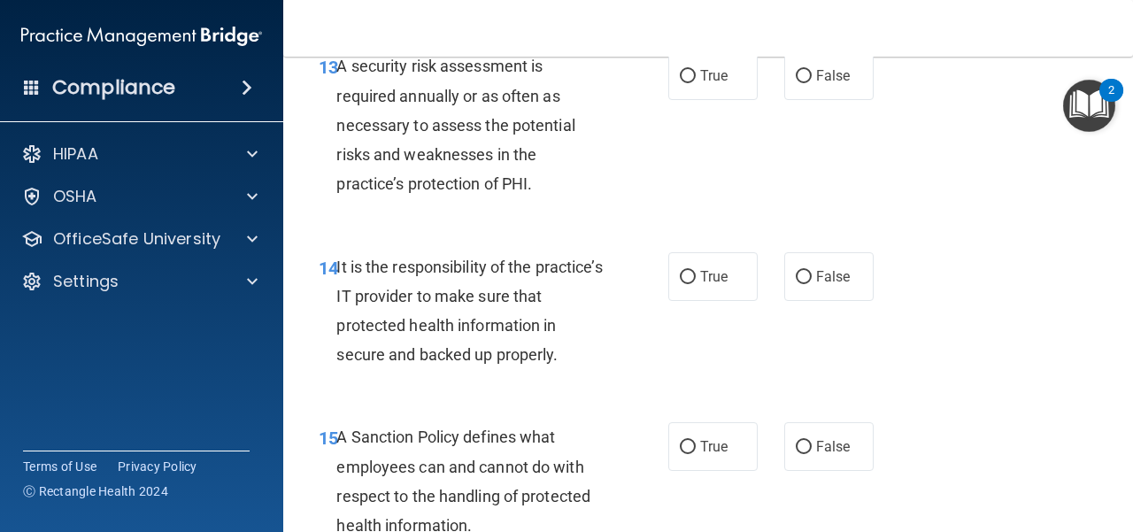
scroll to position [2745, 0]
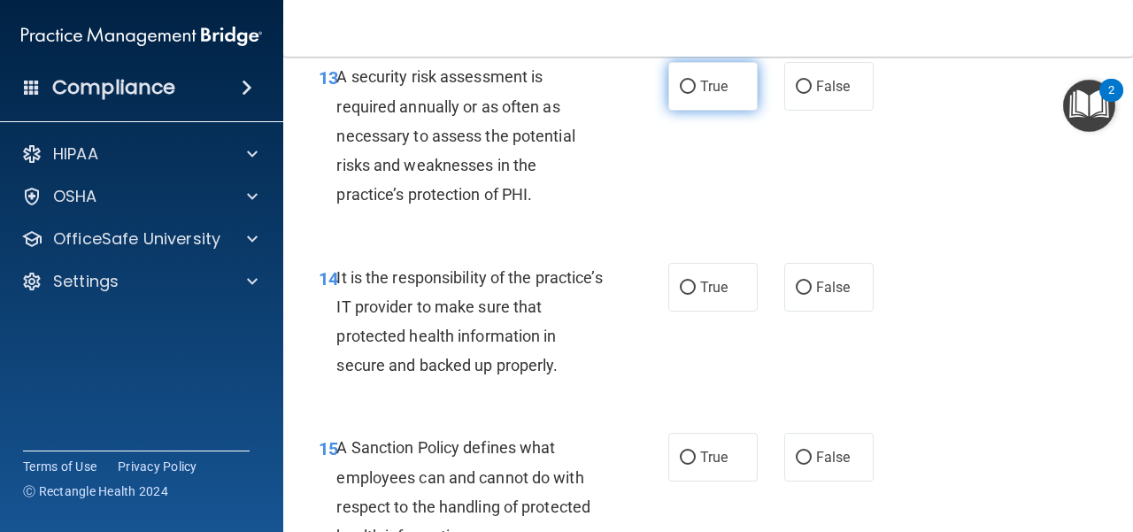
click at [720, 111] on label "True" at bounding box center [713, 86] width 89 height 49
click at [696, 94] on input "True" at bounding box center [688, 87] width 16 height 13
radio input "true"
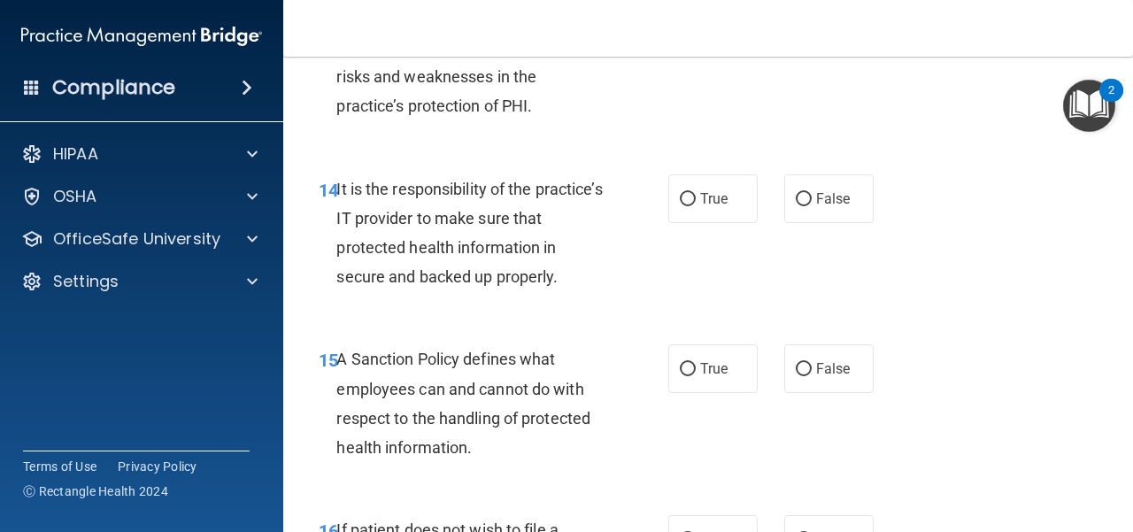
scroll to position [2922, 0]
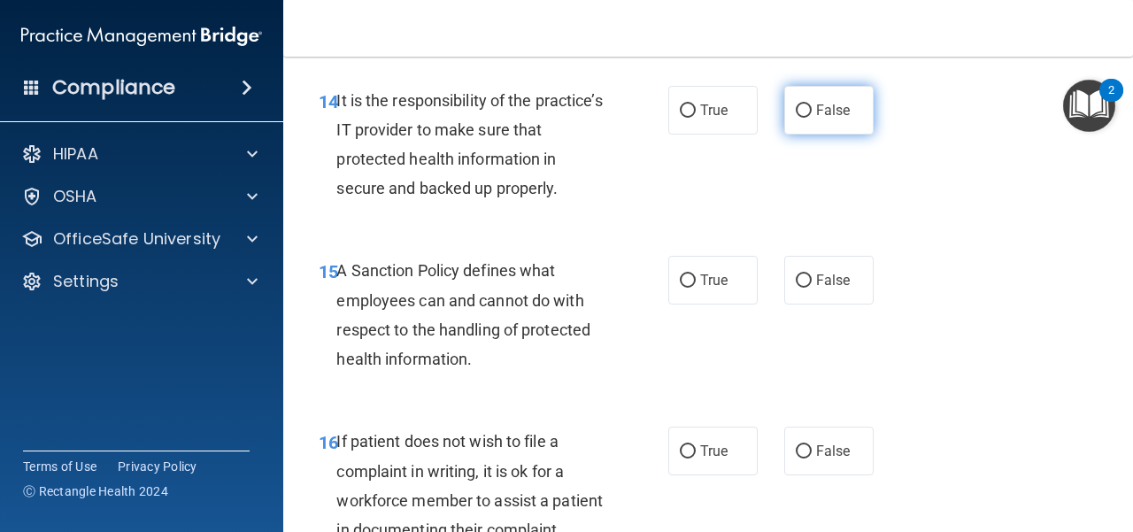
click at [805, 135] on label "False" at bounding box center [829, 110] width 89 height 49
click at [805, 118] on input "False" at bounding box center [804, 110] width 16 height 13
radio input "true"
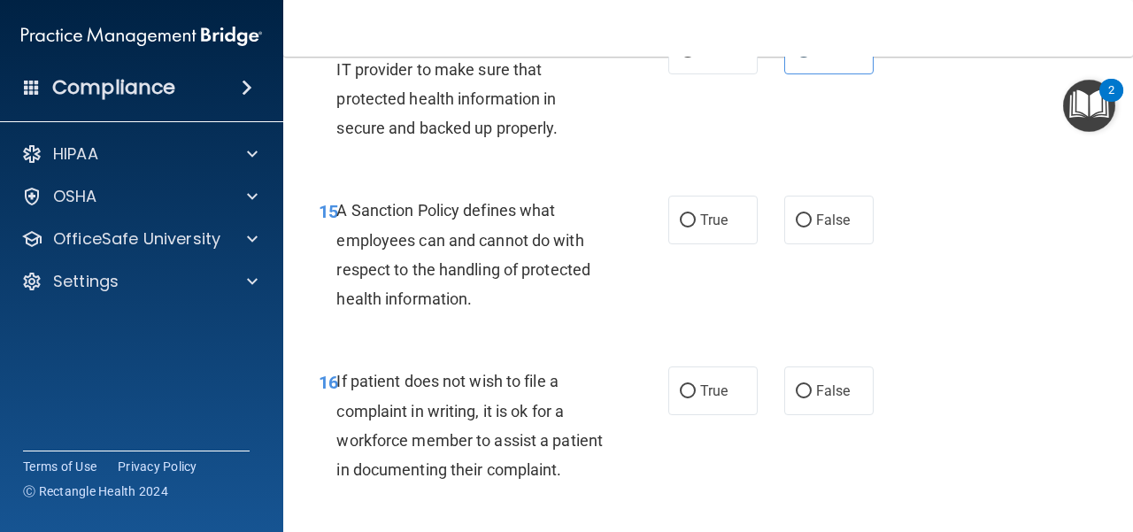
scroll to position [3011, 0]
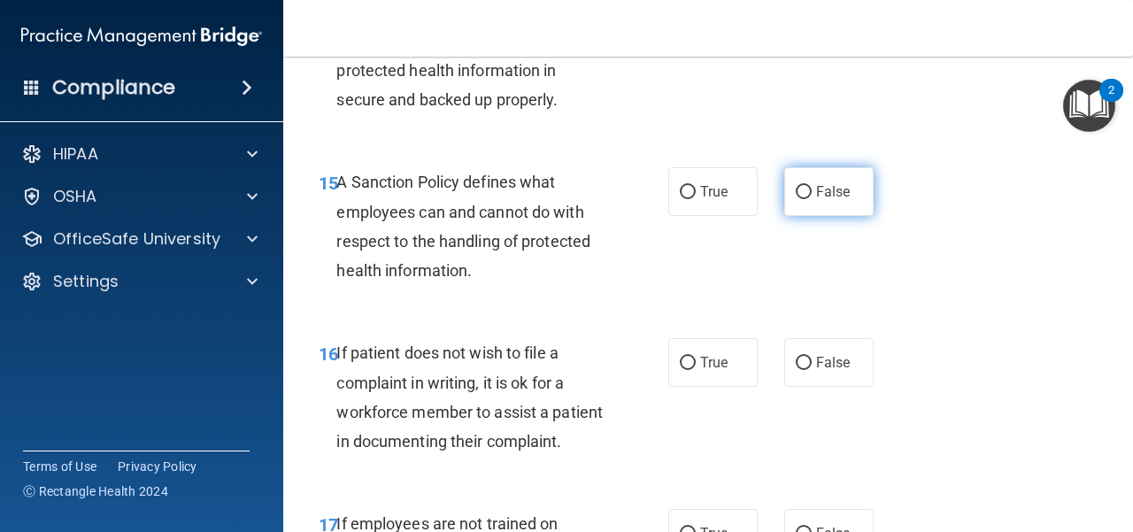
click at [804, 216] on label "False" at bounding box center [829, 191] width 89 height 49
click at [804, 199] on input "False" at bounding box center [804, 192] width 16 height 13
radio input "true"
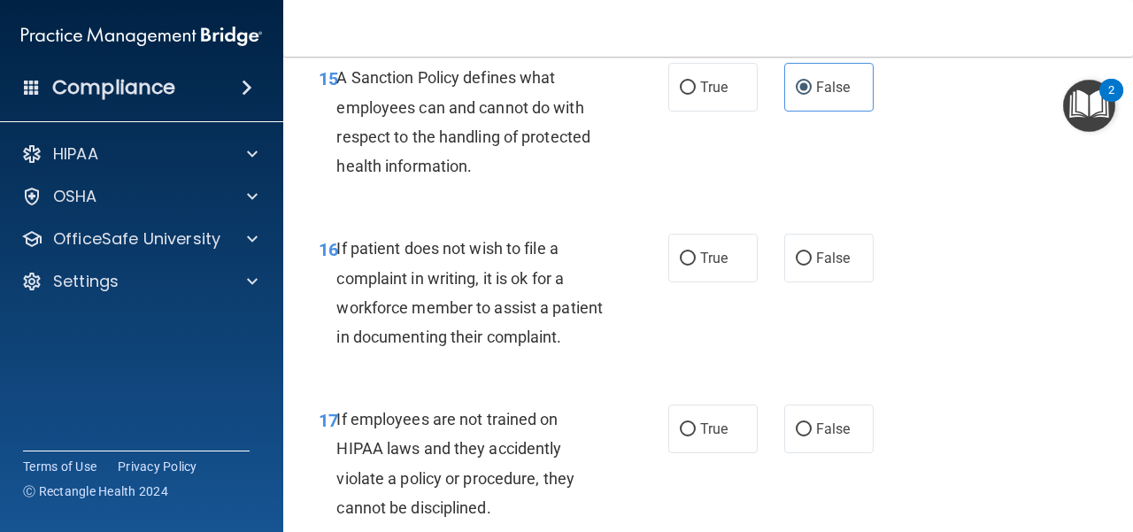
scroll to position [3188, 0]
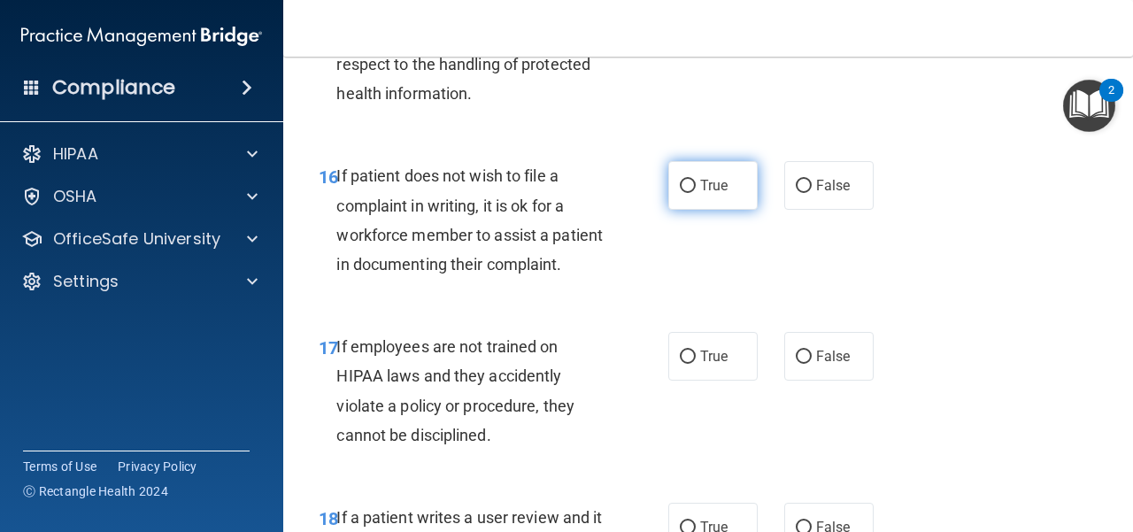
click at [692, 210] on label "True" at bounding box center [713, 185] width 89 height 49
click at [692, 193] on input "True" at bounding box center [688, 186] width 16 height 13
radio input "true"
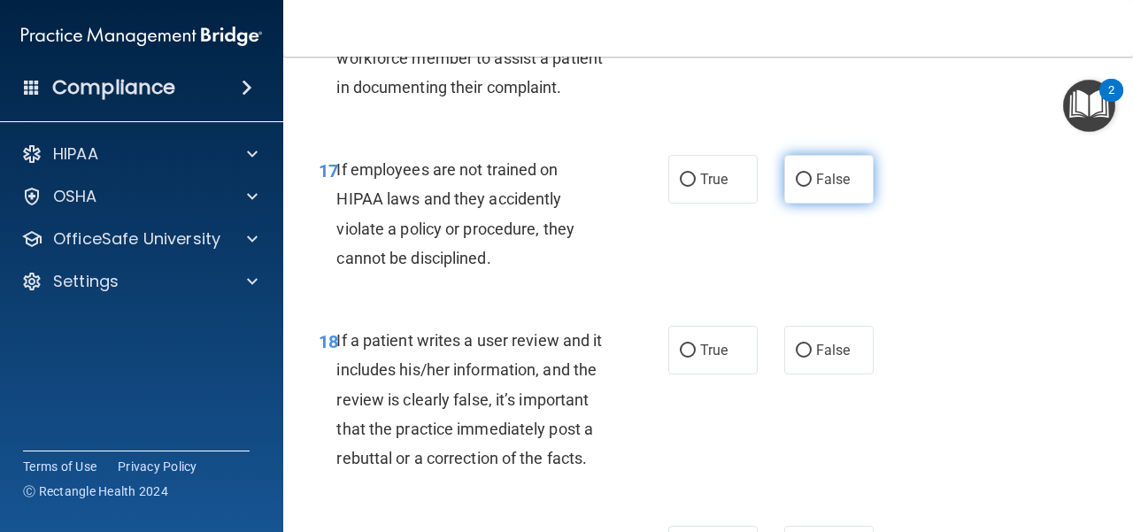
click at [807, 204] on label "False" at bounding box center [829, 179] width 89 height 49
click at [807, 187] on input "False" at bounding box center [804, 180] width 16 height 13
radio input "true"
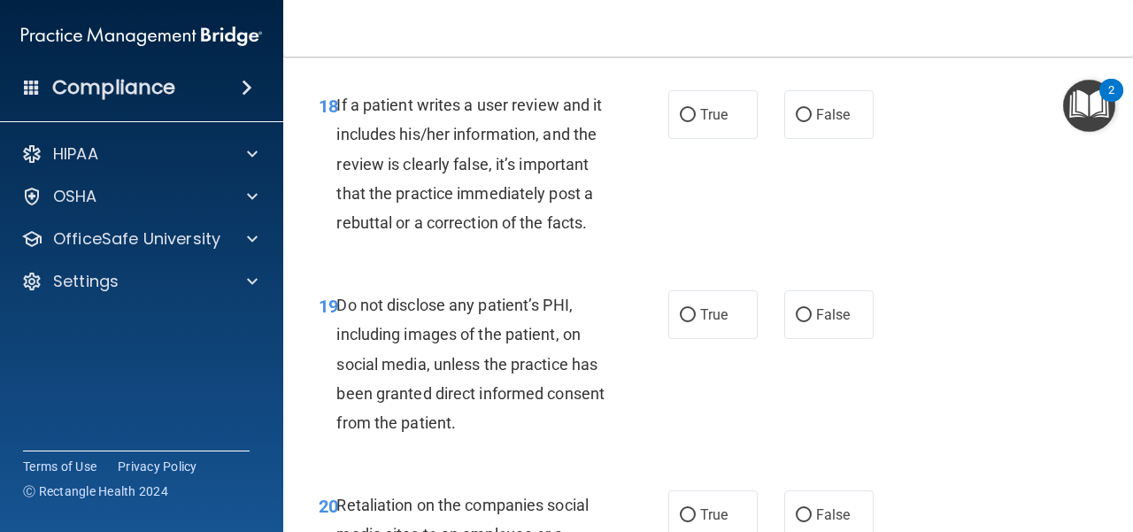
scroll to position [3631, 0]
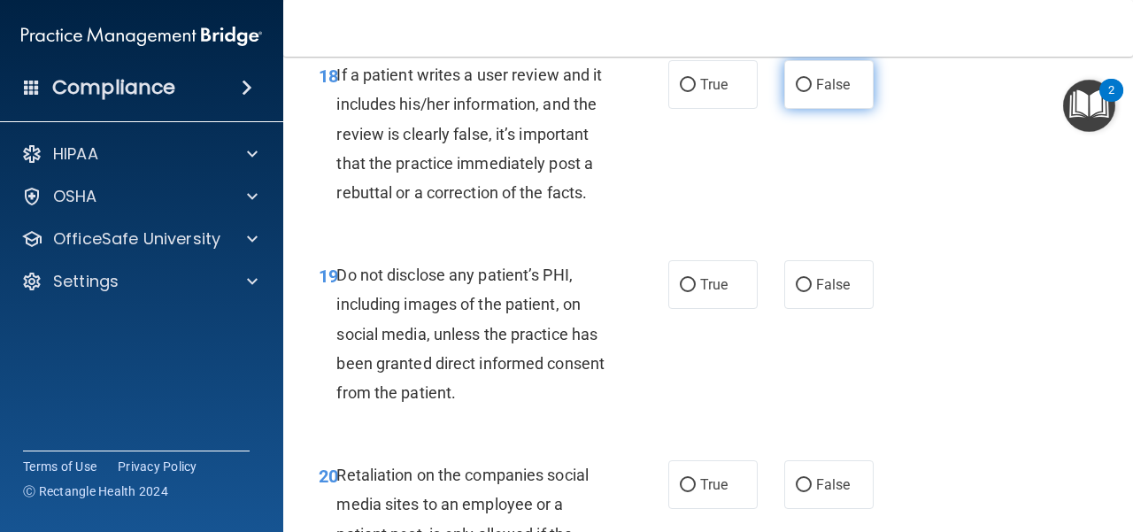
click at [816, 93] on span "False" at bounding box center [833, 84] width 35 height 17
click at [808, 92] on input "False" at bounding box center [804, 85] width 16 height 13
radio input "true"
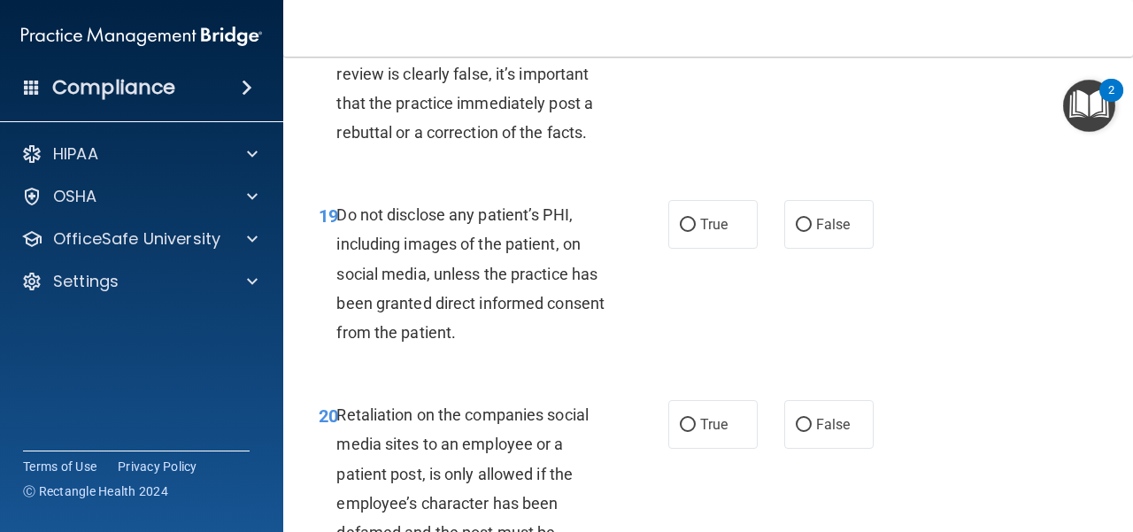
scroll to position [3808, 0]
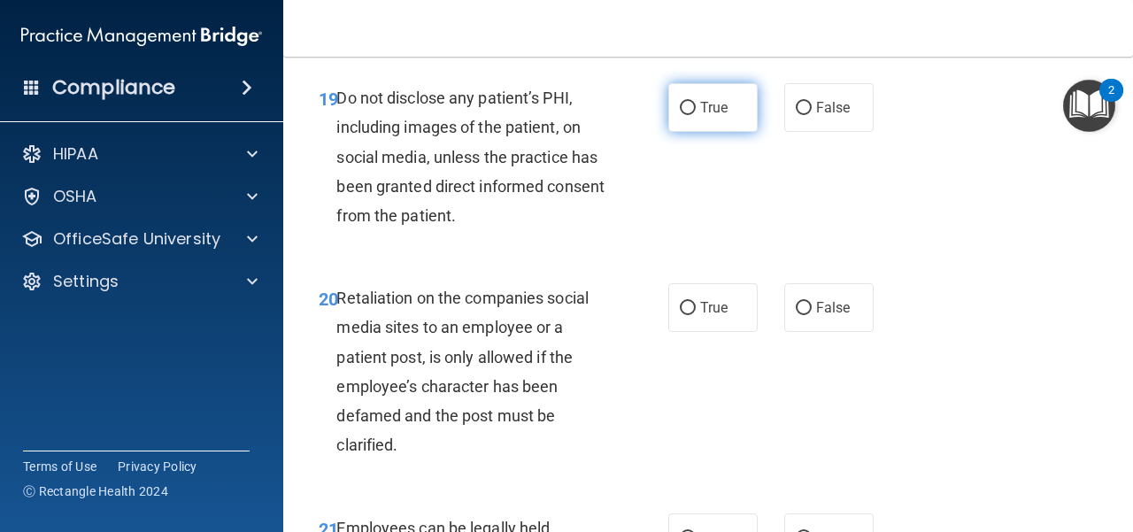
click at [715, 132] on label "True" at bounding box center [713, 107] width 89 height 49
click at [696, 115] on input "True" at bounding box center [688, 108] width 16 height 13
radio input "true"
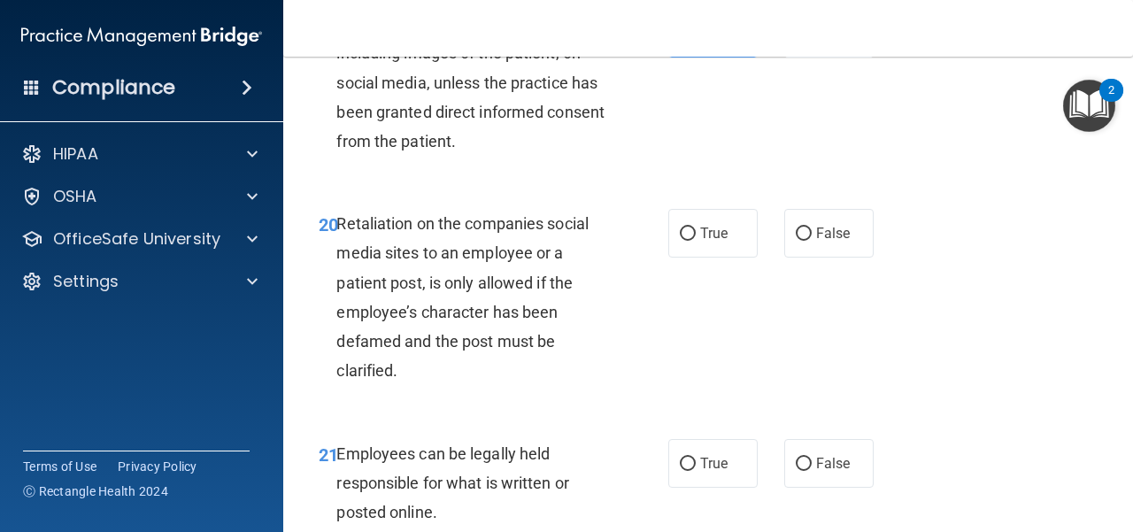
scroll to position [3985, 0]
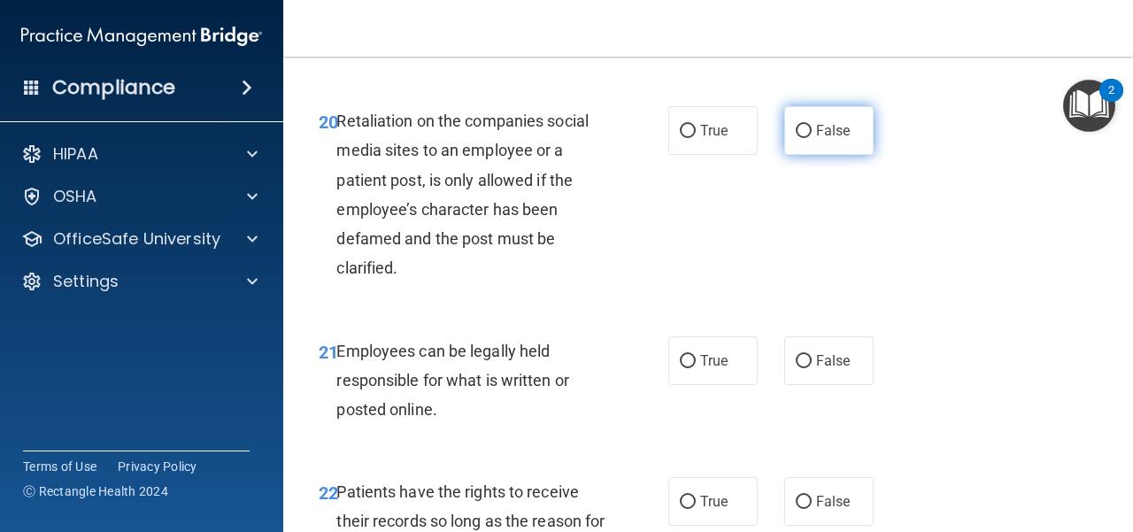
click at [832, 139] on span "False" at bounding box center [833, 130] width 35 height 17
click at [812, 138] on input "False" at bounding box center [804, 131] width 16 height 13
radio input "true"
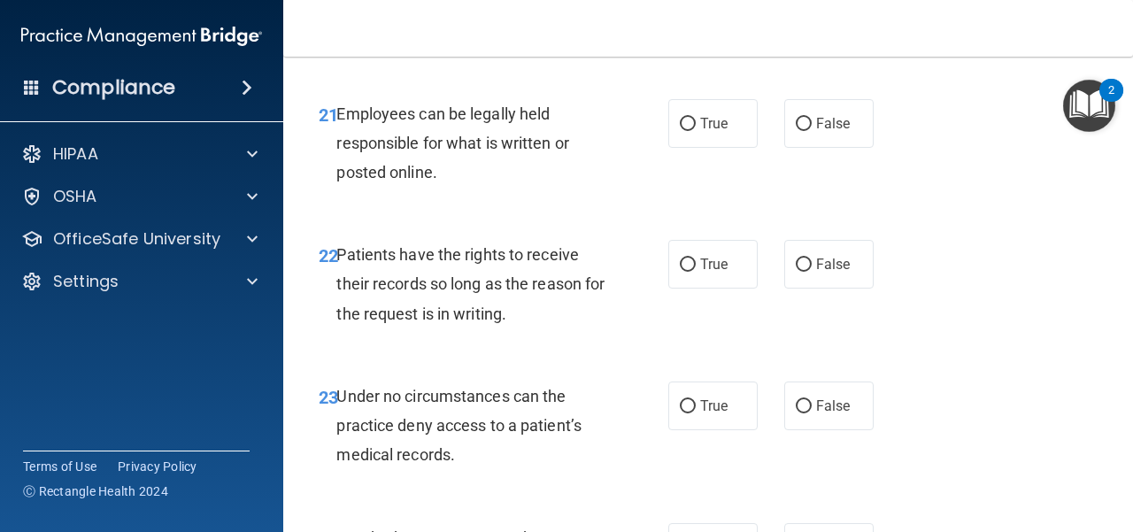
scroll to position [4251, 0]
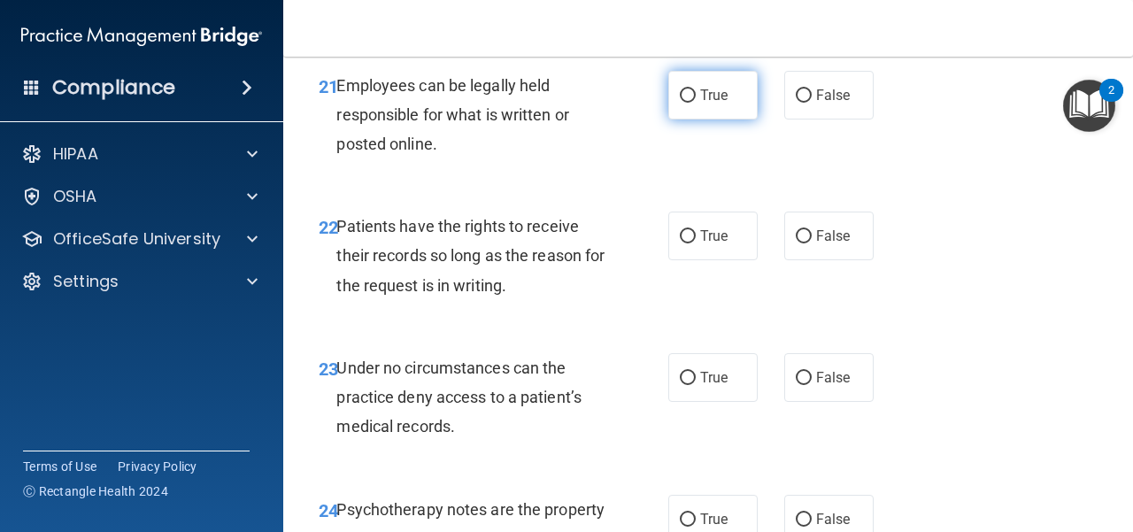
click at [726, 120] on label "True" at bounding box center [713, 95] width 89 height 49
click at [696, 103] on input "True" at bounding box center [688, 95] width 16 height 13
radio input "true"
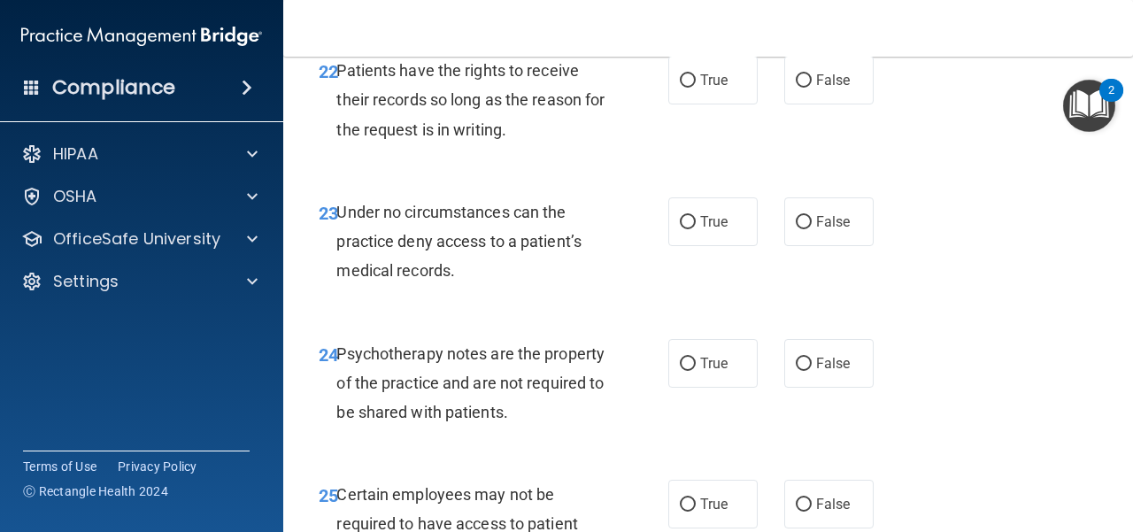
scroll to position [4428, 0]
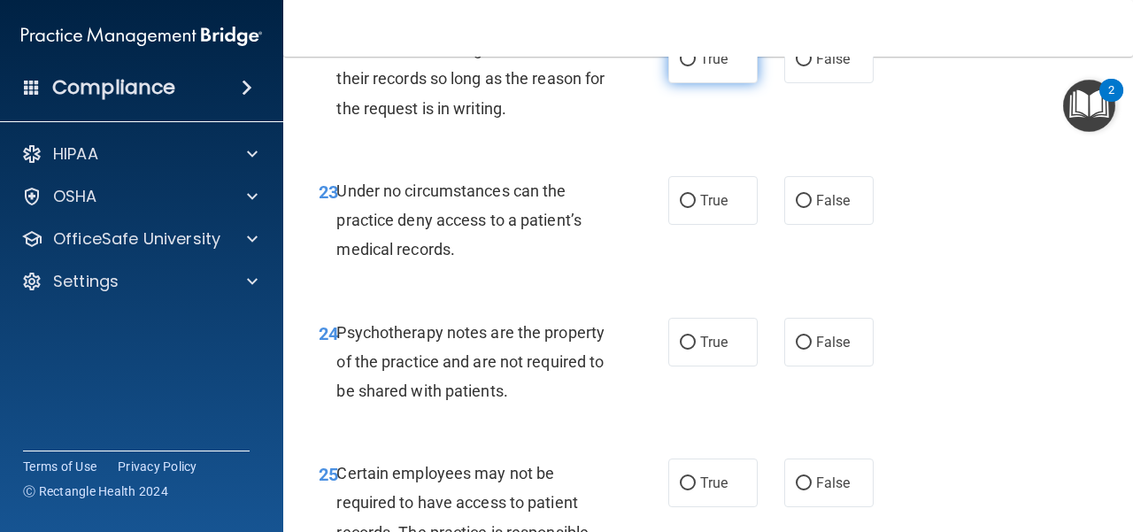
click at [700, 67] on span "True" at bounding box center [713, 58] width 27 height 17
click at [696, 66] on input "True" at bounding box center [688, 59] width 16 height 13
radio input "true"
click at [801, 66] on input "False" at bounding box center [804, 59] width 16 height 13
radio input "true"
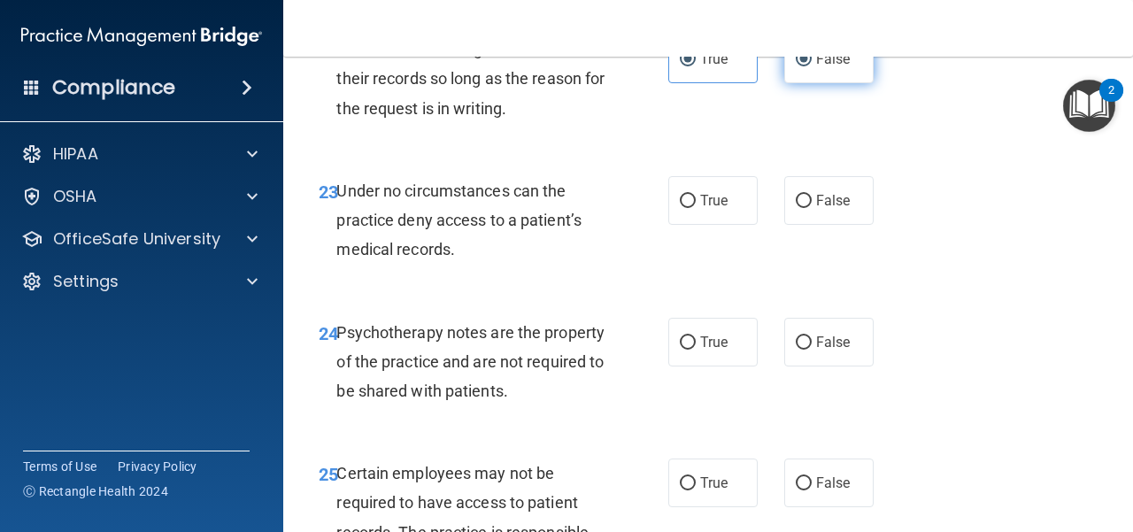
radio input "false"
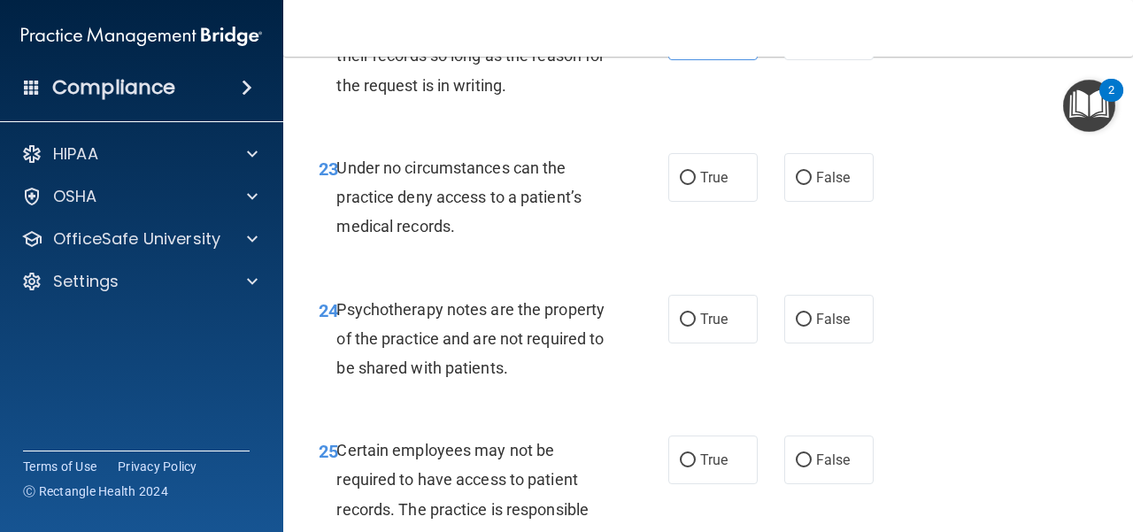
scroll to position [4516, 0]
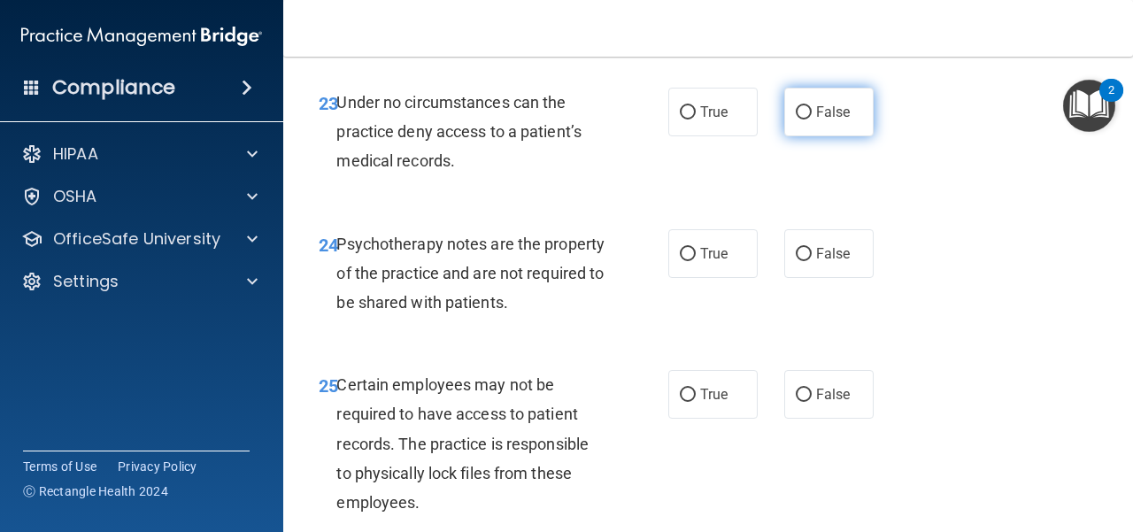
click at [862, 136] on label "False" at bounding box center [829, 112] width 89 height 49
click at [812, 120] on input "False" at bounding box center [804, 112] width 16 height 13
radio input "true"
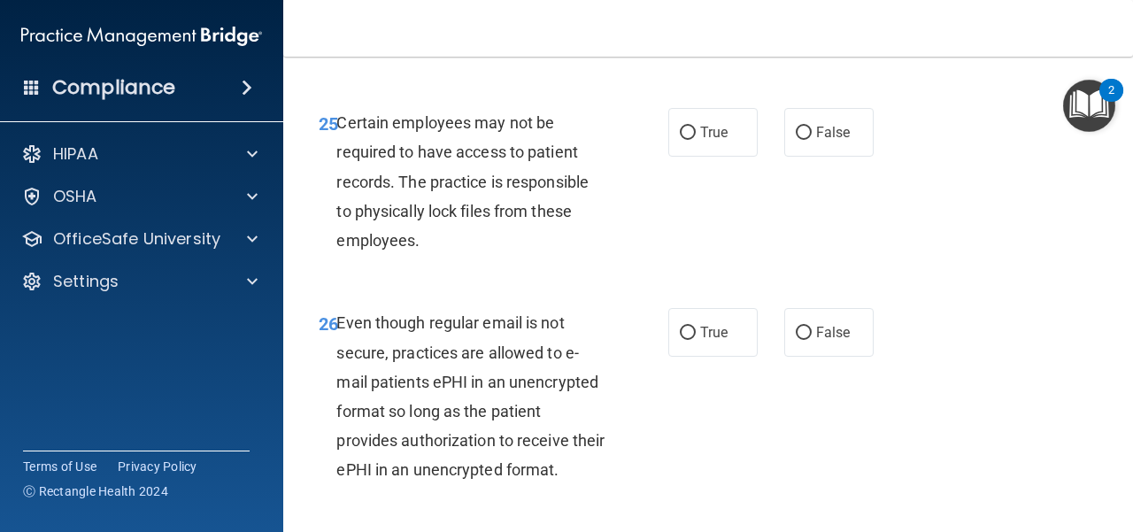
scroll to position [4782, 0]
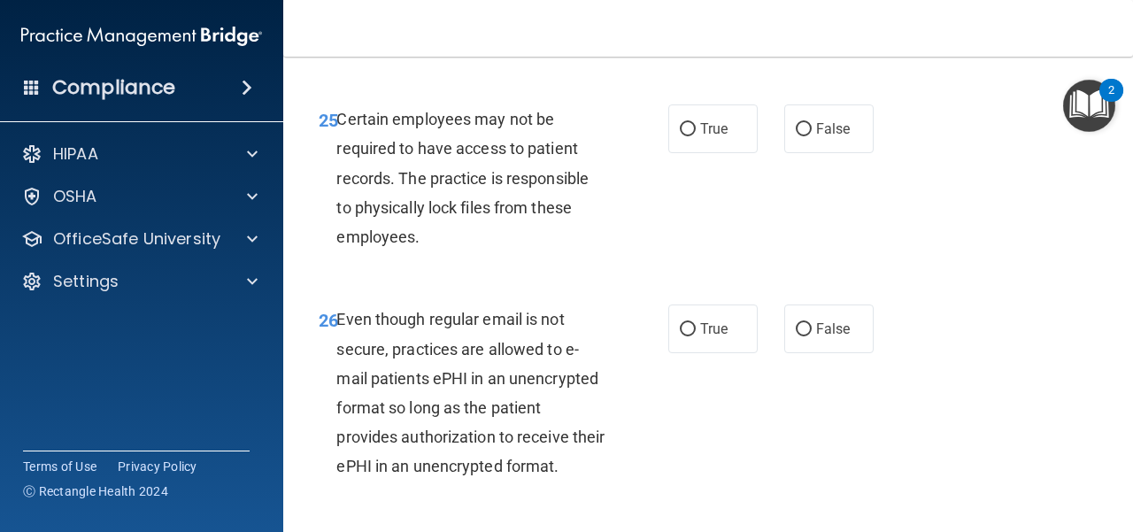
radio input "true"
click at [685, 136] on input "True" at bounding box center [688, 129] width 16 height 13
radio input "true"
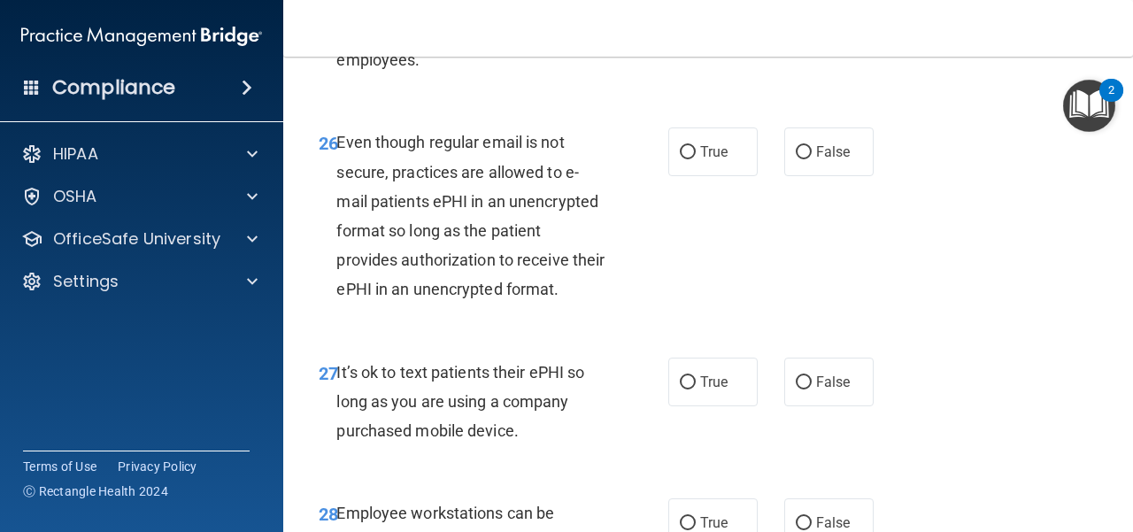
scroll to position [5048, 0]
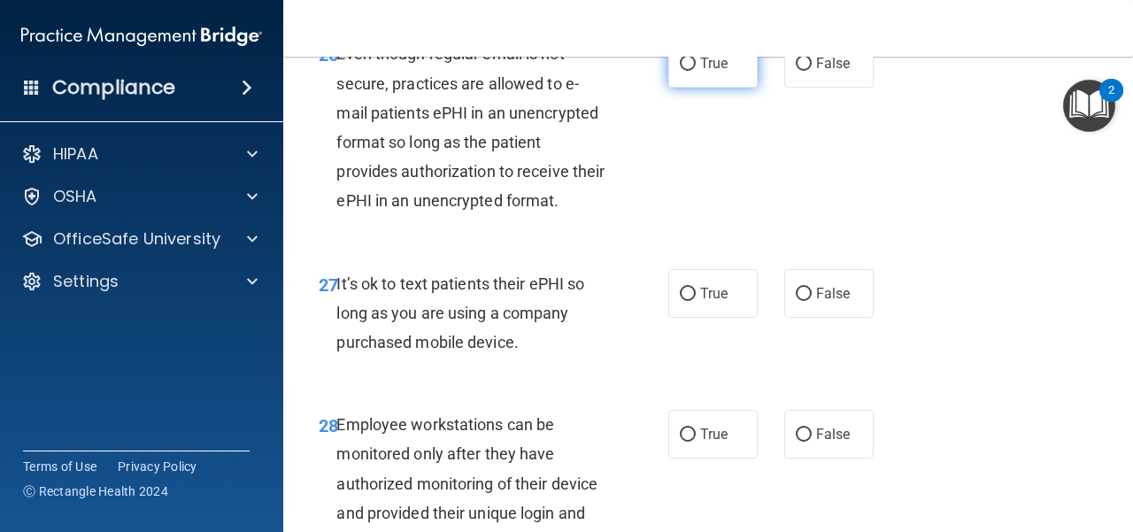
click at [726, 88] on label "True" at bounding box center [713, 63] width 89 height 49
click at [696, 71] on input "True" at bounding box center [688, 64] width 16 height 13
radio input "true"
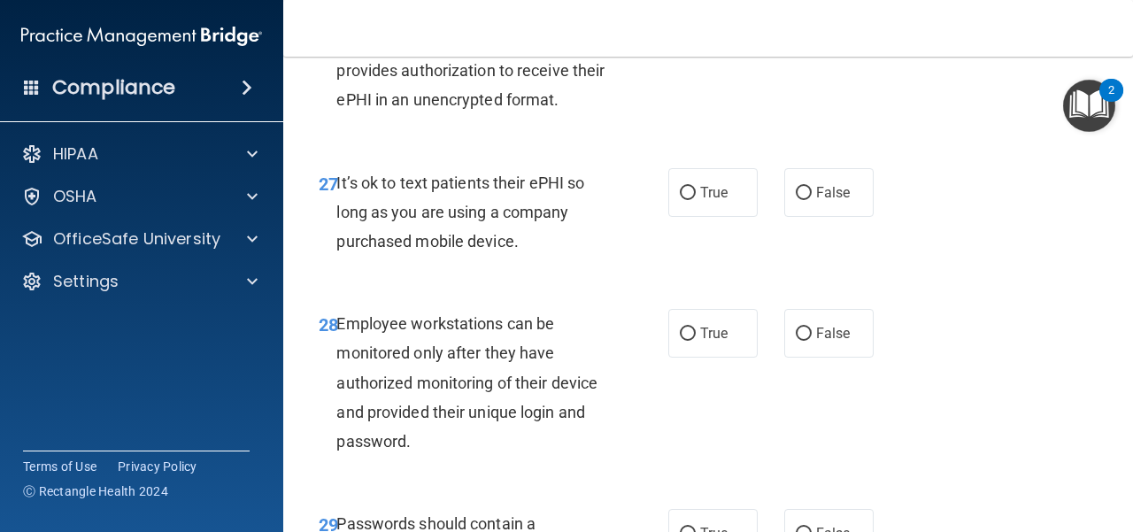
scroll to position [5225, 0]
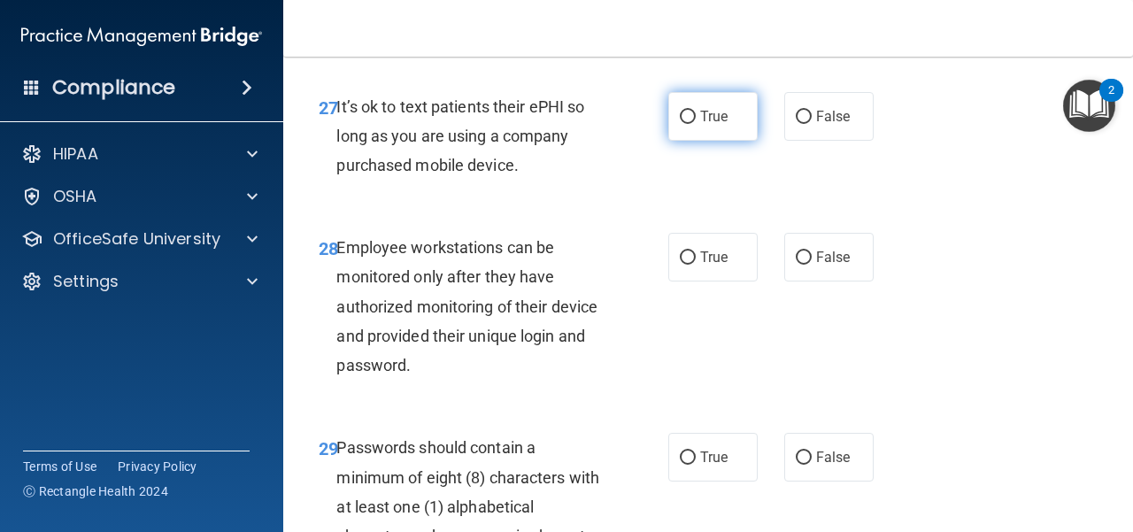
click at [680, 124] on input "True" at bounding box center [688, 117] width 16 height 13
radio input "true"
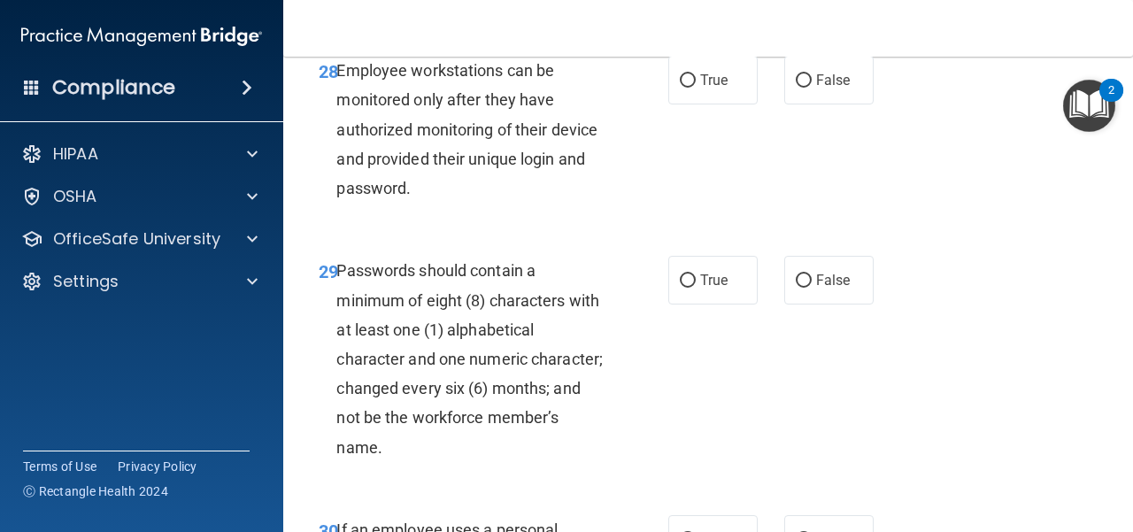
scroll to position [5313, 0]
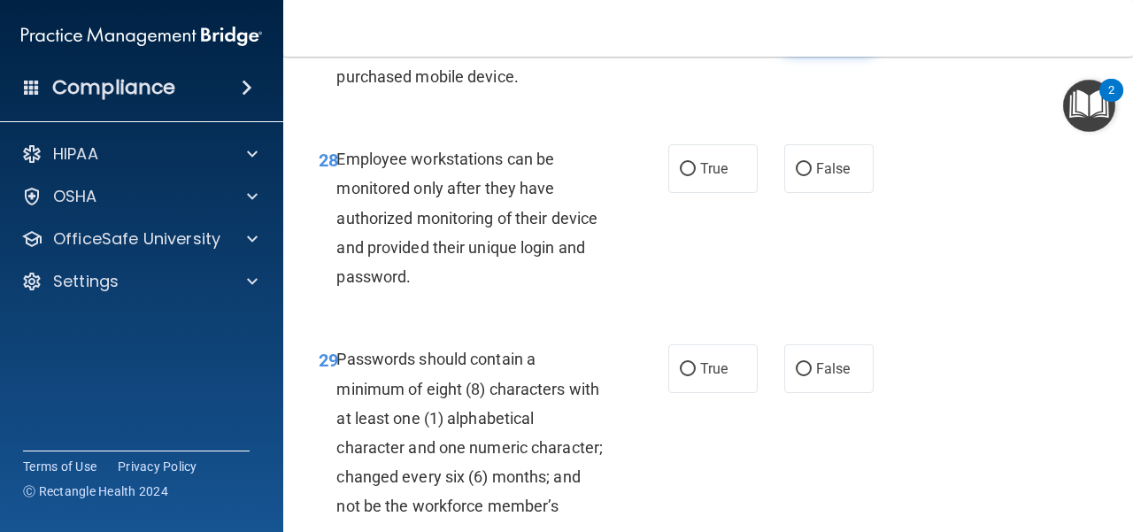
click at [836, 52] on label "False" at bounding box center [829, 28] width 89 height 49
click at [812, 35] on input "False" at bounding box center [804, 28] width 16 height 13
radio input "true"
radio input "false"
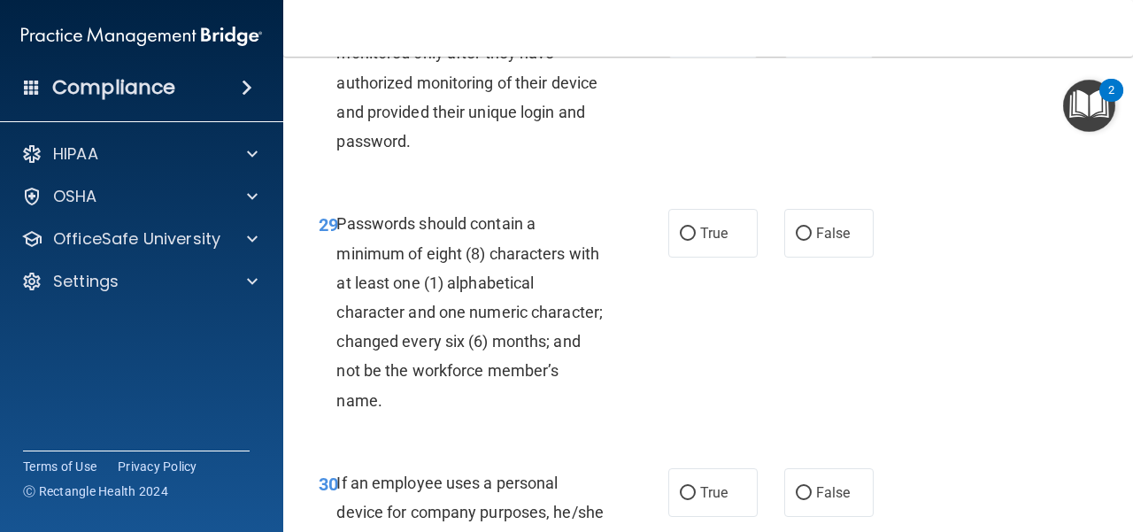
scroll to position [5490, 0]
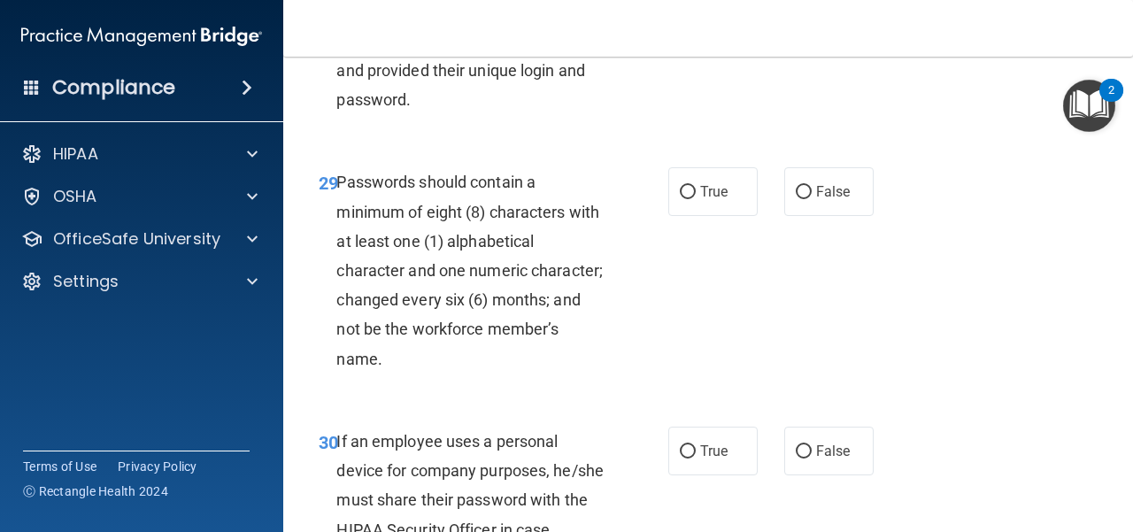
radio input "true"
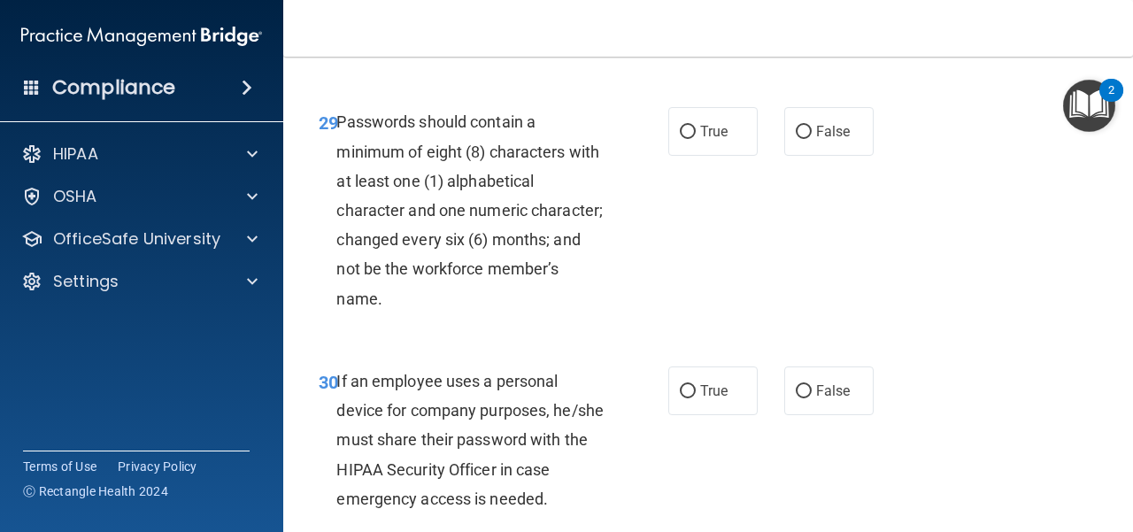
scroll to position [5579, 0]
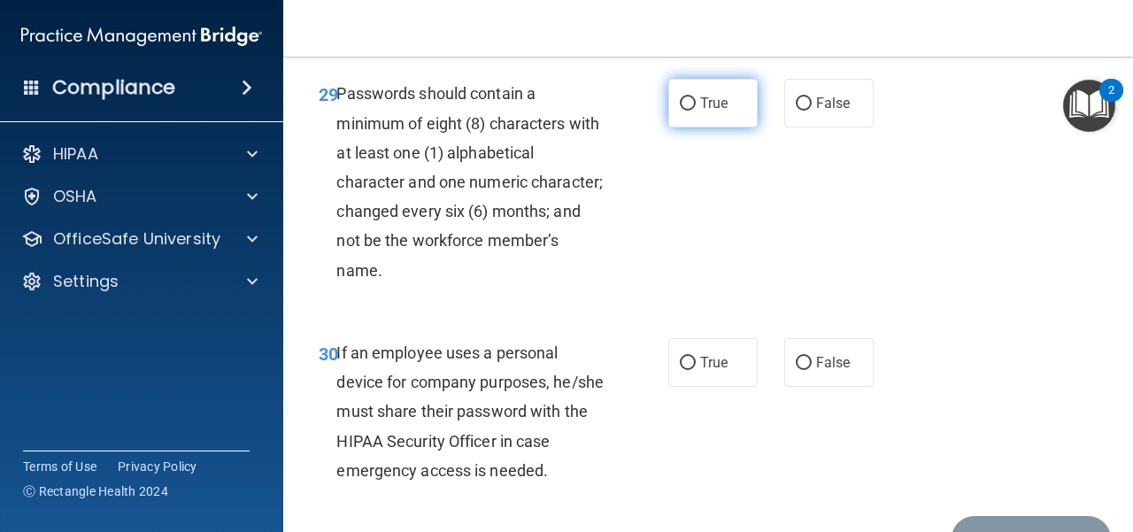
click at [685, 111] on input "True" at bounding box center [688, 103] width 16 height 13
radio input "true"
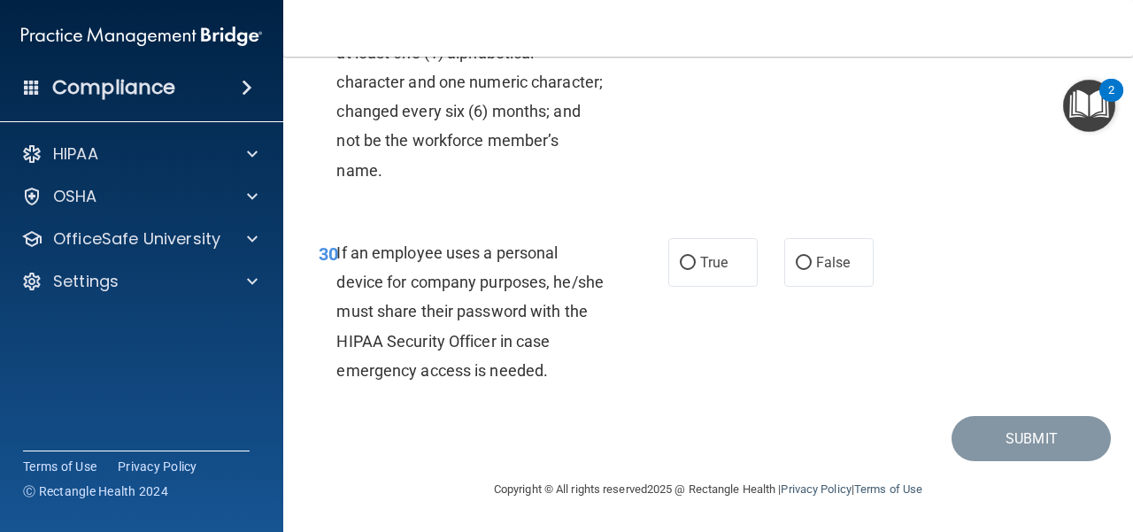
scroll to position [5795, 0]
click at [796, 268] on input "False" at bounding box center [804, 263] width 16 height 13
radio input "true"
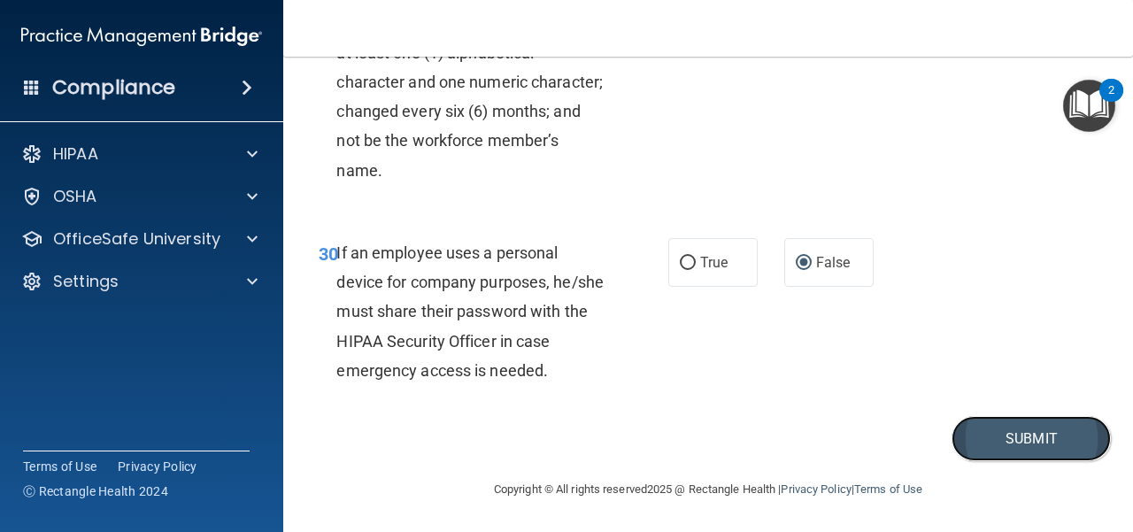
click at [1054, 447] on button "Submit" at bounding box center [1031, 438] width 159 height 45
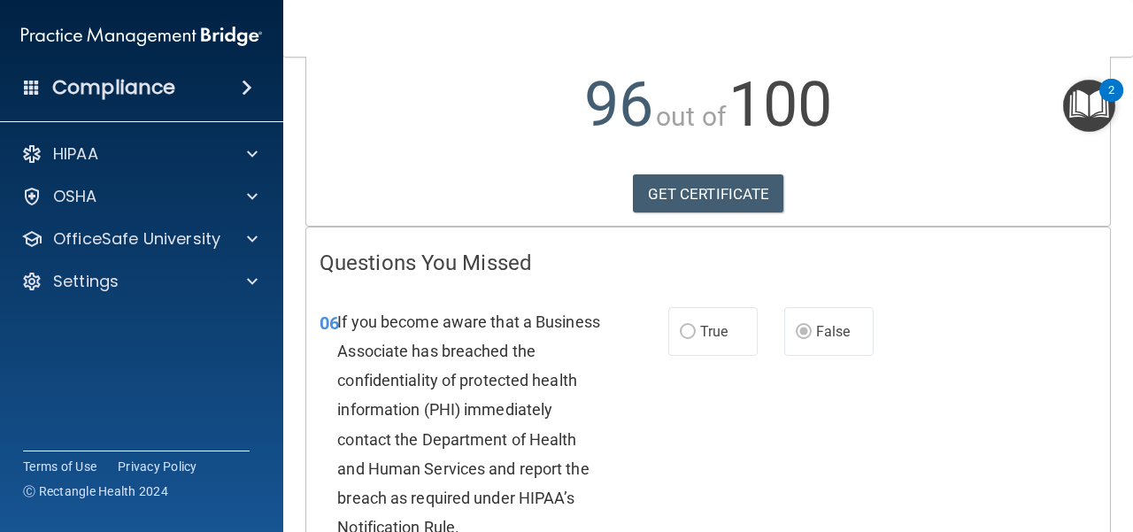
scroll to position [266, 0]
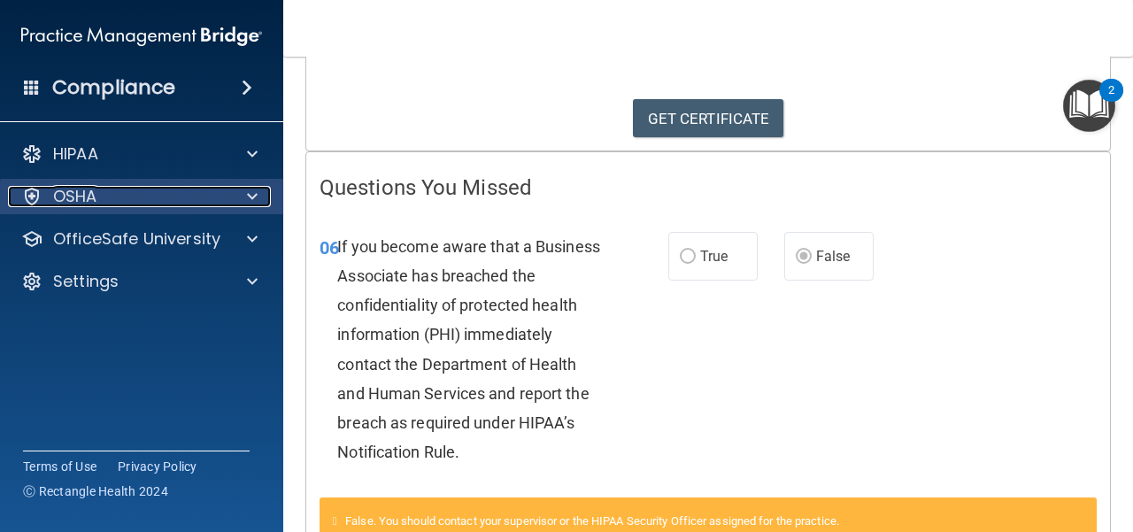
drag, startPoint x: 190, startPoint y: 192, endPoint x: 207, endPoint y: 208, distance: 23.2
click at [190, 192] on div "OSHA" at bounding box center [118, 196] width 220 height 21
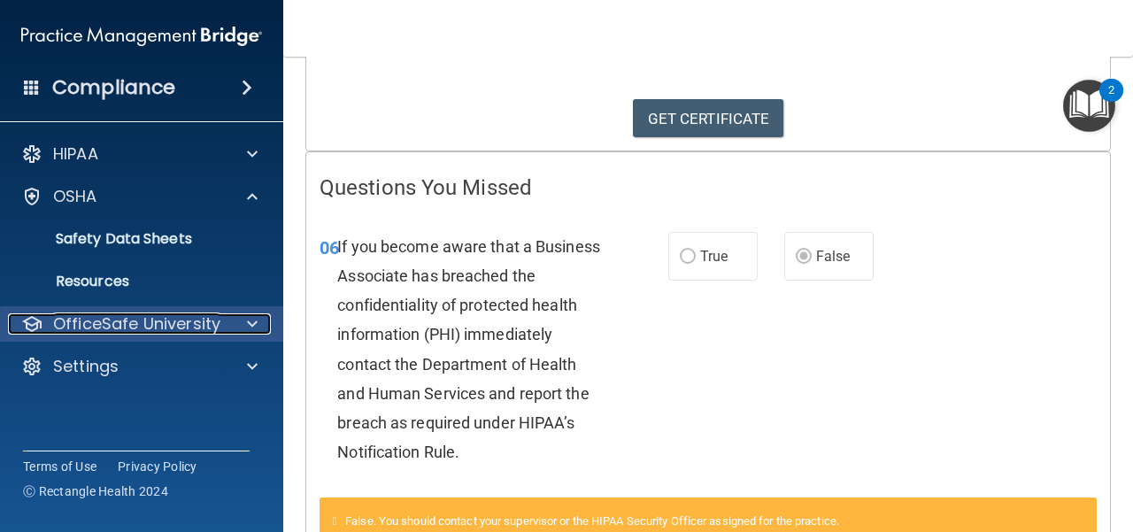
click at [212, 318] on p "OfficeSafe University" at bounding box center [136, 323] width 167 height 21
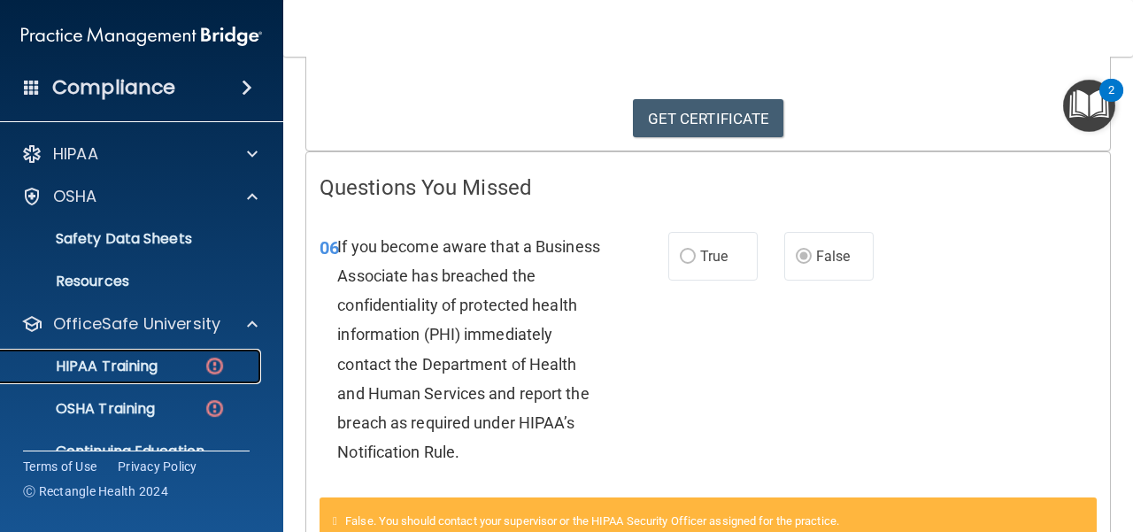
click at [156, 366] on p "HIPAA Training" at bounding box center [85, 367] width 146 height 18
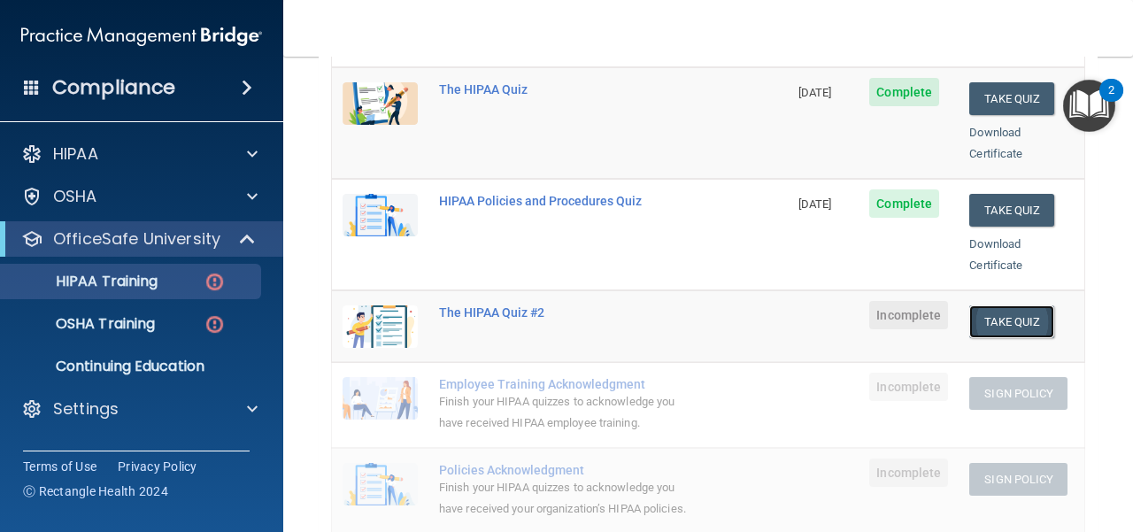
click at [1004, 306] on button "Take Quiz" at bounding box center [1012, 322] width 85 height 33
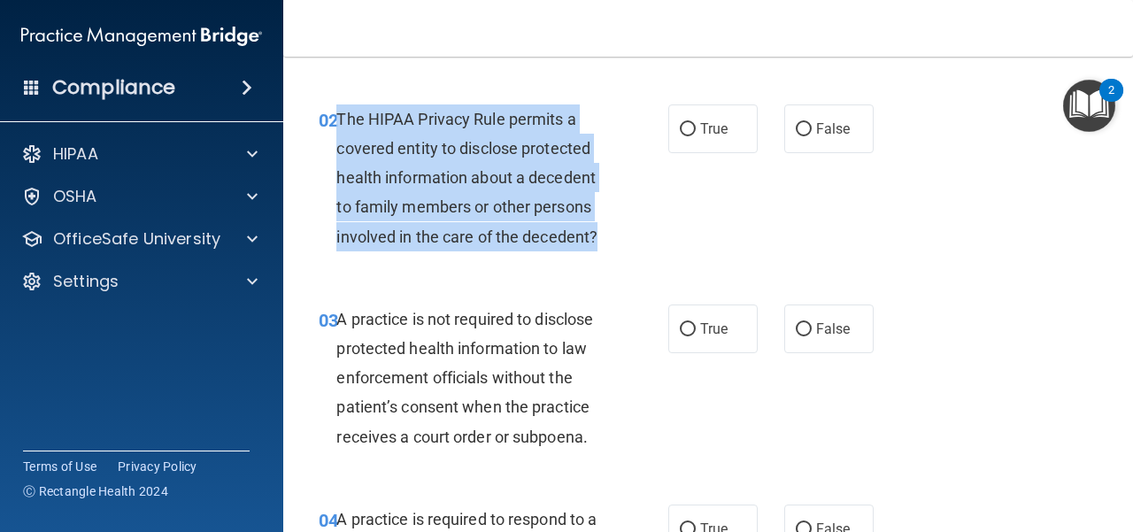
drag, startPoint x: 609, startPoint y: 237, endPoint x: 340, endPoint y: 125, distance: 291.7
click at [340, 125] on div "The HIPAA Privacy Rule permits a covered entity to disclose protected health in…" at bounding box center [478, 177] width 282 height 147
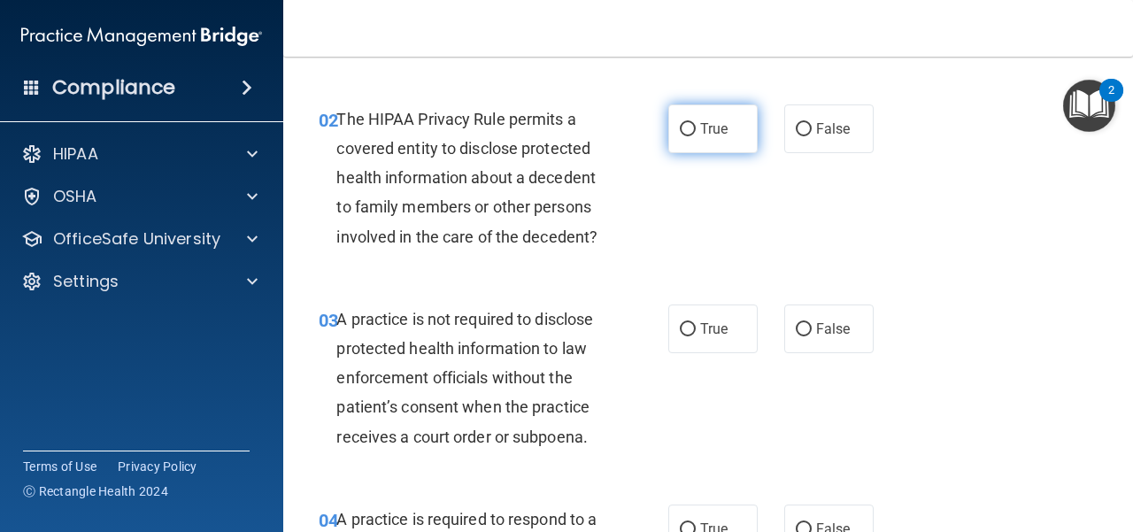
click at [723, 137] on label "True" at bounding box center [713, 128] width 89 height 49
click at [696, 136] on input "True" at bounding box center [688, 129] width 16 height 13
radio input "true"
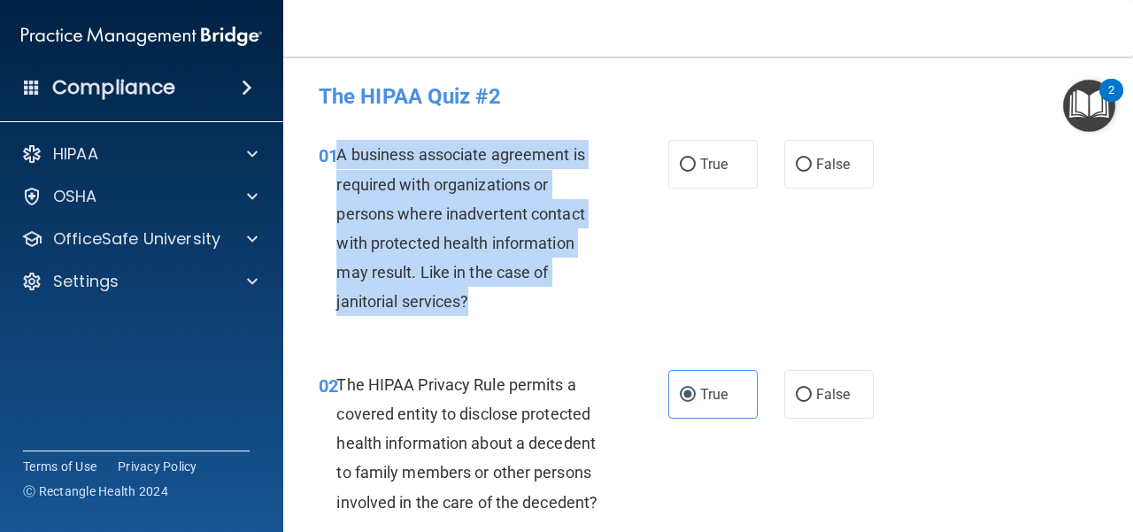
drag, startPoint x: 486, startPoint y: 301, endPoint x: 337, endPoint y: 151, distance: 211.0
click at [337, 151] on div "A business associate agreement is required with organizations or persons where …" at bounding box center [478, 228] width 282 height 176
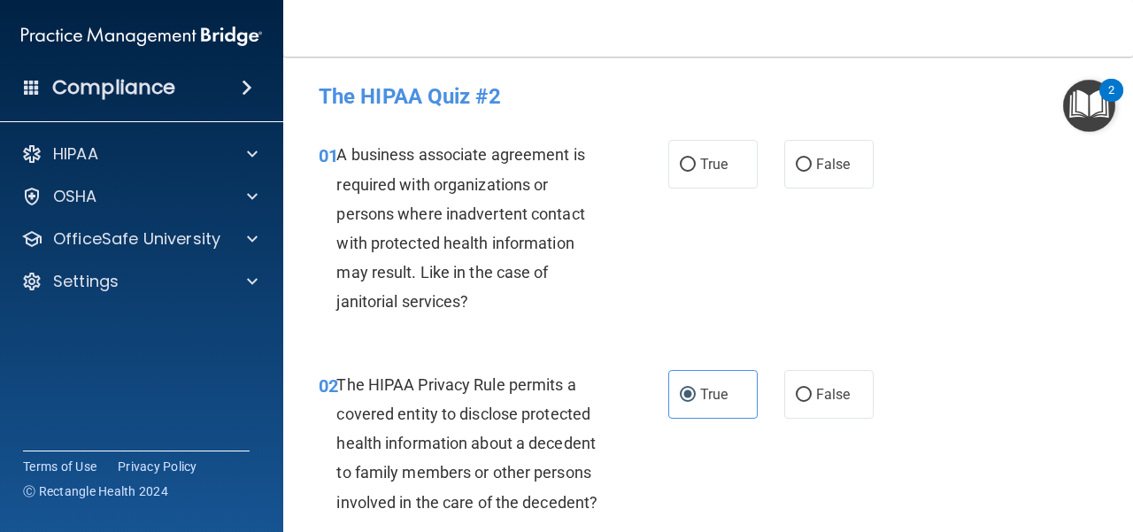
drag, startPoint x: 803, startPoint y: 175, endPoint x: 772, endPoint y: 204, distance: 42.0
click at [803, 176] on label "False" at bounding box center [829, 164] width 89 height 49
click at [803, 172] on input "False" at bounding box center [804, 165] width 16 height 13
radio input "true"
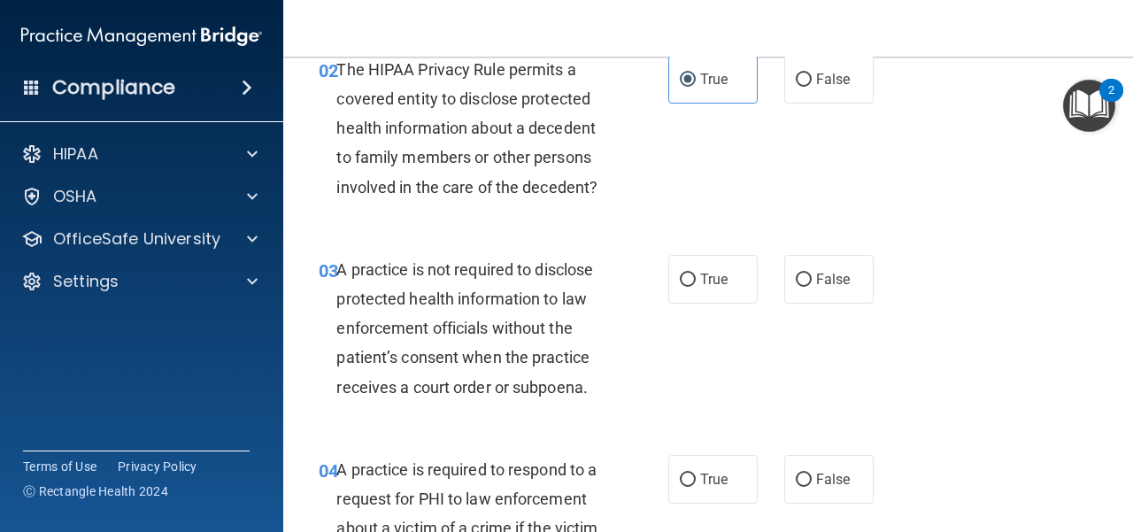
scroll to position [354, 0]
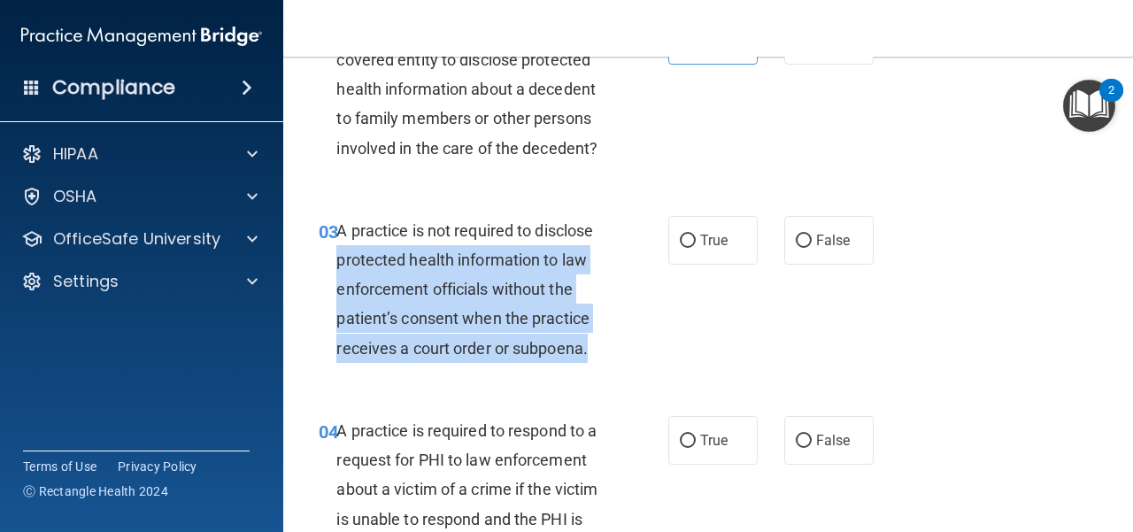
drag, startPoint x: 604, startPoint y: 352, endPoint x: 339, endPoint y: 249, distance: 284.0
click at [339, 249] on div "A practice is not required to disclose protected health information to law enfo…" at bounding box center [478, 289] width 282 height 147
click at [317, 345] on div "03 A practice is not required to disclose protected health information to law e…" at bounding box center [493, 294] width 403 height 156
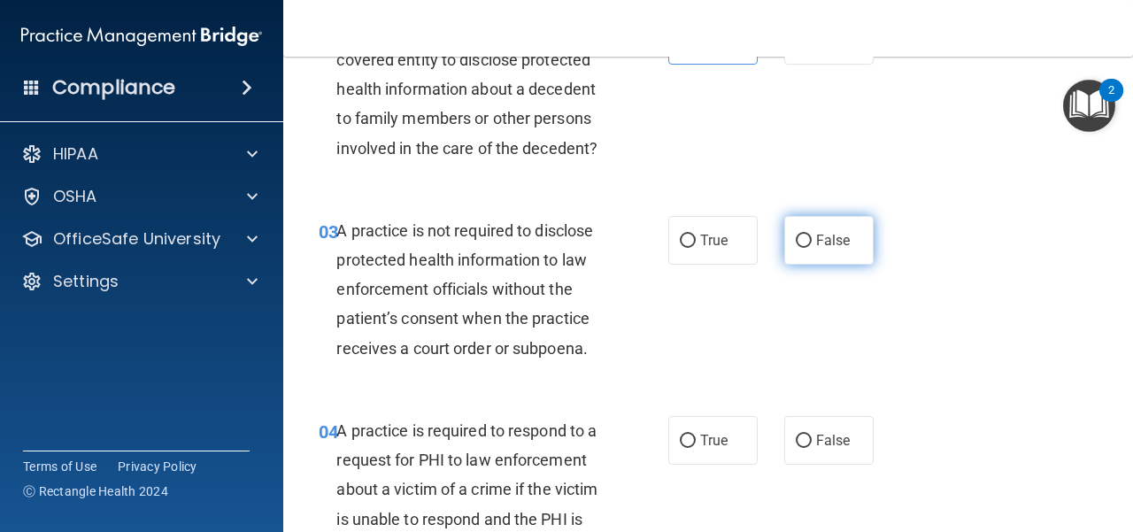
click at [828, 232] on span "False" at bounding box center [833, 240] width 35 height 17
click at [812, 235] on input "False" at bounding box center [804, 241] width 16 height 13
radio input "true"
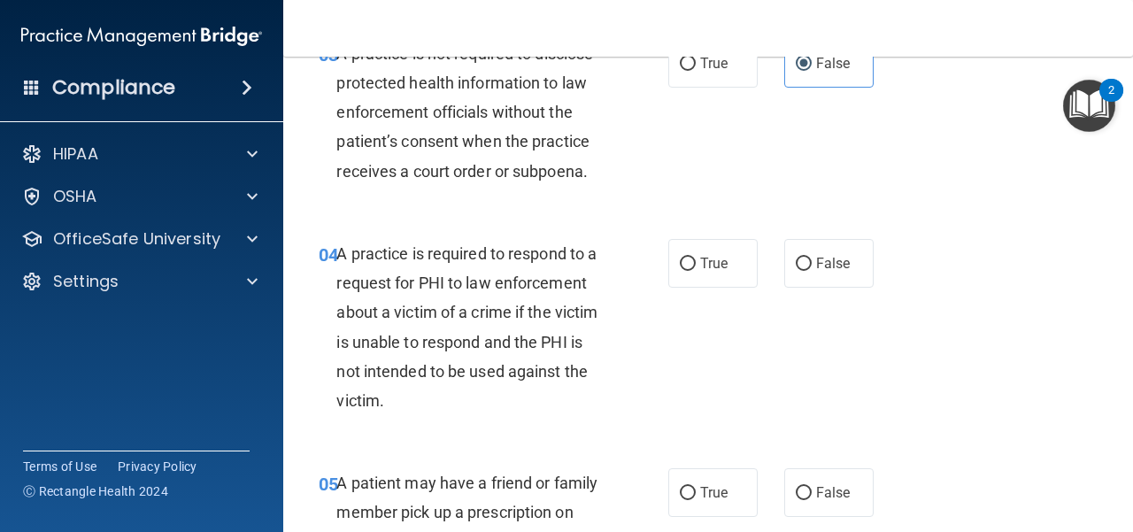
scroll to position [620, 0]
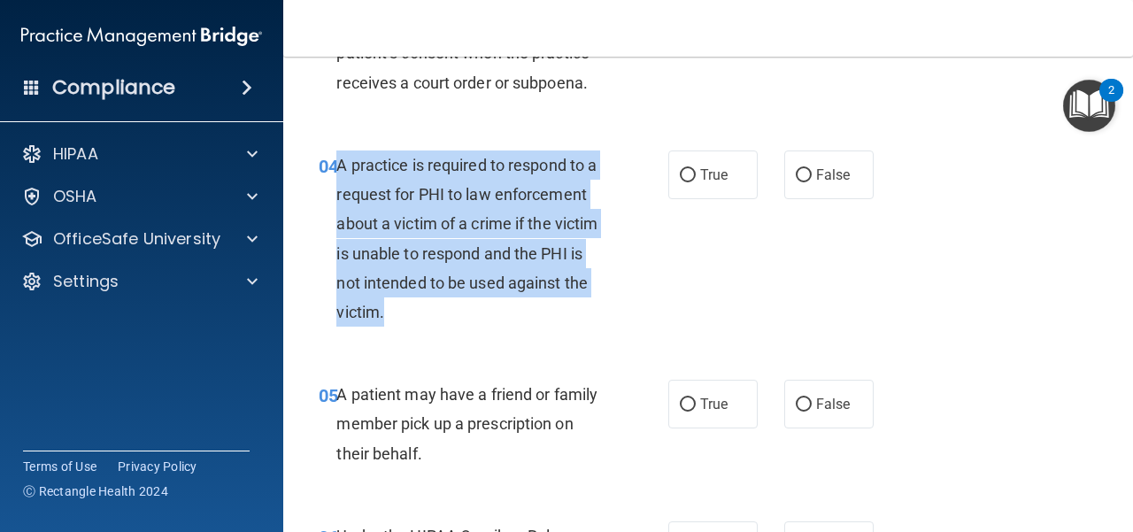
drag, startPoint x: 476, startPoint y: 319, endPoint x: 339, endPoint y: 174, distance: 199.2
click at [339, 174] on div "A practice is required to respond to a request for PHI to law enforcement about…" at bounding box center [478, 239] width 282 height 176
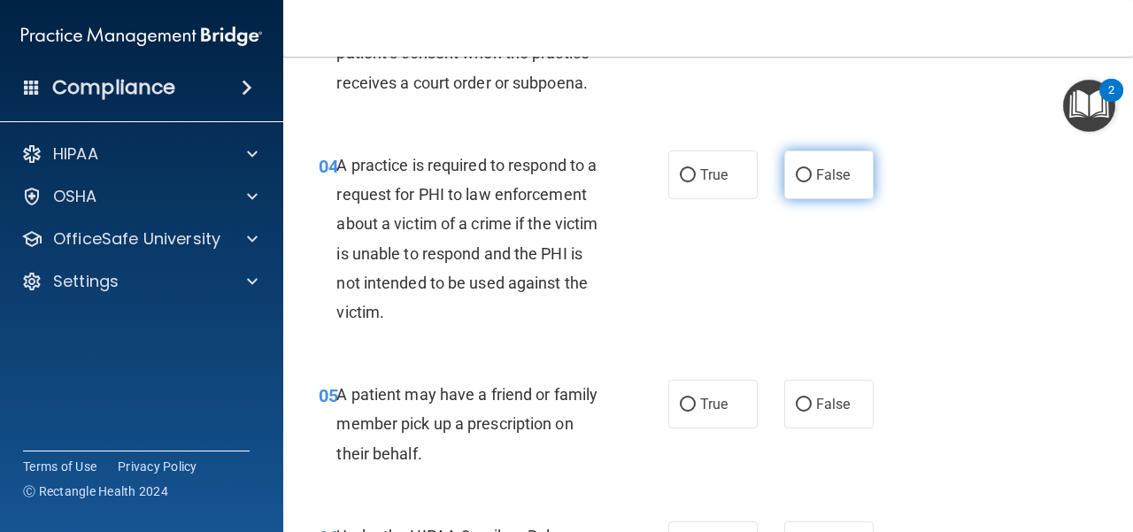
click at [802, 196] on label "False" at bounding box center [829, 175] width 89 height 49
click at [802, 182] on input "False" at bounding box center [804, 175] width 16 height 13
radio input "true"
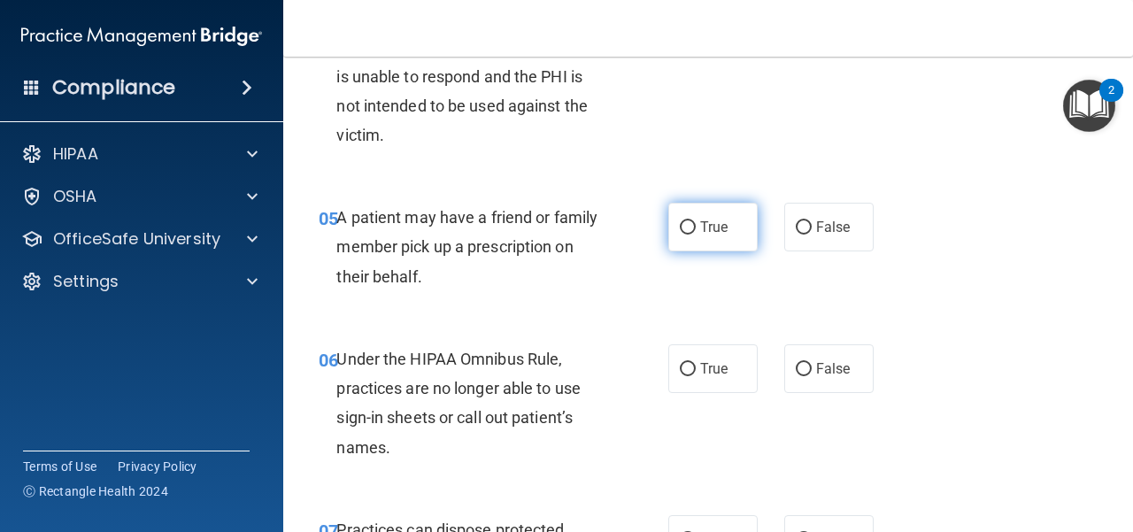
click at [721, 224] on span "True" at bounding box center [713, 227] width 27 height 17
click at [696, 224] on input "True" at bounding box center [688, 227] width 16 height 13
radio input "true"
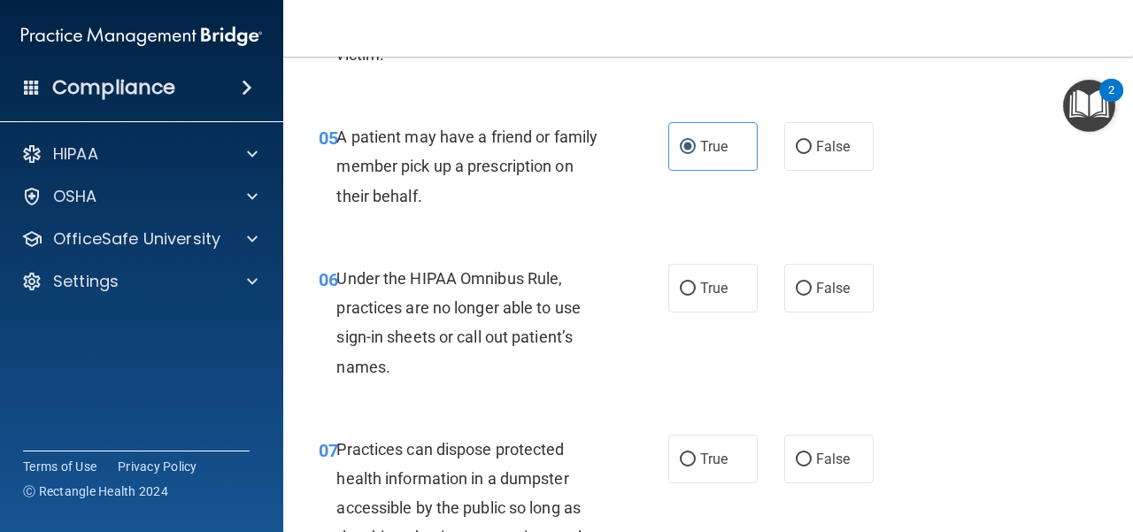
scroll to position [974, 0]
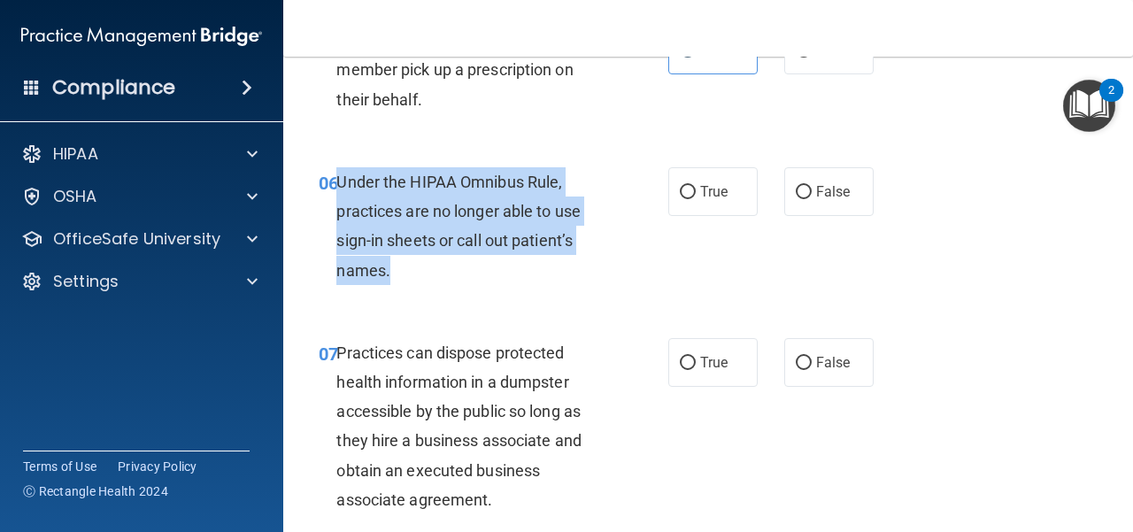
drag, startPoint x: 375, startPoint y: 258, endPoint x: 341, endPoint y: 182, distance: 83.6
click at [338, 182] on div "Under the HIPAA Omnibus Rule, practices are no longer able to use sign-in sheet…" at bounding box center [478, 226] width 282 height 118
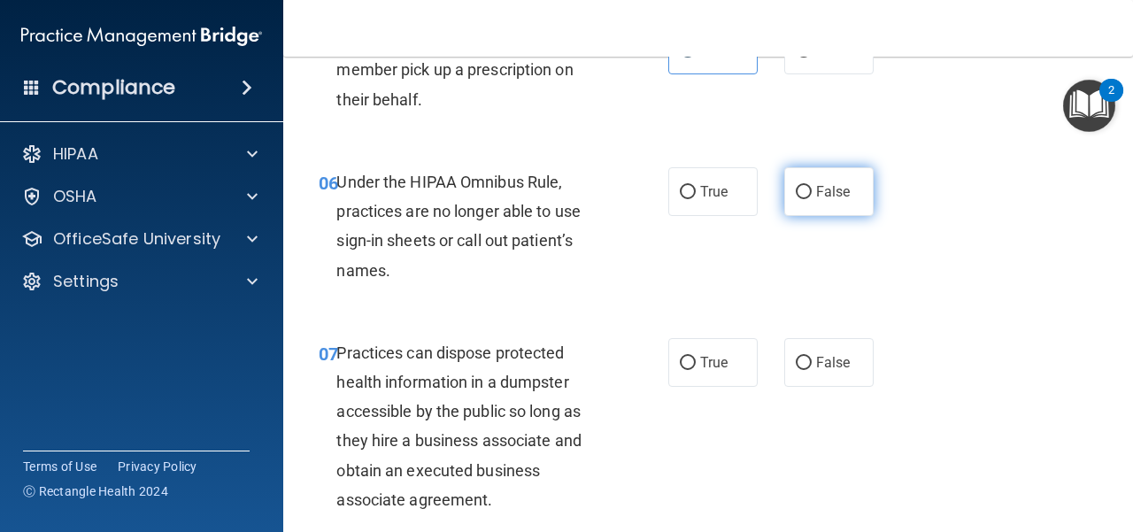
click at [816, 190] on span "False" at bounding box center [833, 191] width 35 height 17
click at [812, 190] on input "False" at bounding box center [804, 192] width 16 height 13
radio input "true"
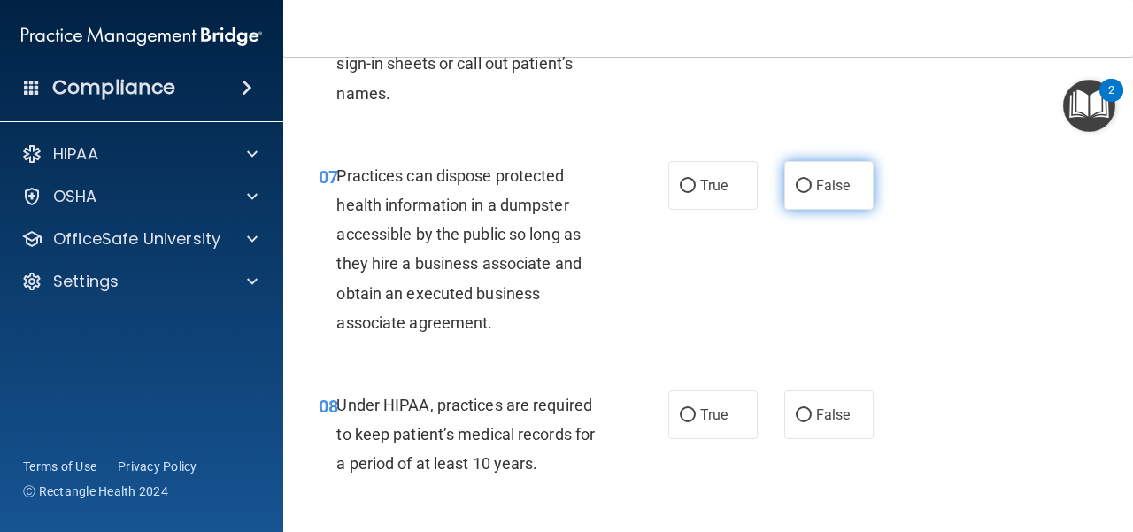
click at [826, 197] on label "False" at bounding box center [829, 185] width 89 height 49
click at [812, 193] on input "False" at bounding box center [804, 186] width 16 height 13
radio input "true"
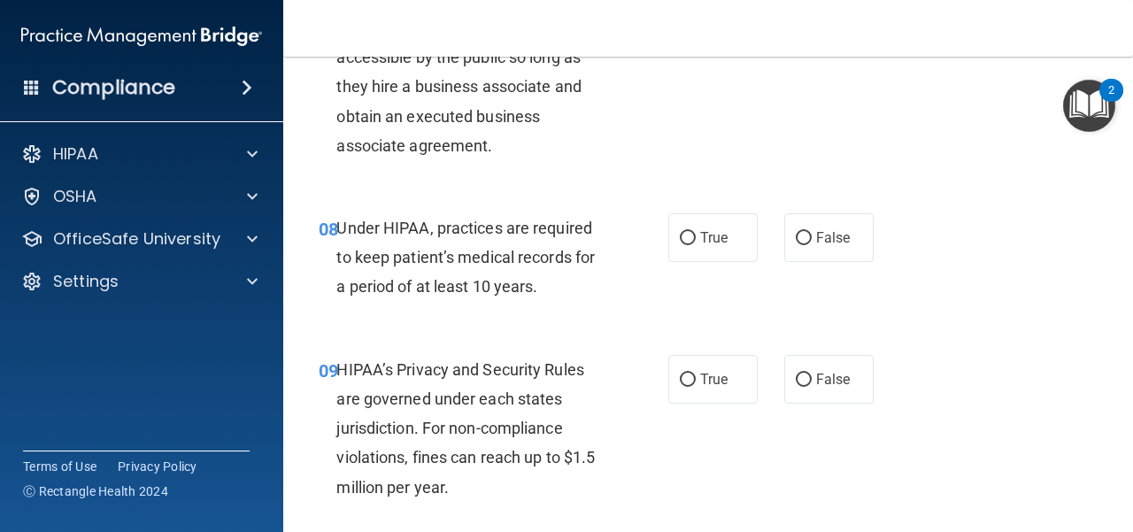
scroll to position [1417, 0]
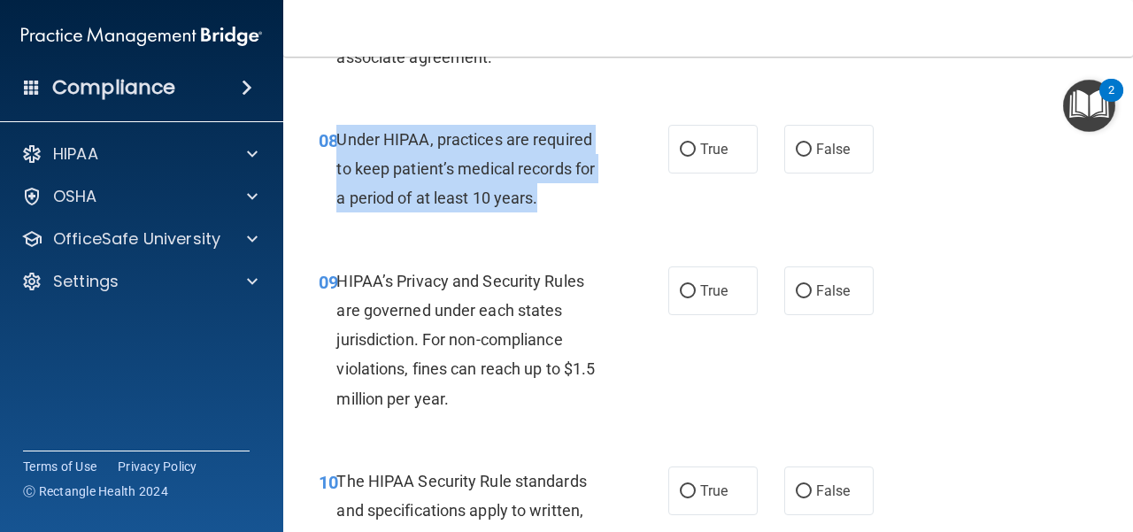
drag, startPoint x: 545, startPoint y: 203, endPoint x: 340, endPoint y: 134, distance: 216.7
click at [340, 134] on div "Under HIPAA, practices are required to keep patient’s medical records for a per…" at bounding box center [478, 169] width 282 height 89
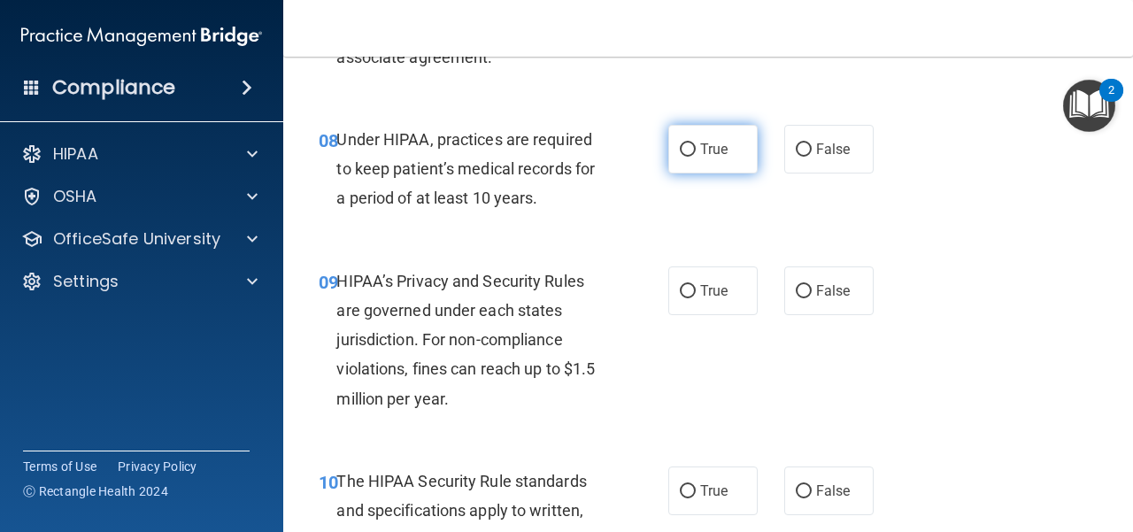
click at [710, 158] on label "True" at bounding box center [713, 149] width 89 height 49
click at [696, 157] on input "True" at bounding box center [688, 149] width 16 height 13
radio input "true"
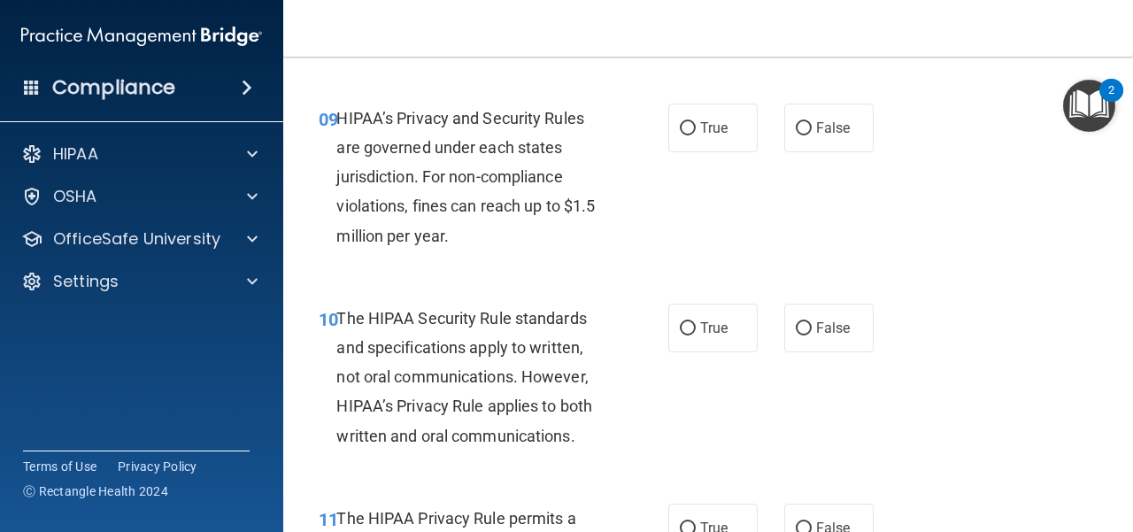
scroll to position [1594, 0]
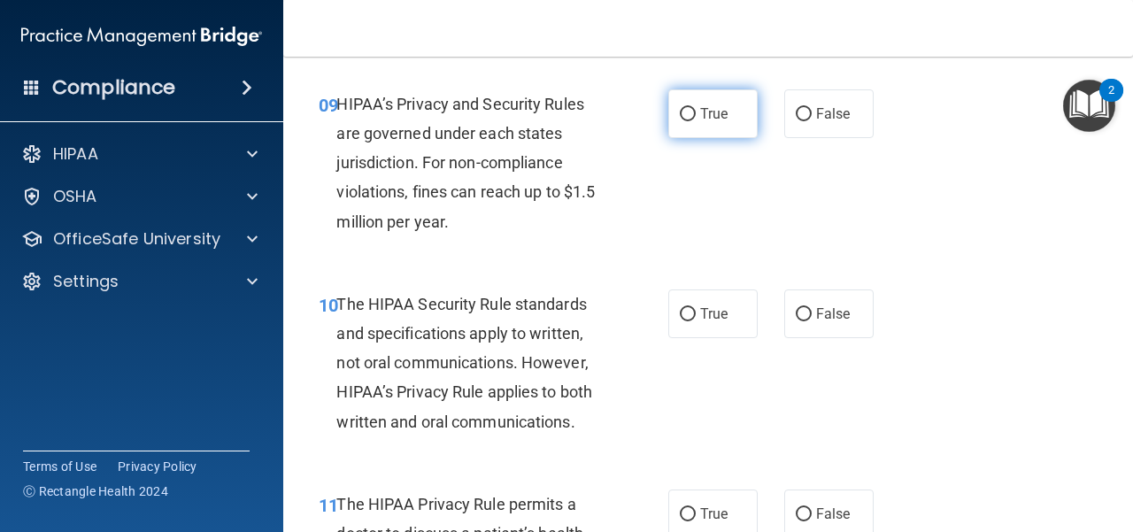
click at [726, 136] on label "True" at bounding box center [713, 113] width 89 height 49
click at [696, 121] on input "True" at bounding box center [688, 114] width 16 height 13
radio input "true"
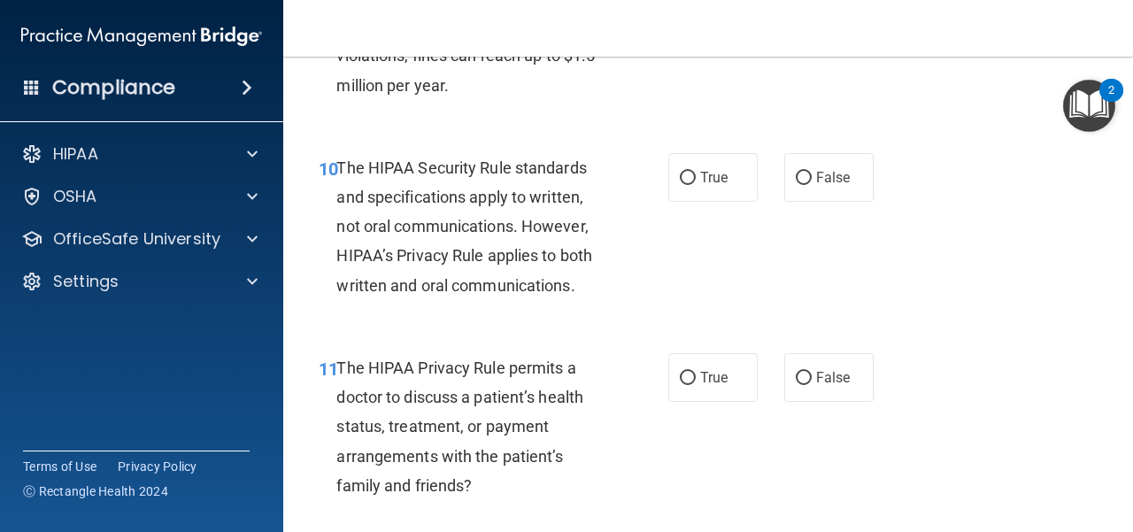
scroll to position [1771, 0]
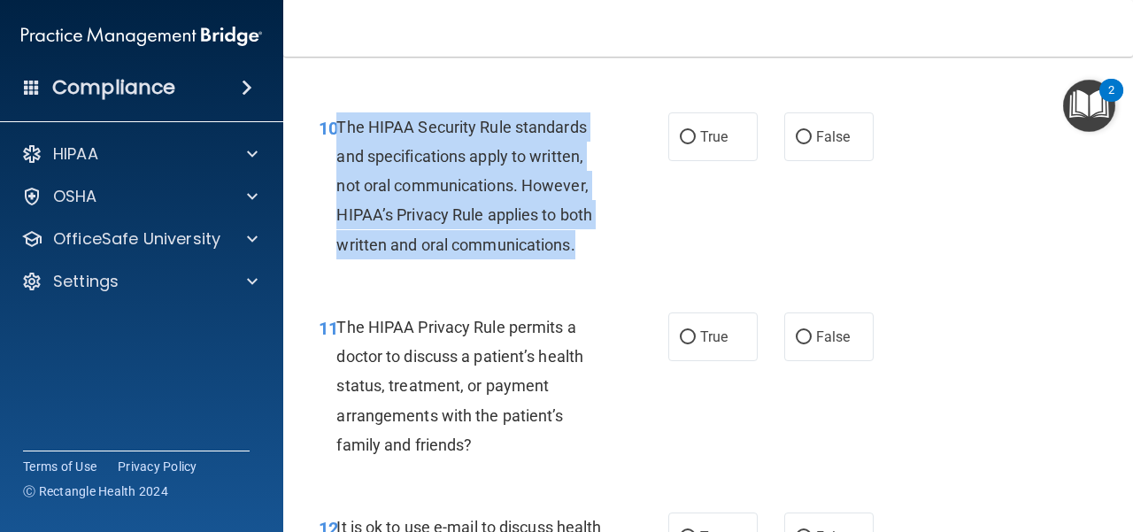
drag, startPoint x: 578, startPoint y: 249, endPoint x: 338, endPoint y: 121, distance: 271.8
click at [338, 121] on div "The HIPAA Security Rule standards and specifications apply to written, not oral…" at bounding box center [478, 185] width 282 height 147
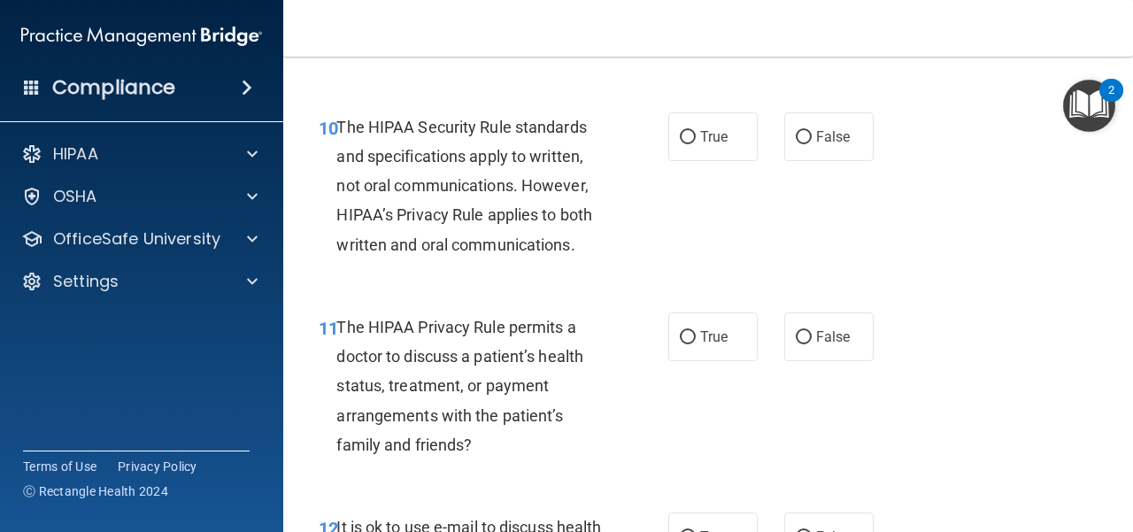
click at [390, 282] on div "10 The HIPAA Security Rule standards and specifications apply to written, not o…" at bounding box center [709, 190] width 806 height 200
click at [796, 133] on input "False" at bounding box center [804, 137] width 16 height 13
radio input "true"
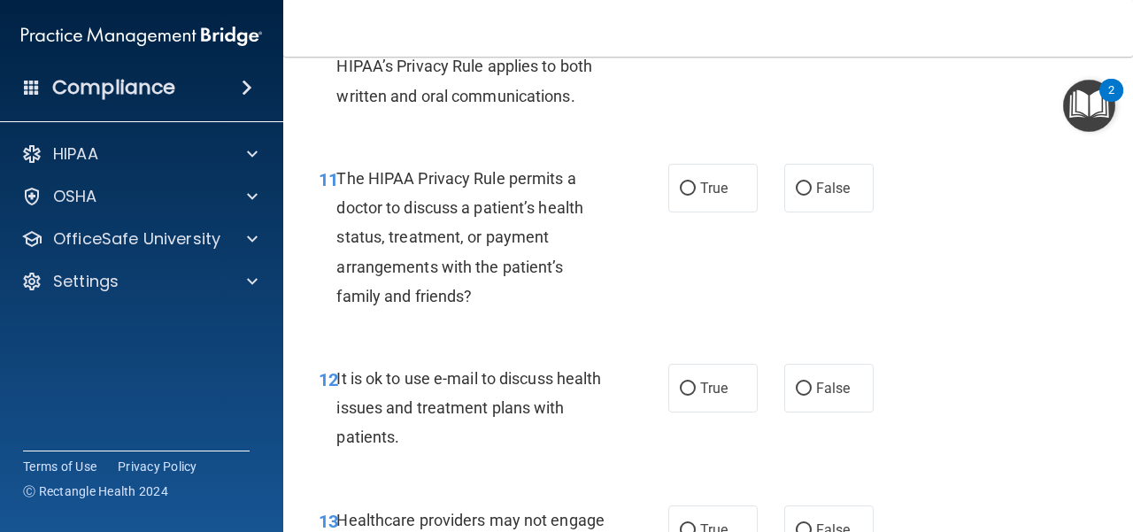
scroll to position [1948, 0]
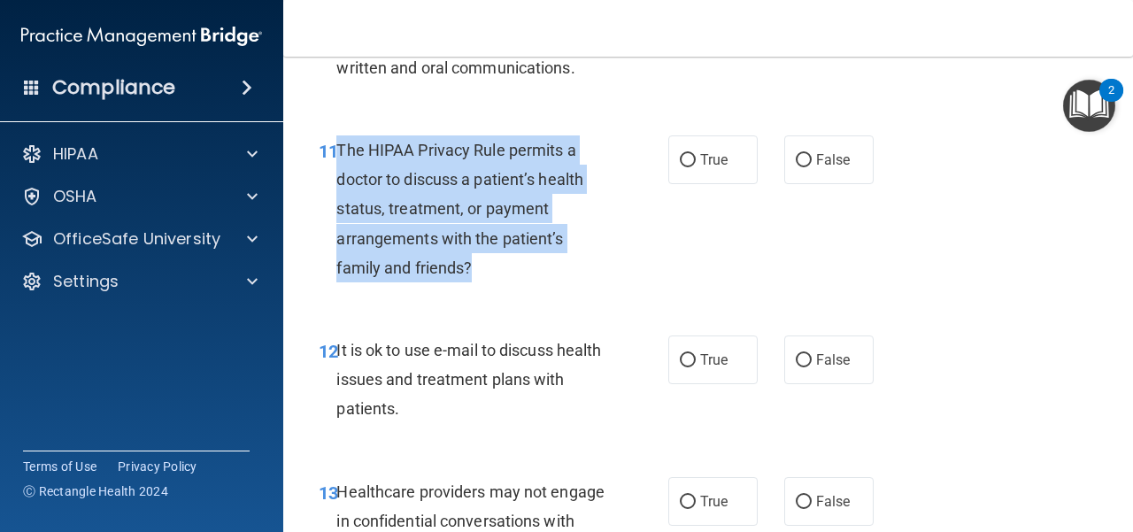
drag, startPoint x: 494, startPoint y: 267, endPoint x: 338, endPoint y: 148, distance: 195.9
click at [338, 148] on div "The HIPAA Privacy Rule permits a doctor to discuss a patient’s health status, t…" at bounding box center [478, 208] width 282 height 147
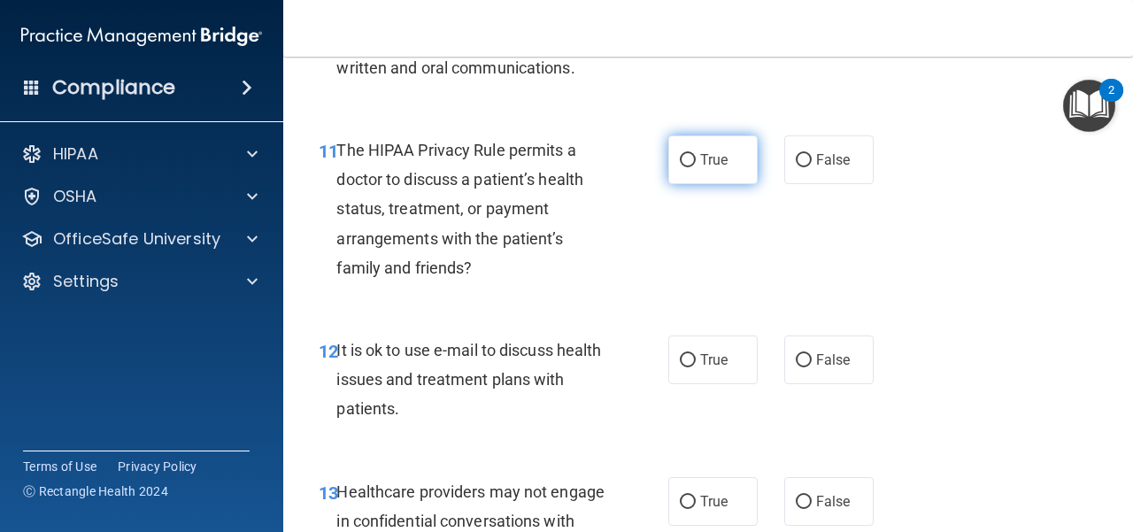
click at [740, 160] on label "True" at bounding box center [713, 159] width 89 height 49
click at [696, 160] on input "True" at bounding box center [688, 160] width 16 height 13
radio input "true"
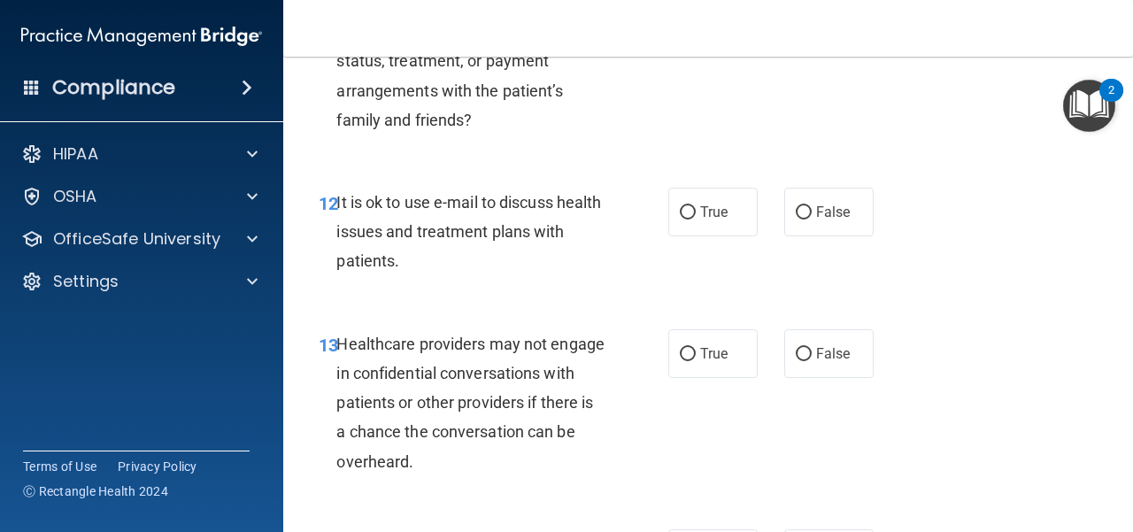
scroll to position [2125, 0]
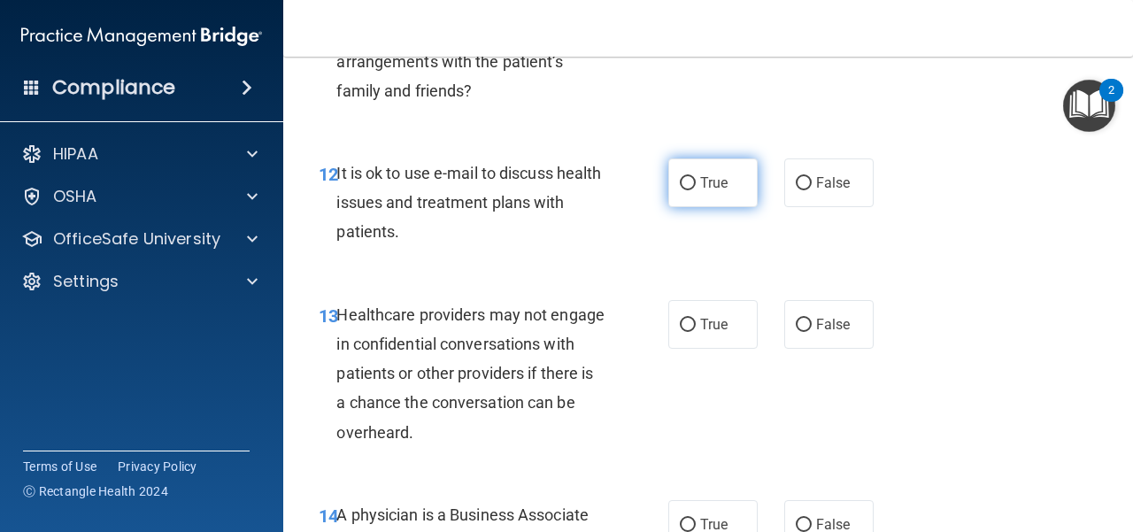
click at [677, 192] on label "True" at bounding box center [713, 183] width 89 height 49
click at [680, 190] on input "True" at bounding box center [688, 183] width 16 height 13
radio input "true"
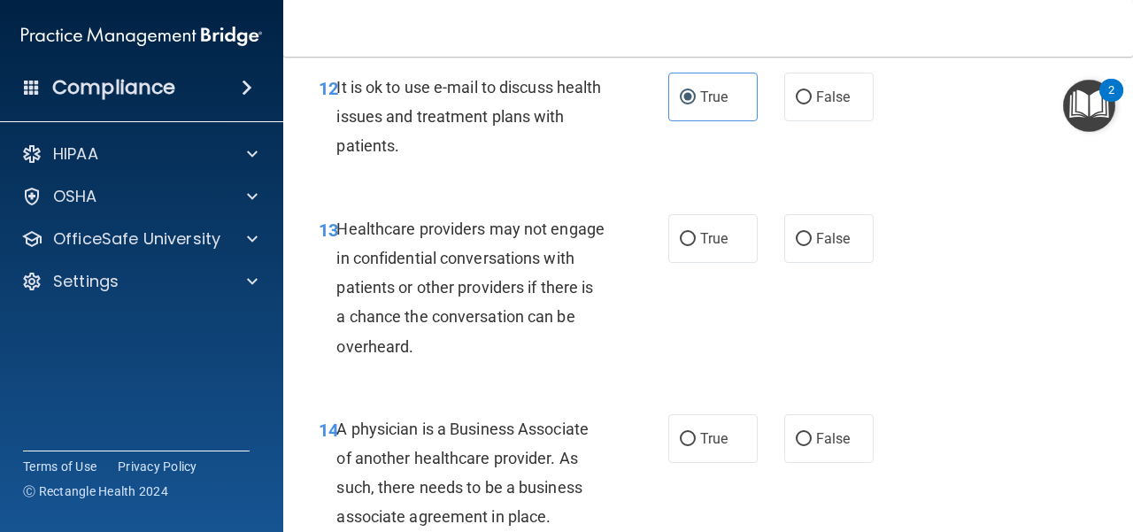
scroll to position [2302, 0]
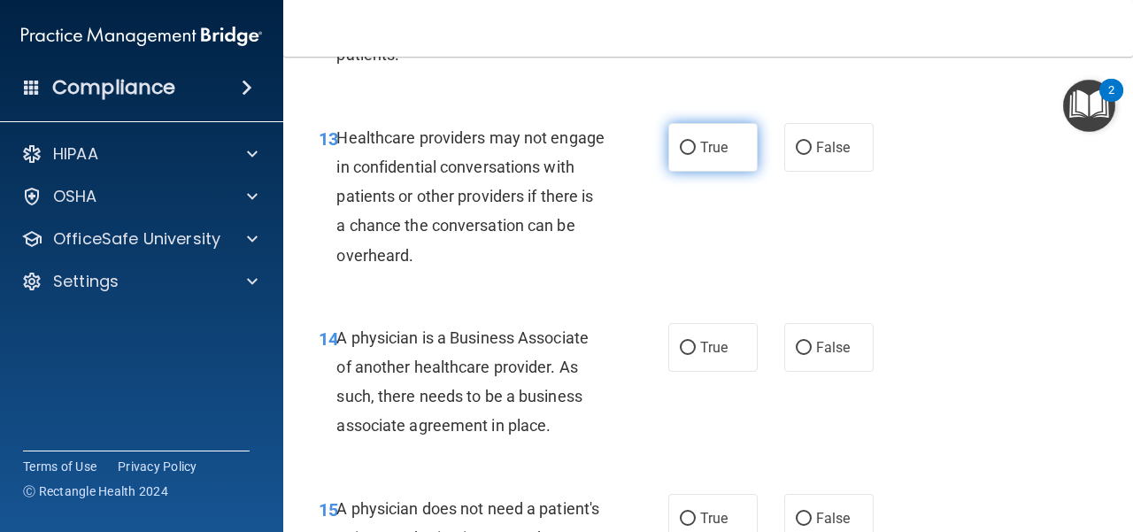
click at [677, 155] on label "True" at bounding box center [713, 147] width 89 height 49
click at [680, 155] on input "True" at bounding box center [688, 148] width 16 height 13
radio input "true"
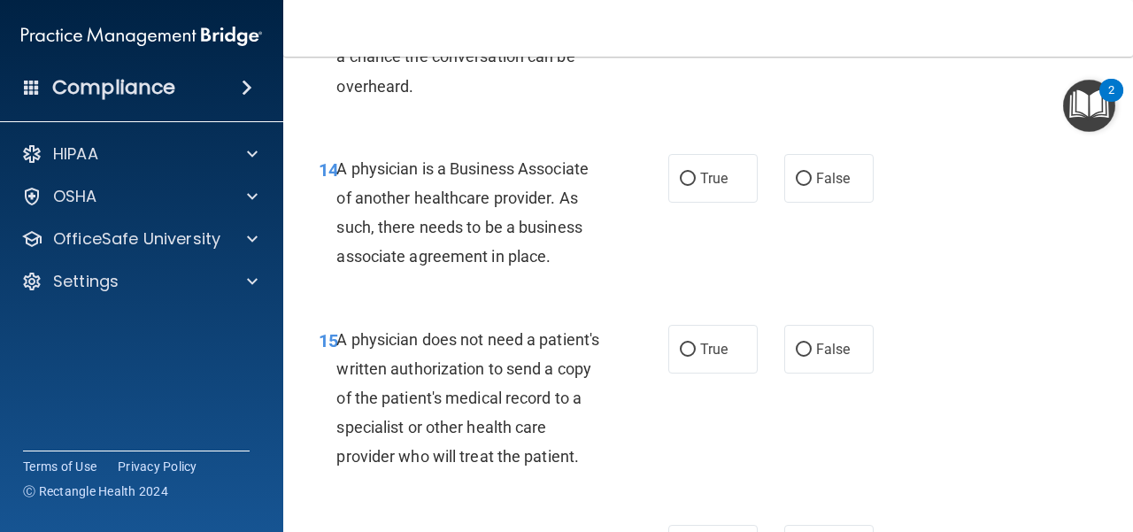
scroll to position [2479, 0]
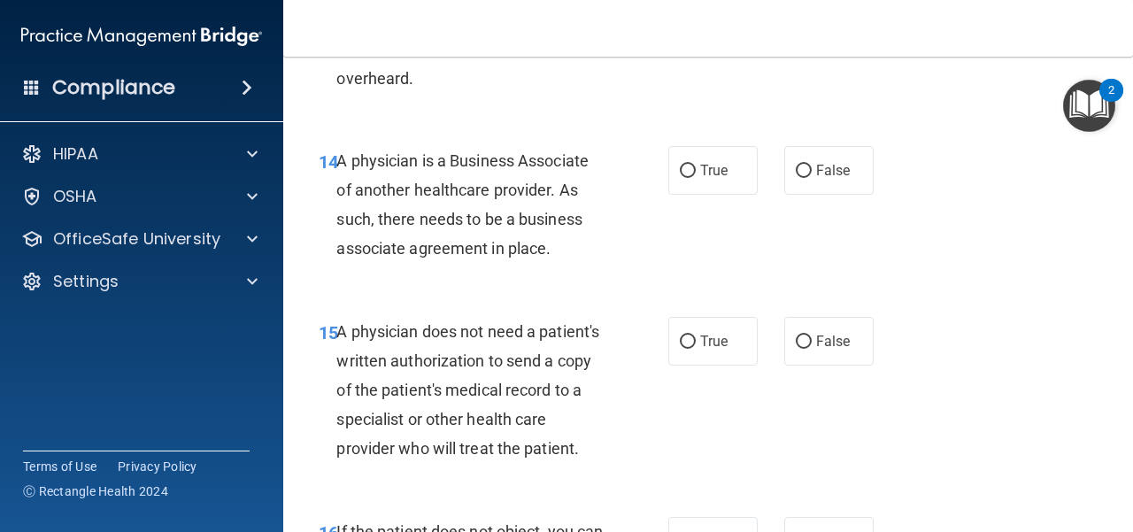
drag, startPoint x: 564, startPoint y: 251, endPoint x: 338, endPoint y: 159, distance: 243.9
click at [338, 159] on div "A physician is a Business Associate of another healthcare provider. As such, th…" at bounding box center [478, 205] width 282 height 118
click at [714, 174] on span "True" at bounding box center [713, 170] width 27 height 17
click at [696, 174] on input "True" at bounding box center [688, 171] width 16 height 13
radio input "true"
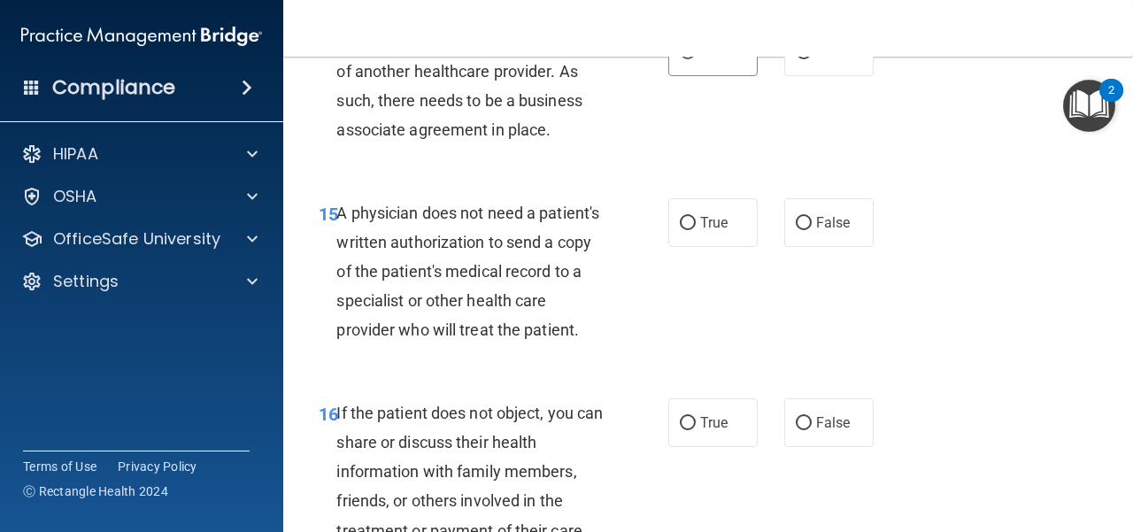
scroll to position [2657, 0]
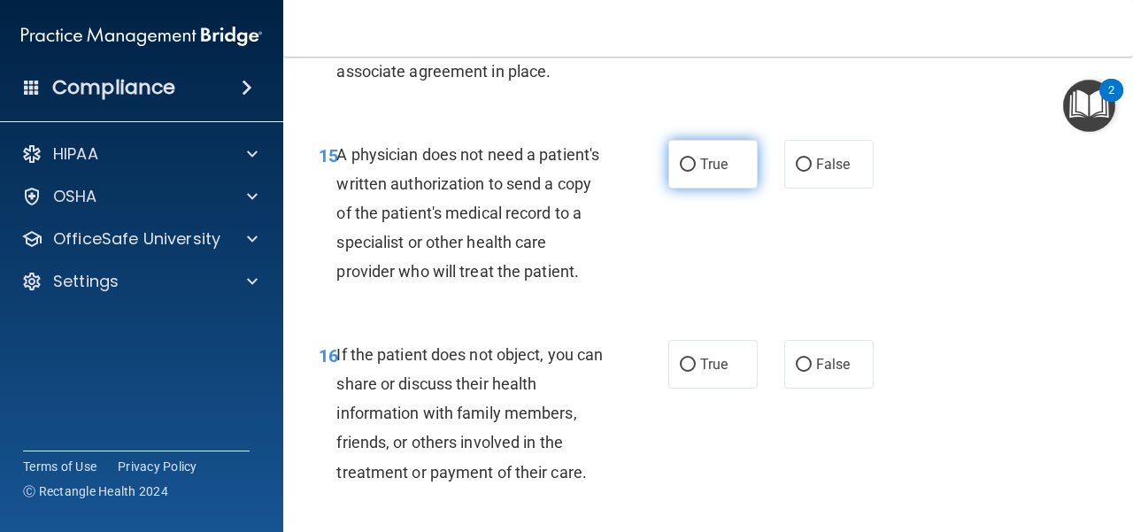
click at [682, 180] on label "True" at bounding box center [713, 164] width 89 height 49
click at [682, 172] on input "True" at bounding box center [688, 165] width 16 height 13
radio input "true"
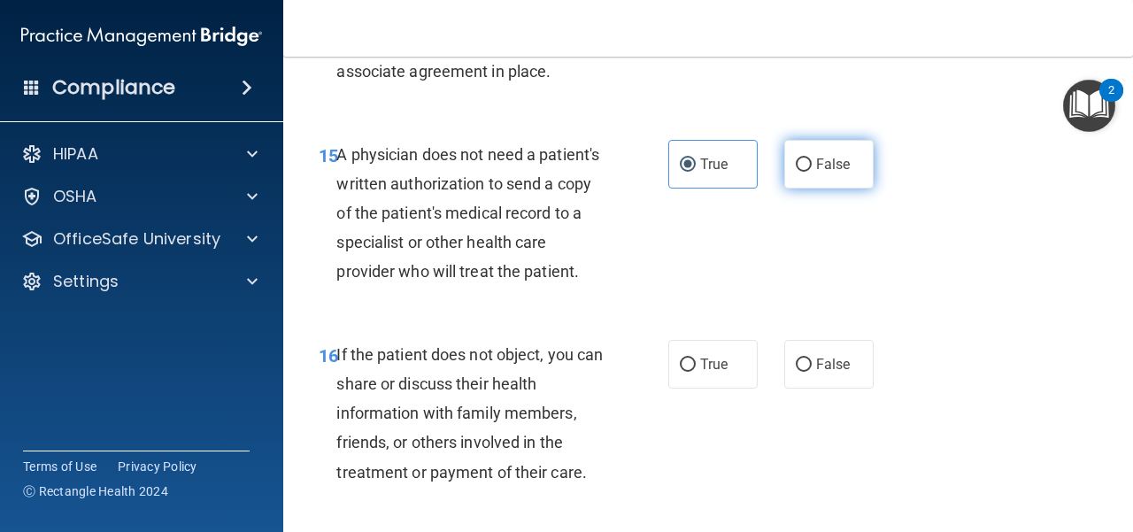
click at [820, 151] on label "False" at bounding box center [829, 164] width 89 height 49
click at [812, 159] on input "False" at bounding box center [804, 165] width 16 height 13
radio input "true"
radio input "false"
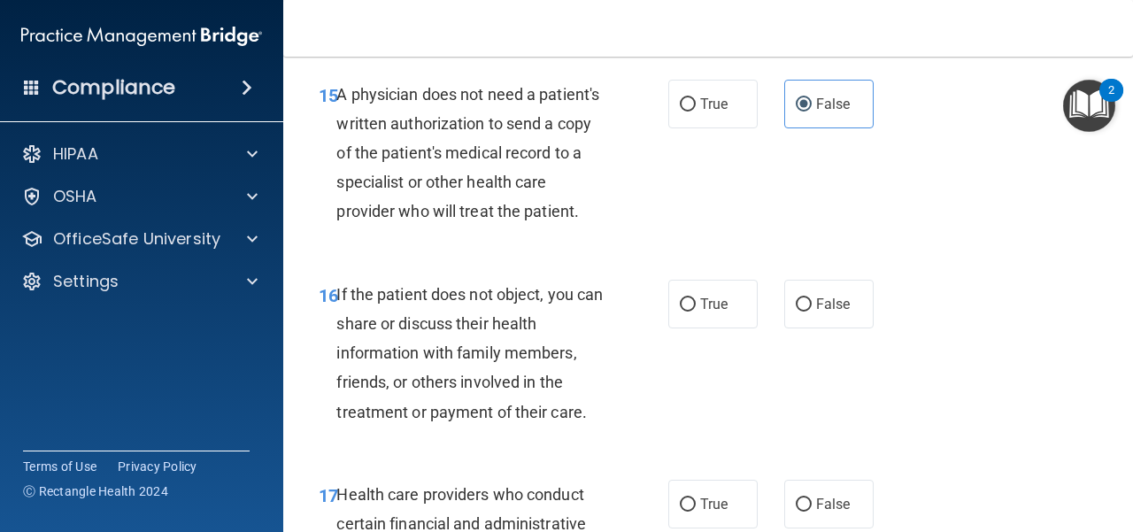
scroll to position [2745, 0]
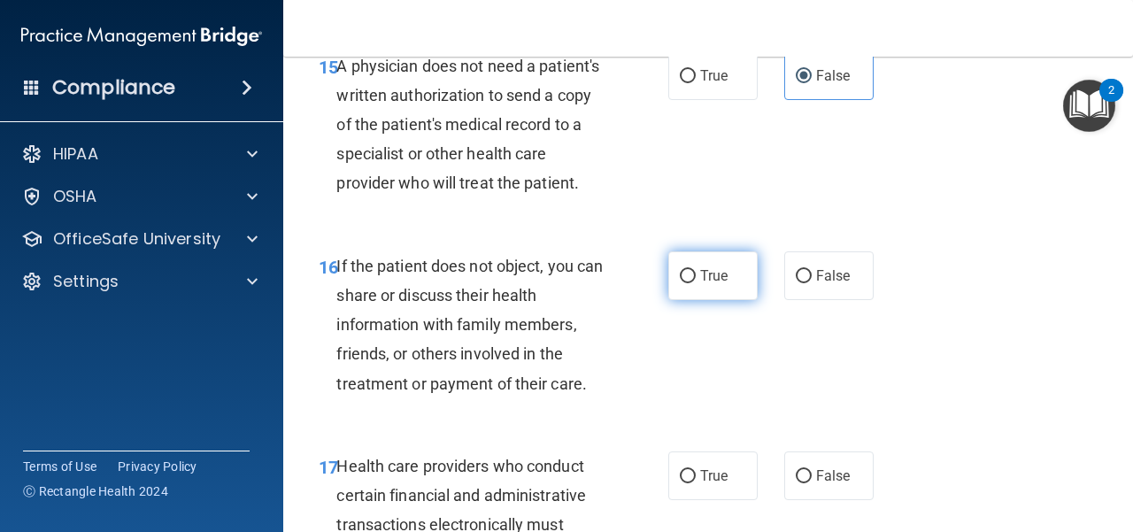
click at [689, 300] on label "True" at bounding box center [713, 275] width 89 height 49
click at [689, 283] on input "True" at bounding box center [688, 276] width 16 height 13
radio input "true"
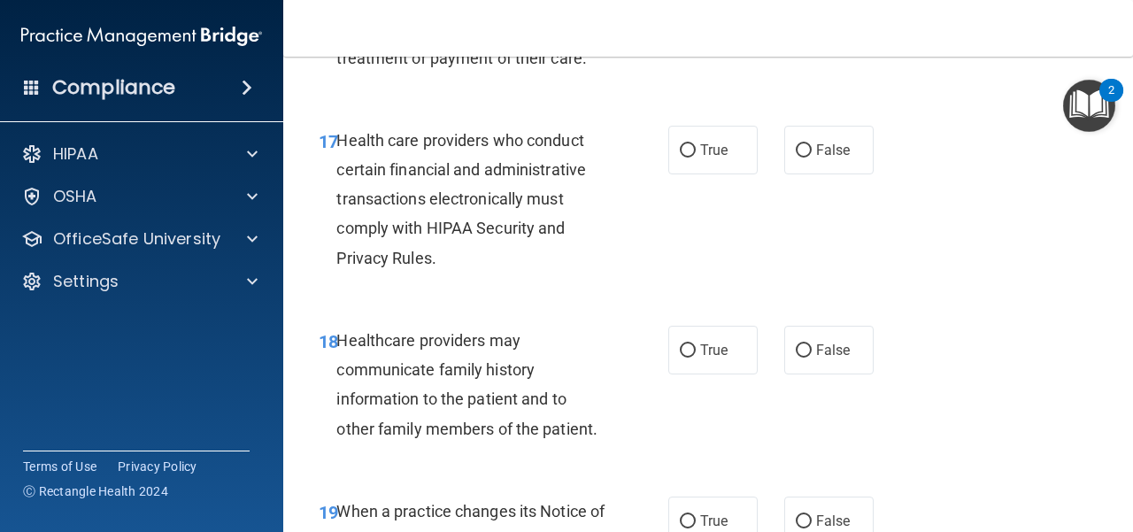
scroll to position [3099, 0]
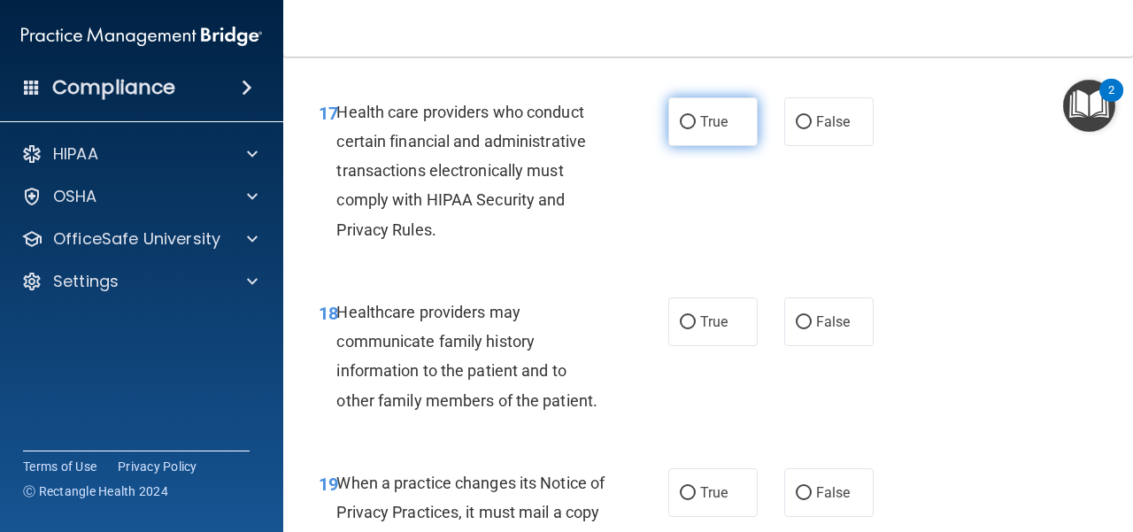
click at [702, 140] on label "True" at bounding box center [713, 121] width 89 height 49
click at [696, 129] on input "True" at bounding box center [688, 122] width 16 height 13
radio input "true"
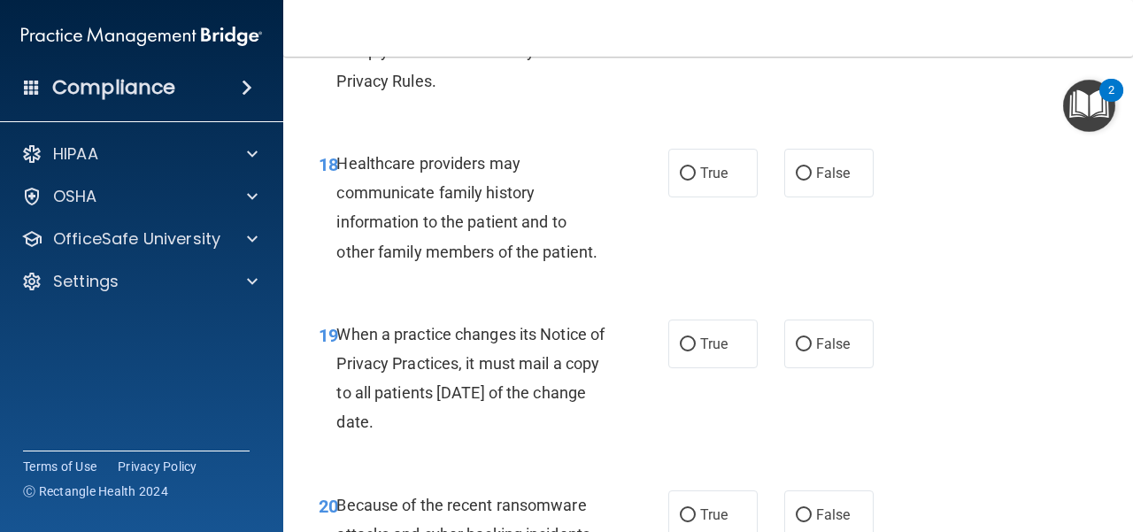
scroll to position [3276, 0]
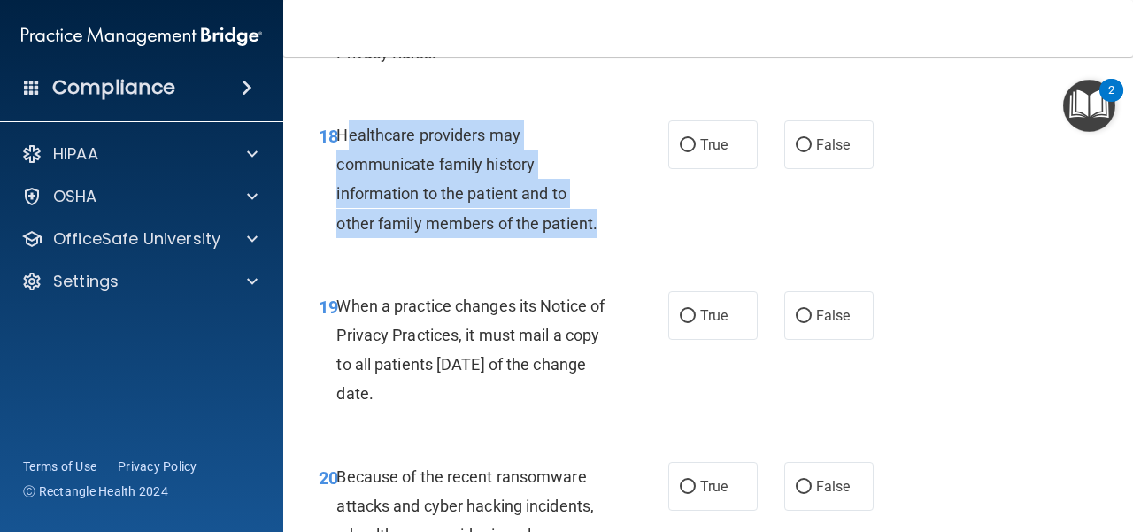
drag, startPoint x: 604, startPoint y: 259, endPoint x: 343, endPoint y: 175, distance: 274.4
click at [343, 175] on div "Healthcare providers may communicate family history information to the patient …" at bounding box center [478, 179] width 282 height 118
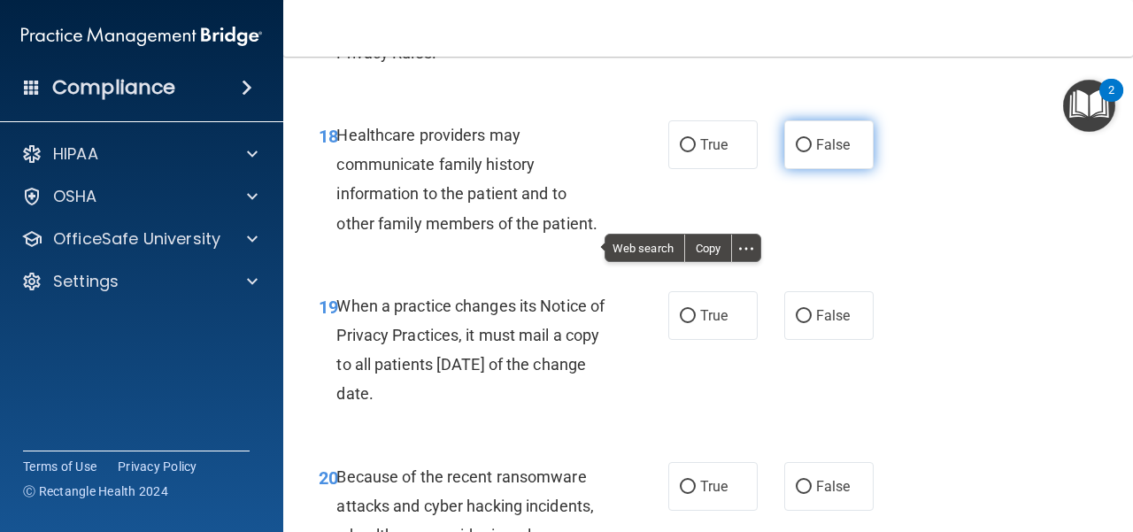
click at [832, 169] on label "False" at bounding box center [829, 144] width 89 height 49
click at [812, 152] on input "False" at bounding box center [804, 145] width 16 height 13
radio input "true"
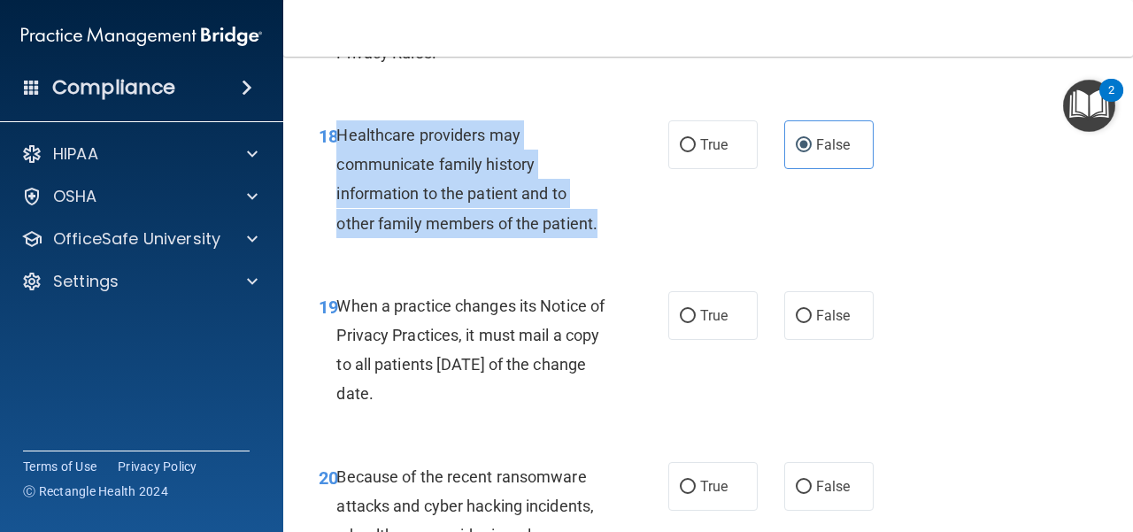
drag, startPoint x: 598, startPoint y: 249, endPoint x: 336, endPoint y: 152, distance: 279.3
click at [337, 152] on div "Healthcare providers may communicate family history information to the patient …" at bounding box center [478, 179] width 282 height 118
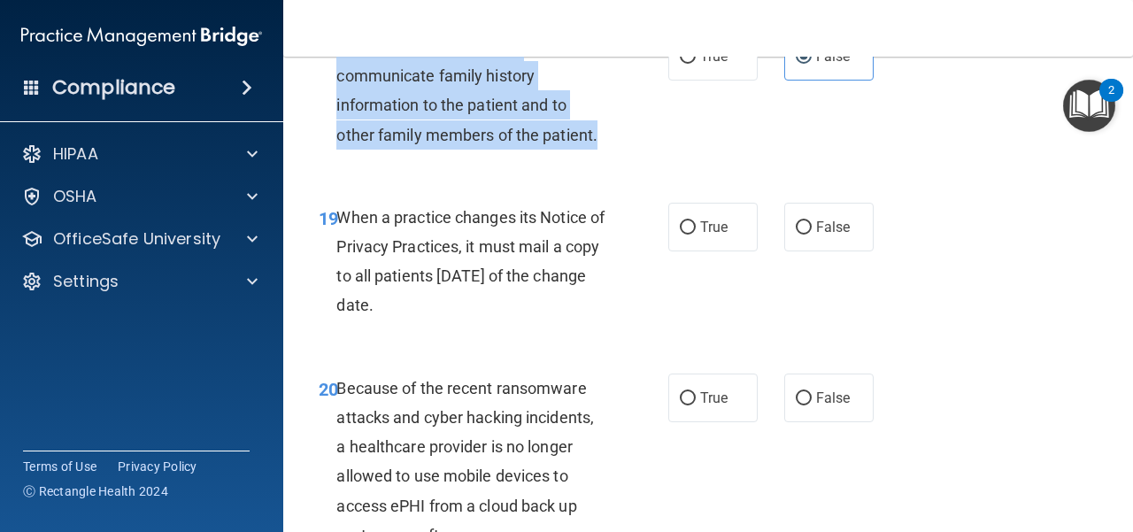
click at [463, 390] on div "20 Because of the recent ransomware attacks and cyber hacking incidents, a heal…" at bounding box center [709, 466] width 806 height 229
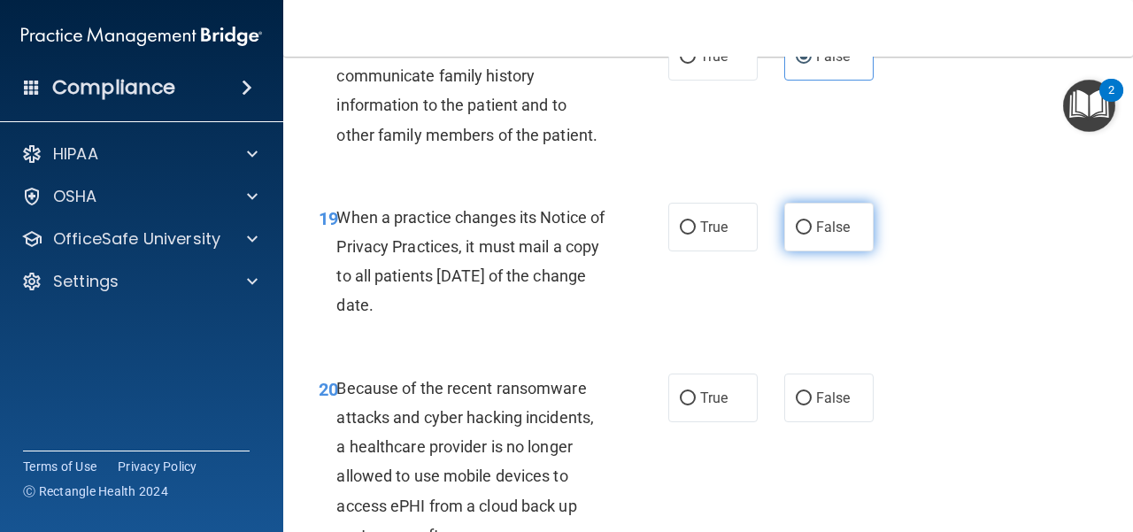
click at [796, 235] on input "False" at bounding box center [804, 227] width 16 height 13
radio input "true"
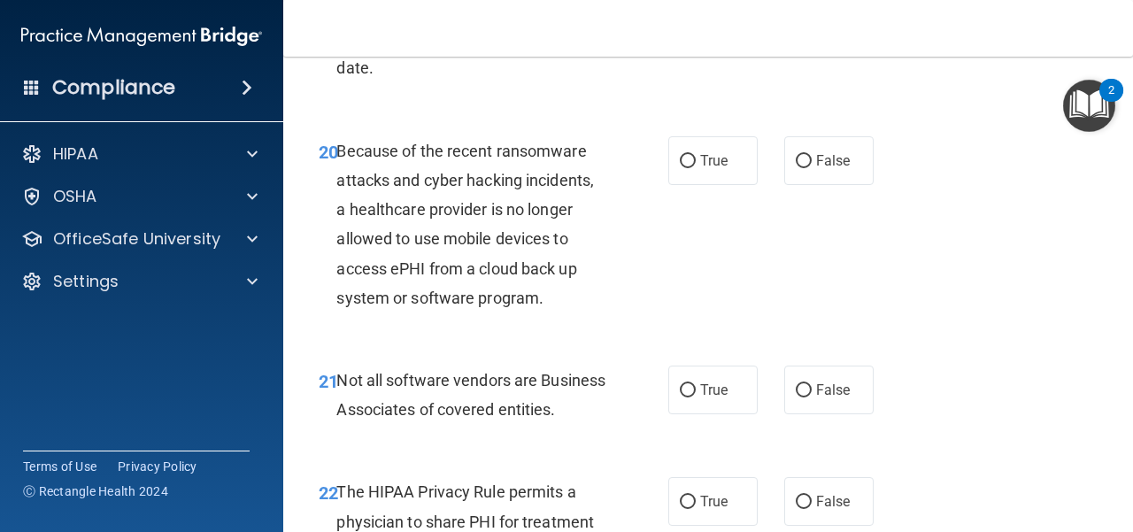
scroll to position [3631, 0]
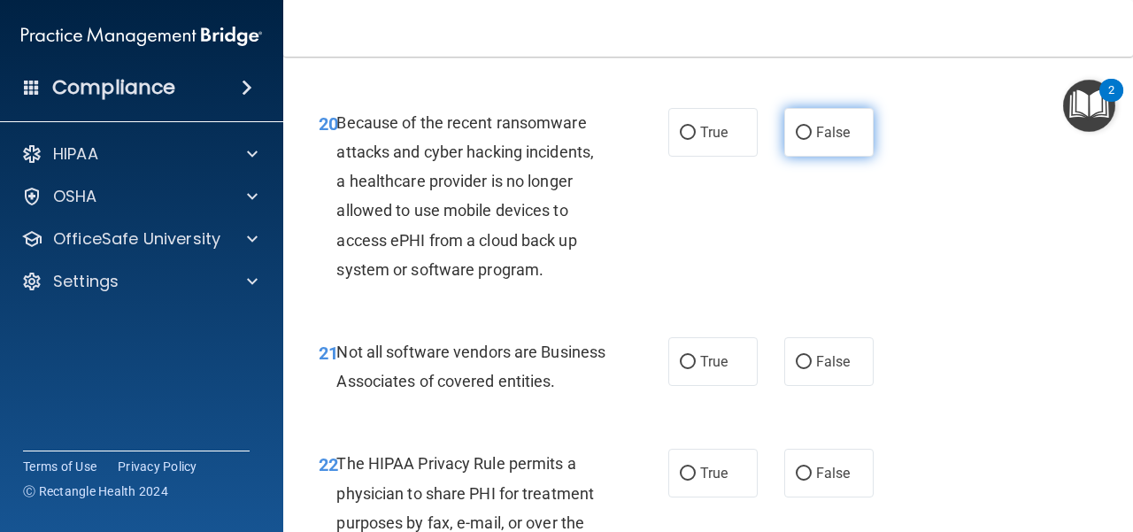
click at [785, 157] on label "False" at bounding box center [829, 132] width 89 height 49
click at [796, 140] on input "False" at bounding box center [804, 133] width 16 height 13
radio input "true"
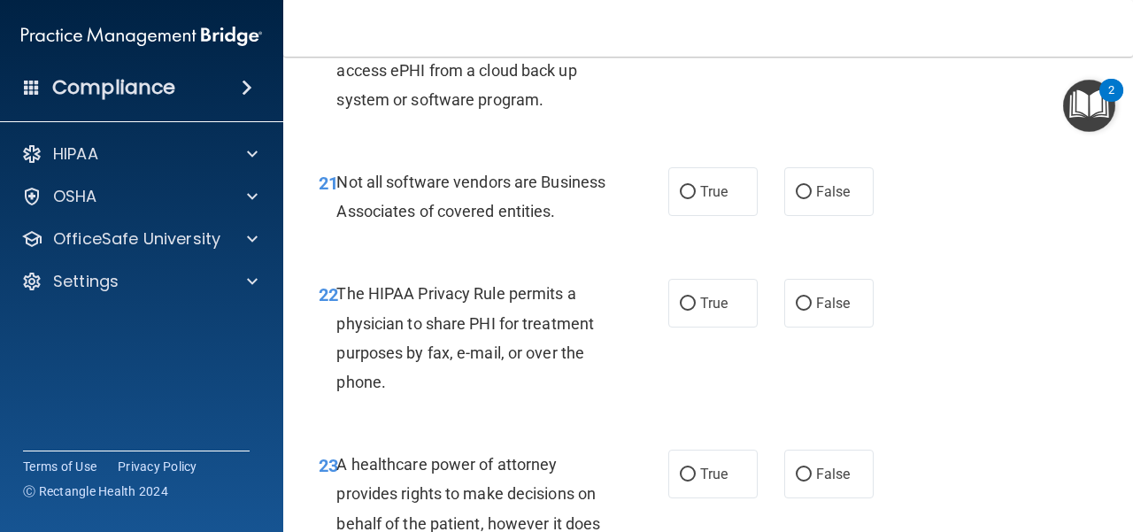
scroll to position [3808, 0]
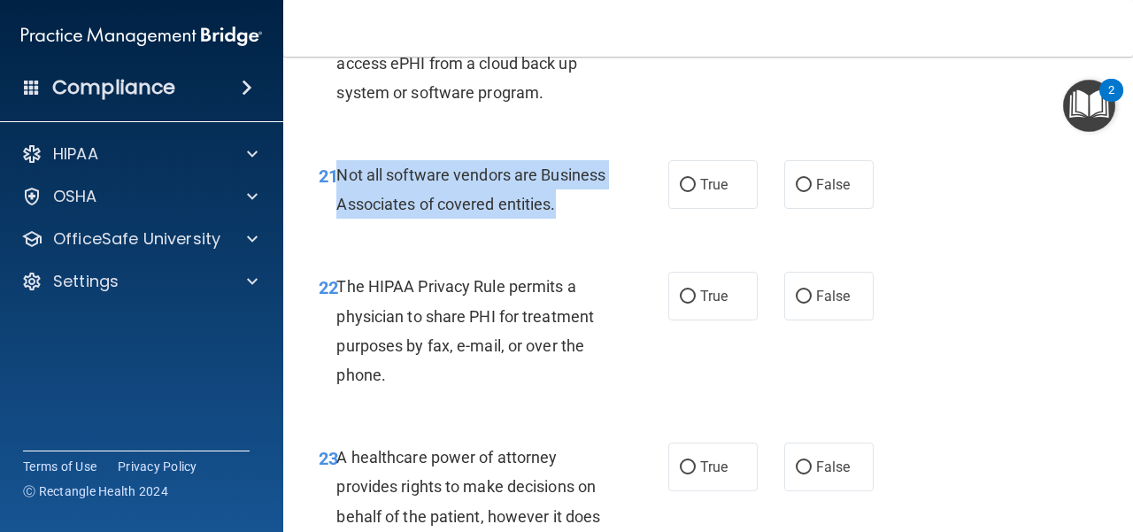
drag, startPoint x: 420, startPoint y: 260, endPoint x: 338, endPoint y: 213, distance: 94.5
click at [338, 213] on div "Not all software vendors are Business Associates of covered entities." at bounding box center [478, 189] width 282 height 58
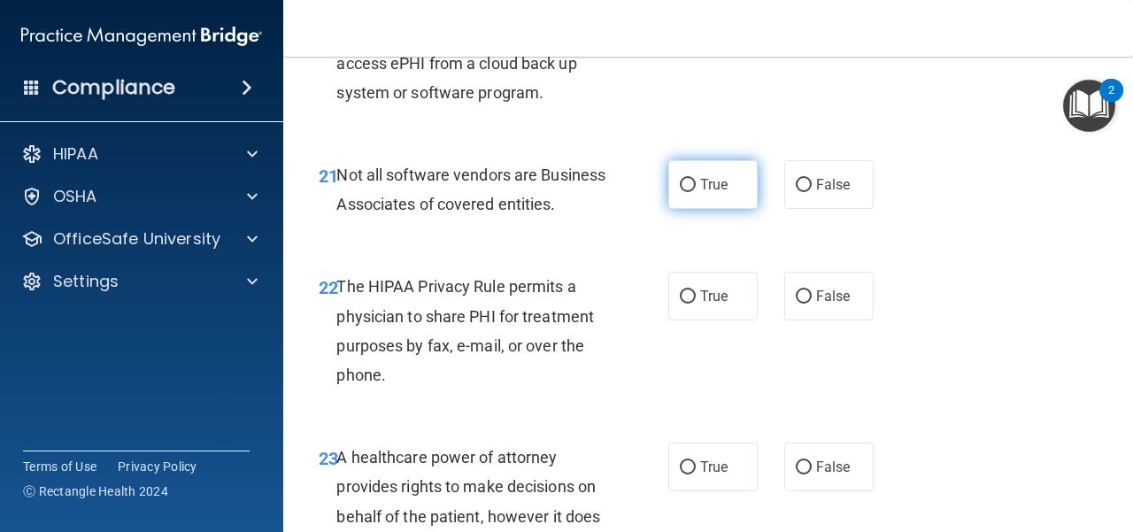
click at [684, 209] on label "True" at bounding box center [713, 184] width 89 height 49
click at [684, 192] on input "True" at bounding box center [688, 185] width 16 height 13
radio input "true"
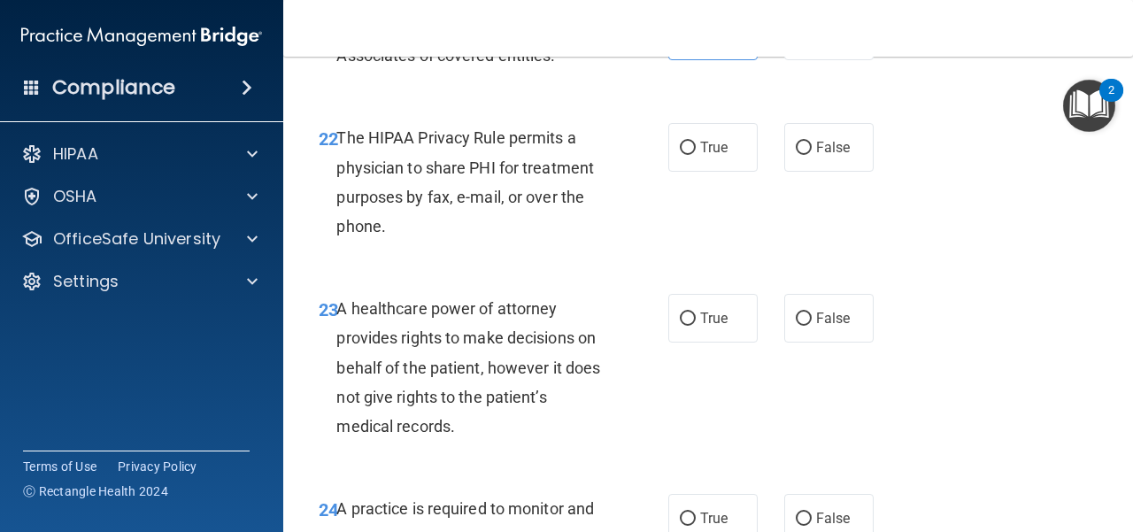
scroll to position [3985, 0]
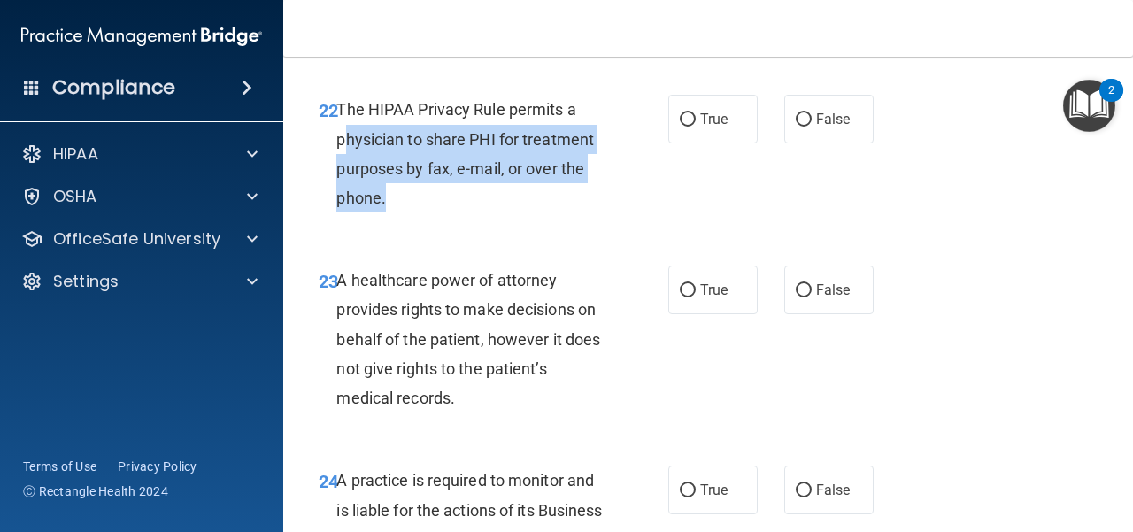
drag, startPoint x: 414, startPoint y: 254, endPoint x: 347, endPoint y: 189, distance: 93.9
click at [347, 189] on div "The HIPAA Privacy Rule permits a physician to share PHI for treatment purposes …" at bounding box center [478, 154] width 282 height 118
click at [388, 213] on div "The HIPAA Privacy Rule permits a physician to share PHI for treatment purposes …" at bounding box center [478, 154] width 282 height 118
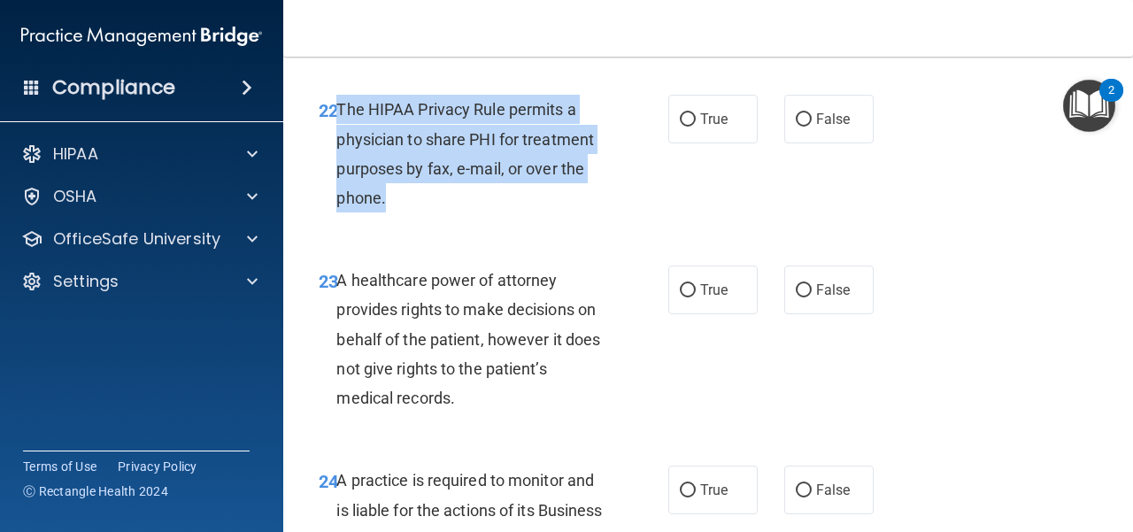
drag, startPoint x: 386, startPoint y: 253, endPoint x: 339, endPoint y: 174, distance: 91.7
click at [339, 174] on div "The HIPAA Privacy Rule permits a physician to share PHI for treatment purposes …" at bounding box center [478, 154] width 282 height 118
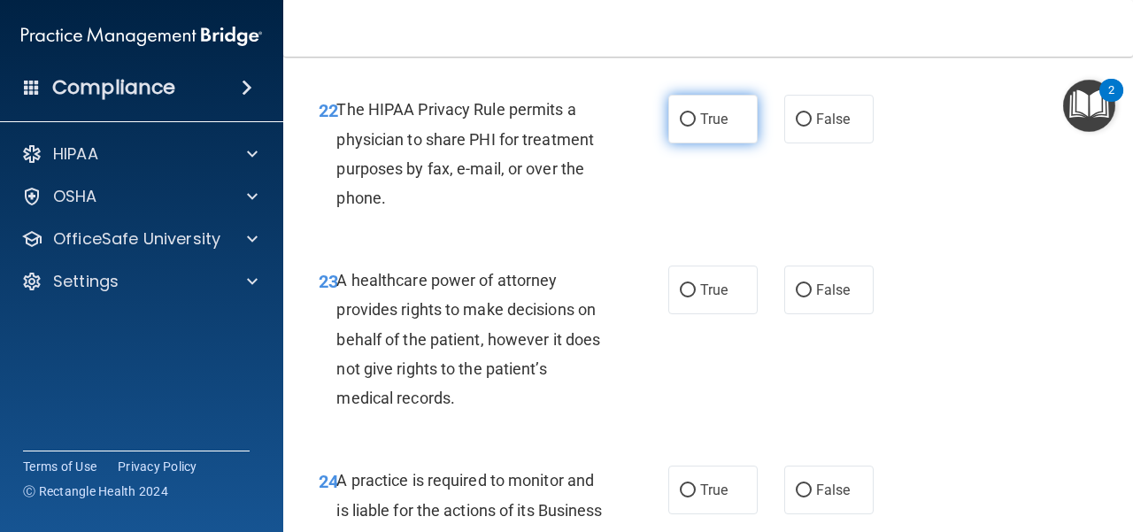
click at [720, 128] on span "True" at bounding box center [713, 119] width 27 height 17
click at [696, 127] on input "True" at bounding box center [688, 119] width 16 height 13
radio input "true"
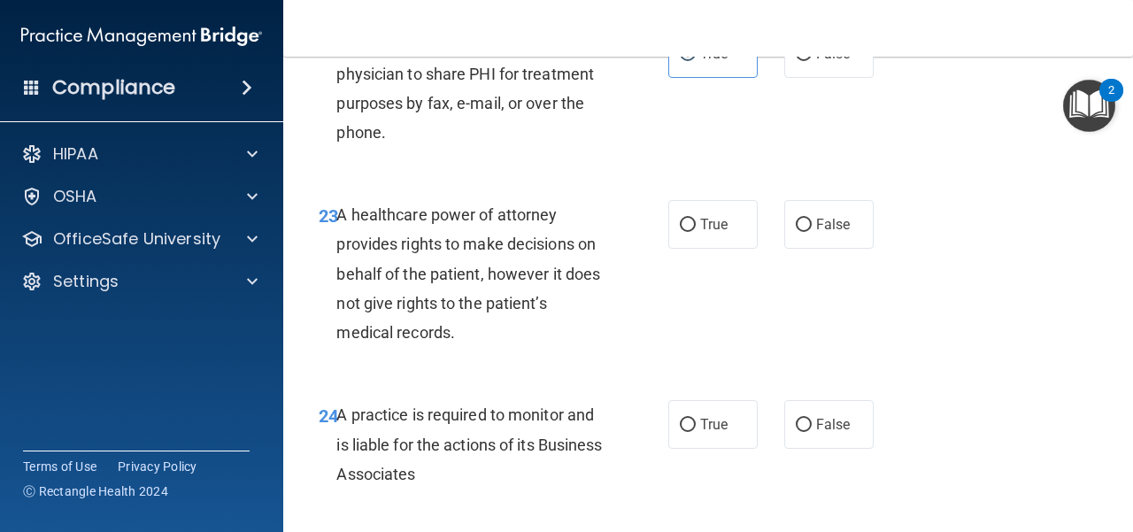
scroll to position [4162, 0]
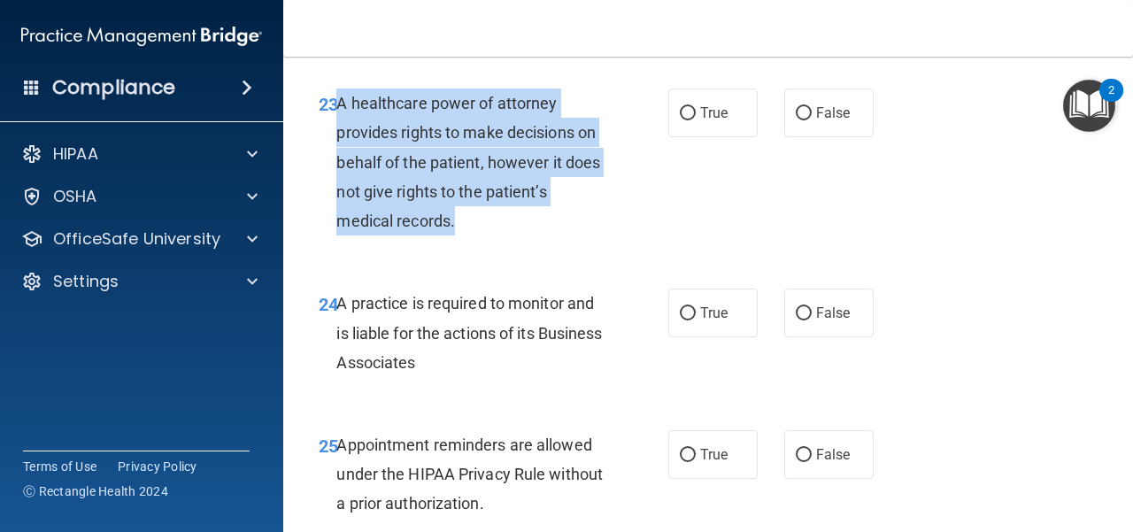
drag, startPoint x: 466, startPoint y: 279, endPoint x: 339, endPoint y: 171, distance: 166.5
click at [339, 171] on div "A healthcare power of attorney provides rights to make decisions on behalf of t…" at bounding box center [478, 162] width 282 height 147
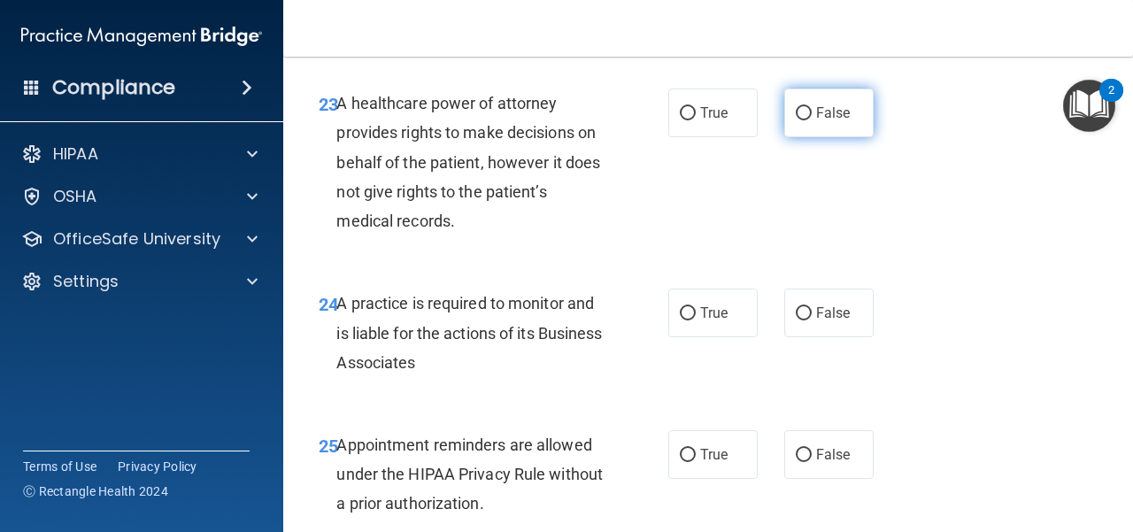
click at [825, 137] on label "False" at bounding box center [829, 113] width 89 height 49
click at [812, 120] on input "False" at bounding box center [804, 113] width 16 height 13
radio input "true"
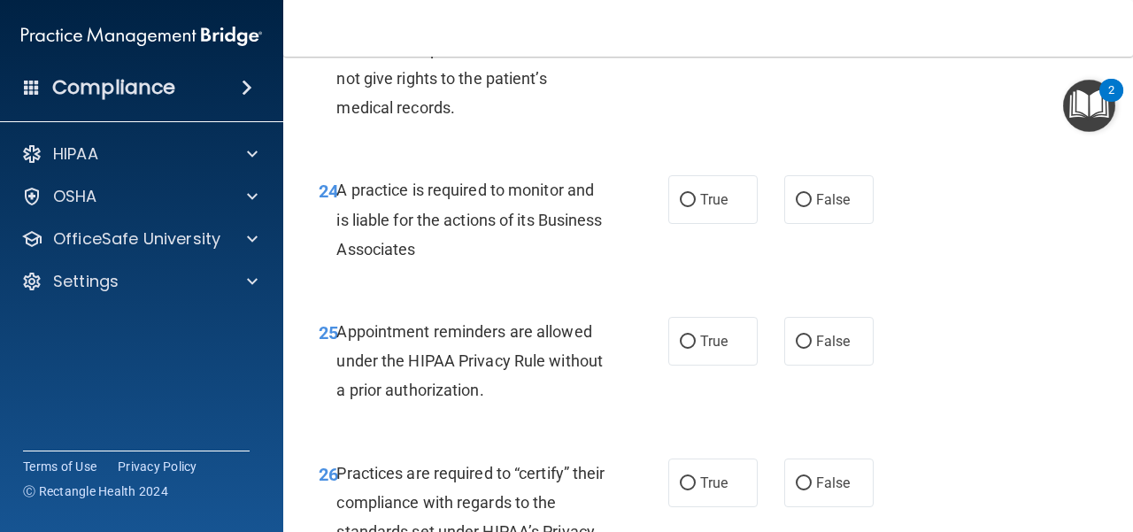
scroll to position [4339, 0]
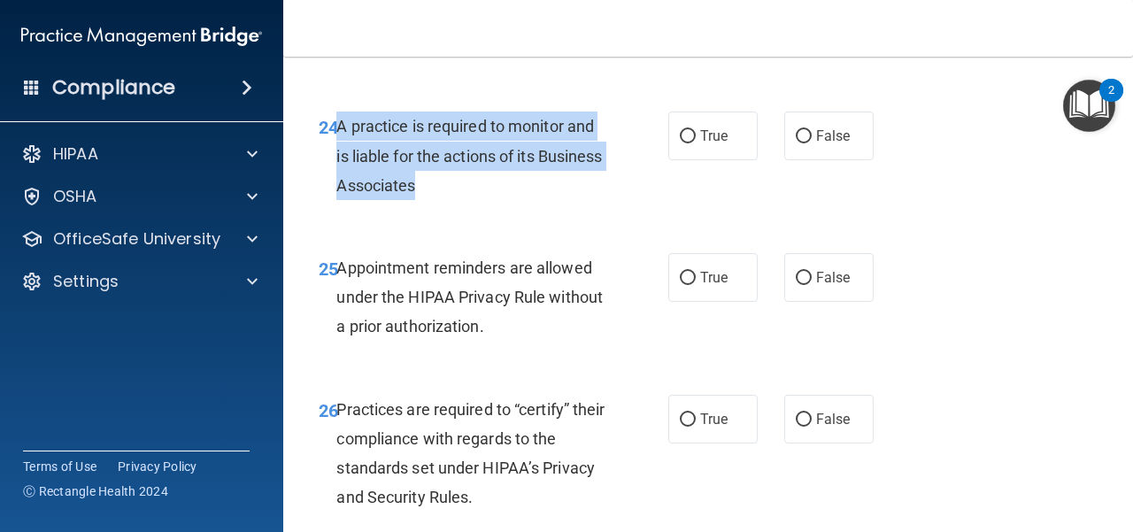
drag, startPoint x: 474, startPoint y: 243, endPoint x: 338, endPoint y: 182, distance: 148.6
click at [338, 182] on div "A practice is required to monitor and is liable for the actions of its Business…" at bounding box center [478, 156] width 282 height 89
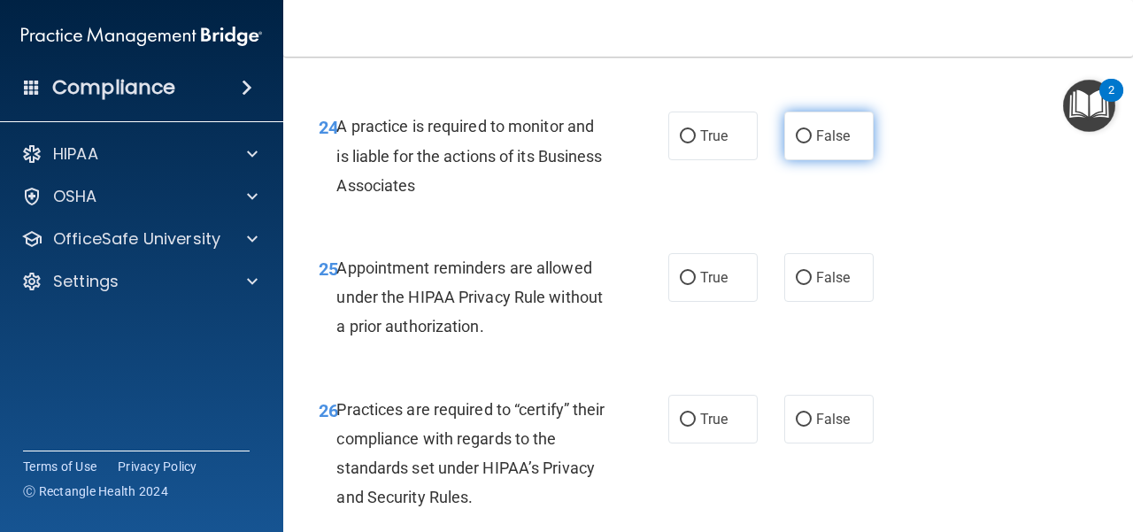
click at [843, 160] on label "False" at bounding box center [829, 136] width 89 height 49
click at [812, 143] on input "False" at bounding box center [804, 136] width 16 height 13
radio input "true"
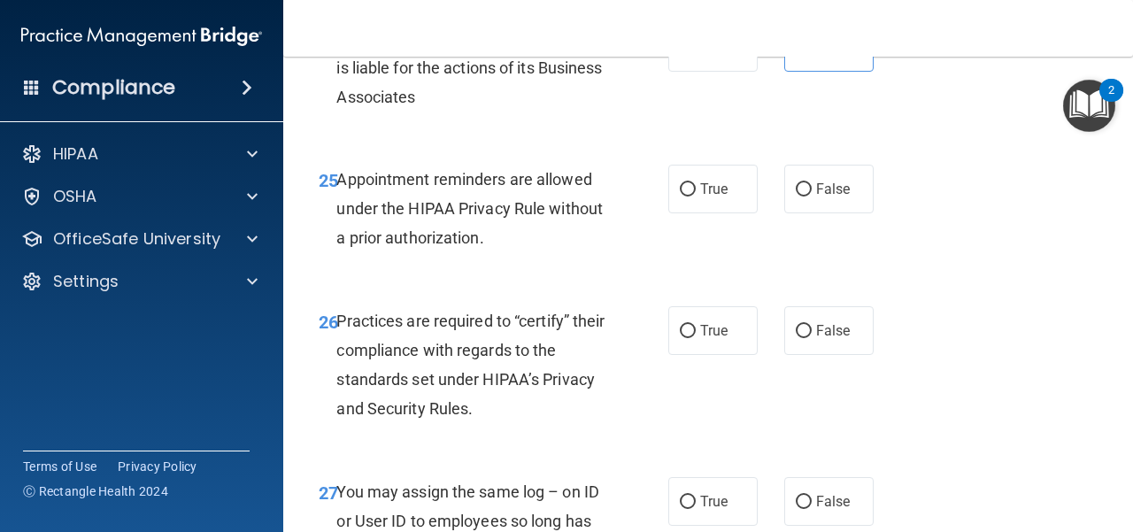
scroll to position [4516, 0]
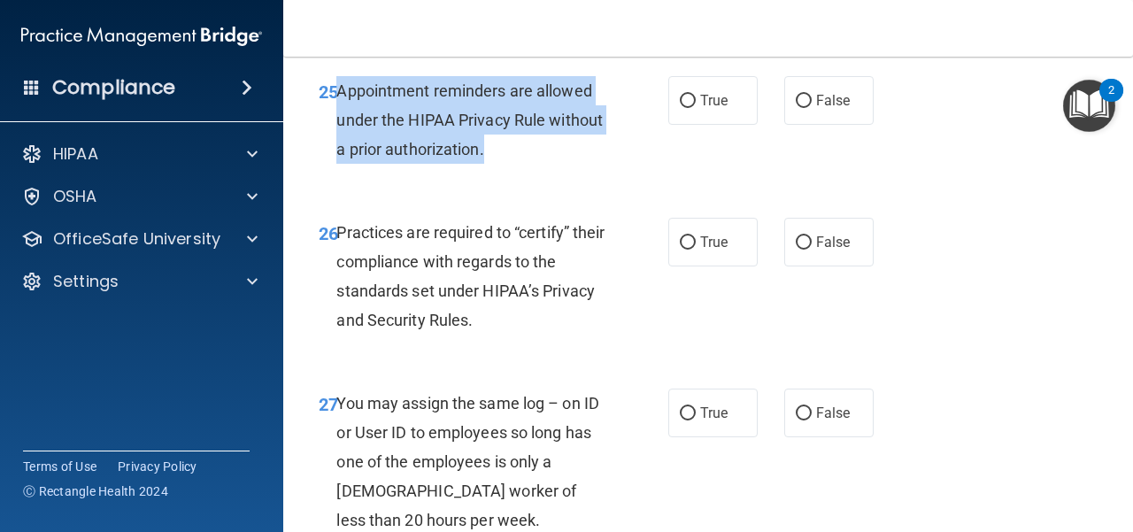
drag, startPoint x: 416, startPoint y: 166, endPoint x: 340, endPoint y: 141, distance: 80.1
click at [340, 141] on div "Appointment reminders are allowed under the HIPAA Privacy Rule without a prior …" at bounding box center [478, 120] width 282 height 89
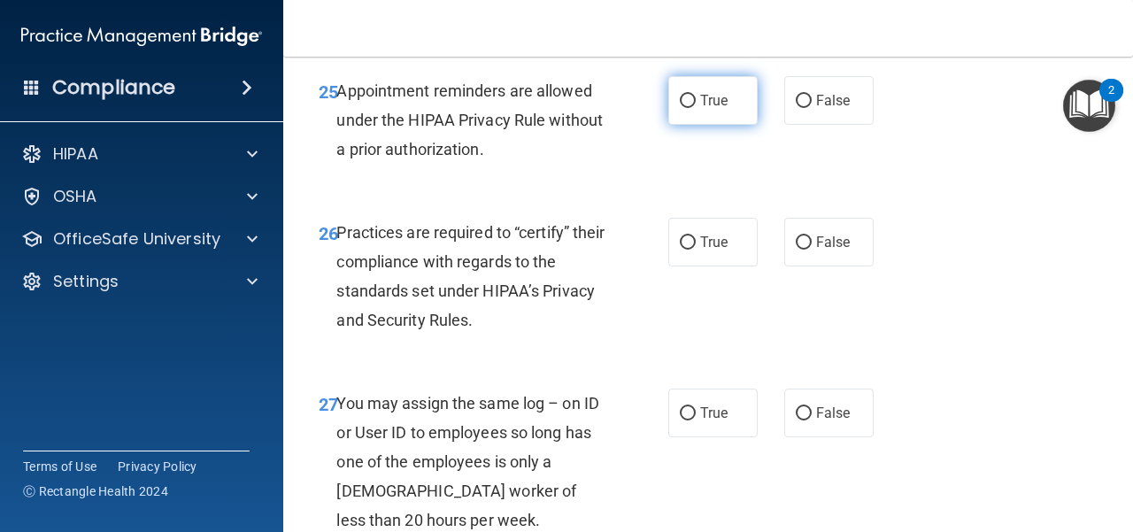
click at [691, 125] on label "True" at bounding box center [713, 100] width 89 height 49
click at [691, 108] on input "True" at bounding box center [688, 101] width 16 height 13
radio input "true"
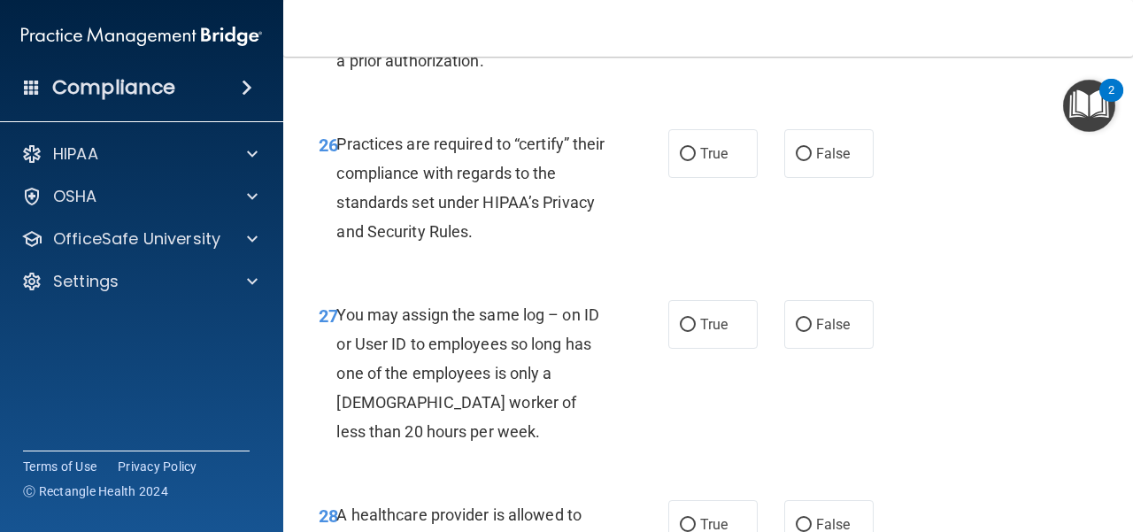
scroll to position [4693, 0]
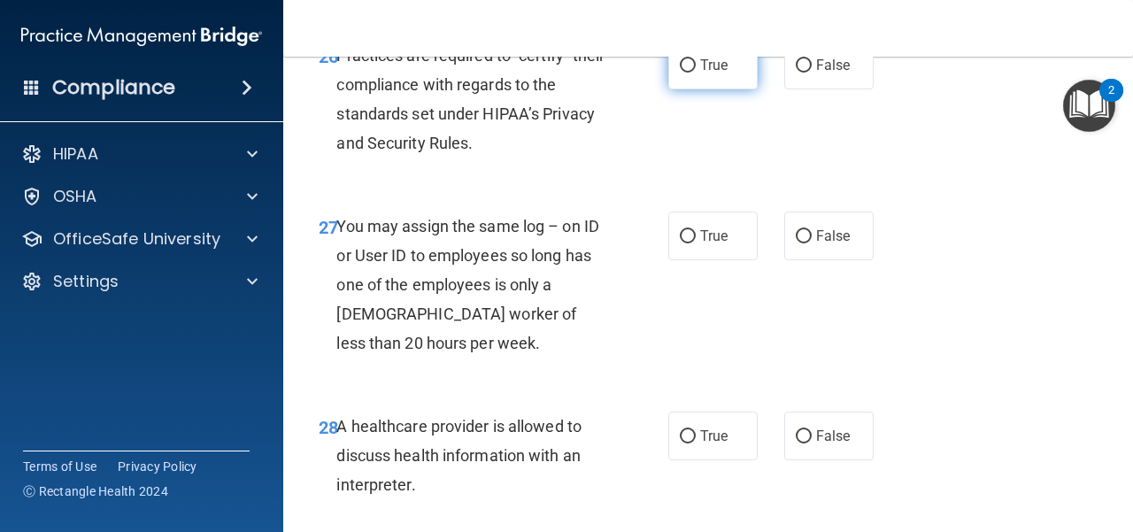
click at [719, 73] on span "True" at bounding box center [713, 65] width 27 height 17
click at [696, 73] on input "True" at bounding box center [688, 65] width 16 height 13
radio input "true"
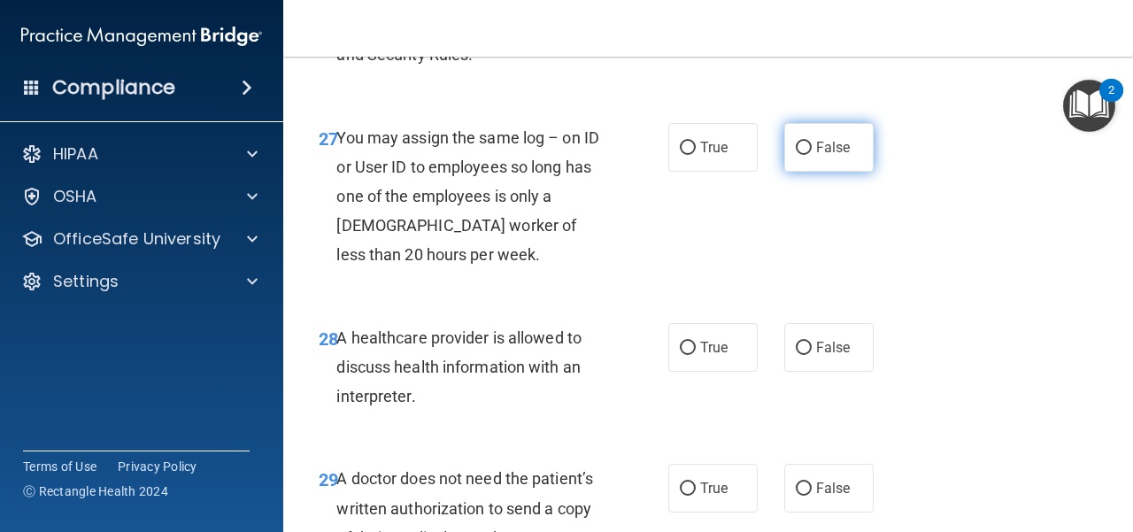
click at [831, 156] on span "False" at bounding box center [833, 147] width 35 height 17
click at [812, 155] on input "False" at bounding box center [804, 148] width 16 height 13
radio input "true"
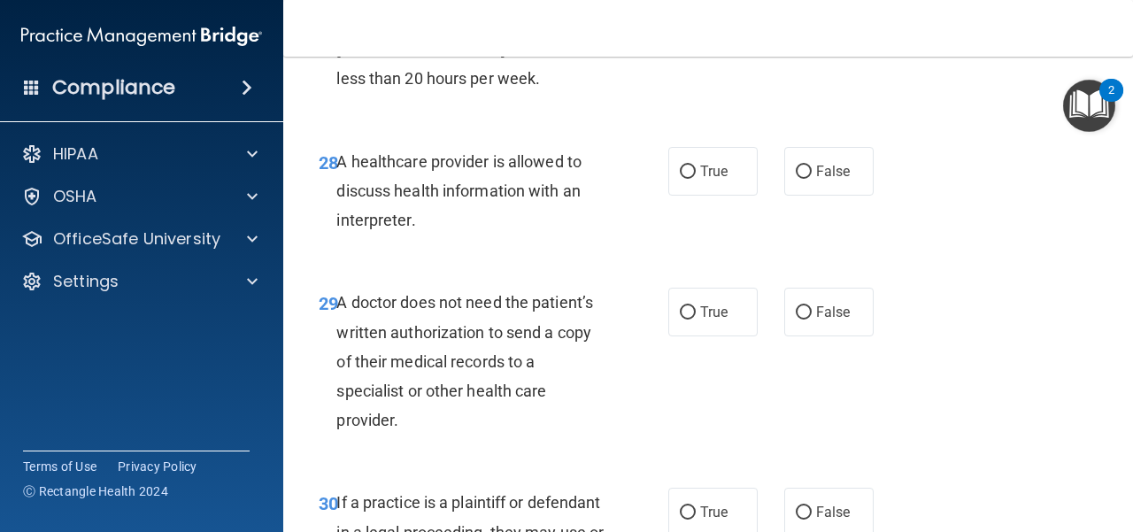
scroll to position [4959, 0]
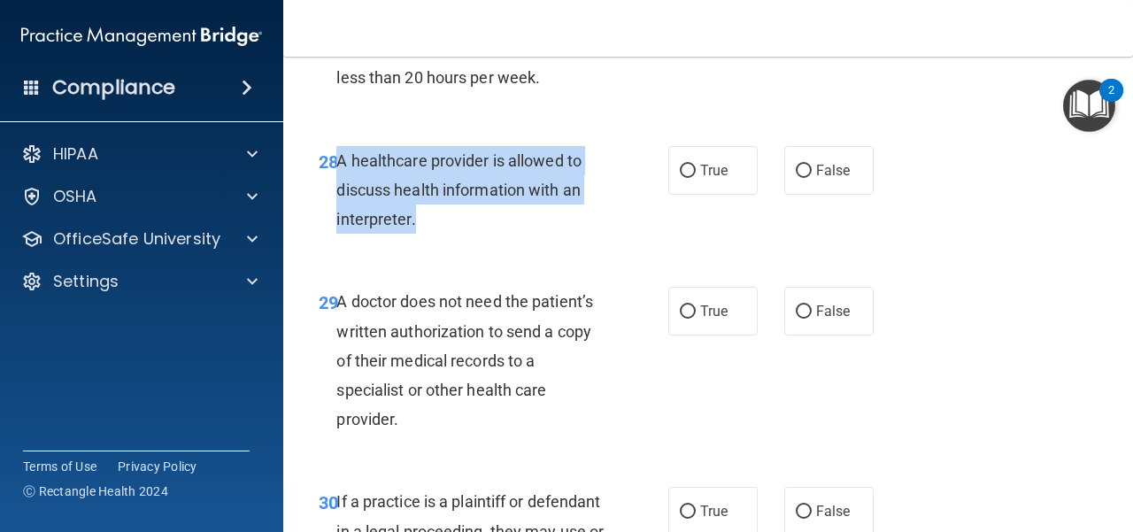
drag, startPoint x: 446, startPoint y: 279, endPoint x: 340, endPoint y: 228, distance: 118.0
click at [340, 228] on div "A healthcare provider is allowed to discuss health information with an interpre…" at bounding box center [478, 190] width 282 height 89
click at [484, 244] on div "28 A healthcare provider is allowed to discuss health information with an inter…" at bounding box center [493, 194] width 403 height 97
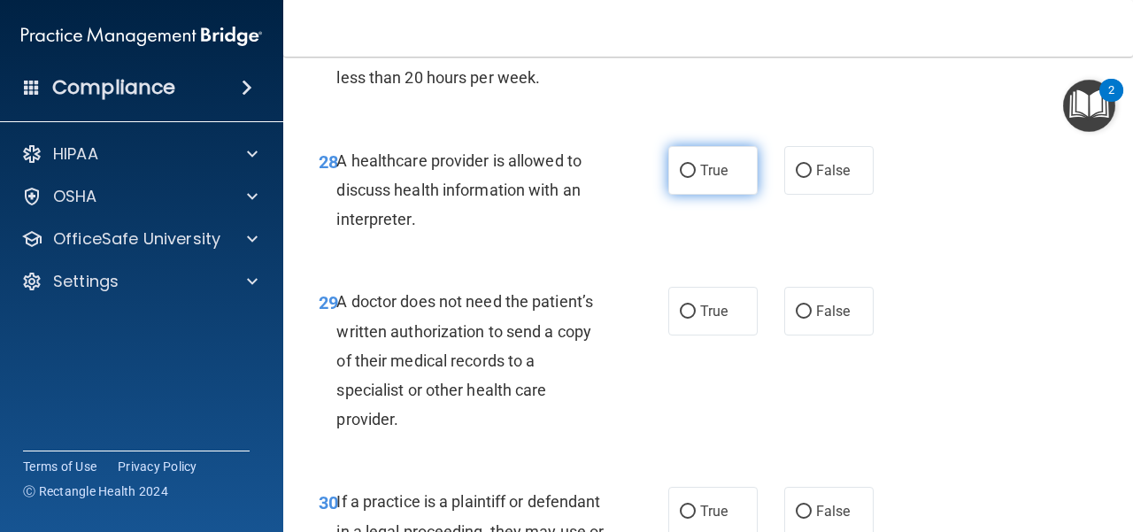
click at [724, 195] on label "True" at bounding box center [713, 170] width 89 height 49
click at [696, 178] on input "True" at bounding box center [688, 171] width 16 height 13
radio input "true"
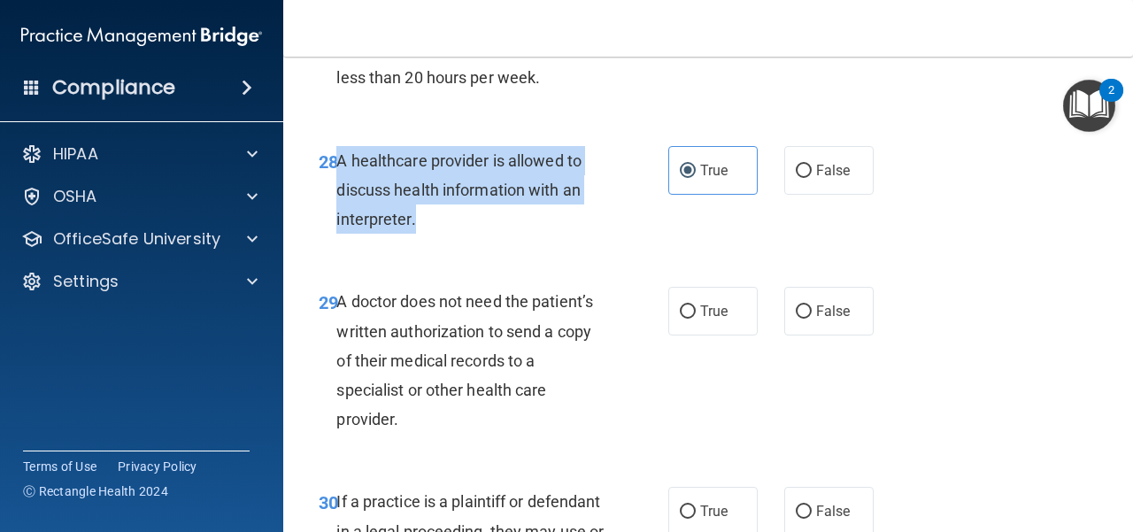
drag, startPoint x: 433, startPoint y: 277, endPoint x: 335, endPoint y: 212, distance: 118.1
click at [335, 212] on div "28 A healthcare provider is allowed to discuss health information with an inter…" at bounding box center [493, 194] width 403 height 97
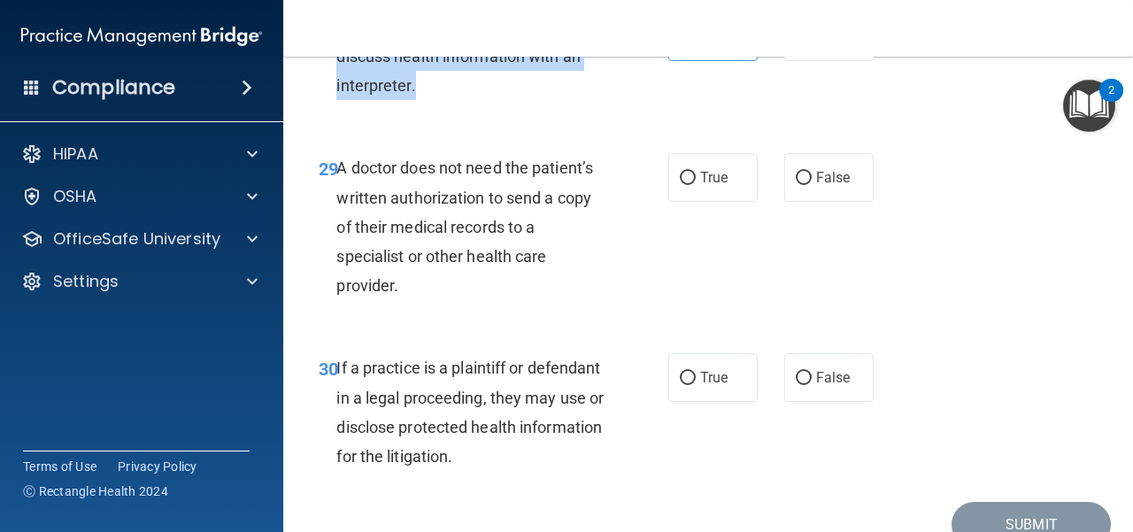
scroll to position [5136, 0]
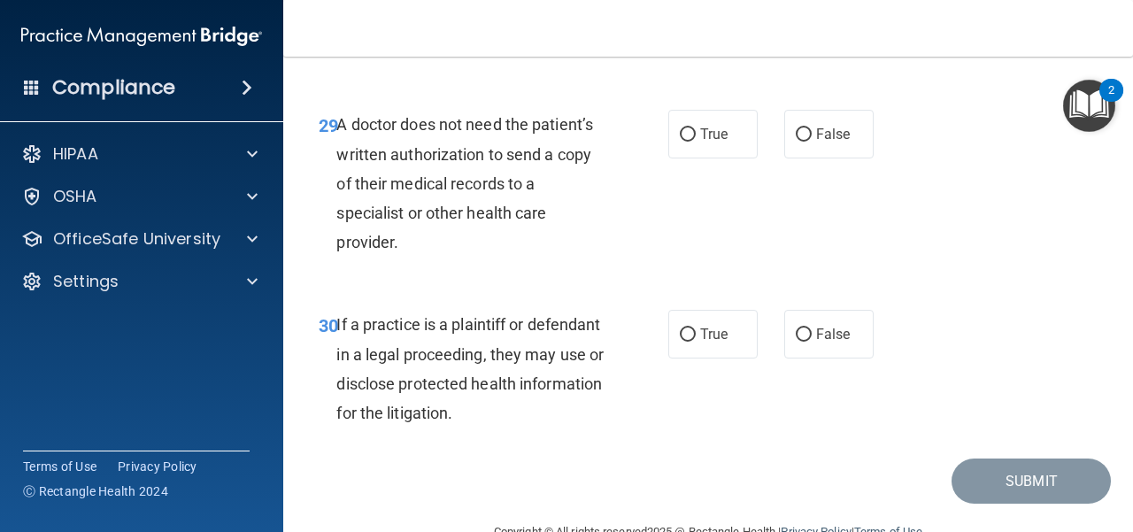
drag, startPoint x: 413, startPoint y: 302, endPoint x: 337, endPoint y: 184, distance: 140.3
click at [337, 184] on div "A doctor does not need the patient’s written authorization to send a copy of th…" at bounding box center [478, 183] width 282 height 147
click at [684, 142] on input "True" at bounding box center [688, 134] width 16 height 13
radio input "true"
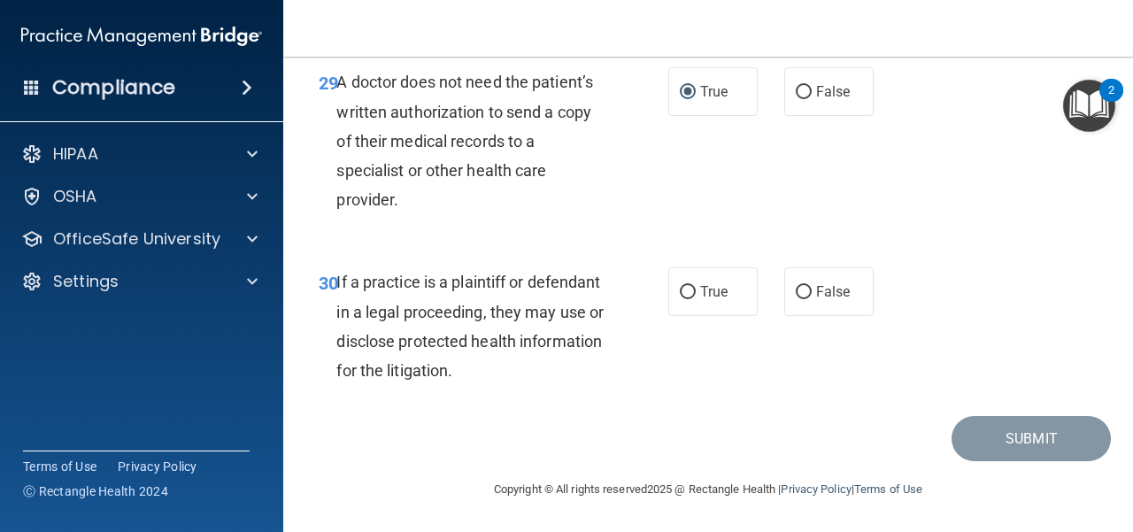
scroll to position [5236, 0]
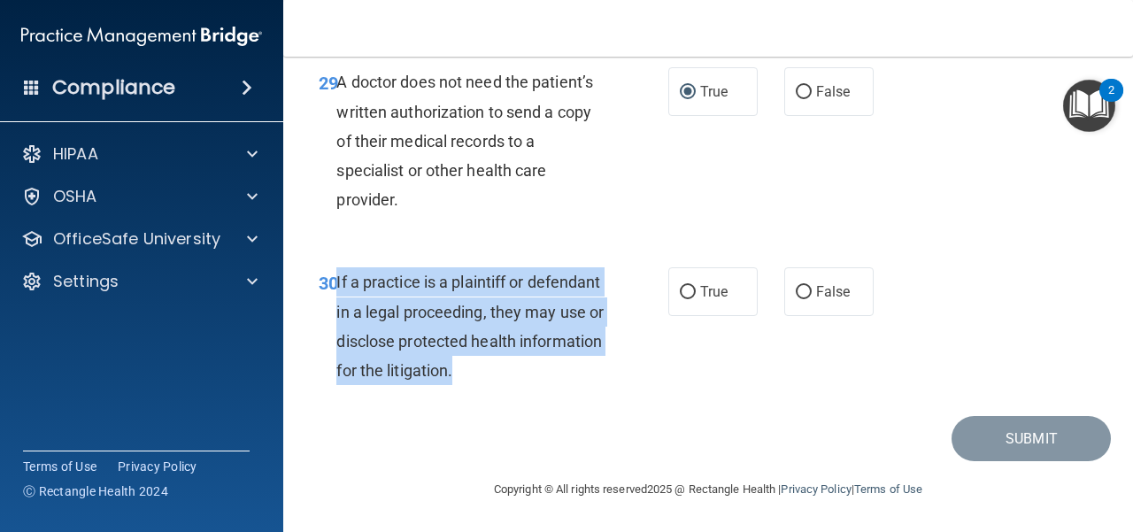
drag, startPoint x: 558, startPoint y: 375, endPoint x: 337, endPoint y: 287, distance: 238.1
click at [337, 287] on div "If a practice is a plaintiff or defendant in a legal proceeding, they may use o…" at bounding box center [478, 326] width 282 height 118
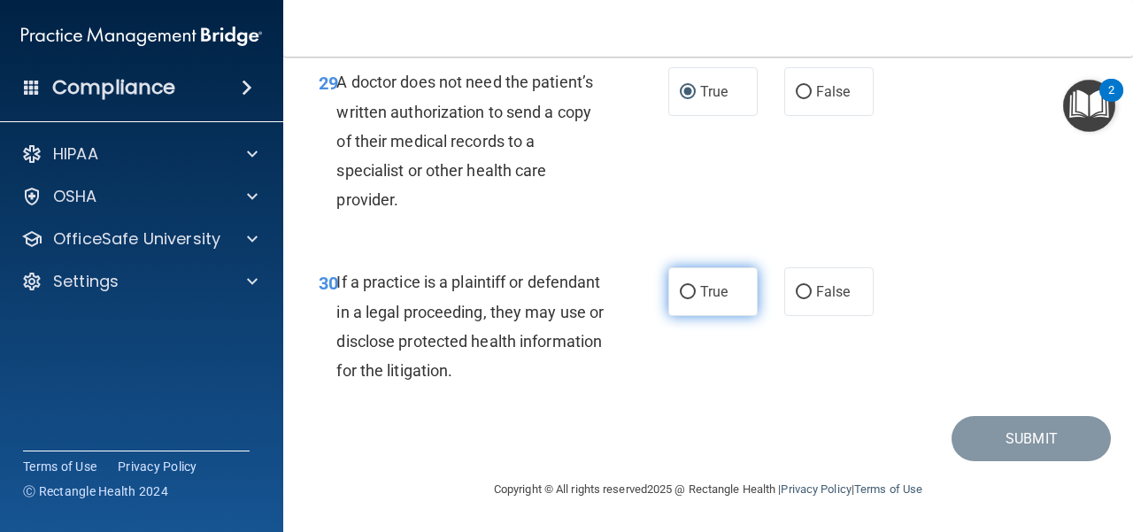
click at [700, 292] on span "True" at bounding box center [713, 291] width 27 height 17
click at [696, 292] on input "True" at bounding box center [688, 292] width 16 height 13
radio input "true"
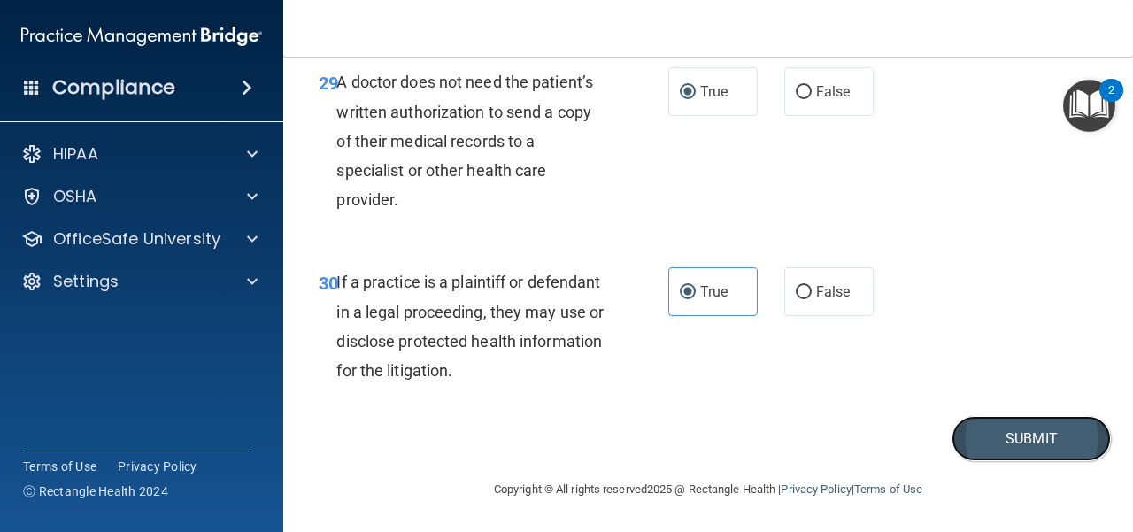
click at [1032, 442] on button "Submit" at bounding box center [1031, 438] width 159 height 45
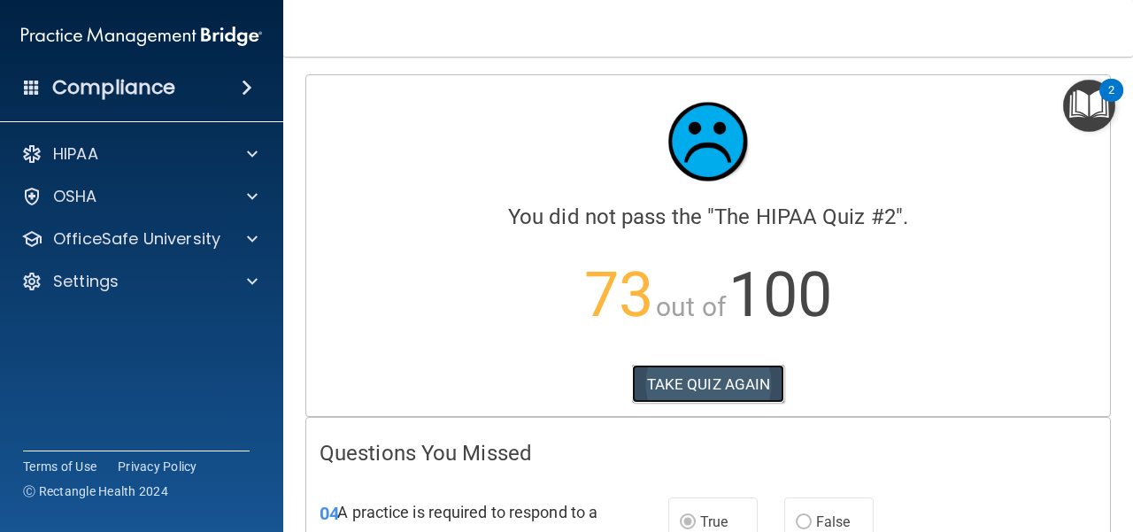
click at [673, 371] on button "TAKE QUIZ AGAIN" at bounding box center [708, 384] width 153 height 39
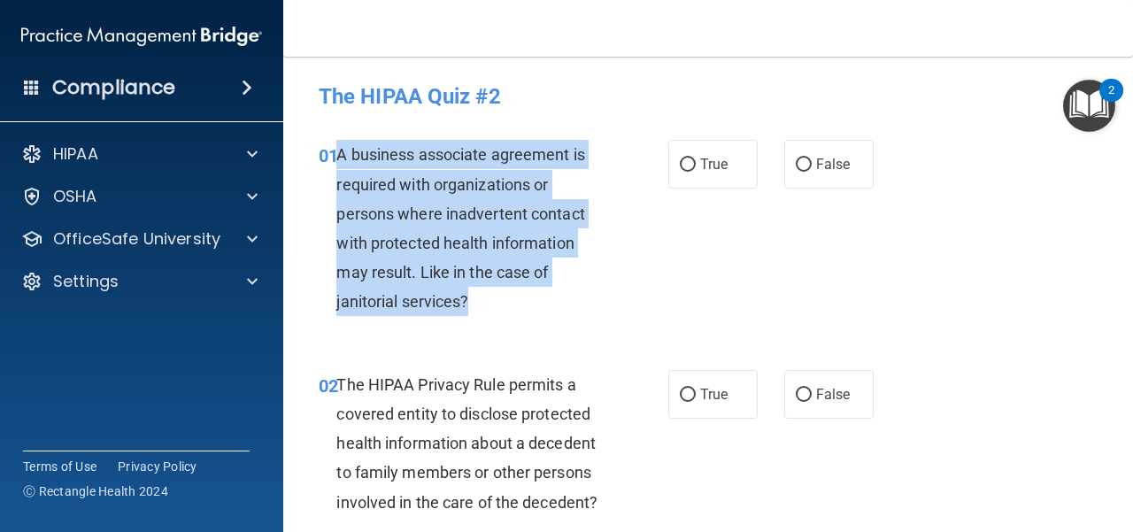
drag, startPoint x: 484, startPoint y: 306, endPoint x: 338, endPoint y: 159, distance: 207.3
click at [338, 159] on div "A business associate agreement is required with organizations or persons where …" at bounding box center [478, 228] width 282 height 176
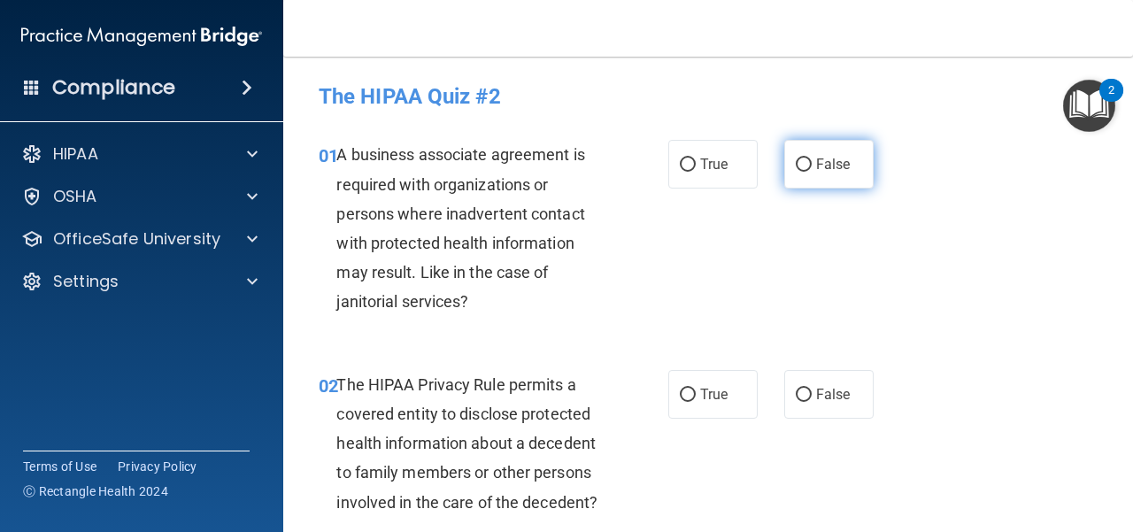
click at [816, 166] on span "False" at bounding box center [833, 164] width 35 height 17
click at [809, 166] on input "False" at bounding box center [804, 165] width 16 height 13
radio input "true"
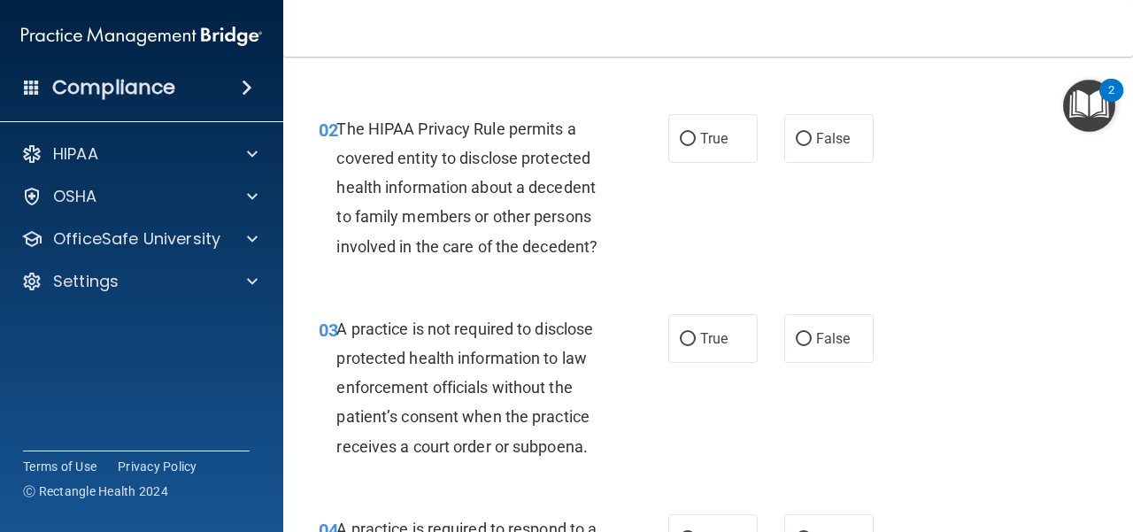
scroll to position [266, 0]
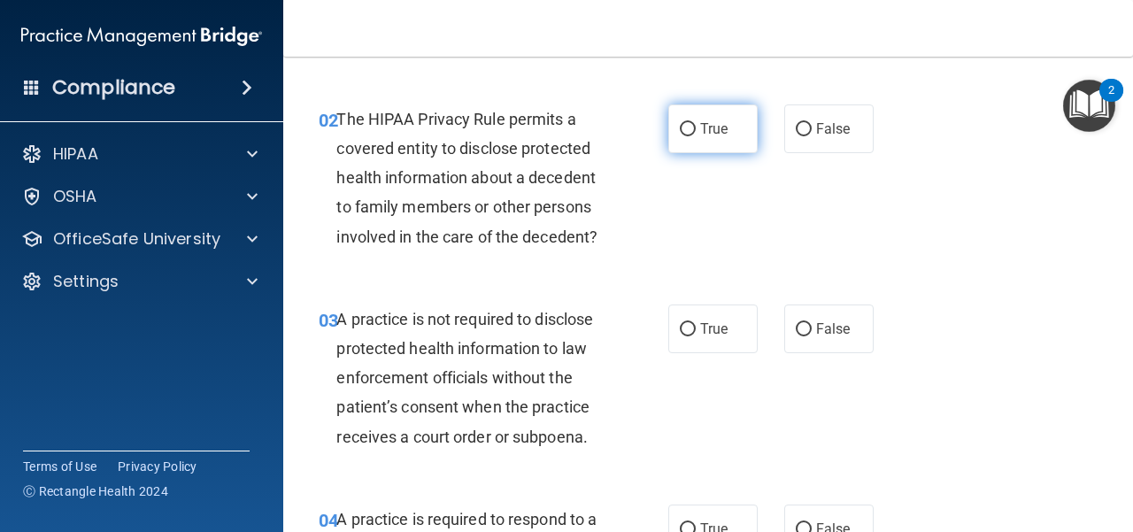
click at [707, 115] on label "True" at bounding box center [713, 128] width 89 height 49
click at [696, 123] on input "True" at bounding box center [688, 129] width 16 height 13
radio input "true"
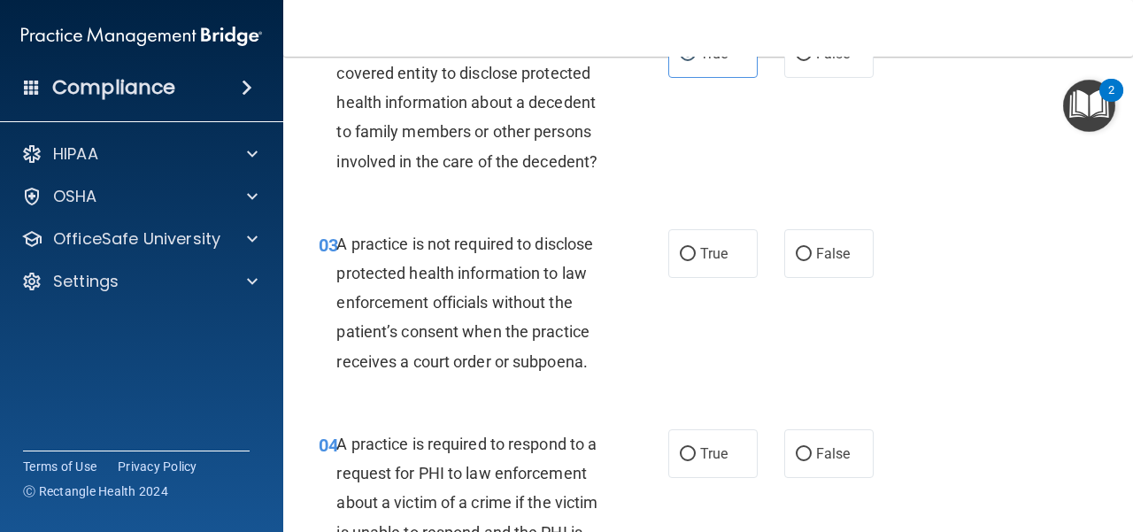
scroll to position [443, 0]
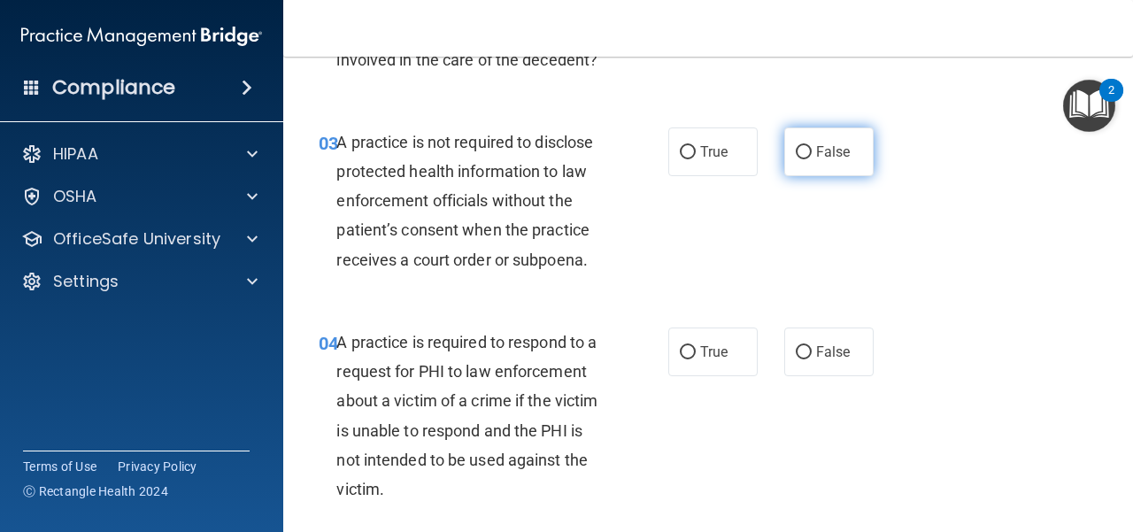
click at [806, 165] on label "False" at bounding box center [829, 152] width 89 height 49
click at [806, 159] on input "False" at bounding box center [804, 152] width 16 height 13
radio input "true"
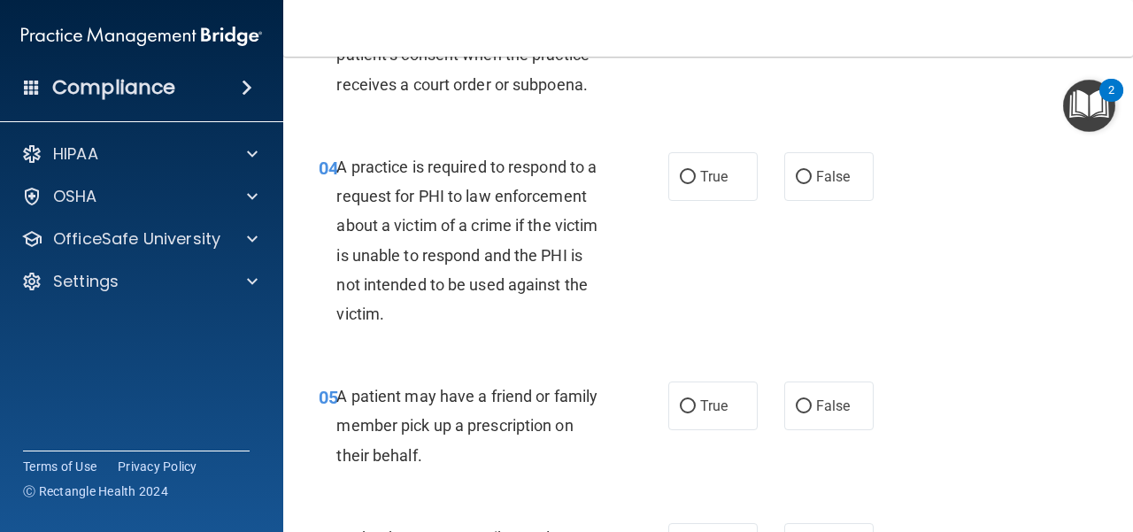
scroll to position [620, 0]
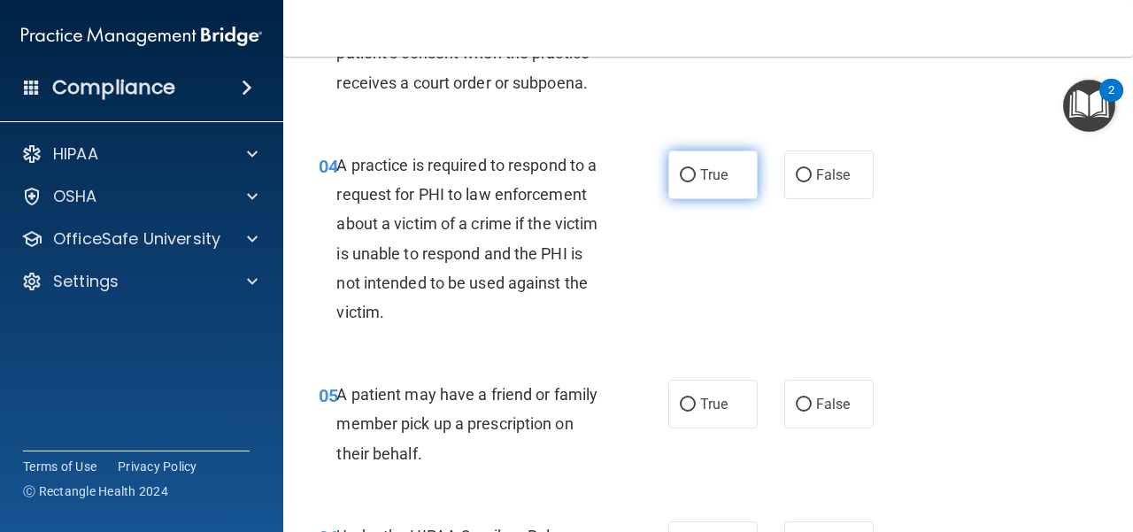
click at [723, 182] on label "True" at bounding box center [713, 175] width 89 height 49
click at [696, 182] on input "True" at bounding box center [688, 175] width 16 height 13
radio input "true"
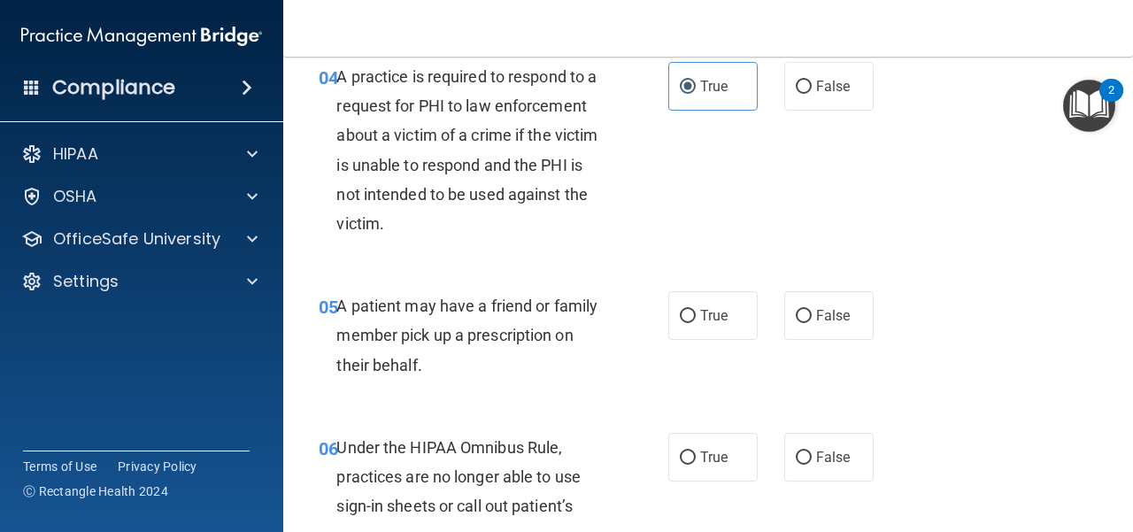
scroll to position [797, 0]
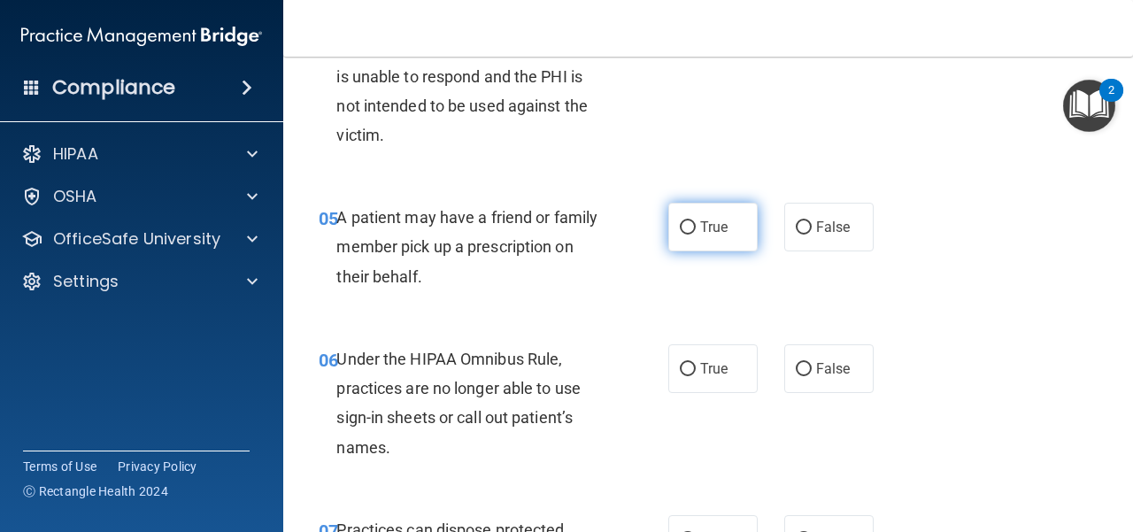
click at [716, 240] on label "True" at bounding box center [713, 227] width 89 height 49
click at [696, 235] on input "True" at bounding box center [688, 227] width 16 height 13
radio input "true"
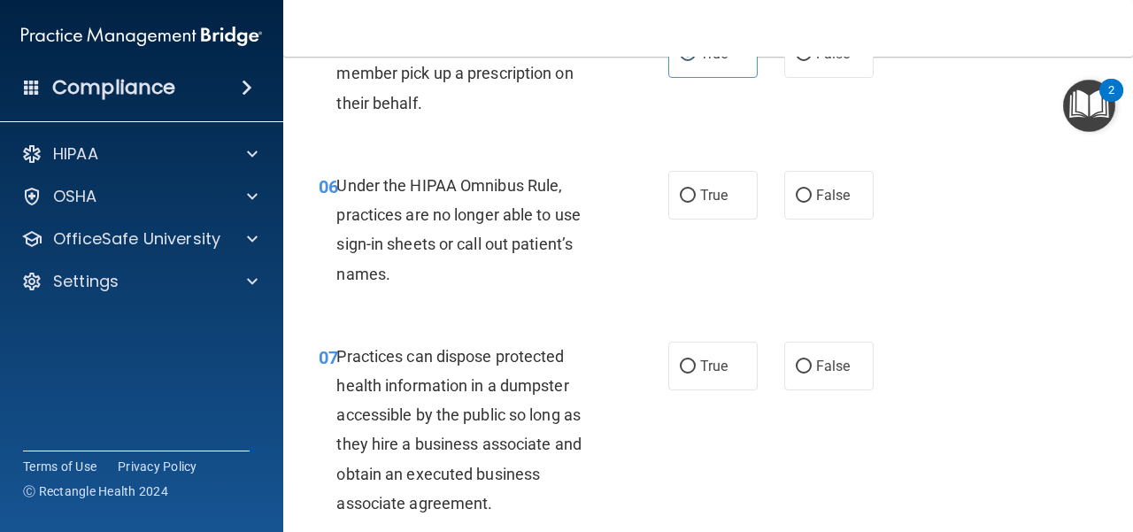
scroll to position [974, 0]
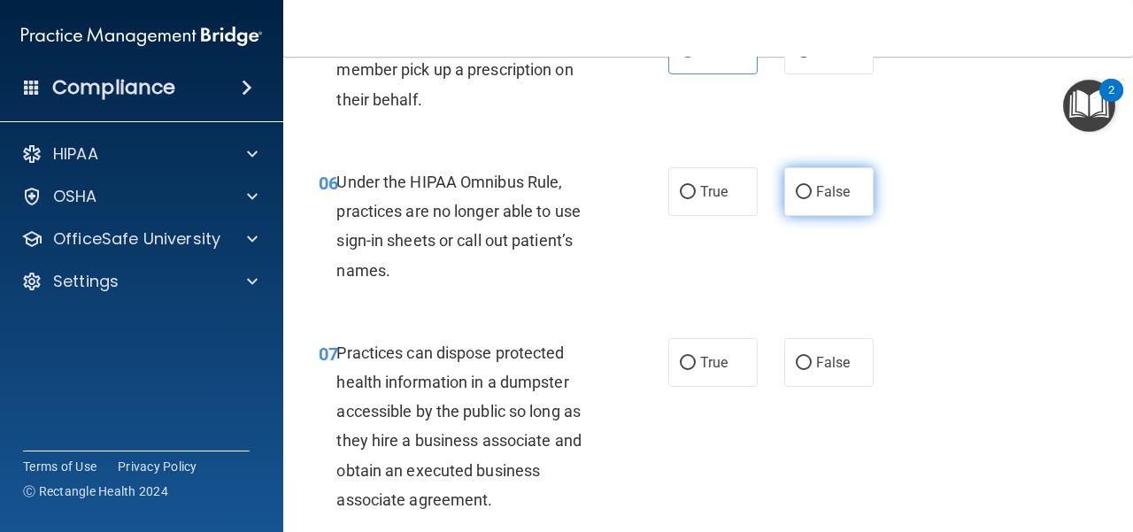
click at [804, 205] on label "False" at bounding box center [829, 191] width 89 height 49
click at [804, 199] on input "False" at bounding box center [804, 192] width 16 height 13
radio input "true"
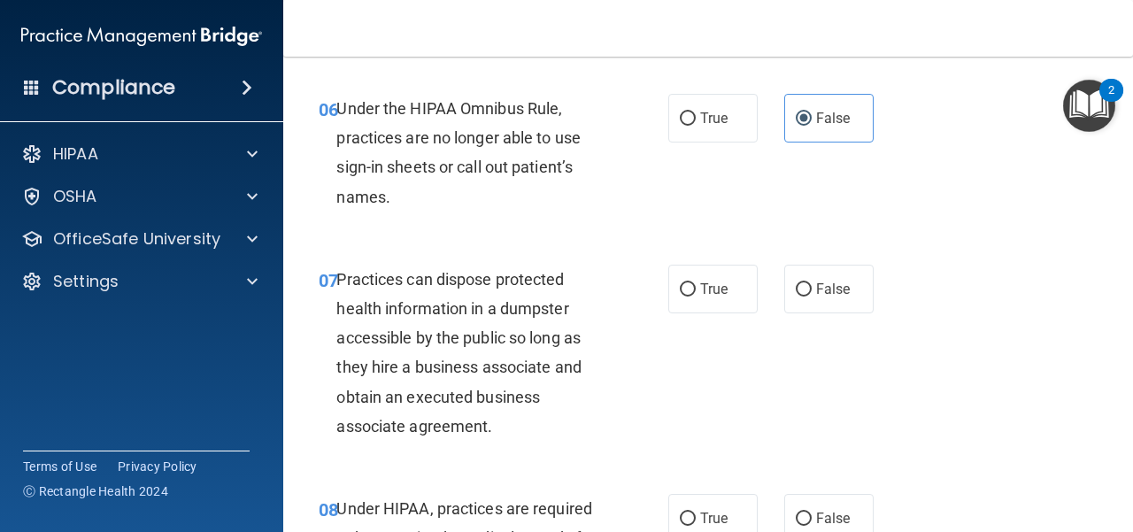
scroll to position [1151, 0]
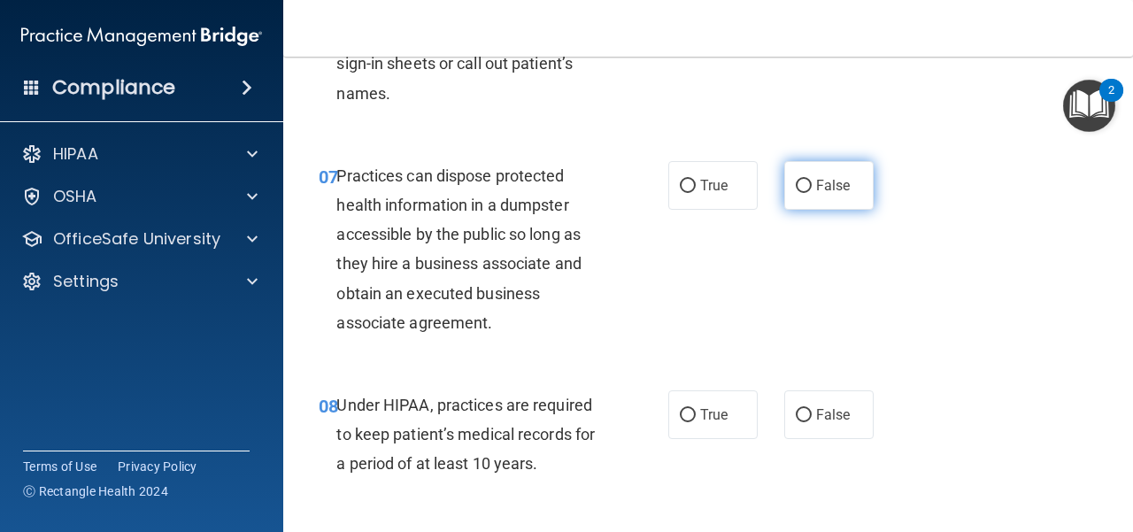
click at [797, 194] on label "False" at bounding box center [829, 185] width 89 height 49
click at [797, 193] on input "False" at bounding box center [804, 186] width 16 height 13
radio input "true"
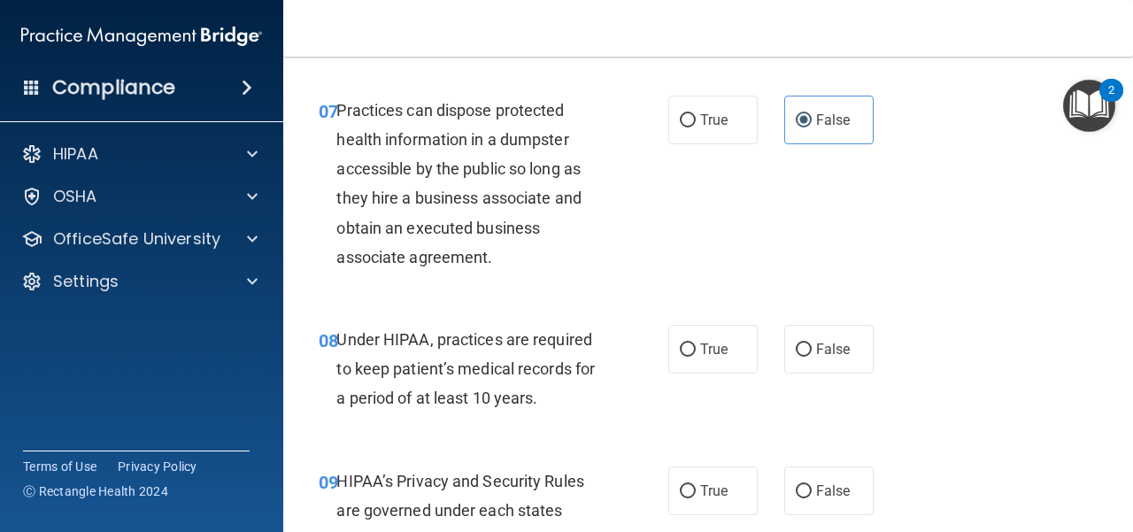
scroll to position [1328, 0]
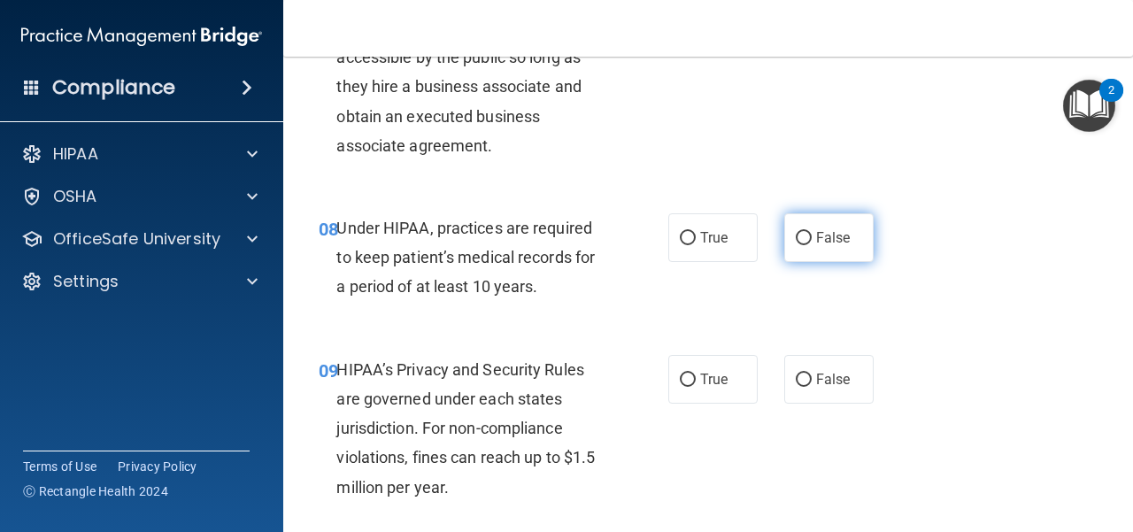
click at [831, 245] on span "False" at bounding box center [833, 237] width 35 height 17
click at [812, 245] on input "False" at bounding box center [804, 238] width 16 height 13
radio input "true"
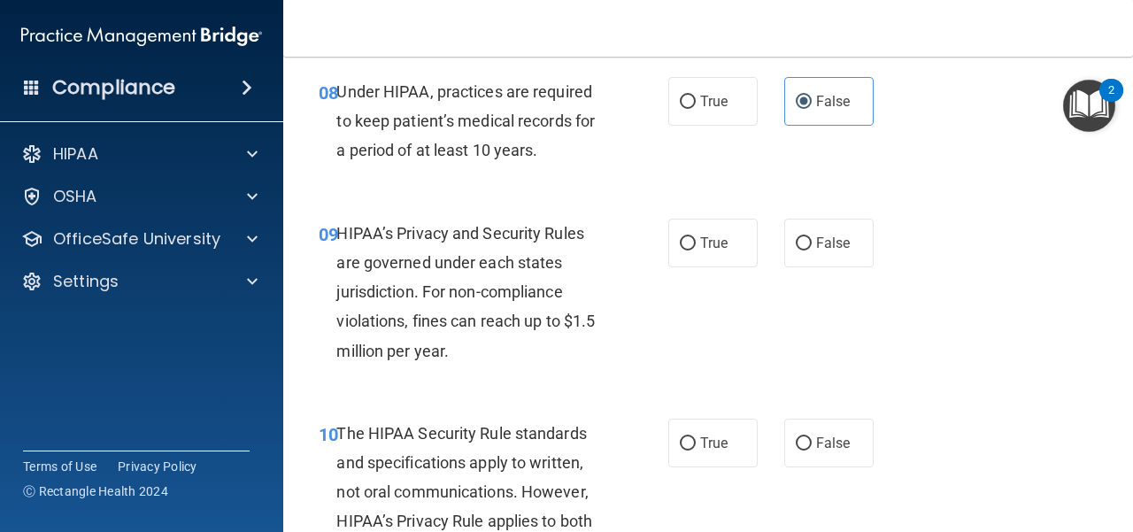
scroll to position [1505, 0]
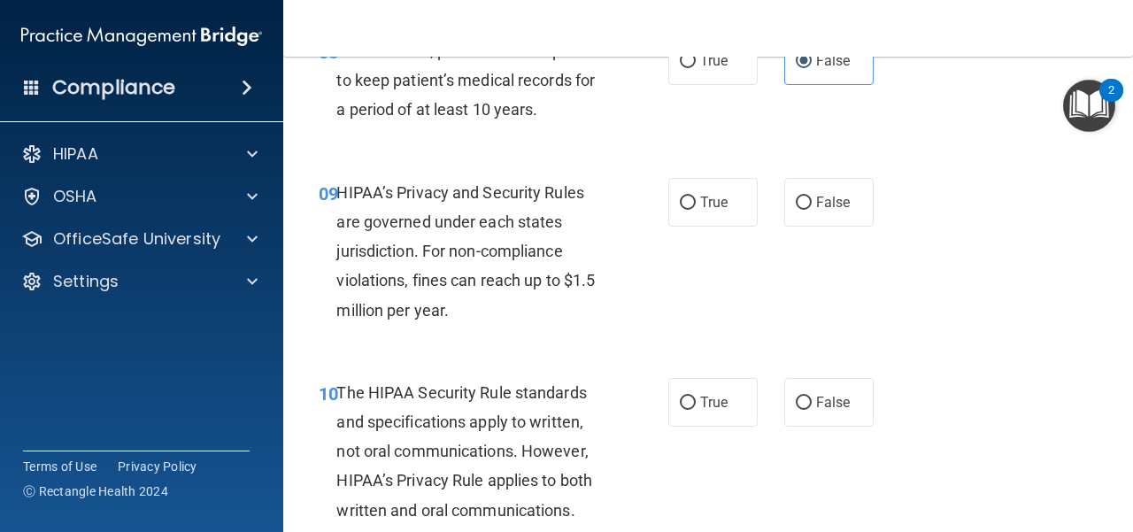
click at [868, 222] on div "True False" at bounding box center [776, 202] width 215 height 49
click at [827, 225] on label "False" at bounding box center [829, 202] width 89 height 49
click at [812, 210] on input "False" at bounding box center [804, 203] width 16 height 13
radio input "true"
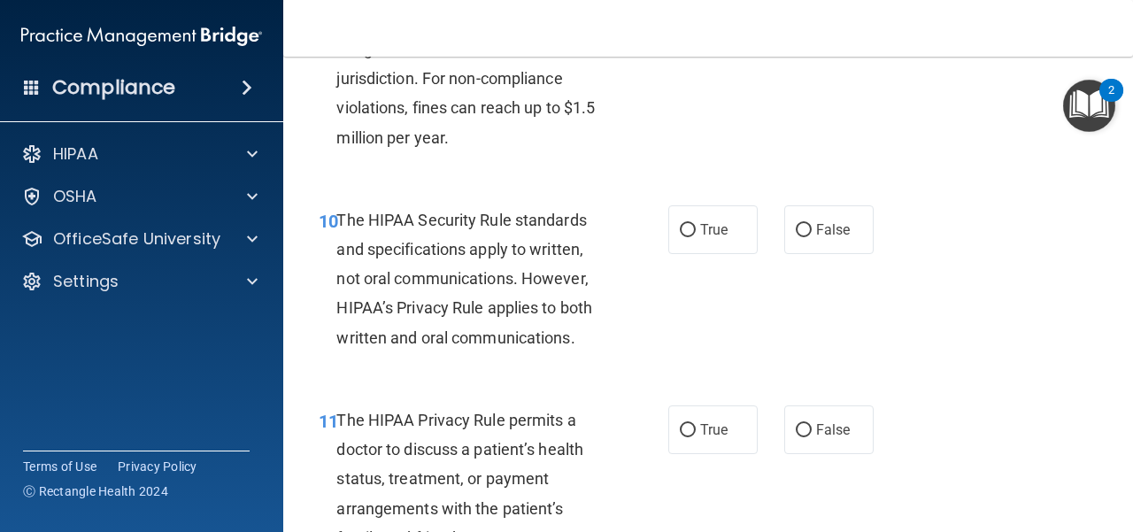
scroll to position [1683, 0]
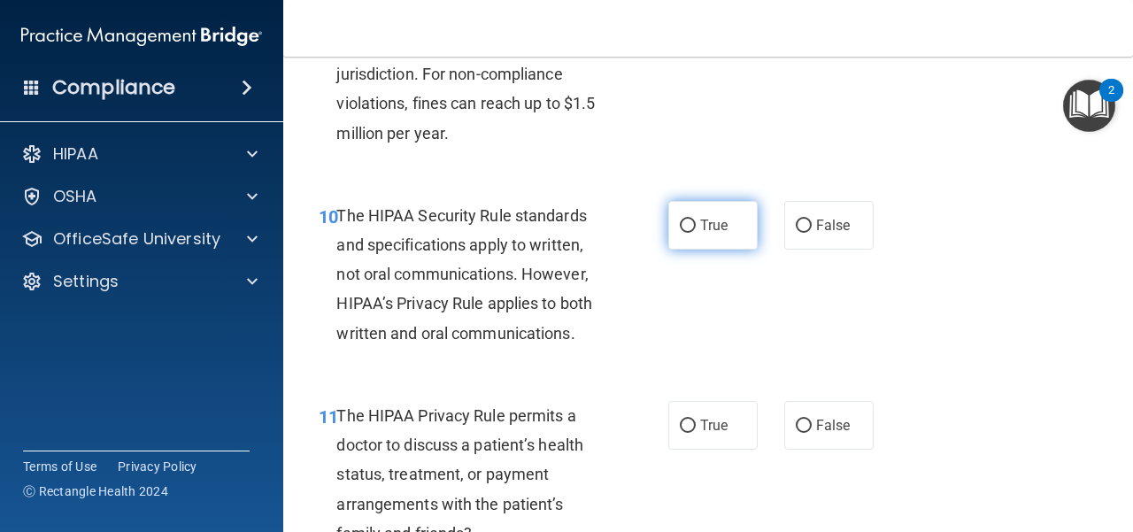
click at [723, 219] on label "True" at bounding box center [713, 225] width 89 height 49
click at [696, 220] on input "True" at bounding box center [688, 226] width 16 height 13
radio input "true"
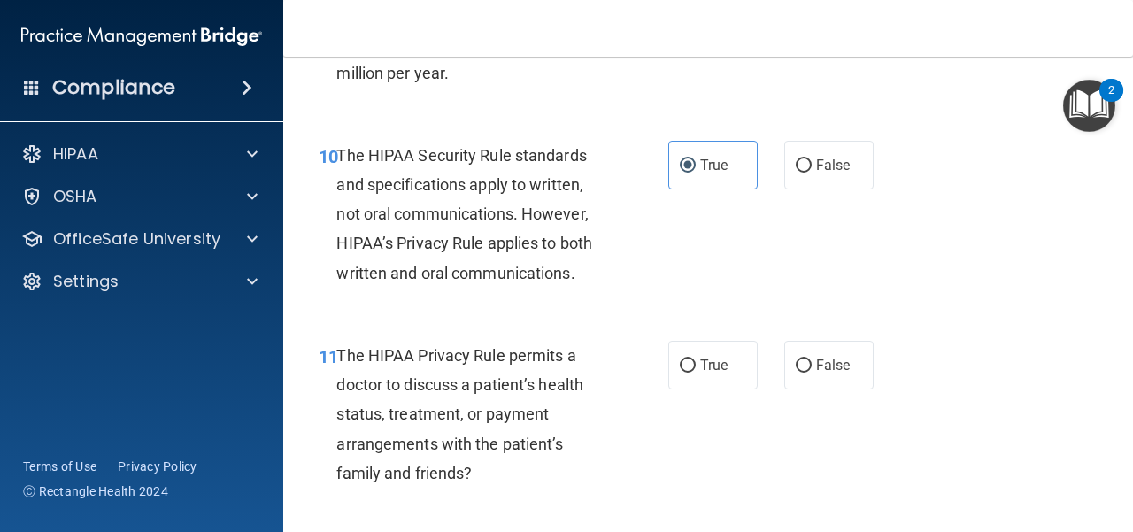
scroll to position [1860, 0]
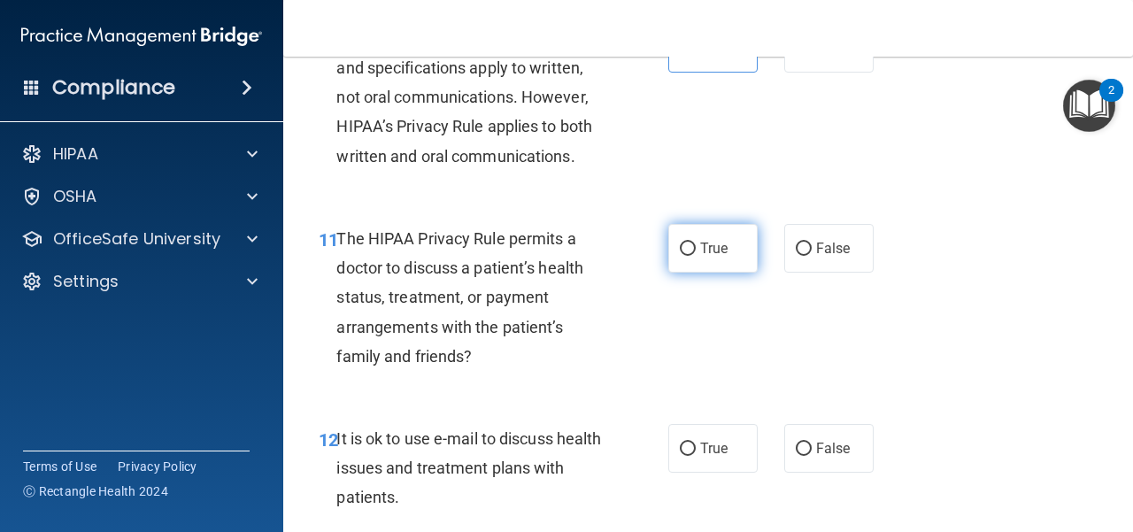
click at [687, 259] on label "True" at bounding box center [713, 248] width 89 height 49
click at [687, 256] on input "True" at bounding box center [688, 249] width 16 height 13
radio input "true"
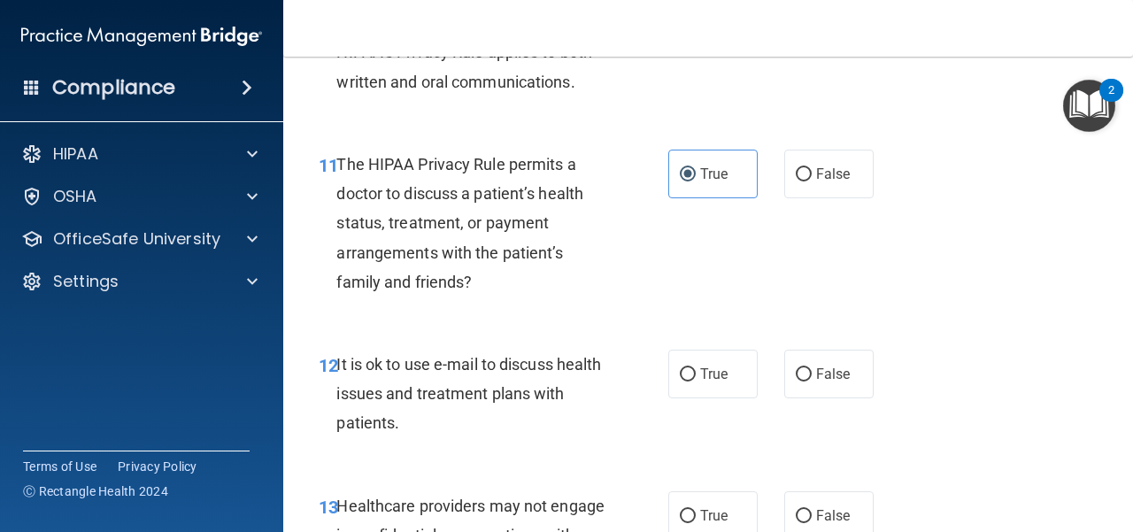
scroll to position [2037, 0]
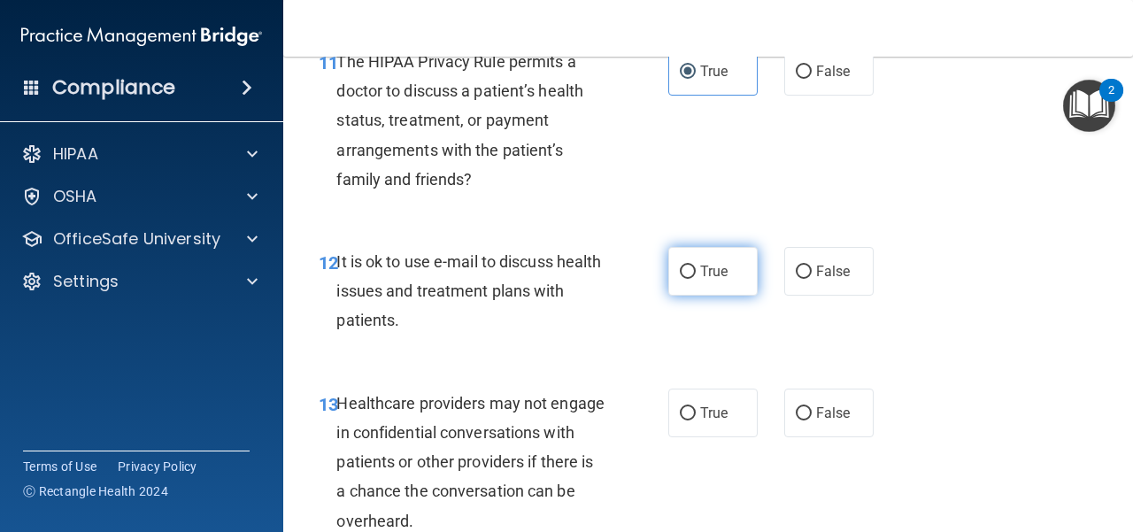
click at [696, 281] on label "True" at bounding box center [713, 271] width 89 height 49
click at [696, 279] on input "True" at bounding box center [688, 272] width 16 height 13
radio input "true"
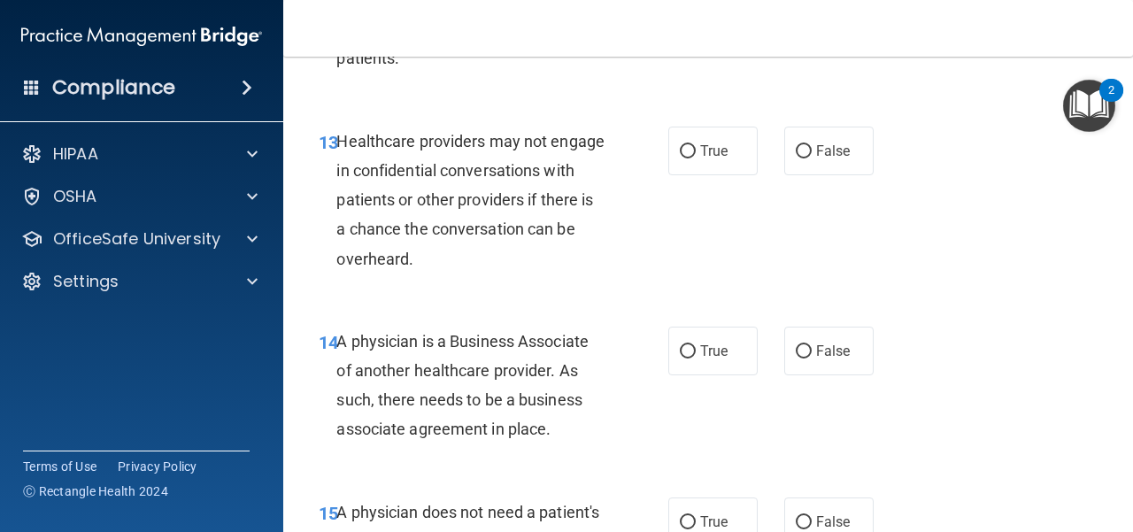
scroll to position [2302, 0]
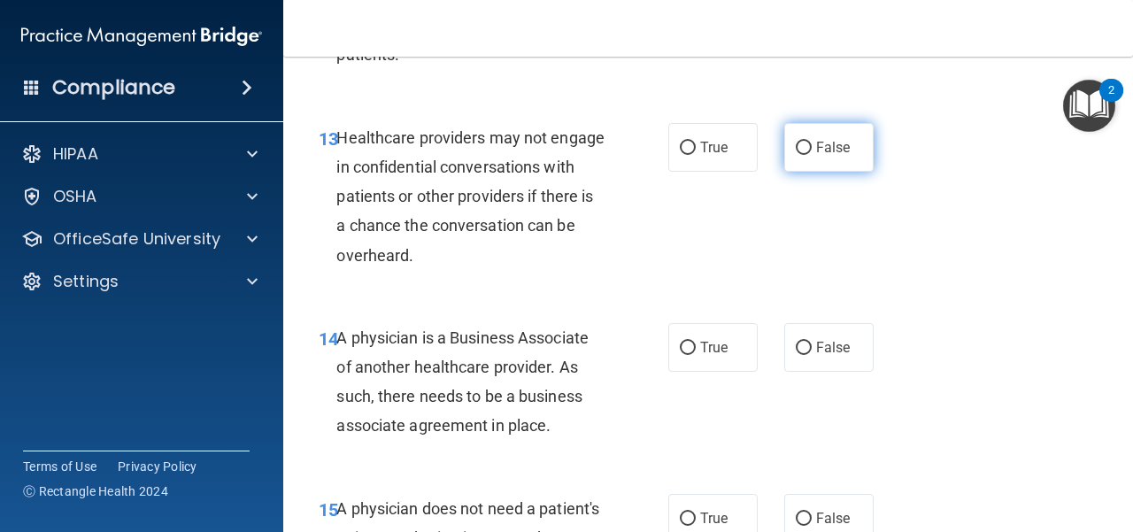
click at [848, 148] on label "False" at bounding box center [829, 147] width 89 height 49
click at [812, 148] on input "False" at bounding box center [804, 148] width 16 height 13
radio input "true"
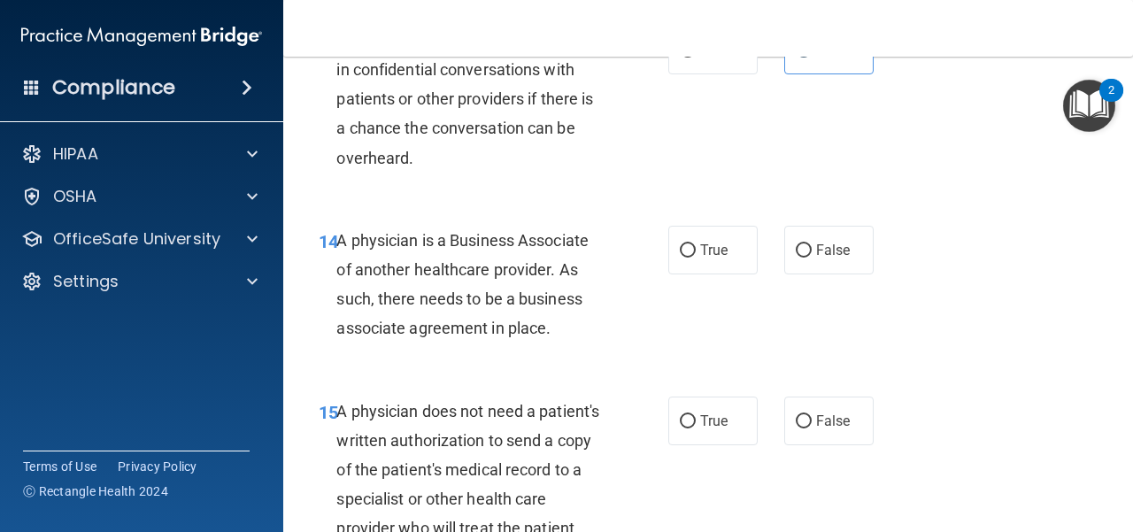
scroll to position [2479, 0]
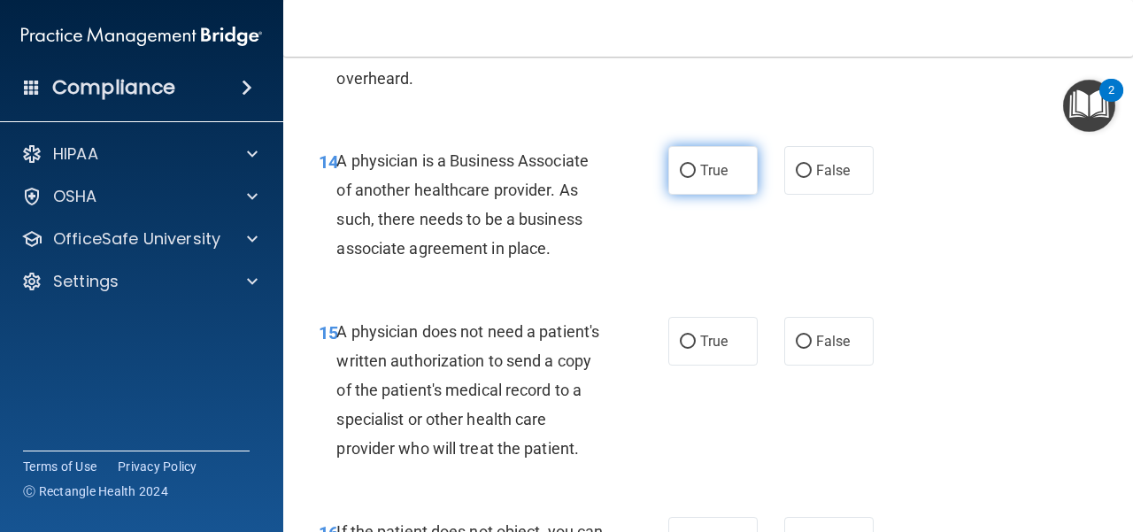
click at [700, 174] on span "True" at bounding box center [713, 170] width 27 height 17
click at [696, 174] on input "True" at bounding box center [688, 171] width 16 height 13
radio input "true"
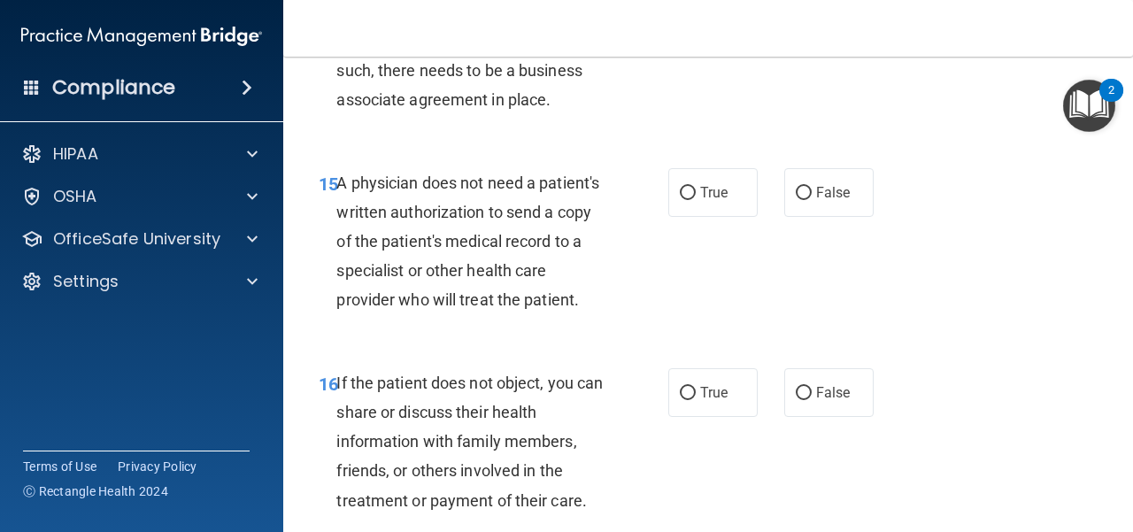
scroll to position [2657, 0]
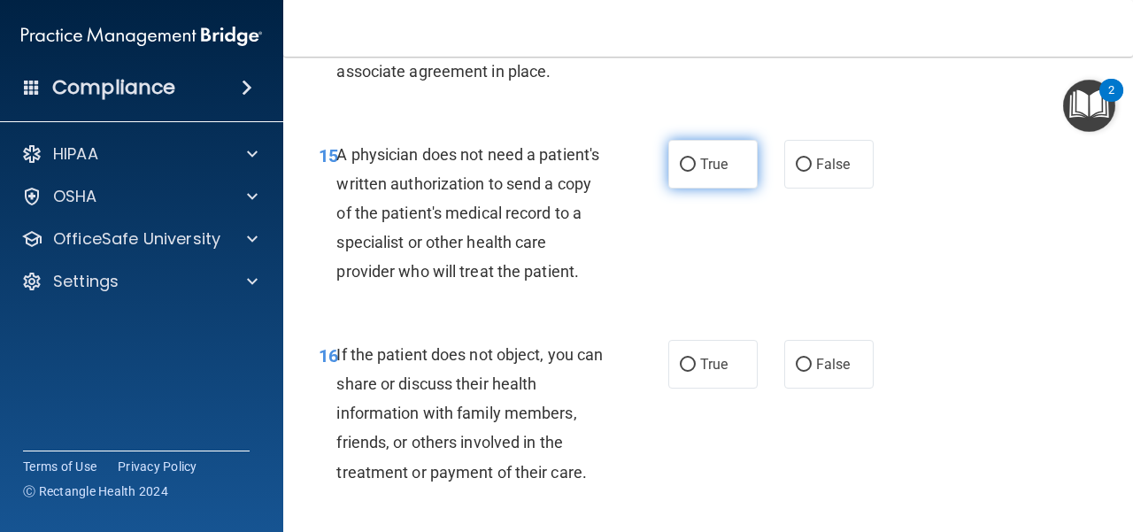
click at [691, 169] on label "True" at bounding box center [713, 164] width 89 height 49
click at [691, 169] on input "True" at bounding box center [688, 165] width 16 height 13
radio input "true"
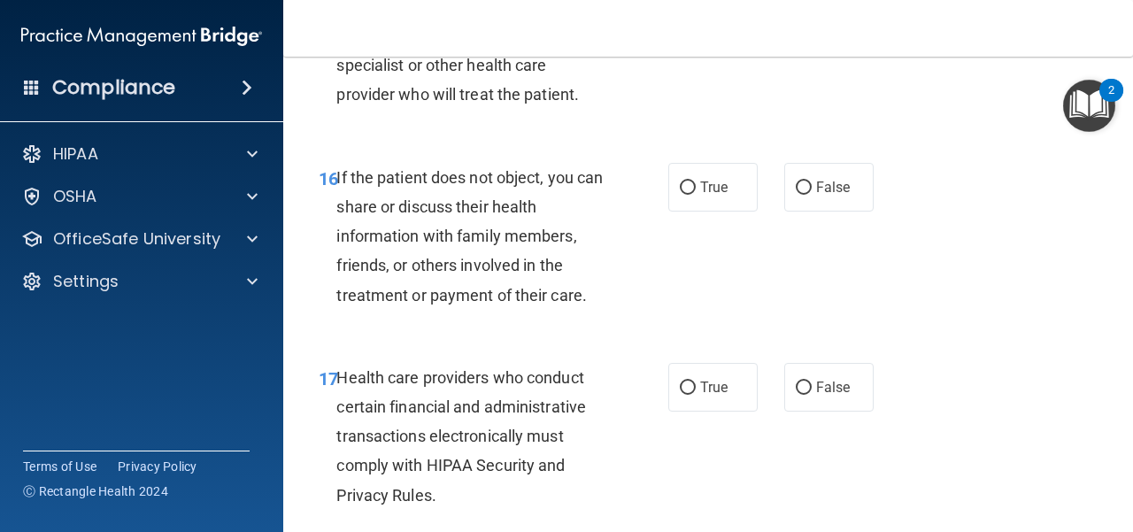
scroll to position [2922, 0]
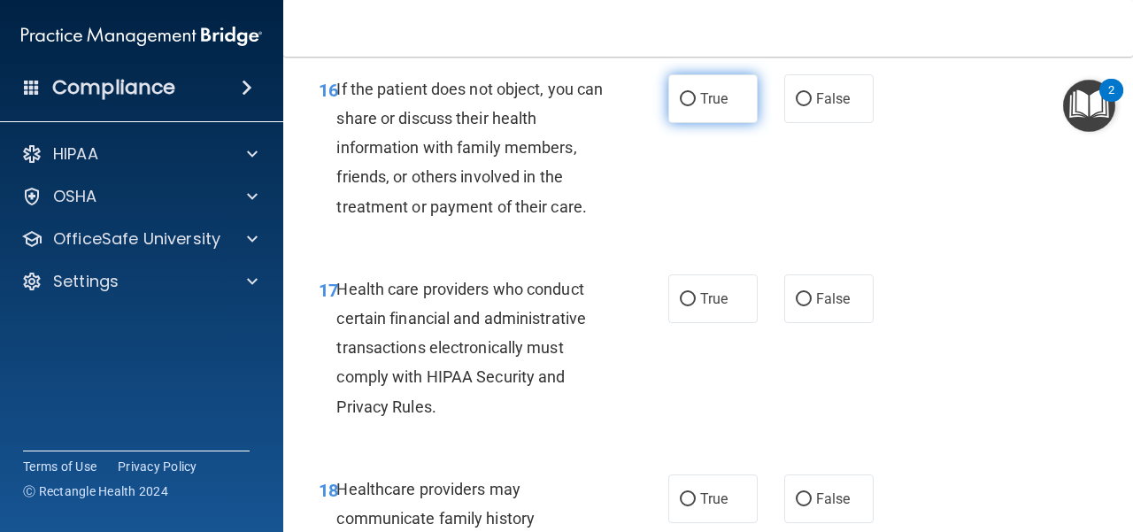
click at [720, 107] on span "True" at bounding box center [713, 98] width 27 height 17
click at [696, 106] on input "True" at bounding box center [688, 99] width 16 height 13
radio input "true"
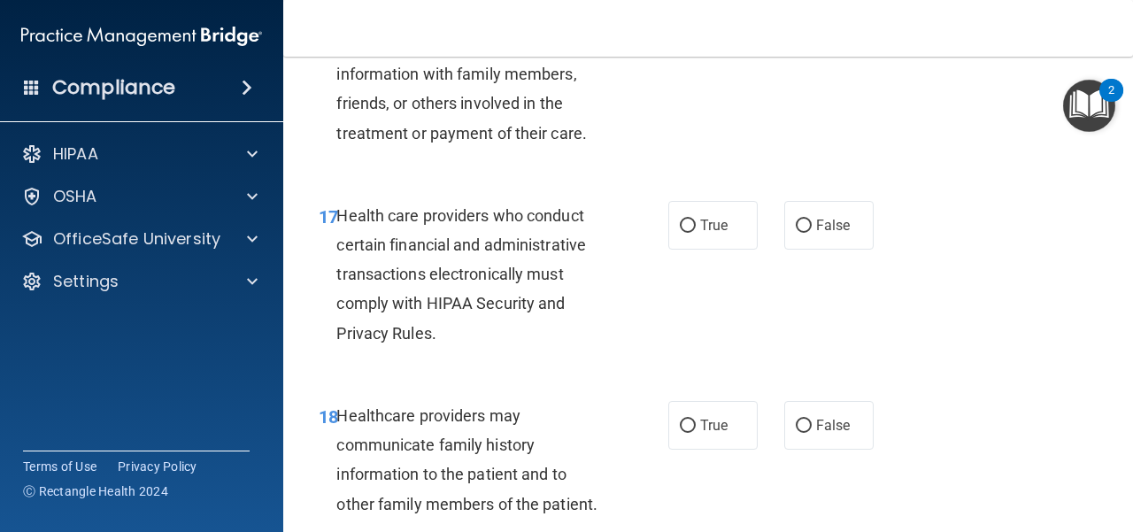
scroll to position [3099, 0]
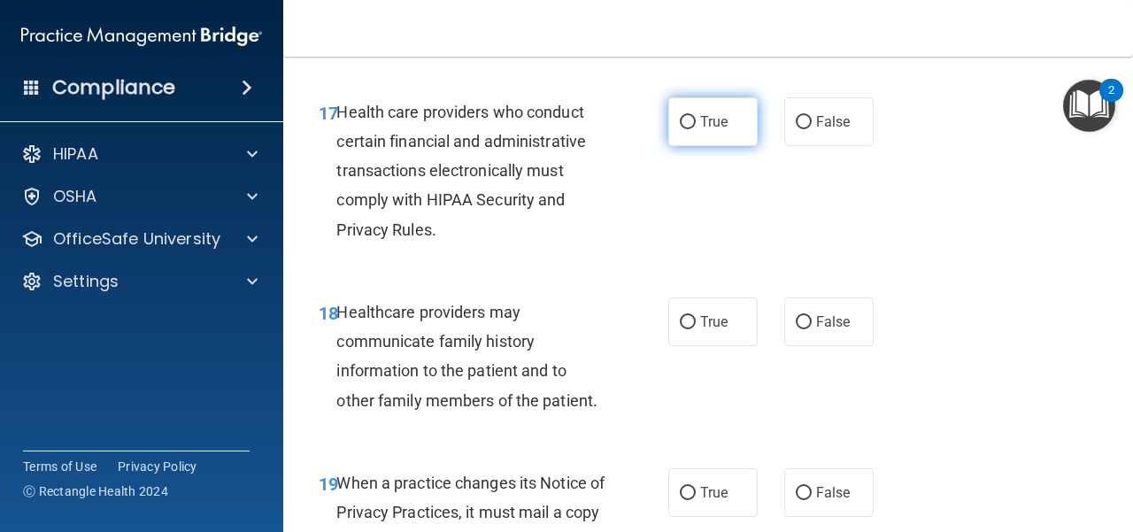
click at [705, 146] on label "True" at bounding box center [713, 121] width 89 height 49
click at [696, 129] on input "True" at bounding box center [688, 122] width 16 height 13
radio input "true"
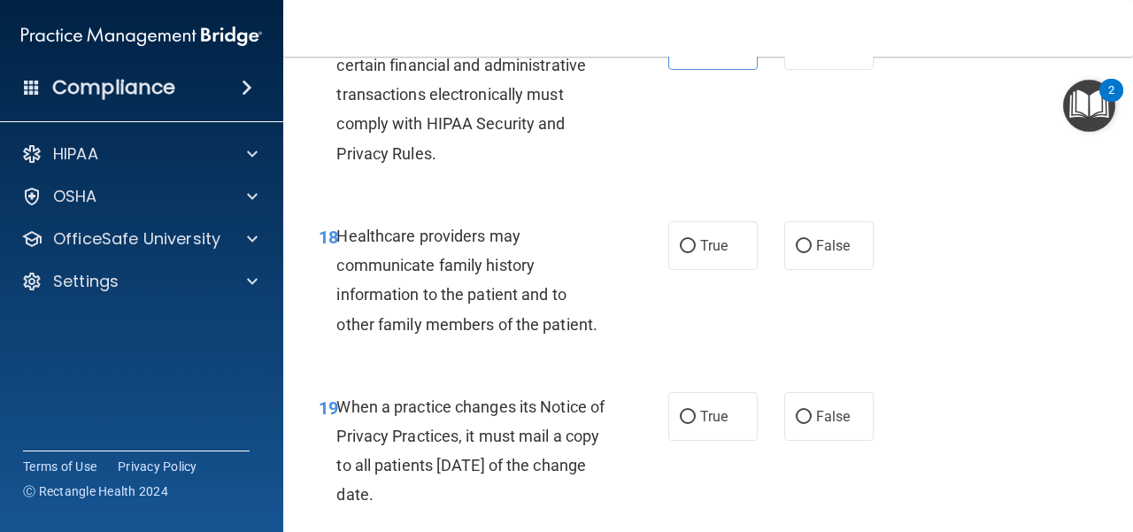
scroll to position [3276, 0]
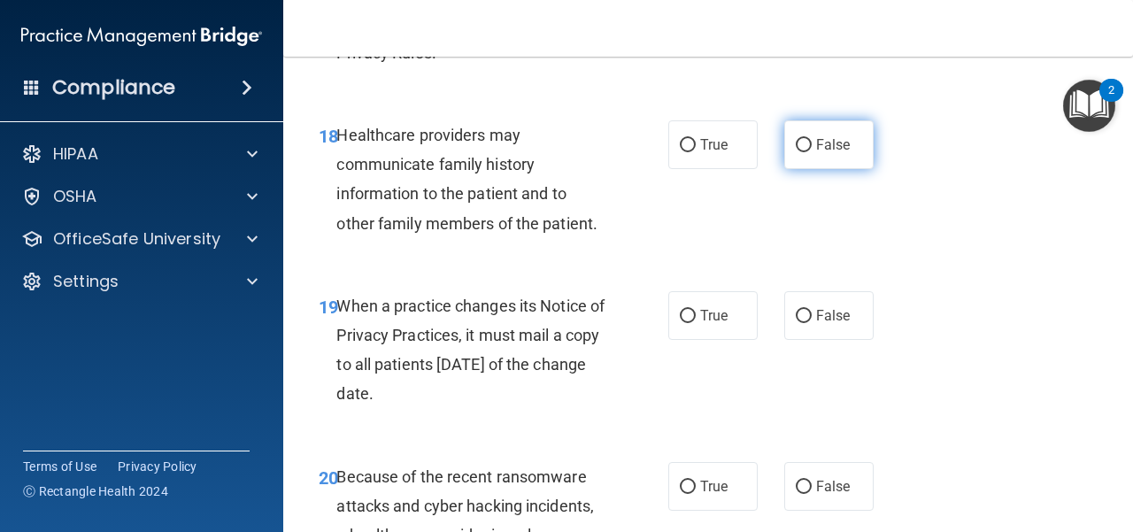
click at [842, 169] on label "False" at bounding box center [829, 144] width 89 height 49
click at [812, 152] on input "False" at bounding box center [804, 145] width 16 height 13
radio input "true"
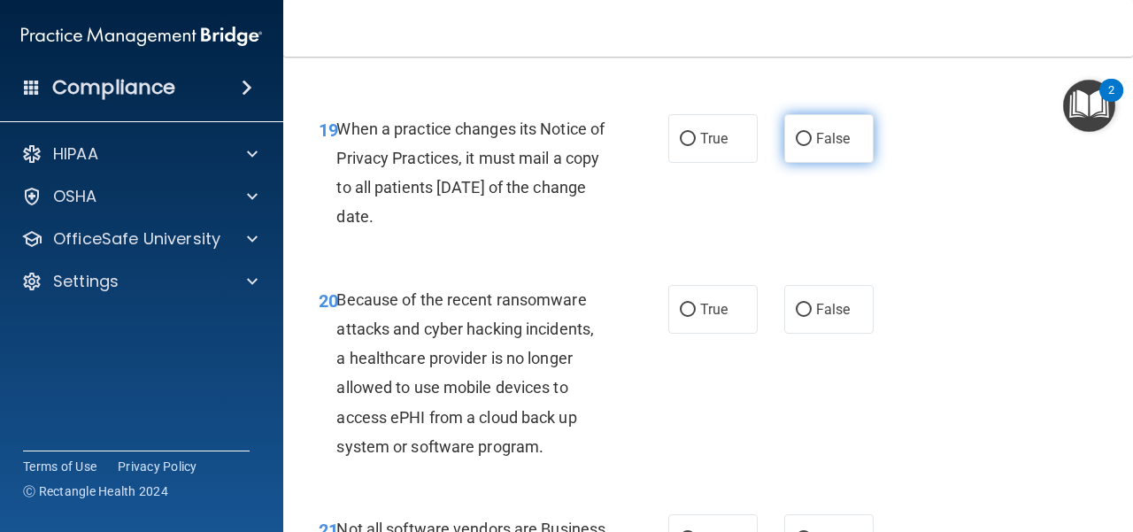
click at [811, 163] on label "False" at bounding box center [829, 138] width 89 height 49
click at [811, 146] on input "False" at bounding box center [804, 139] width 16 height 13
radio input "true"
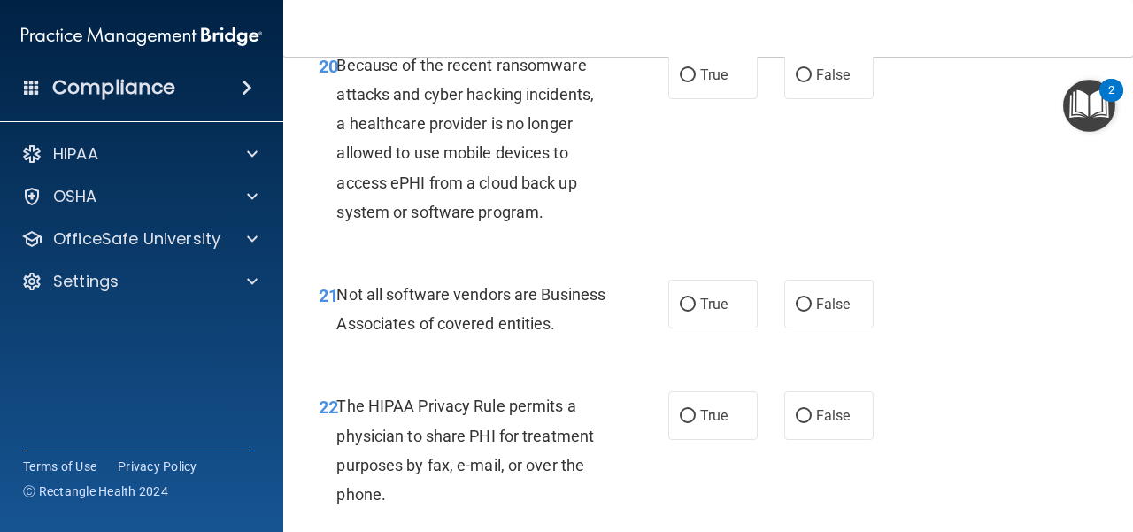
scroll to position [3719, 0]
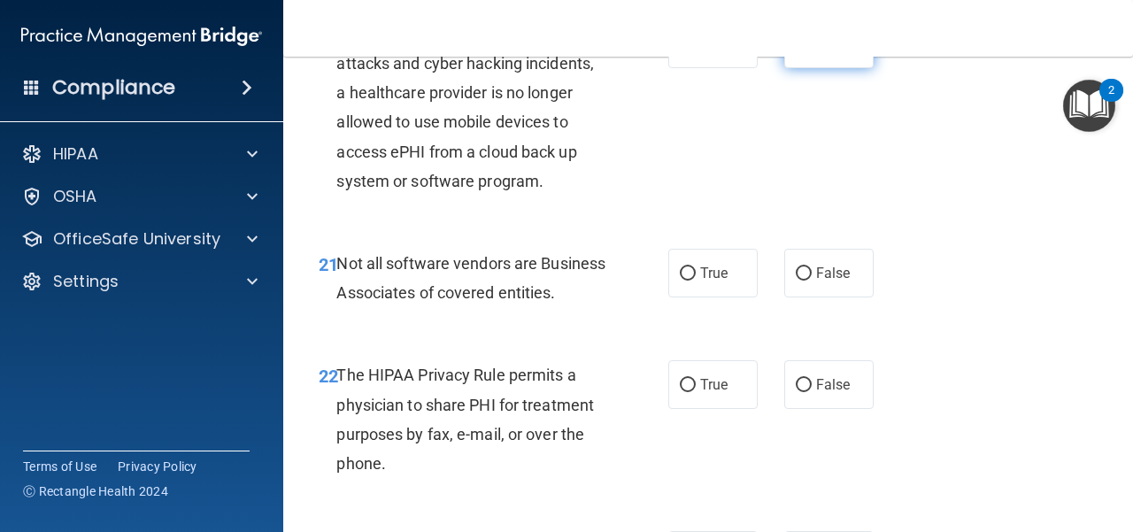
click at [829, 52] on span "False" at bounding box center [833, 43] width 35 height 17
click at [812, 51] on input "False" at bounding box center [804, 44] width 16 height 13
radio input "true"
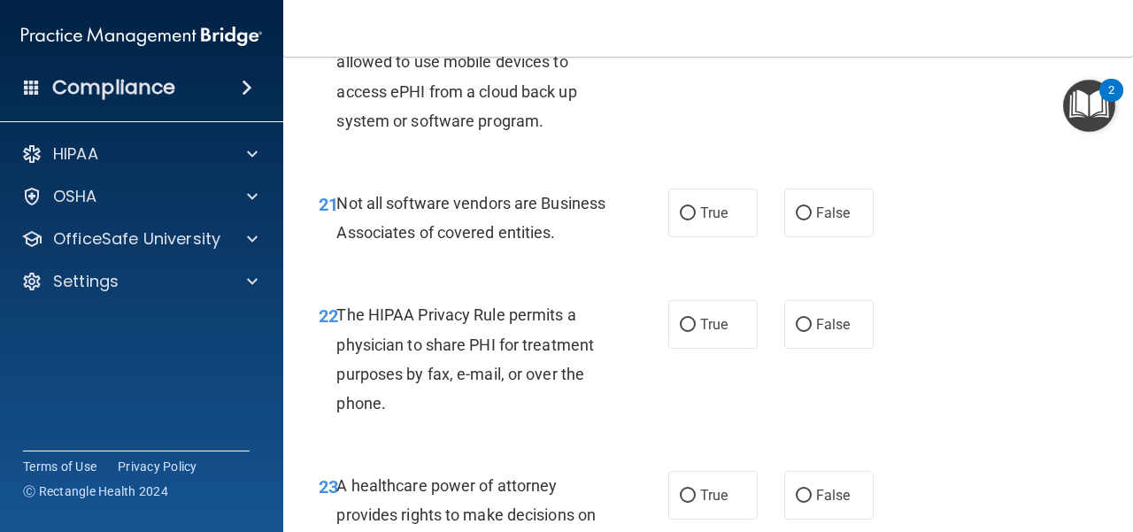
scroll to position [3808, 0]
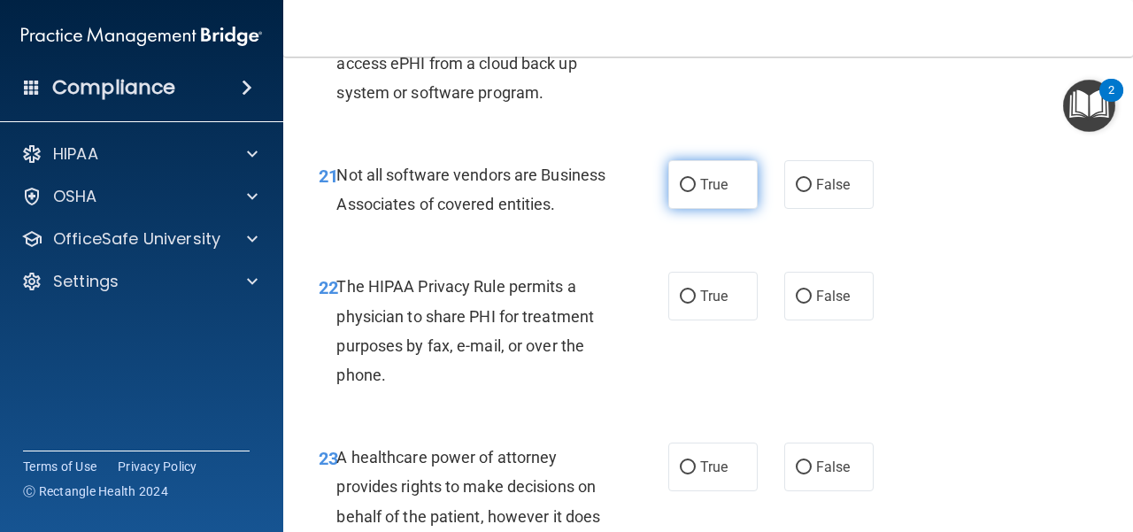
click at [706, 209] on label "True" at bounding box center [713, 184] width 89 height 49
click at [696, 192] on input "True" at bounding box center [688, 185] width 16 height 13
radio input "true"
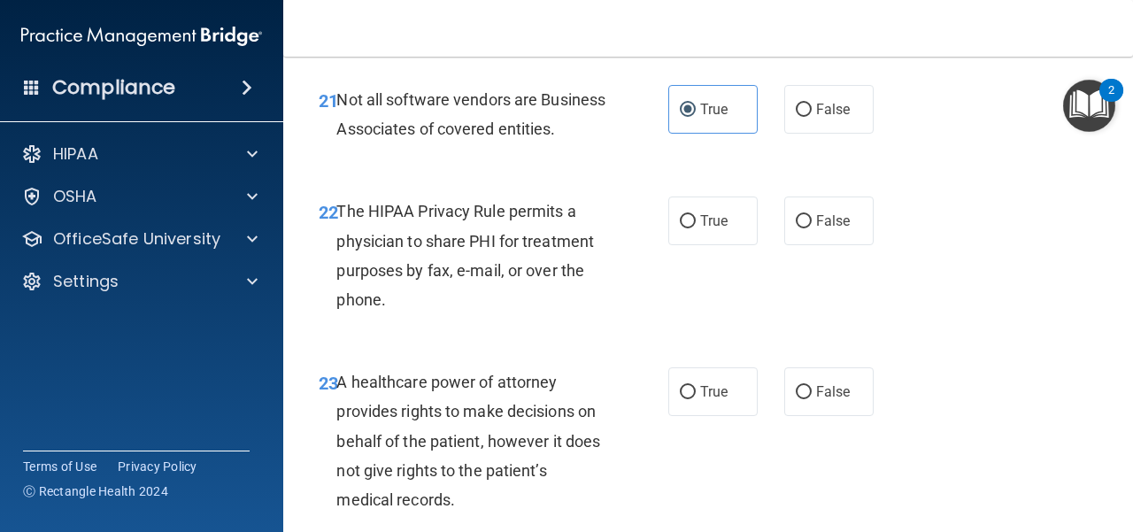
scroll to position [3985, 0]
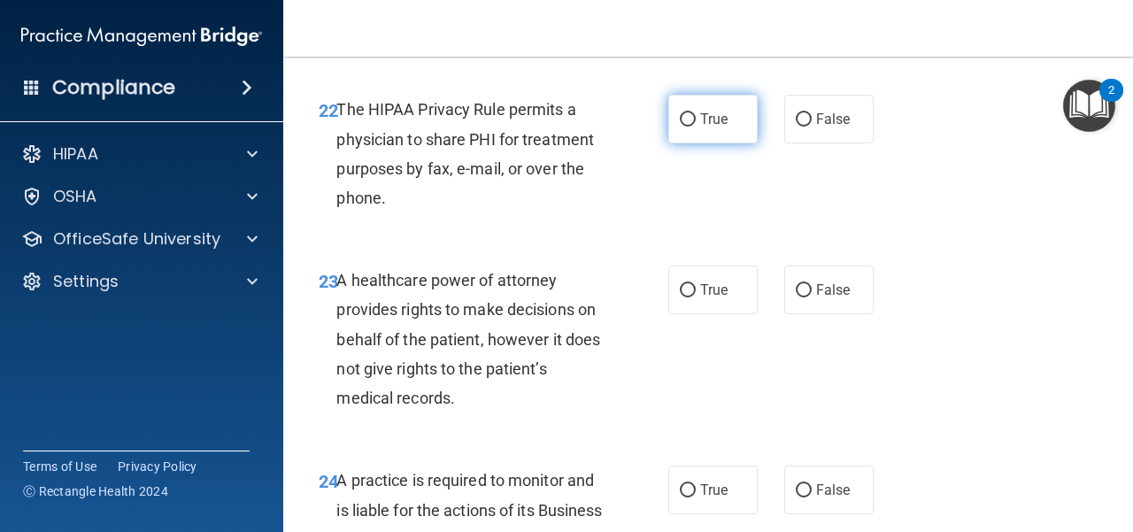
click at [700, 128] on span "True" at bounding box center [713, 119] width 27 height 17
click at [695, 127] on input "True" at bounding box center [688, 119] width 16 height 13
radio input "true"
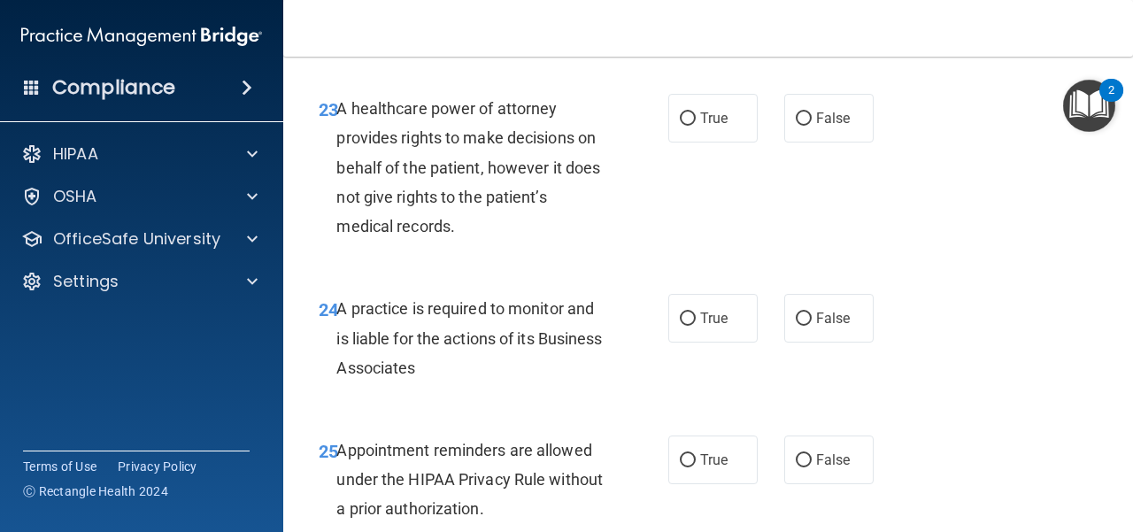
scroll to position [4162, 0]
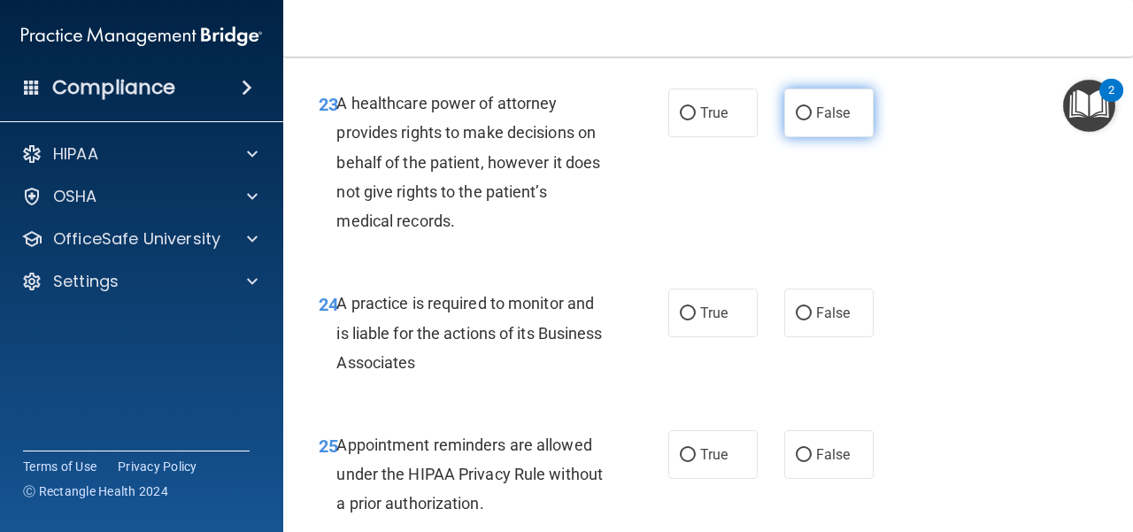
click at [815, 137] on label "False" at bounding box center [829, 113] width 89 height 49
click at [812, 120] on input "False" at bounding box center [804, 113] width 16 height 13
radio input "true"
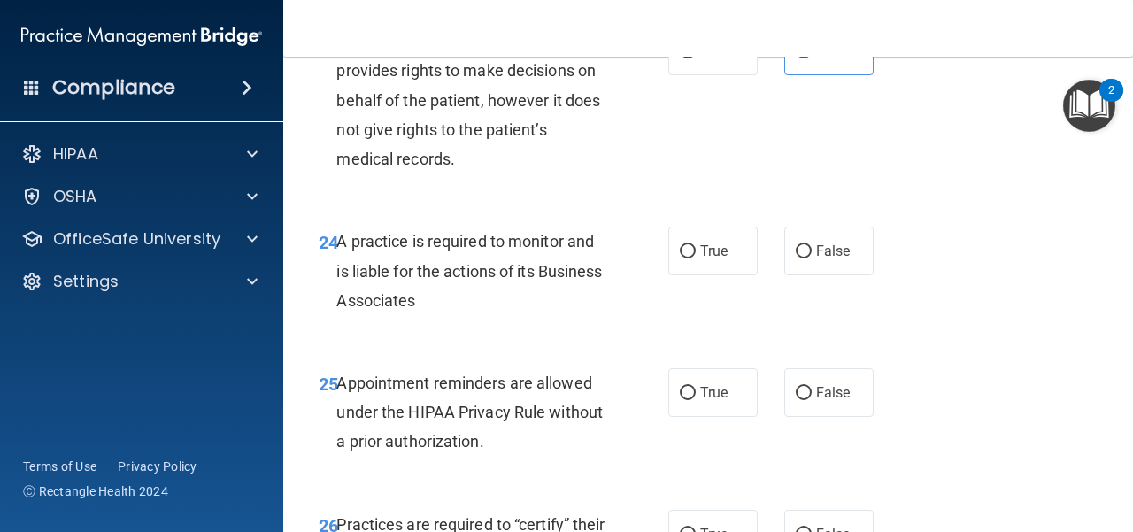
scroll to position [4339, 0]
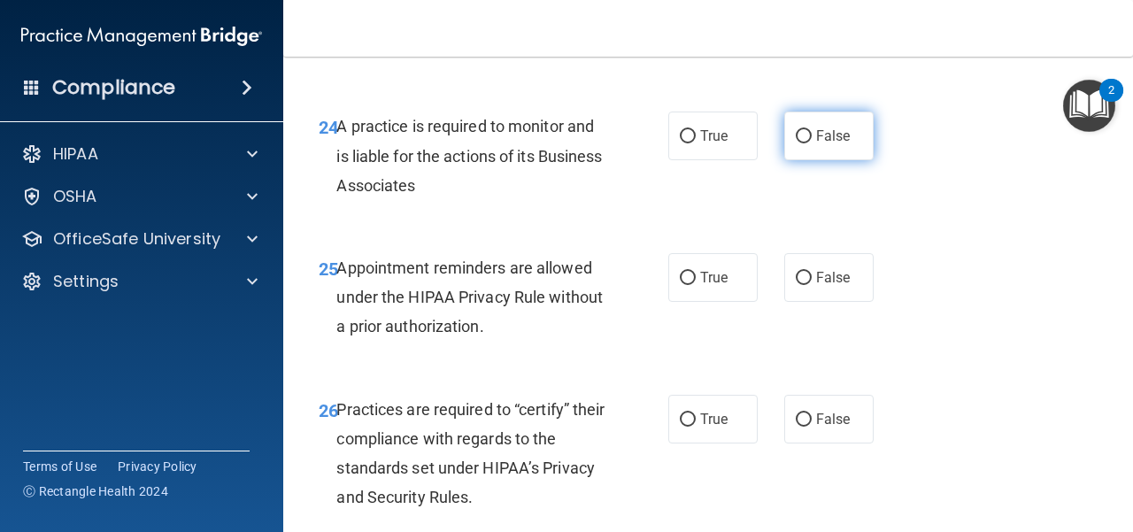
click at [800, 143] on input "False" at bounding box center [804, 136] width 16 height 13
radio input "true"
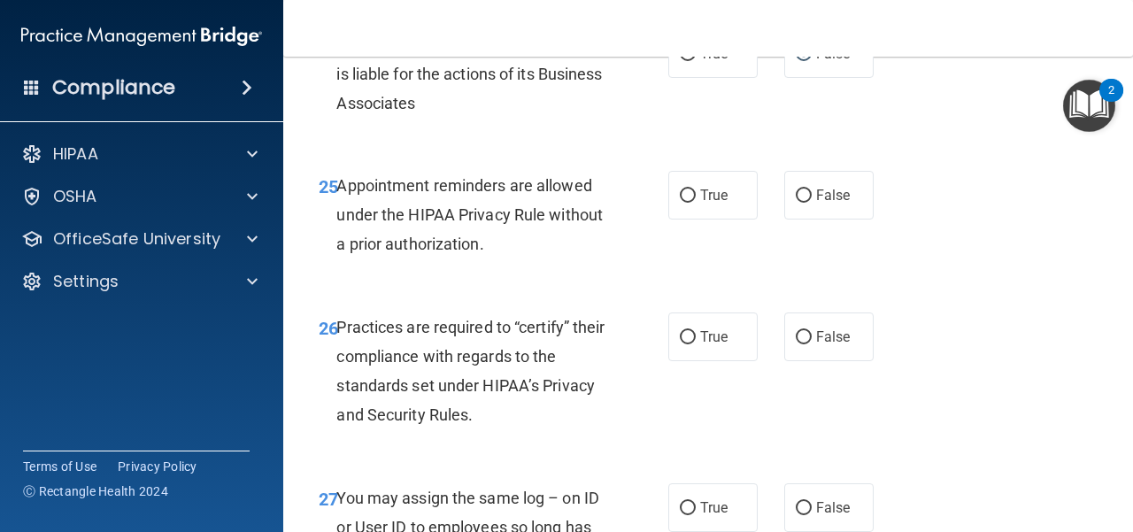
scroll to position [4516, 0]
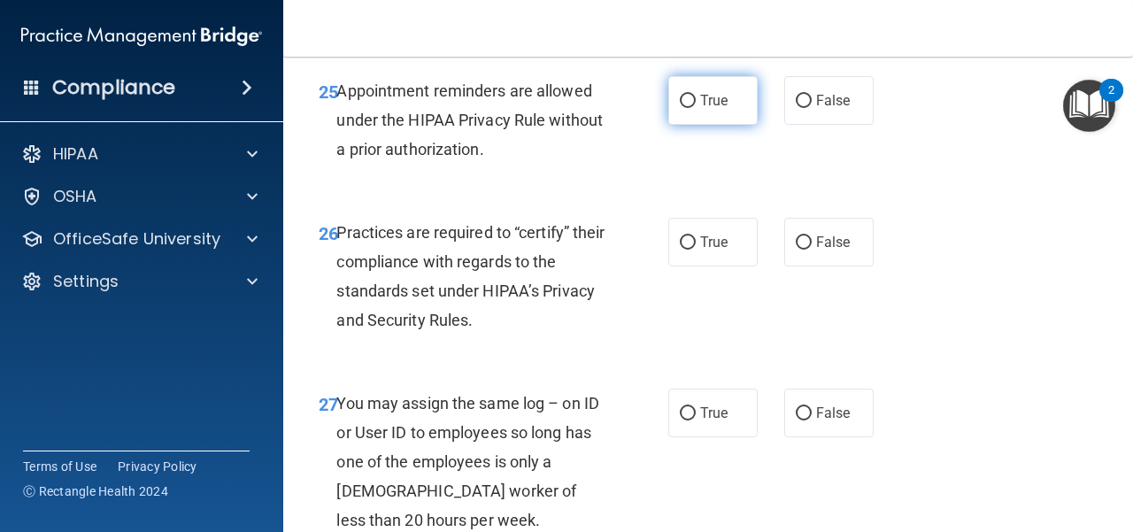
click at [692, 125] on label "True" at bounding box center [713, 100] width 89 height 49
click at [692, 108] on input "True" at bounding box center [688, 101] width 16 height 13
radio input "true"
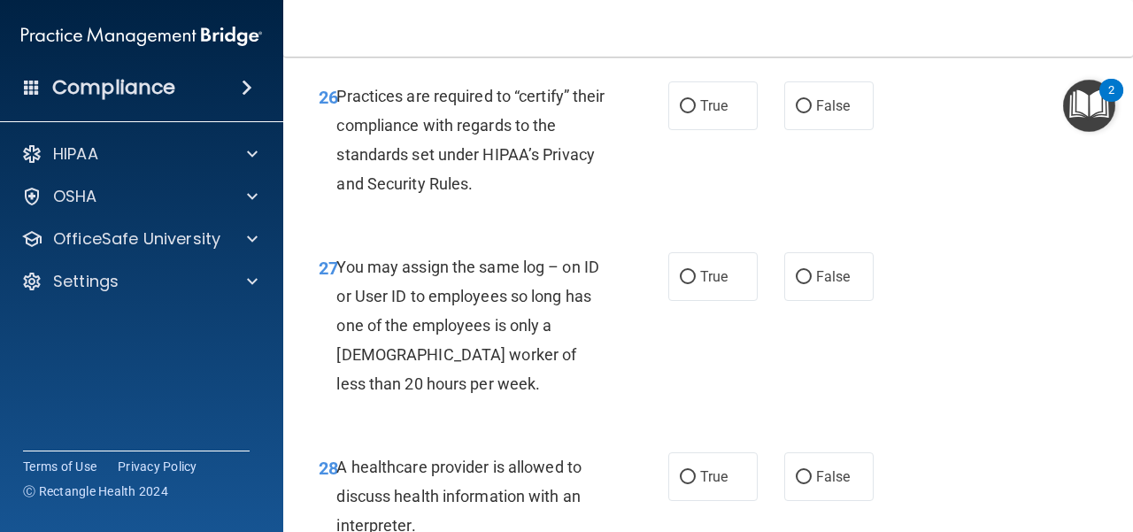
scroll to position [4693, 0]
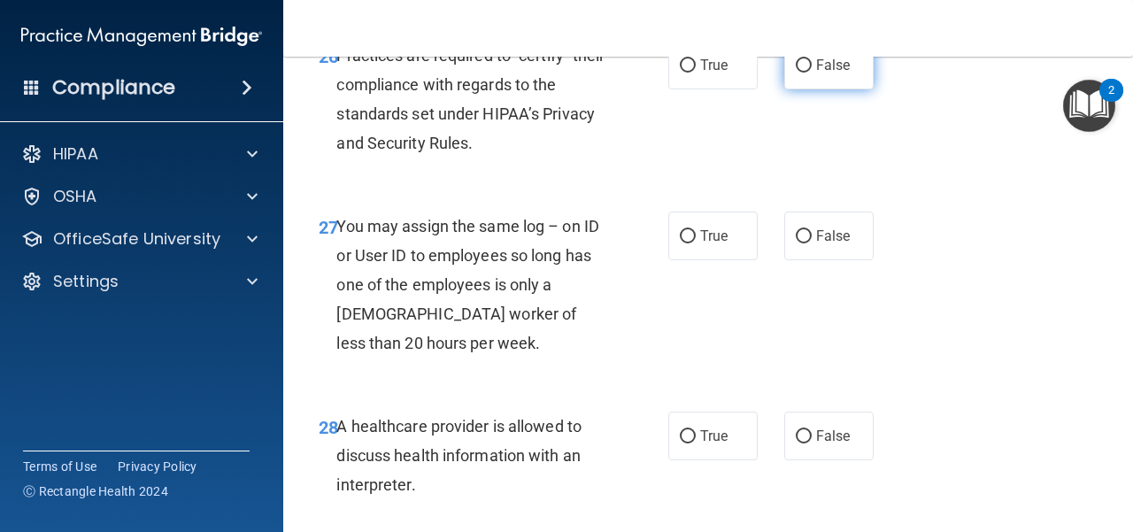
click at [824, 73] on span "False" at bounding box center [833, 65] width 35 height 17
click at [812, 73] on input "False" at bounding box center [804, 65] width 16 height 13
radio input "true"
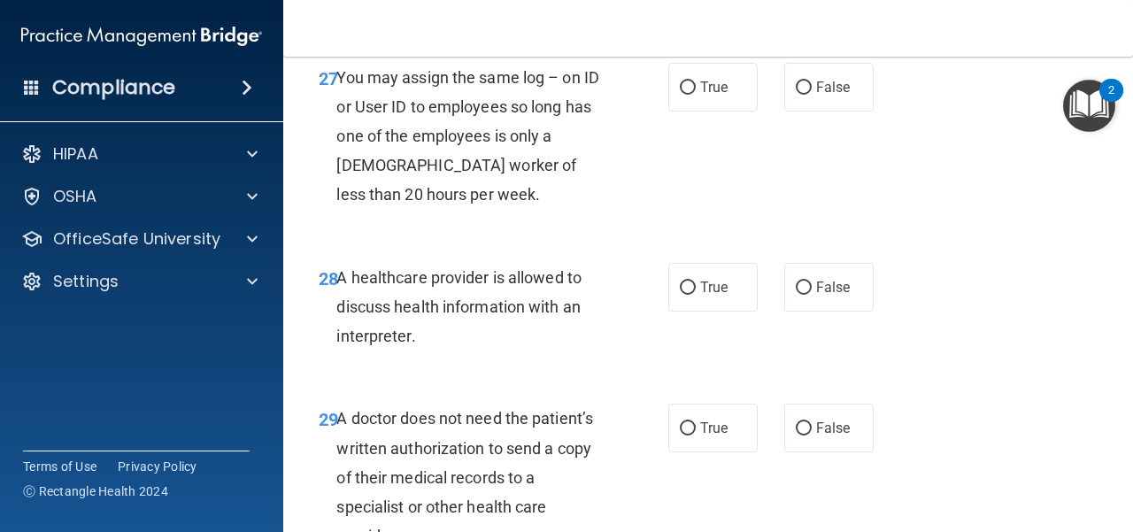
scroll to position [4870, 0]
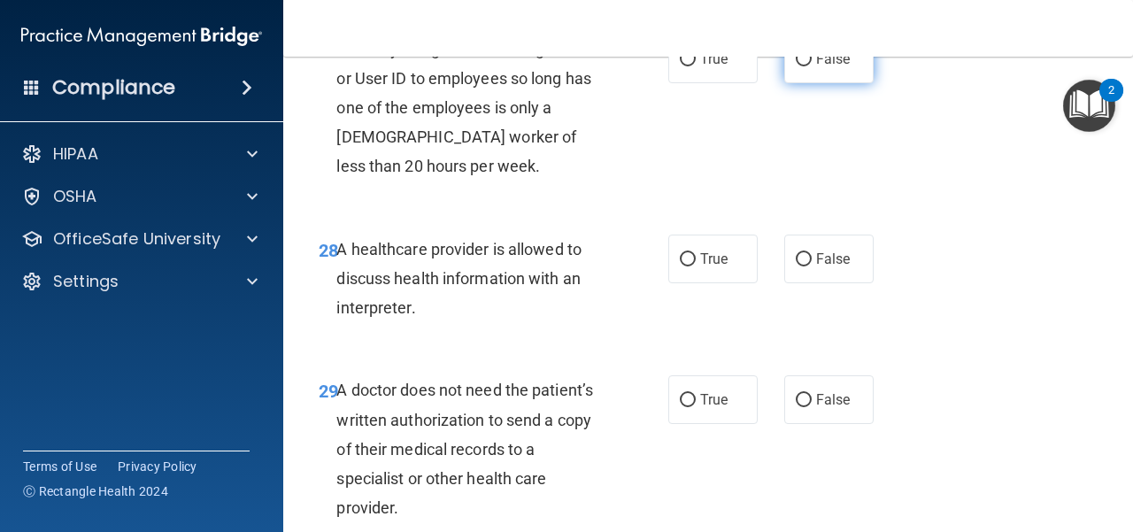
click at [816, 67] on span "False" at bounding box center [833, 58] width 35 height 17
click at [811, 66] on input "False" at bounding box center [804, 59] width 16 height 13
radio input "true"
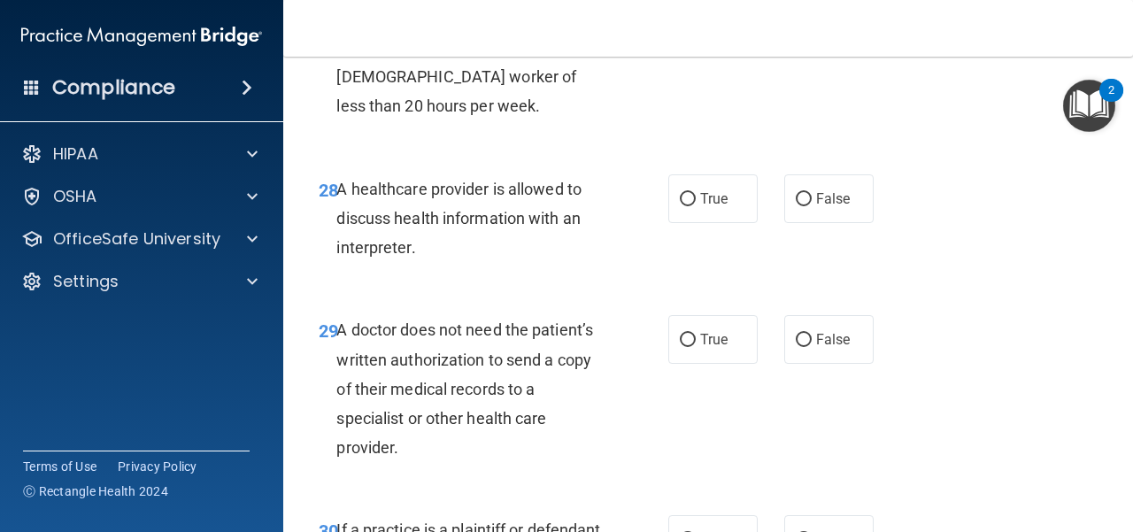
scroll to position [5048, 0]
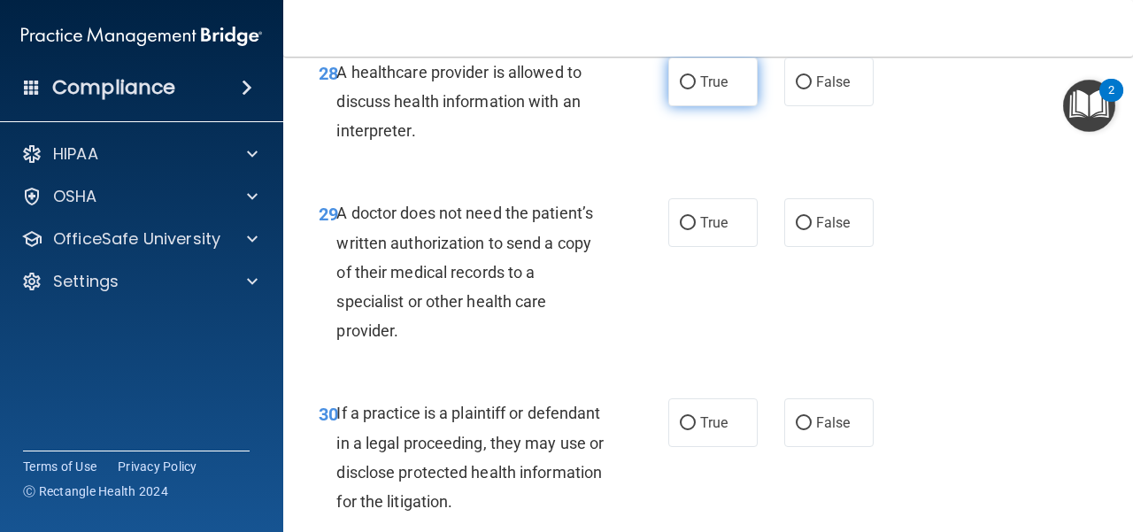
click at [735, 106] on label "True" at bounding box center [713, 82] width 89 height 49
click at [696, 89] on input "True" at bounding box center [688, 82] width 16 height 13
radio input "true"
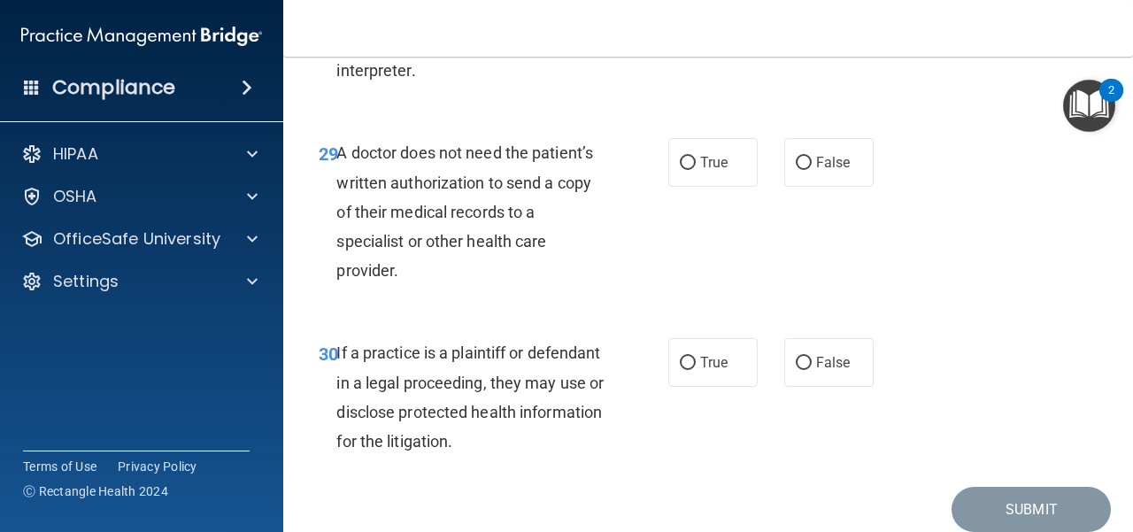
scroll to position [5136, 0]
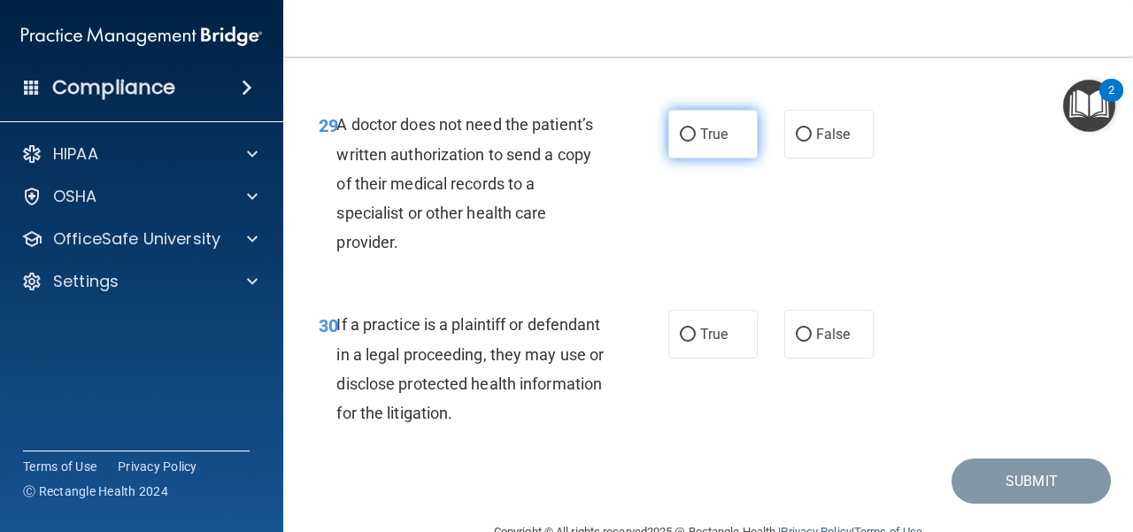
click at [688, 159] on label "True" at bounding box center [713, 134] width 89 height 49
click at [688, 142] on input "True" at bounding box center [688, 134] width 16 height 13
radio input "true"
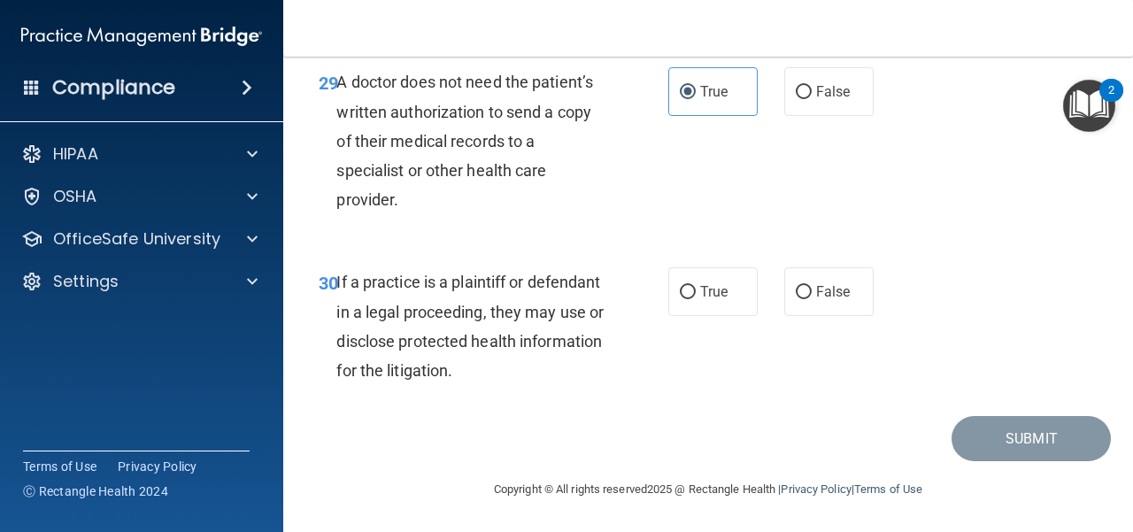
scroll to position [5236, 0]
click at [714, 305] on label "True" at bounding box center [713, 291] width 89 height 49
click at [696, 299] on input "True" at bounding box center [688, 292] width 16 height 13
radio input "true"
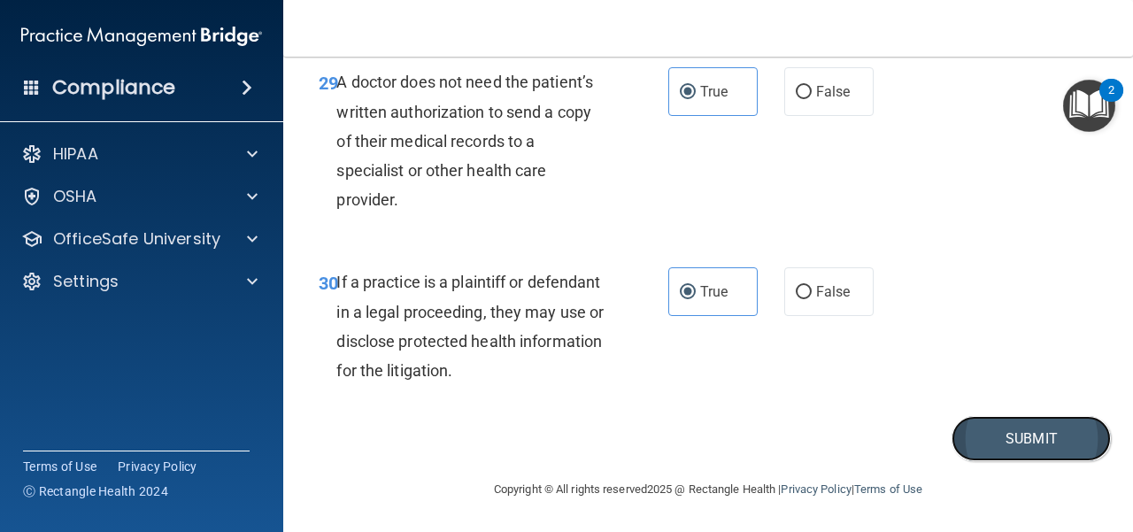
click at [1075, 444] on button "Submit" at bounding box center [1031, 438] width 159 height 45
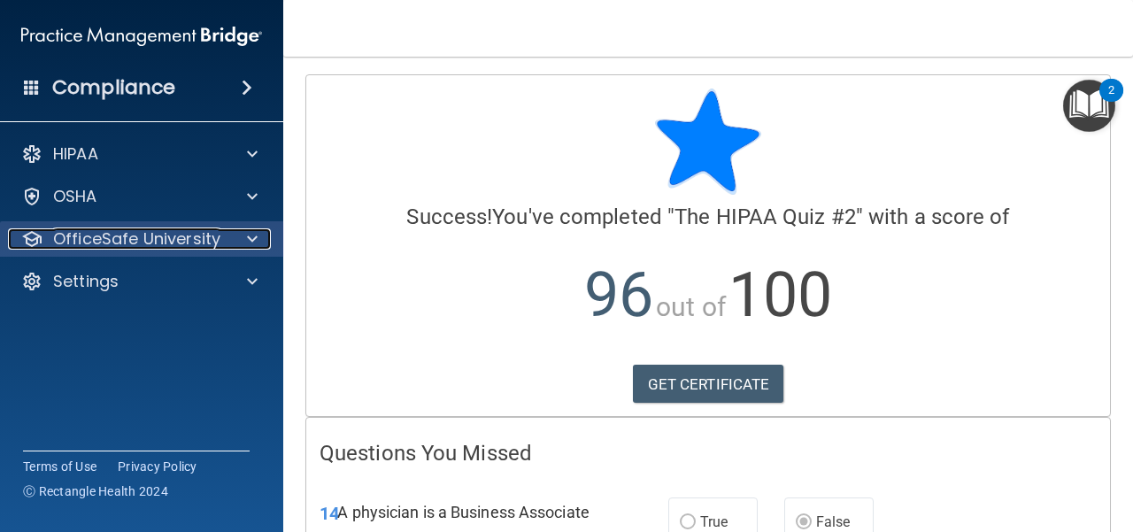
click at [220, 236] on div "OfficeSafe University" at bounding box center [118, 238] width 220 height 21
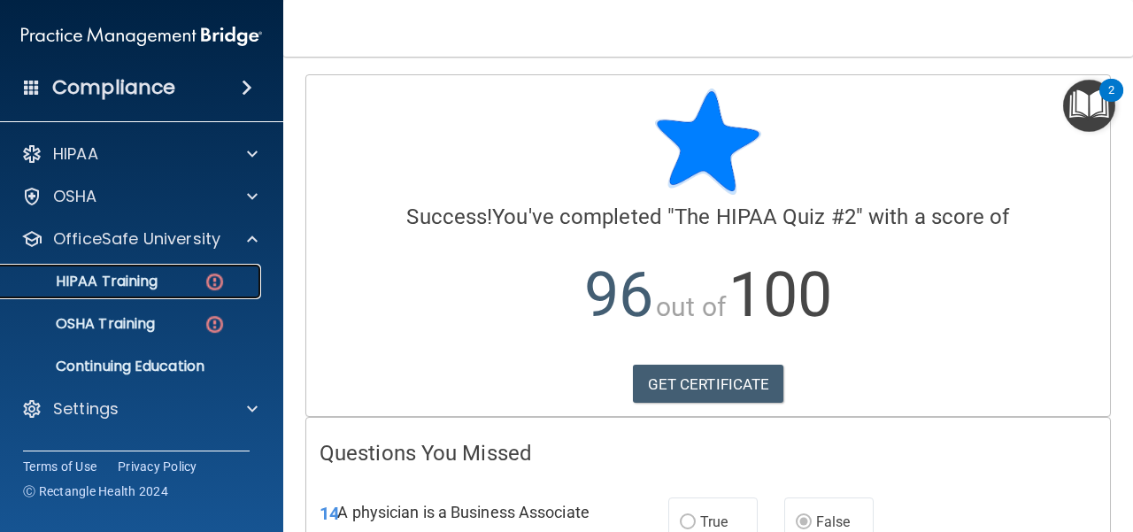
click at [169, 286] on div "HIPAA Training" at bounding box center [133, 282] width 242 height 18
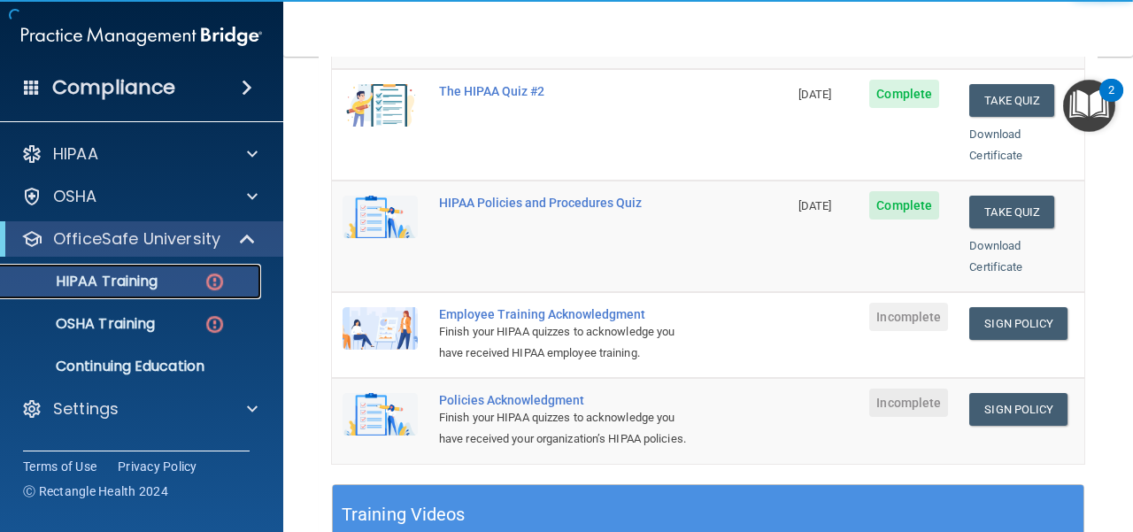
scroll to position [443, 0]
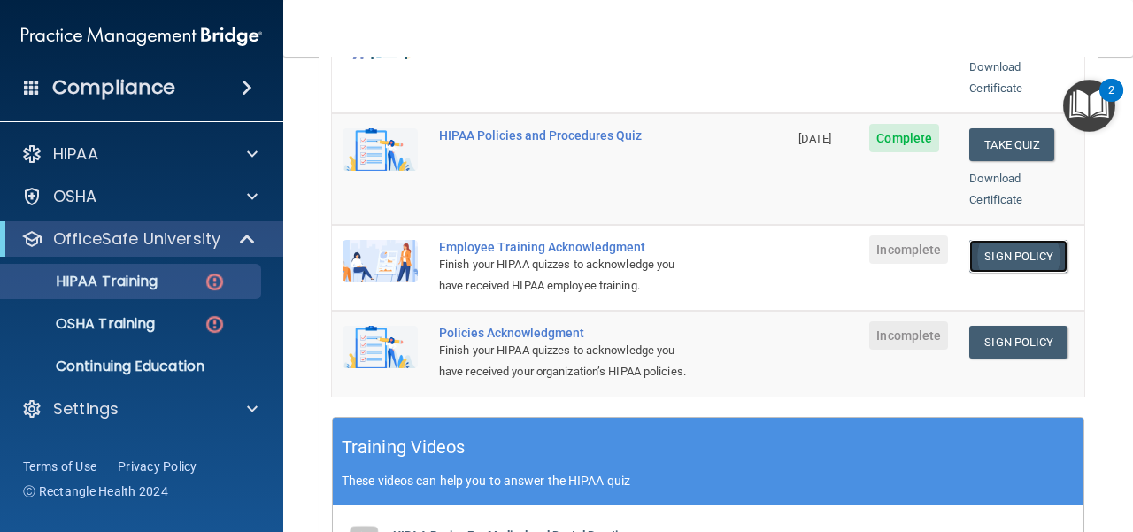
click at [1036, 240] on link "Sign Policy" at bounding box center [1019, 256] width 98 height 33
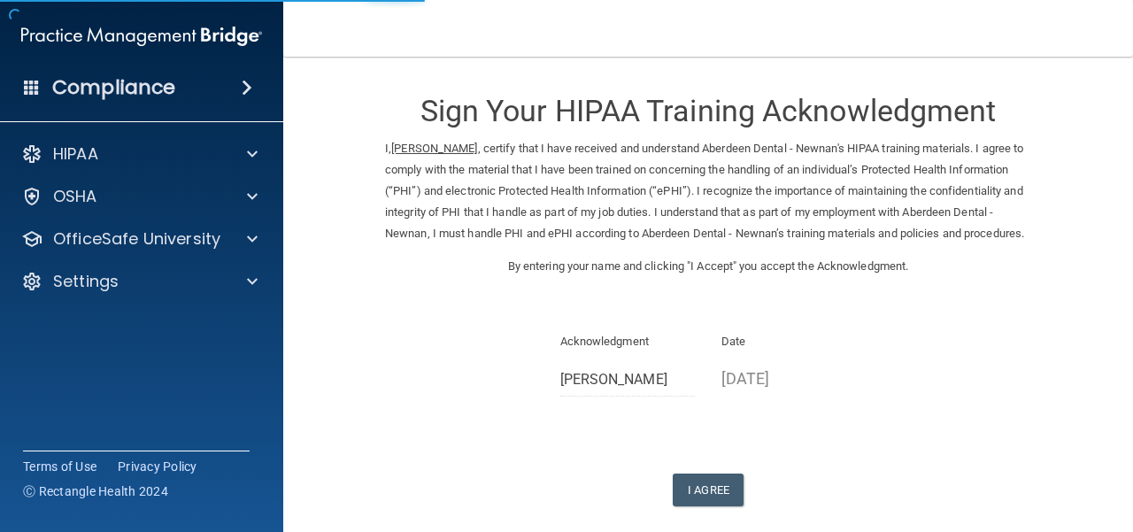
click at [715, 493] on div "Sign Your HIPAA Training Acknowledgment I, [PERSON_NAME] , certify that I have …" at bounding box center [708, 290] width 646 height 432
click at [712, 507] on button "I Agree" at bounding box center [708, 490] width 71 height 33
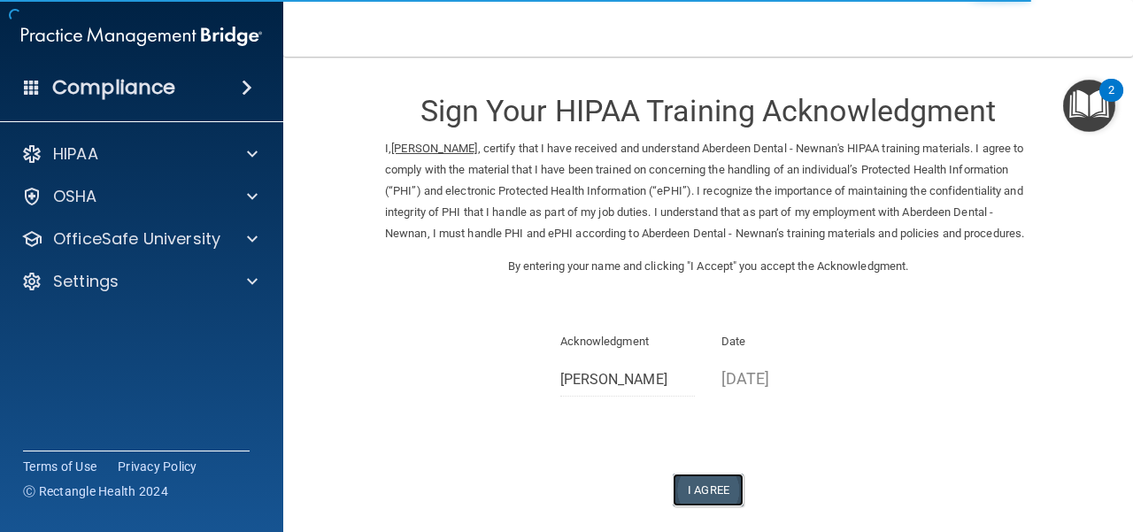
click at [710, 507] on button "I Agree" at bounding box center [708, 490] width 71 height 33
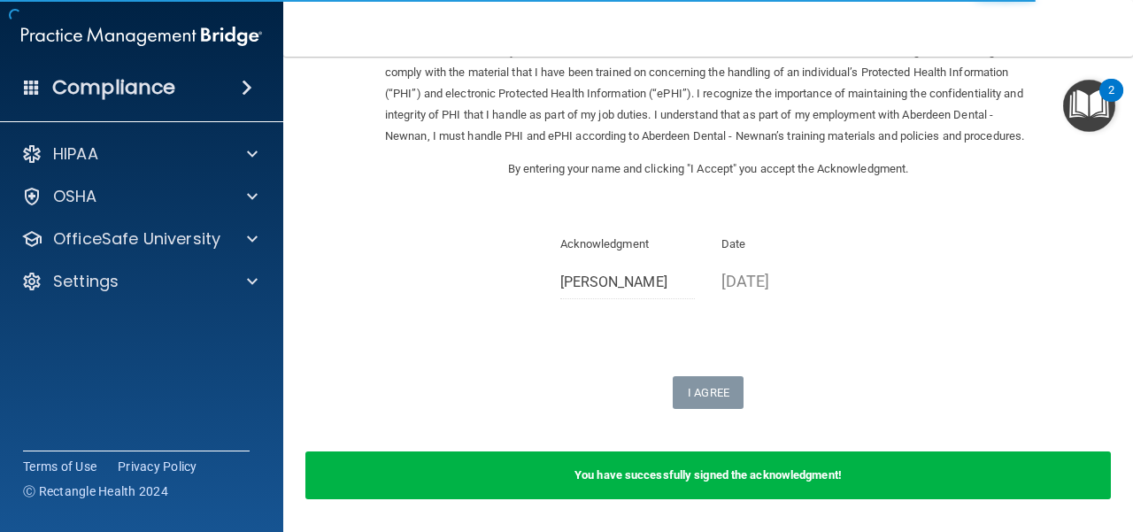
scroll to position [177, 0]
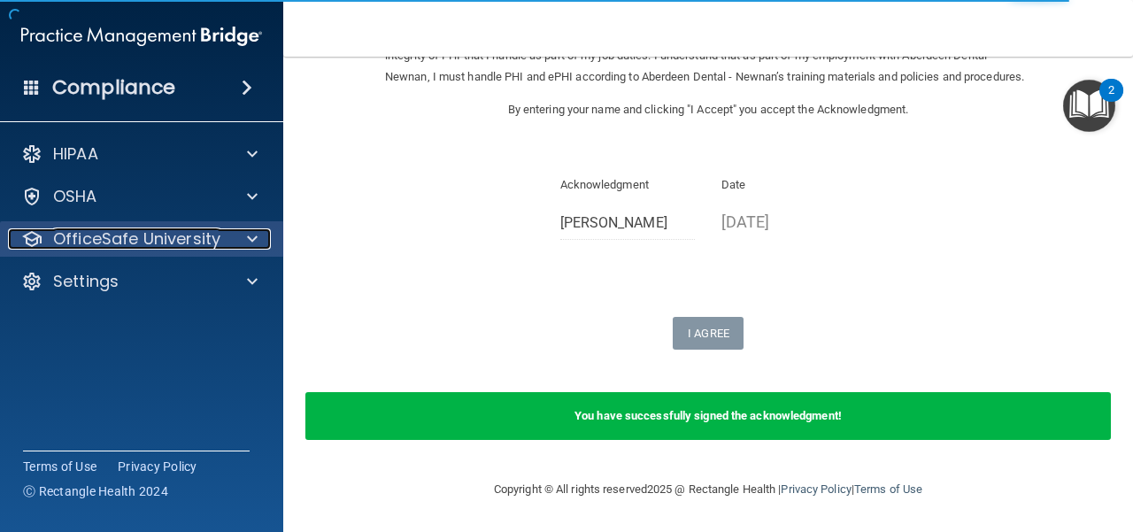
click at [142, 239] on p "OfficeSafe University" at bounding box center [136, 238] width 167 height 21
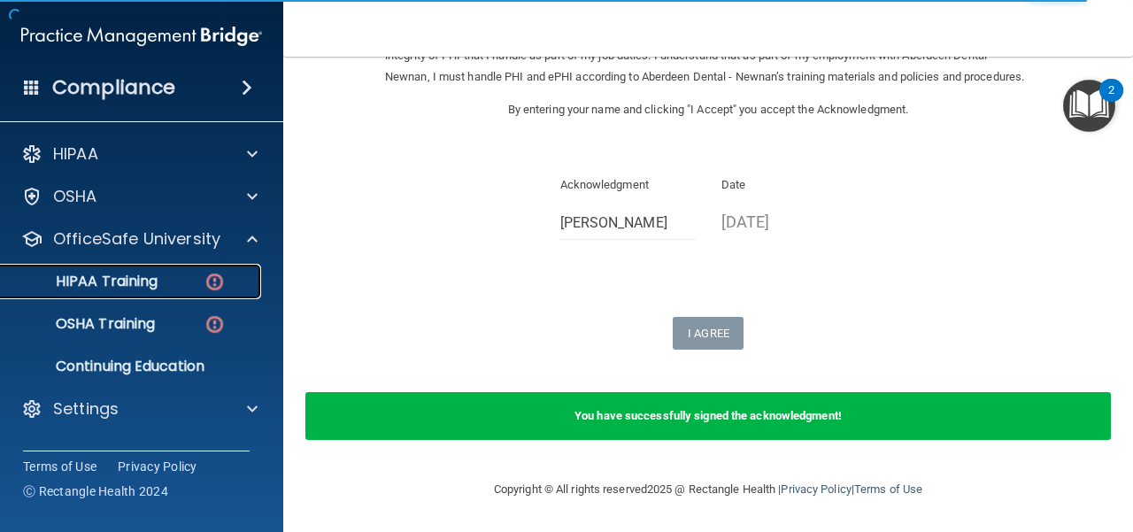
click at [146, 282] on p "HIPAA Training" at bounding box center [85, 282] width 146 height 18
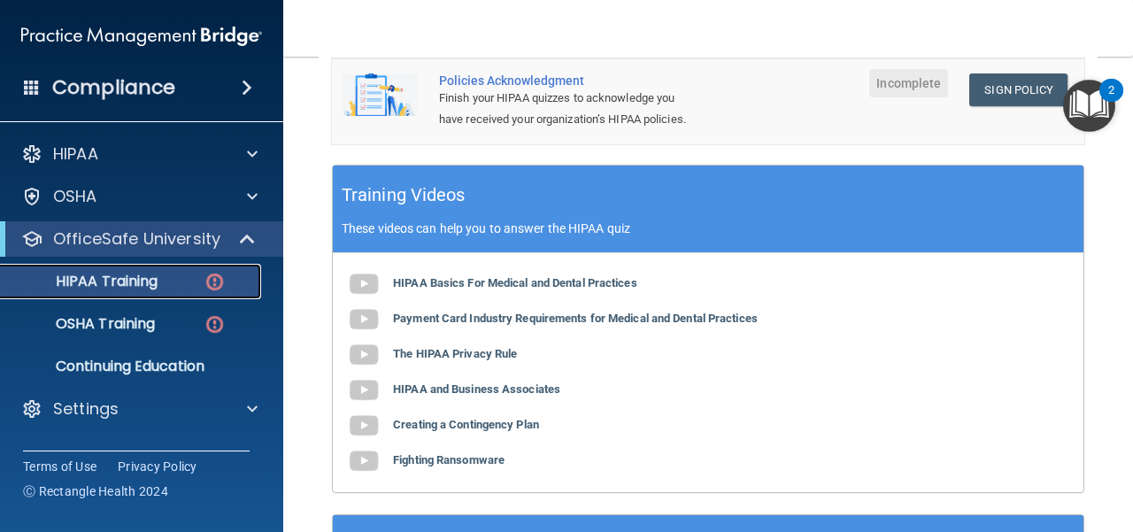
scroll to position [611, 0]
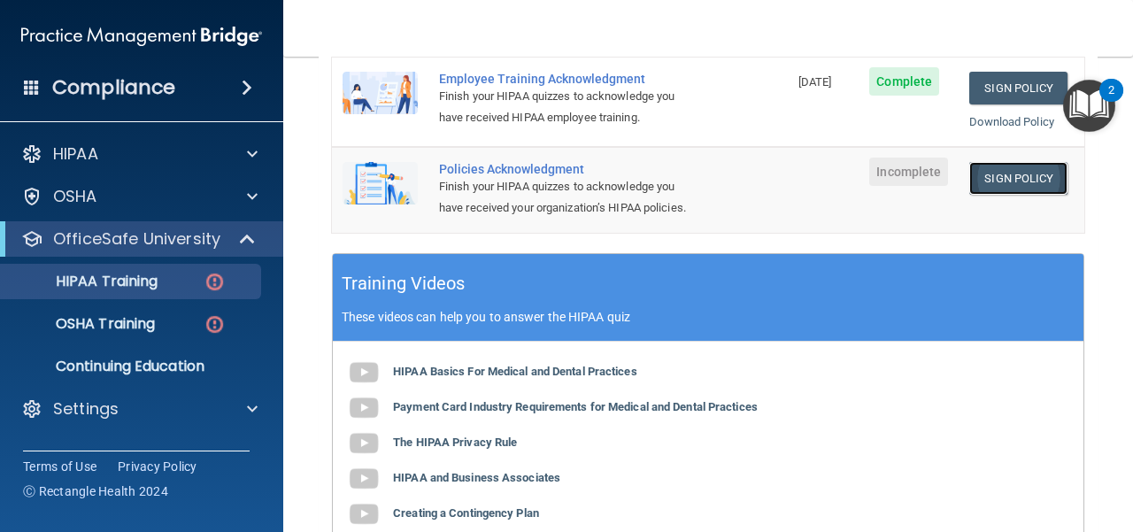
click at [994, 162] on link "Sign Policy" at bounding box center [1019, 178] width 98 height 33
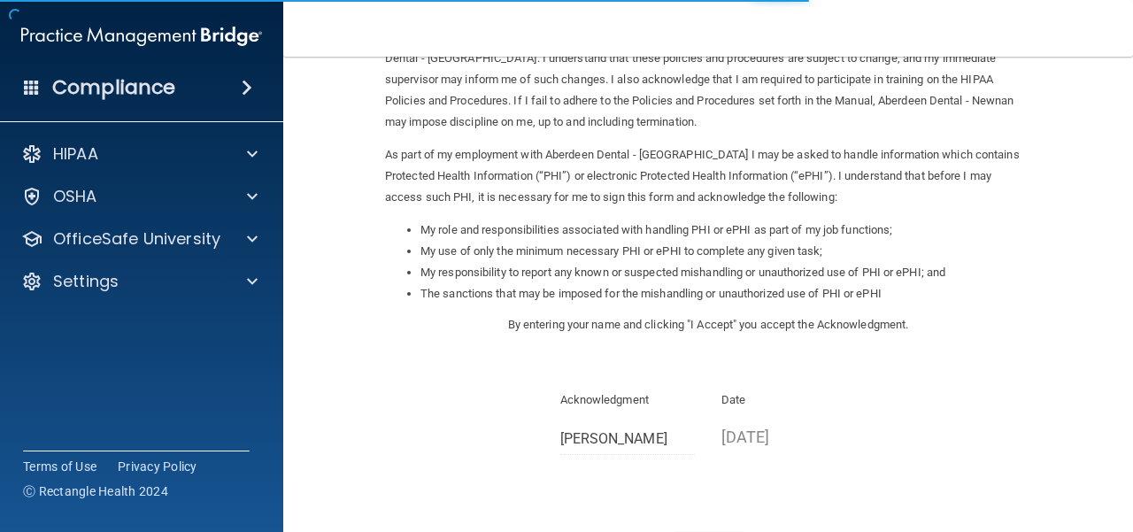
scroll to position [278, 0]
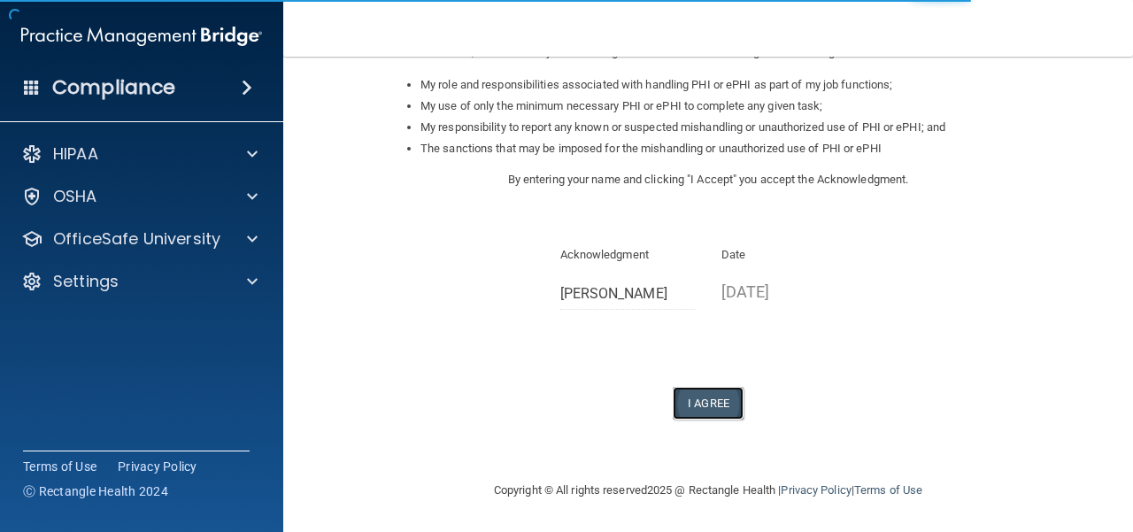
click at [707, 406] on button "I Agree" at bounding box center [708, 403] width 71 height 33
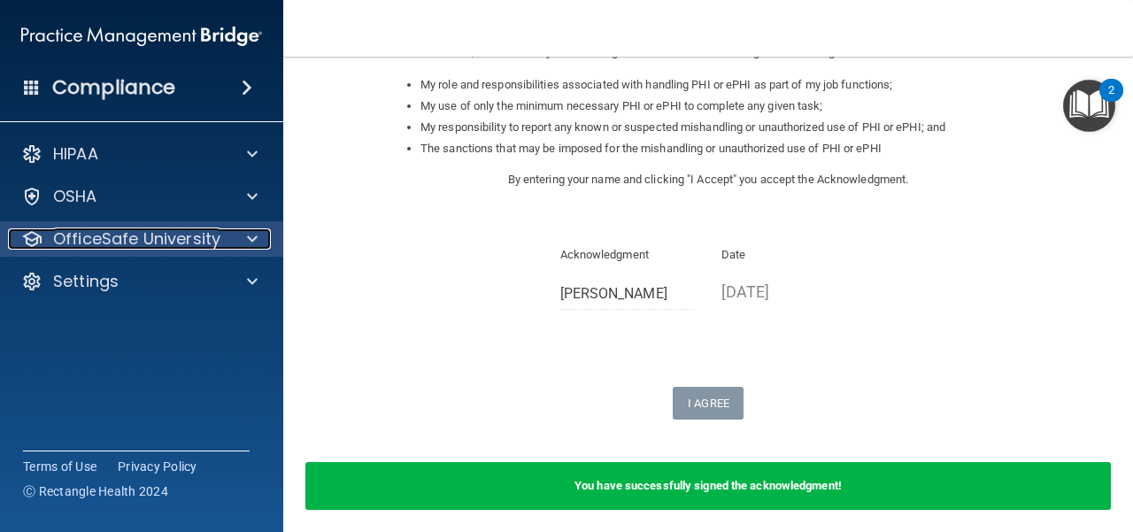
click at [168, 232] on p "OfficeSafe University" at bounding box center [136, 238] width 167 height 21
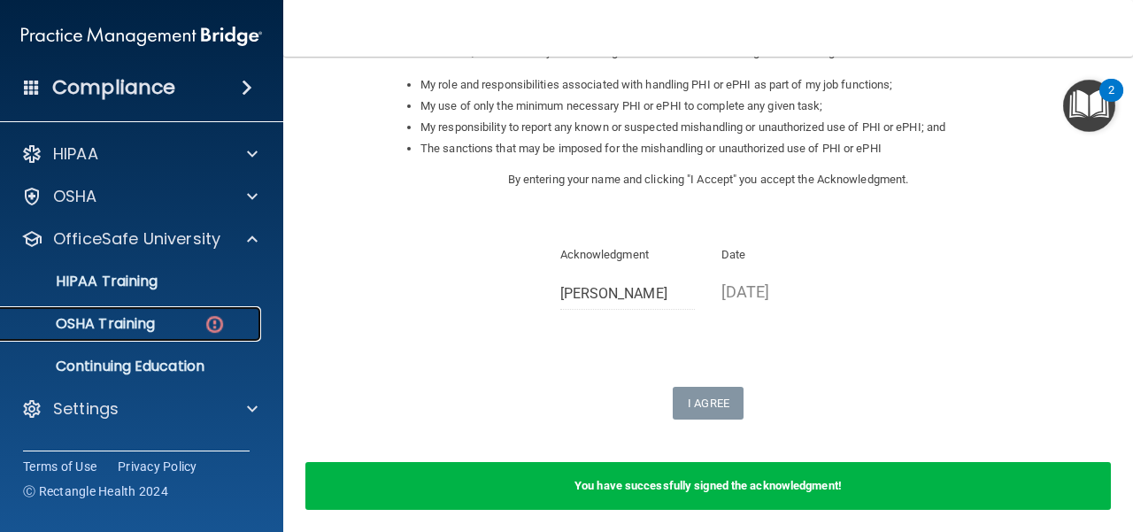
click at [155, 332] on p "OSHA Training" at bounding box center [83, 324] width 143 height 18
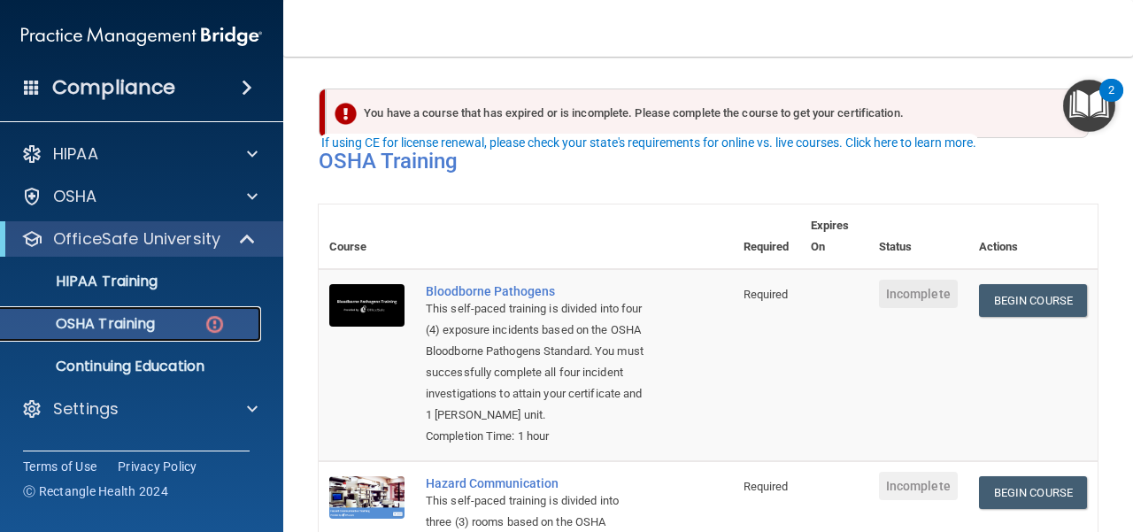
scroll to position [89, 0]
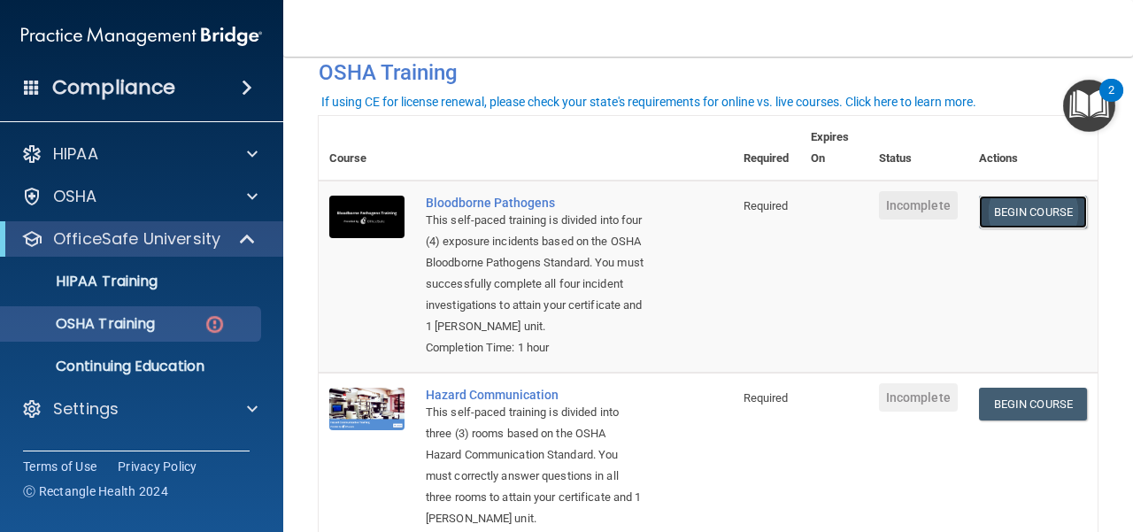
click at [1022, 226] on link "Begin Course" at bounding box center [1033, 212] width 108 height 33
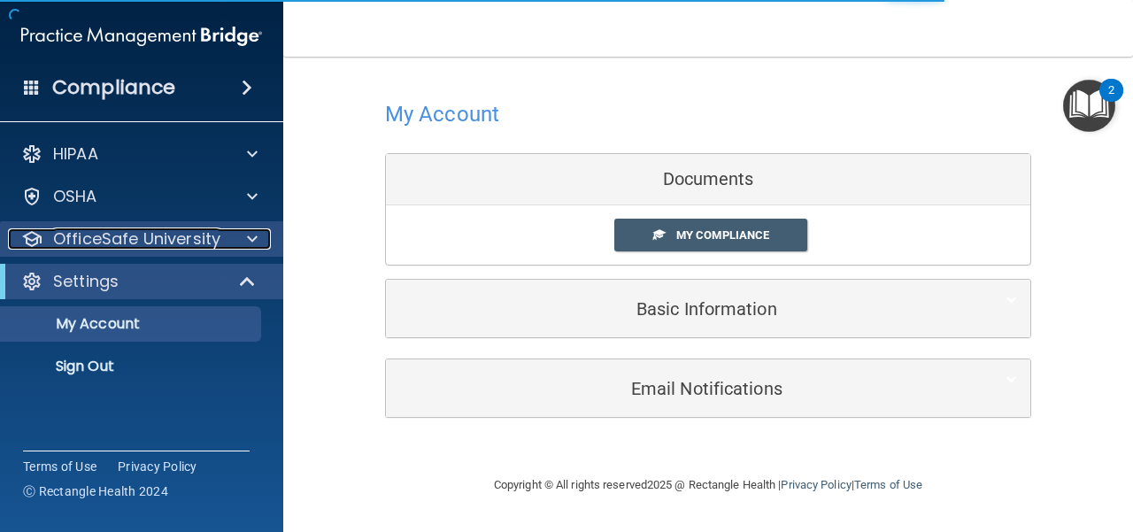
click at [208, 239] on p "OfficeSafe University" at bounding box center [136, 238] width 167 height 21
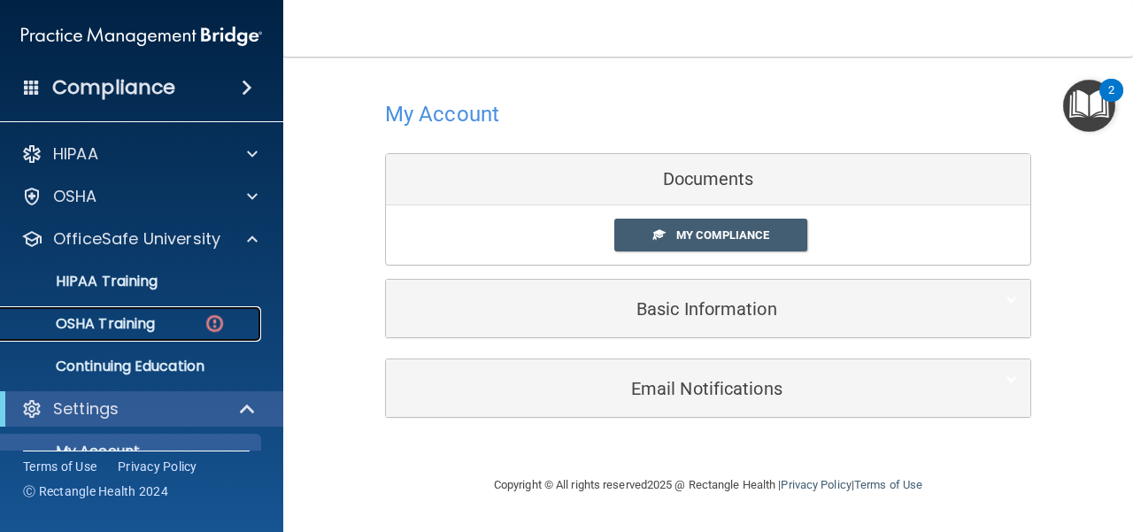
click at [201, 333] on link "OSHA Training" at bounding box center [121, 323] width 279 height 35
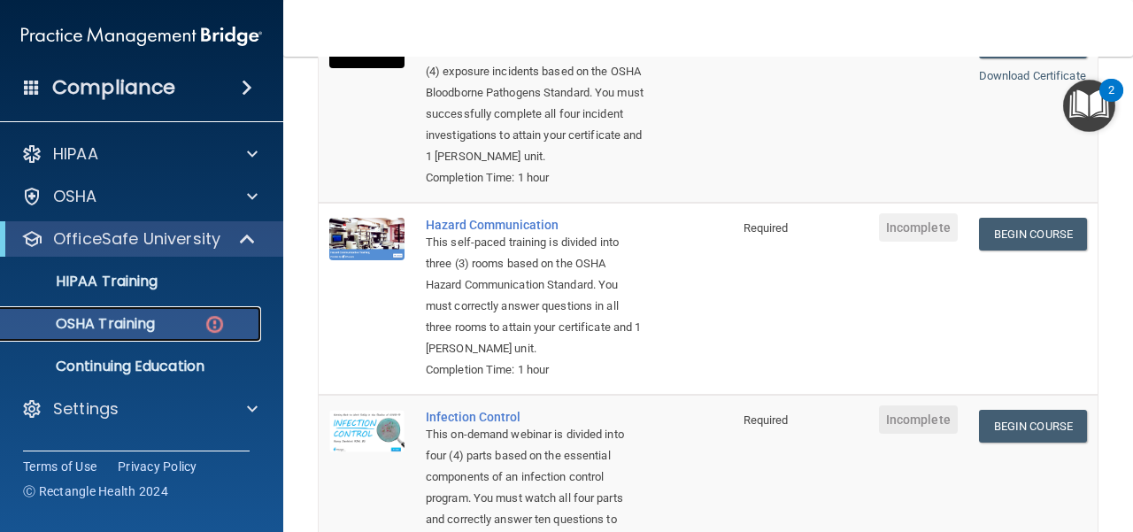
scroll to position [266, 0]
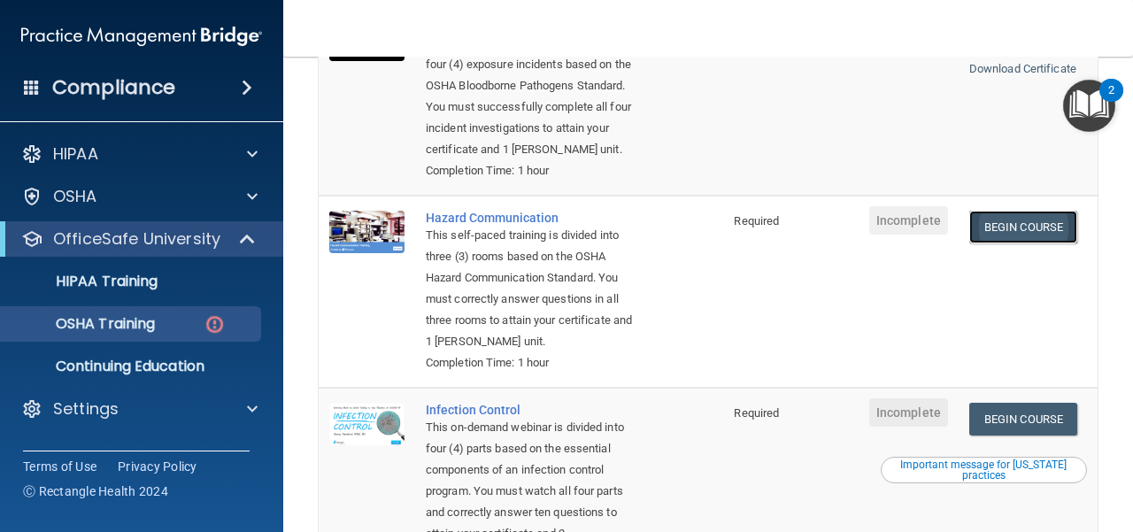
click at [1024, 234] on link "Begin Course" at bounding box center [1024, 227] width 108 height 33
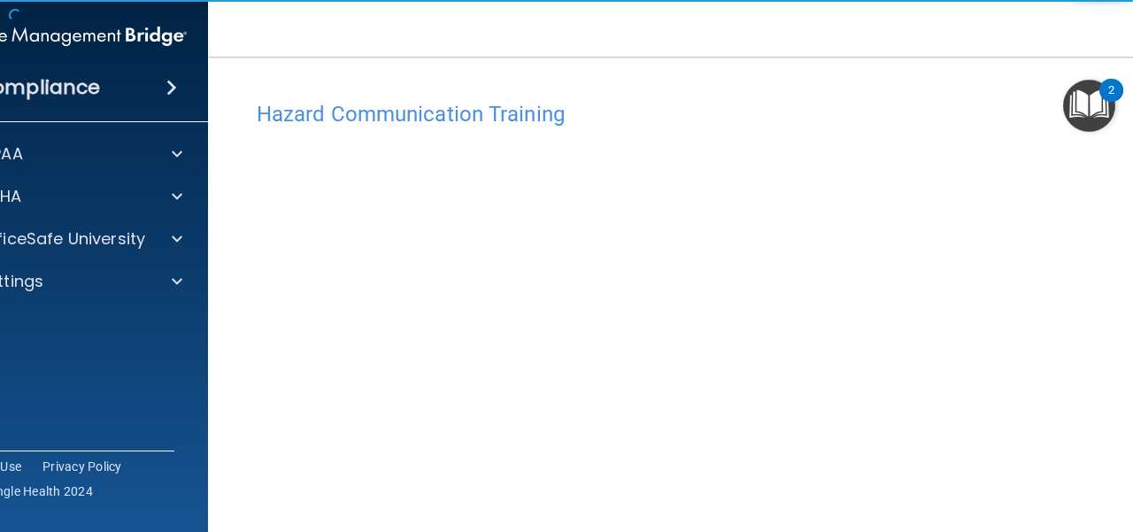
scroll to position [112, 0]
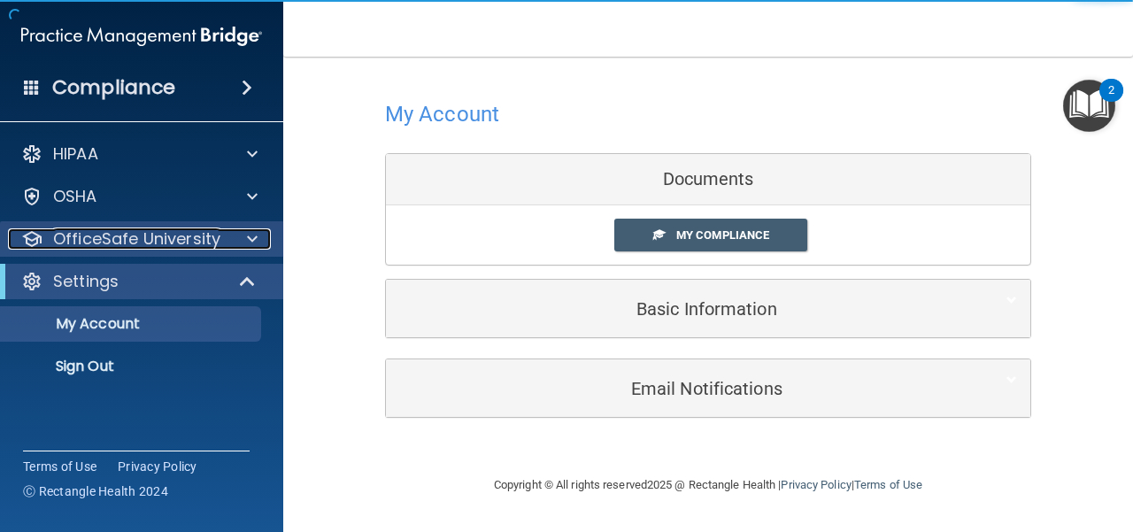
click at [182, 235] on p "OfficeSafe University" at bounding box center [136, 238] width 167 height 21
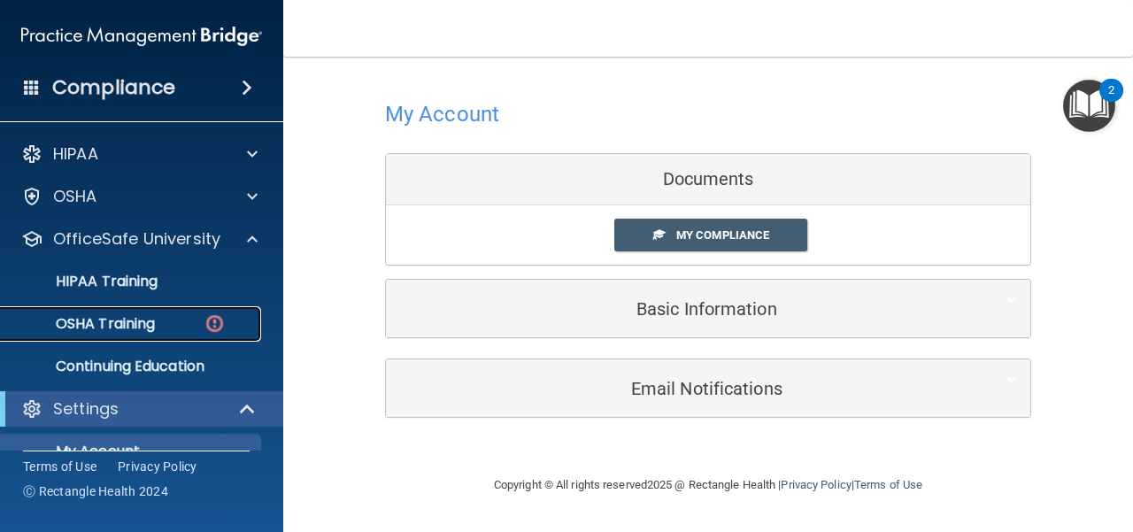
click at [181, 318] on div "OSHA Training" at bounding box center [133, 324] width 242 height 18
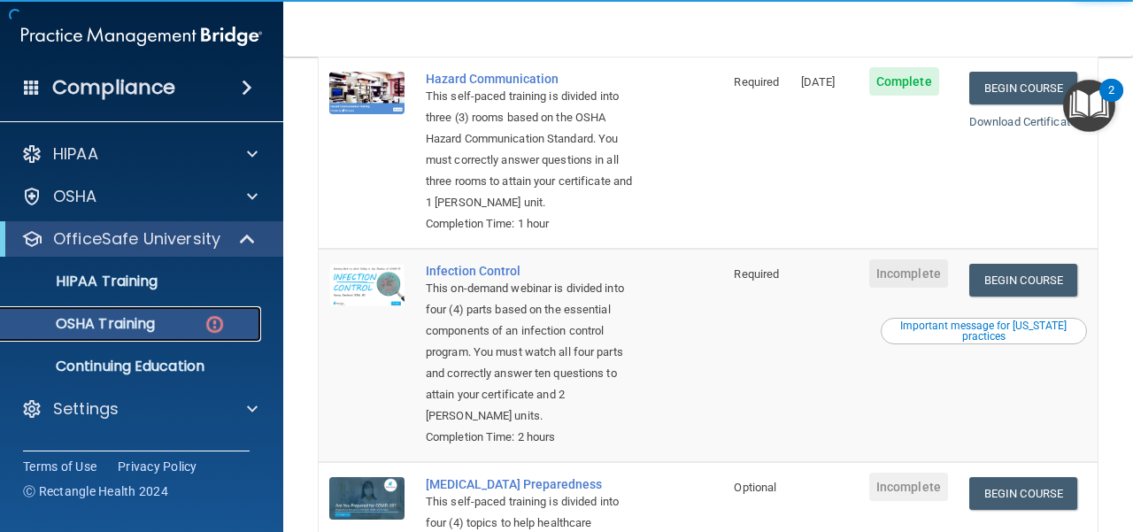
scroll to position [443, 0]
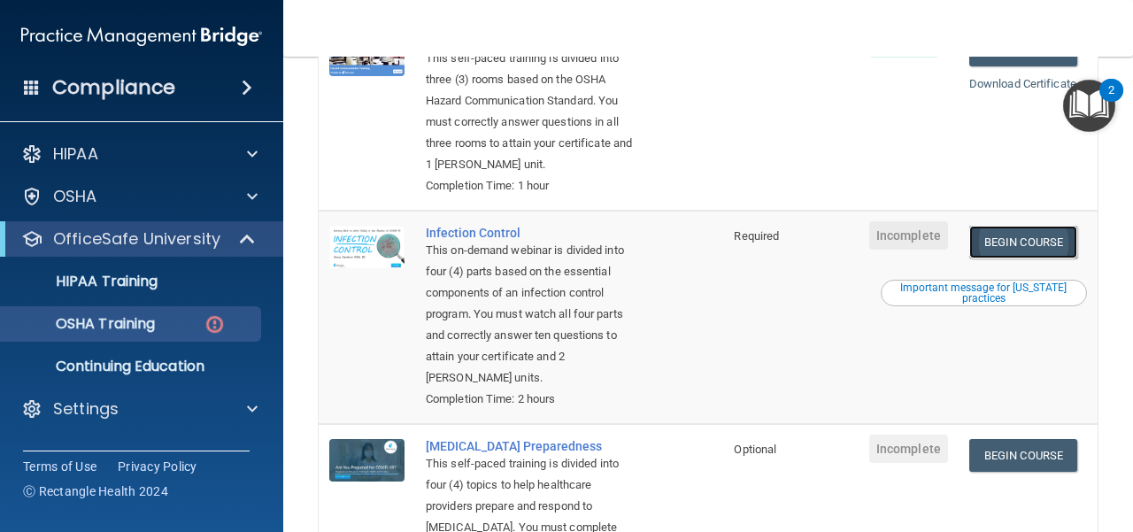
click at [992, 259] on link "Begin Course" at bounding box center [1024, 242] width 108 height 33
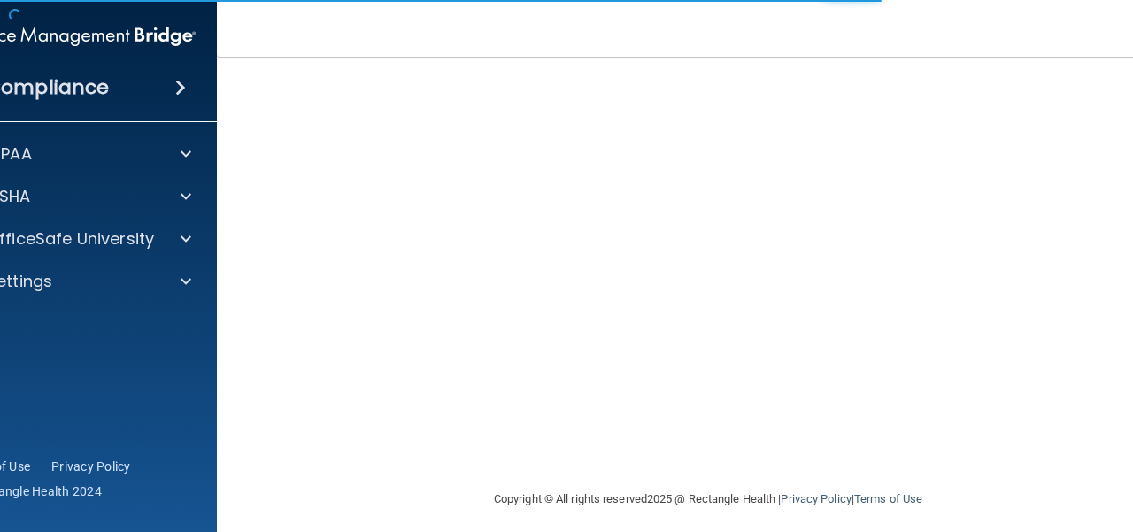
scroll to position [226, 0]
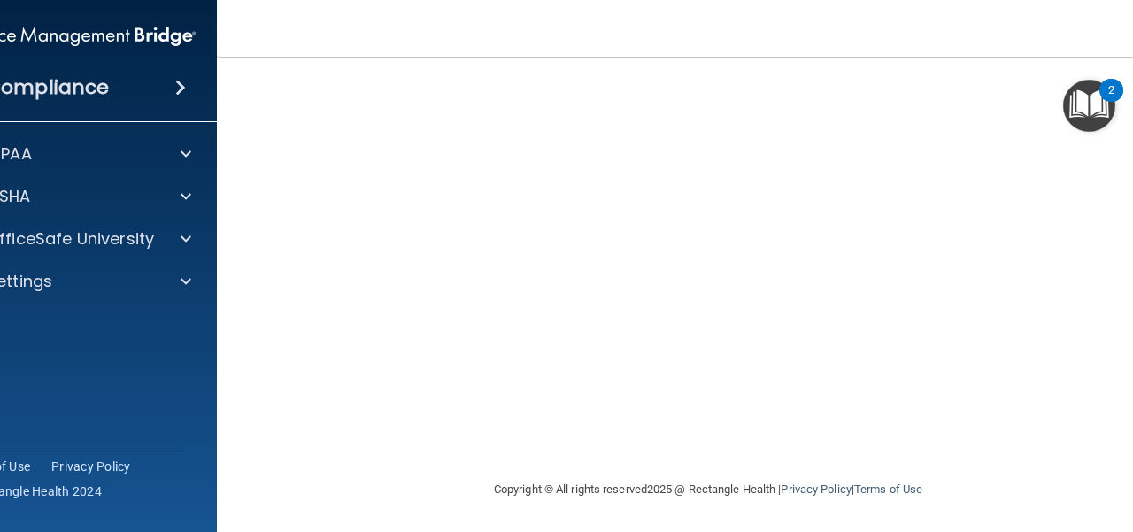
click at [244, 477] on main "Infection Control Training This course doesn’t expire until . Are you sure you …" at bounding box center [708, 295] width 983 height 476
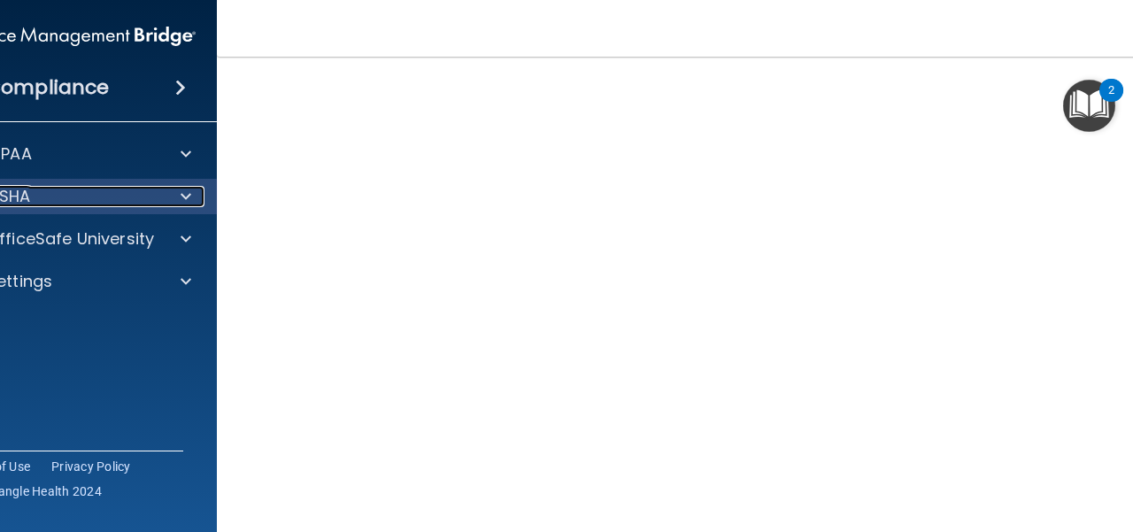
click at [94, 190] on div "OSHA" at bounding box center [52, 196] width 220 height 21
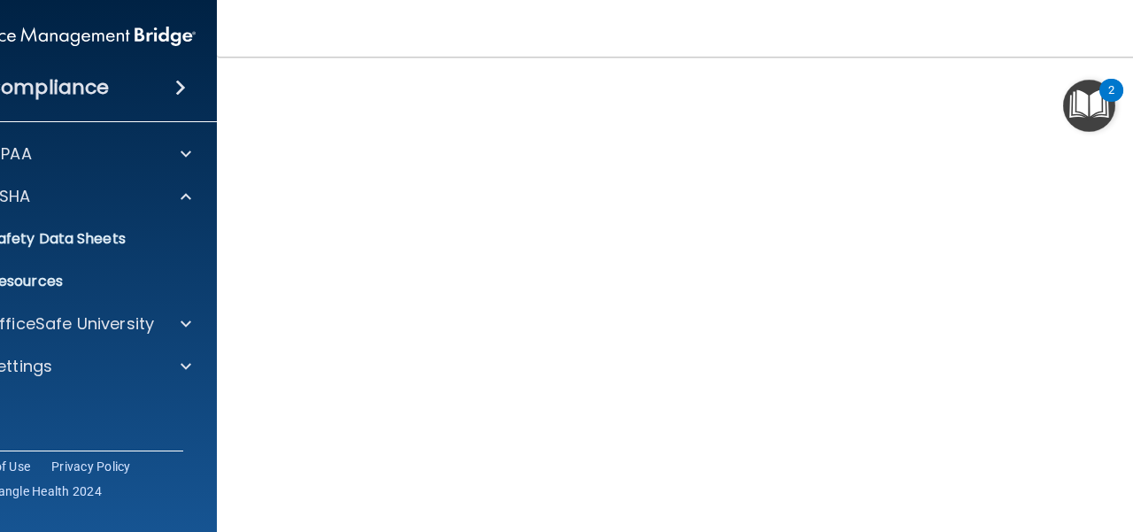
click at [168, 176] on div "HIPAA Documents and Policies Report an Incident Business Associates Emergency P…" at bounding box center [76, 263] width 284 height 269
click at [168, 197] on div at bounding box center [183, 196] width 44 height 21
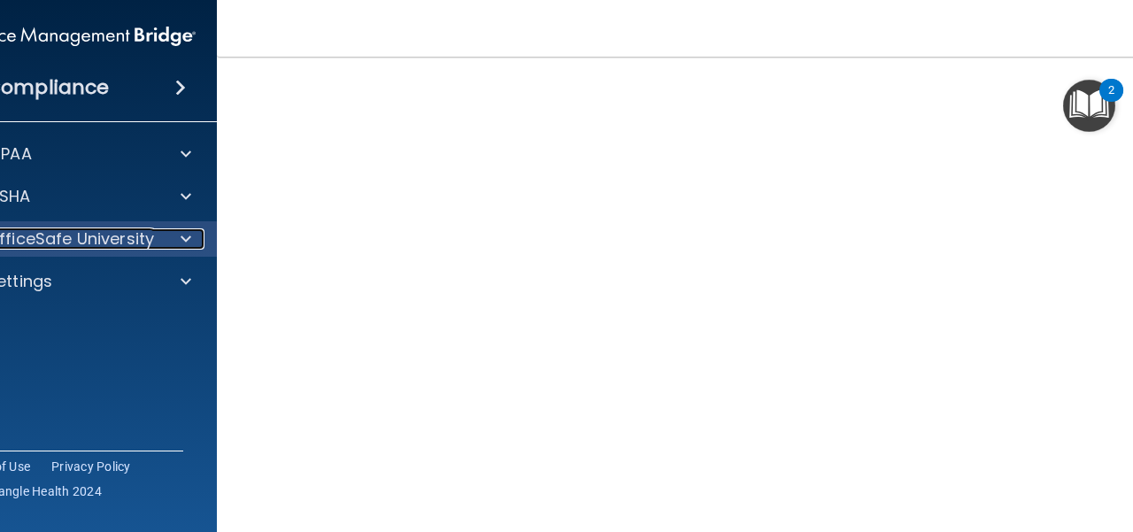
click at [152, 243] on div "OfficeSafe University" at bounding box center [52, 238] width 220 height 21
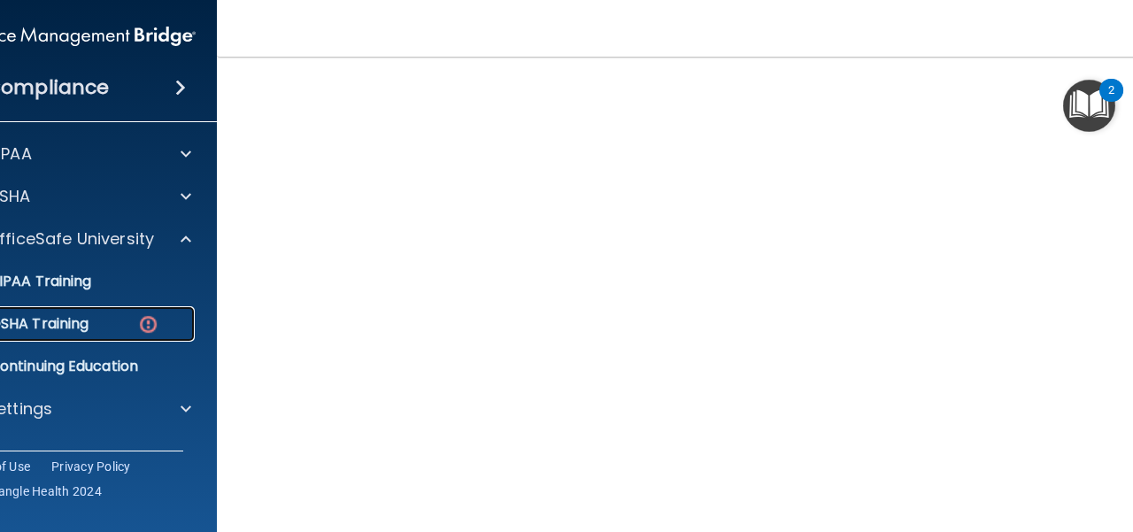
click at [96, 330] on div "OSHA Training" at bounding box center [66, 324] width 242 height 18
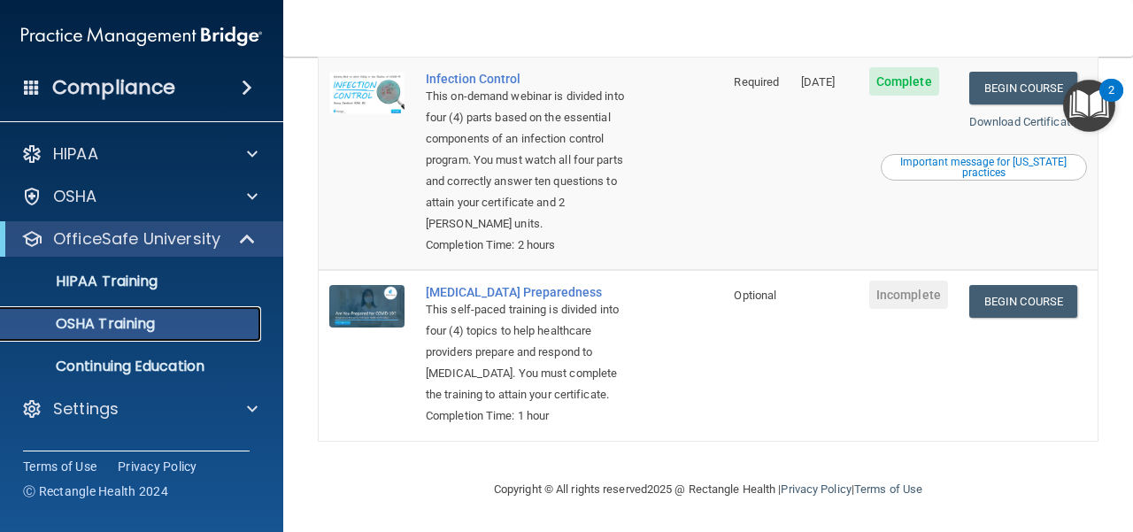
scroll to position [612, 0]
click at [996, 285] on link "Begin Course" at bounding box center [1024, 301] width 108 height 33
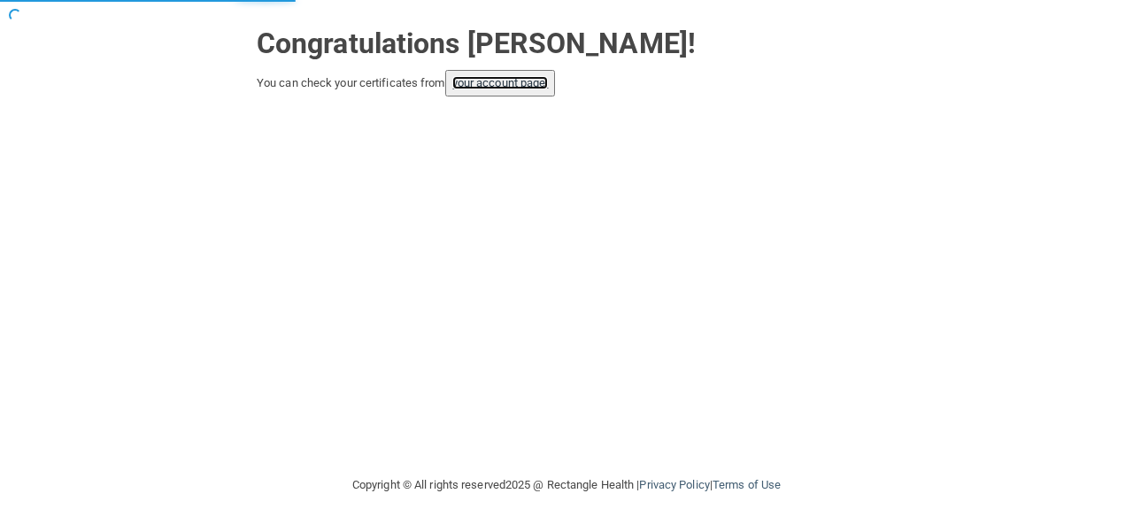
click at [498, 86] on link "your account page!" at bounding box center [501, 82] width 97 height 13
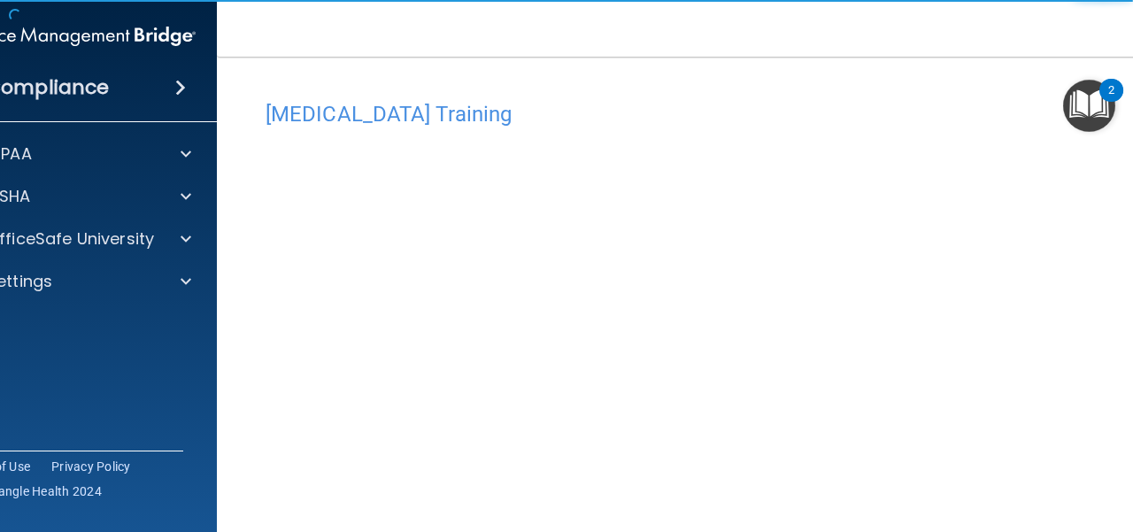
scroll to position [90, 0]
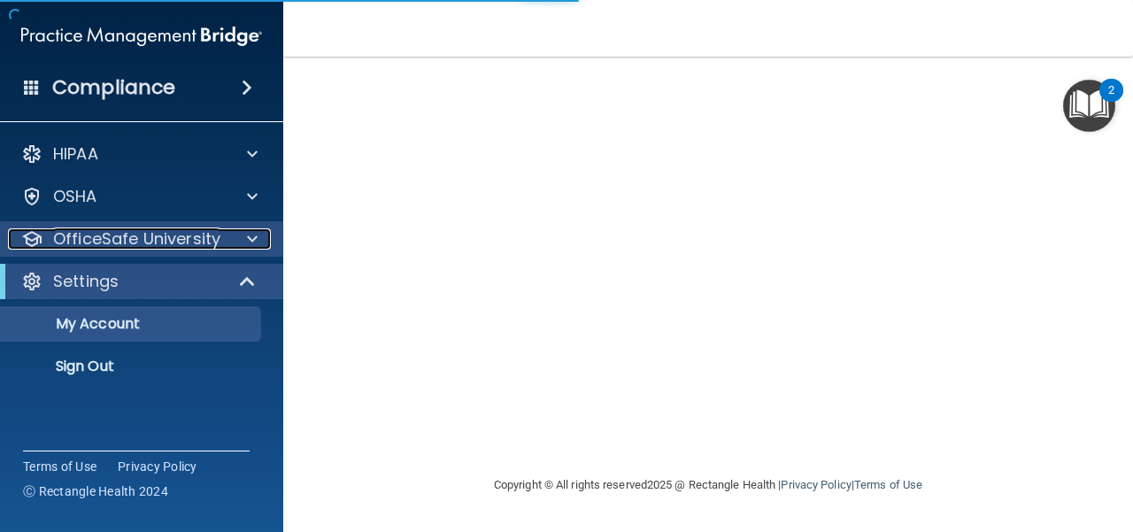
click at [131, 241] on p "OfficeSafe University" at bounding box center [136, 238] width 167 height 21
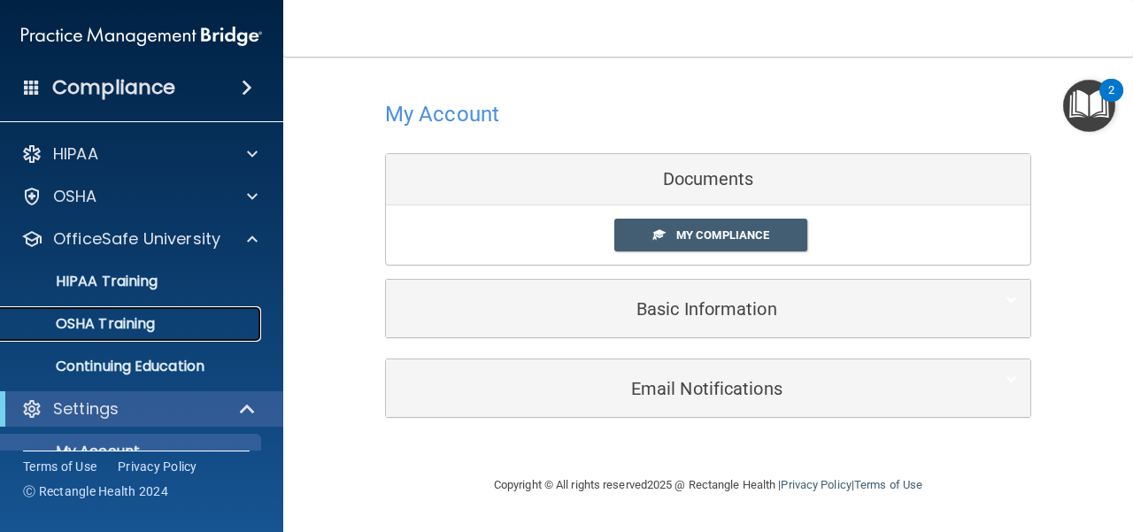
click at [131, 340] on link "OSHA Training" at bounding box center [121, 323] width 279 height 35
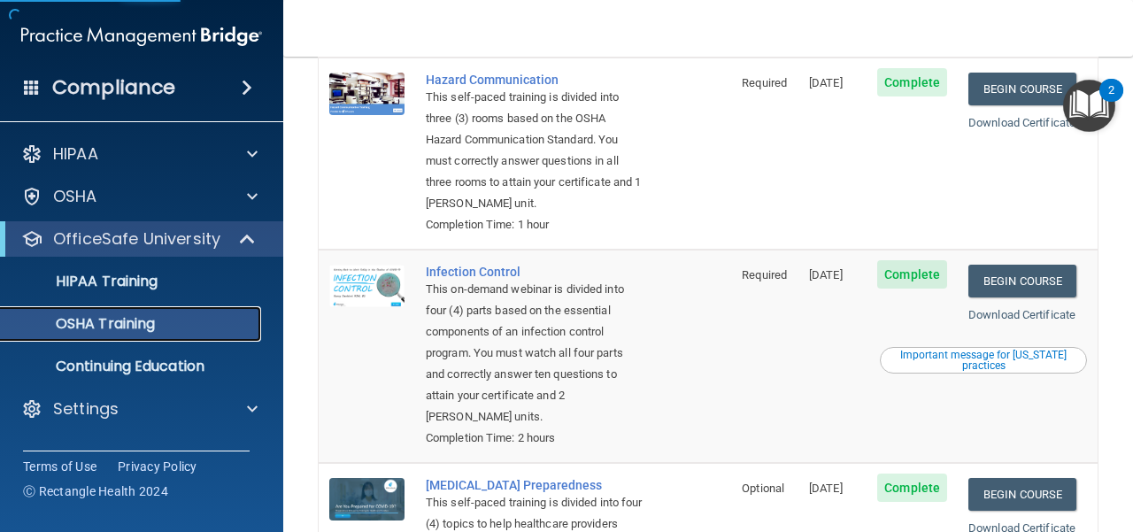
scroll to position [549, 0]
